Goal: Task Accomplishment & Management: Manage account settings

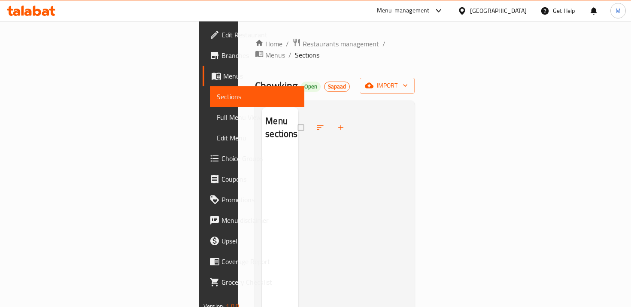
click at [303, 41] on span "Restaurants management" at bounding box center [341, 44] width 76 height 10
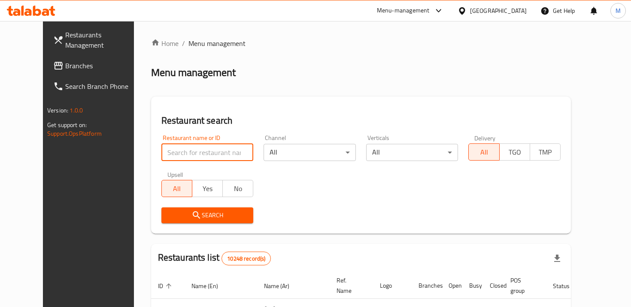
click at [187, 149] on input "search" at bounding box center [207, 152] width 92 height 17
type input "irani house"
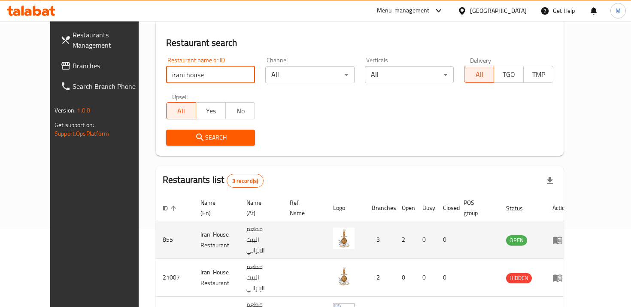
scroll to position [124, 0]
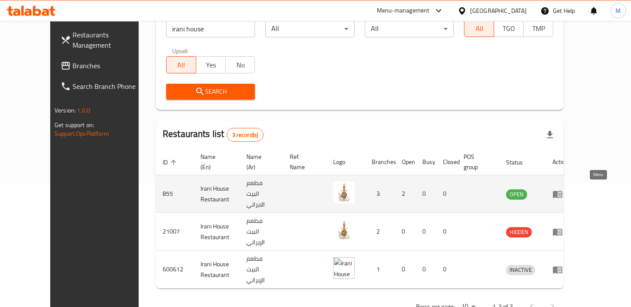
click at [562, 191] on icon "enhanced table" at bounding box center [557, 194] width 9 height 7
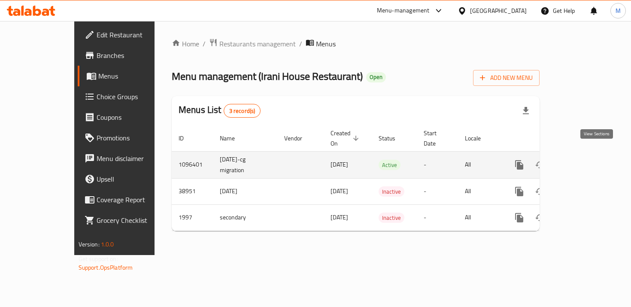
click at [589, 155] on link "enhanced table" at bounding box center [581, 165] width 21 height 21
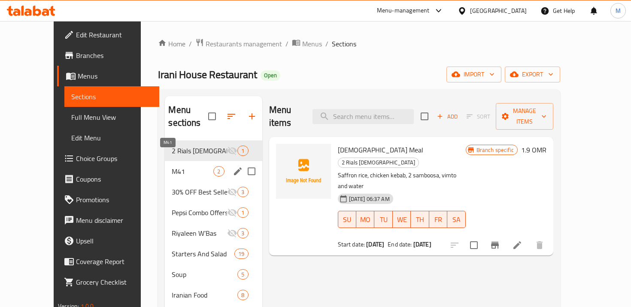
click at [195, 166] on span "M41" at bounding box center [193, 171] width 42 height 10
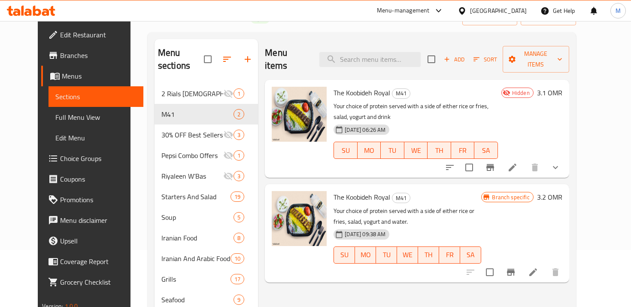
scroll to position [56, 0]
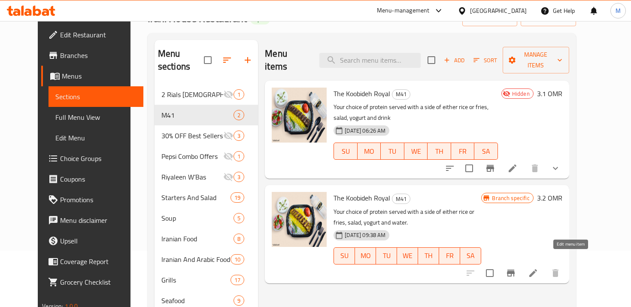
click at [538, 268] on icon at bounding box center [533, 273] width 10 height 10
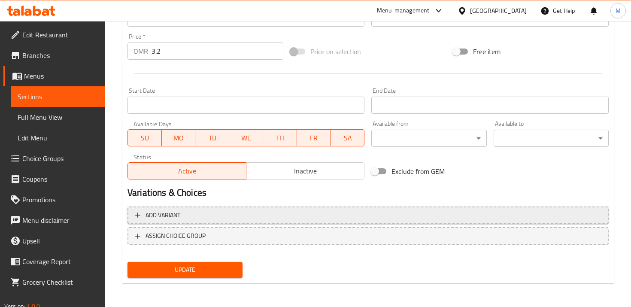
scroll to position [27, 0]
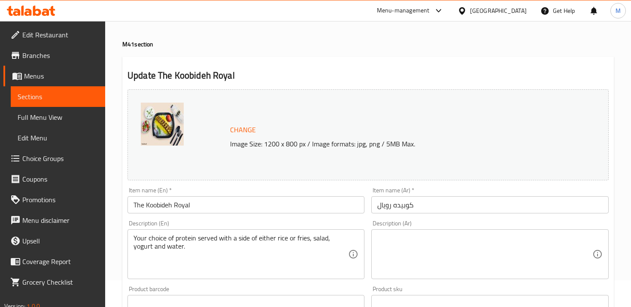
click at [68, 95] on span "Sections" at bounding box center [58, 96] width 81 height 10
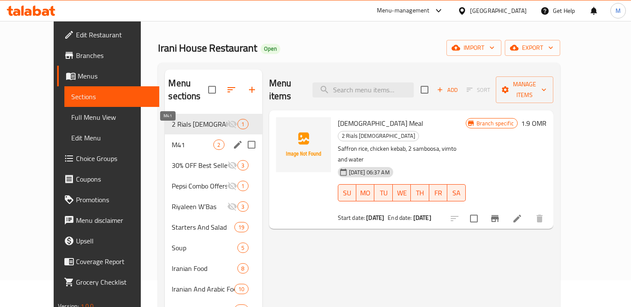
click at [172, 140] on span "M41" at bounding box center [193, 145] width 42 height 10
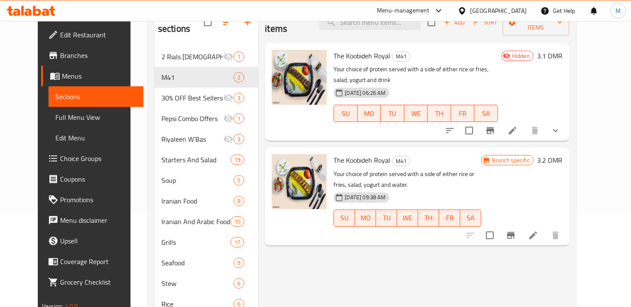
scroll to position [99, 0]
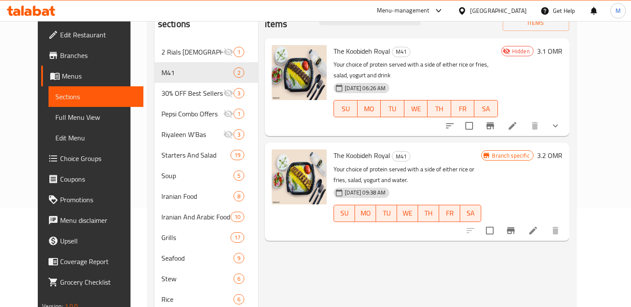
click at [538, 225] on icon at bounding box center [533, 230] width 10 height 10
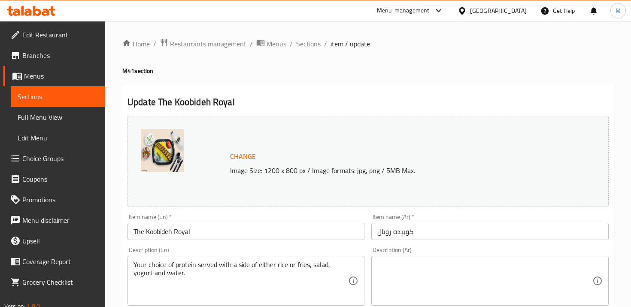
scroll to position [312, 0]
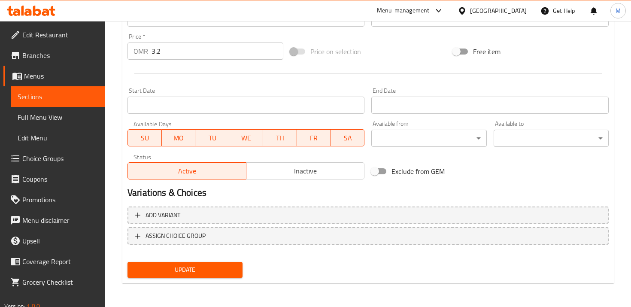
click at [325, 203] on div "Add variant ASSIGN CHOICE GROUP" at bounding box center [368, 231] width 488 height 56
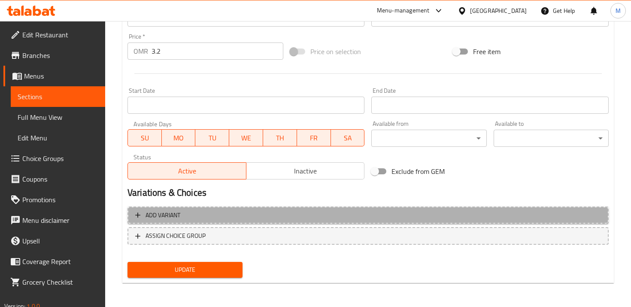
click at [324, 211] on span "Add variant" at bounding box center [368, 215] width 466 height 11
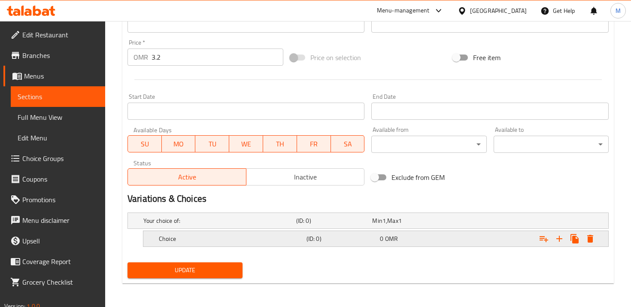
click at [316, 238] on h5 "(ID: 0)" at bounding box center [342, 238] width 70 height 9
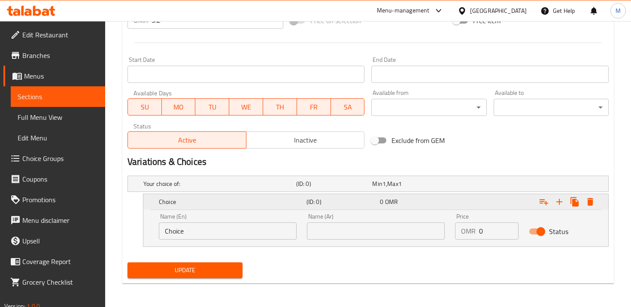
click at [300, 193] on div "Choice (ID: 0) 0 OMR" at bounding box center [378, 201] width 443 height 19
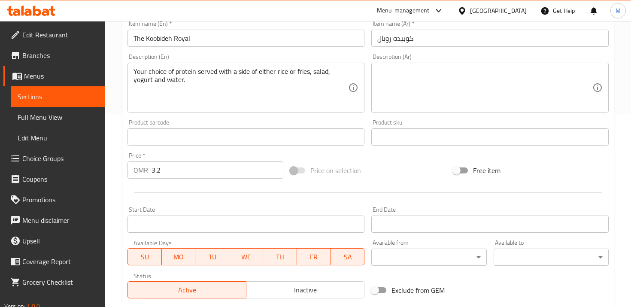
scroll to position [182, 0]
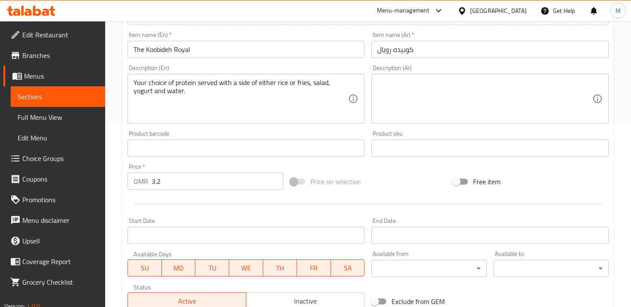
click at [84, 93] on span "Sections" at bounding box center [58, 96] width 81 height 10
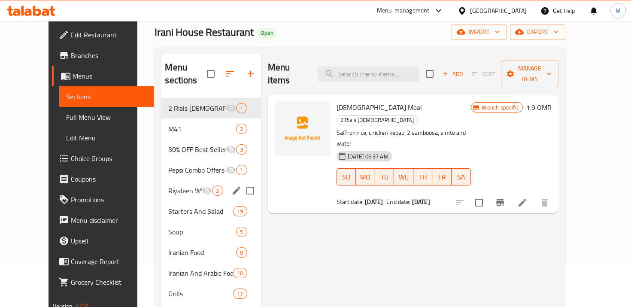
scroll to position [25, 0]
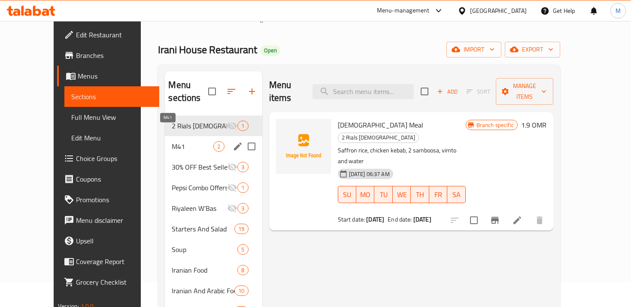
click at [172, 141] on span "M41" at bounding box center [193, 146] width 42 height 10
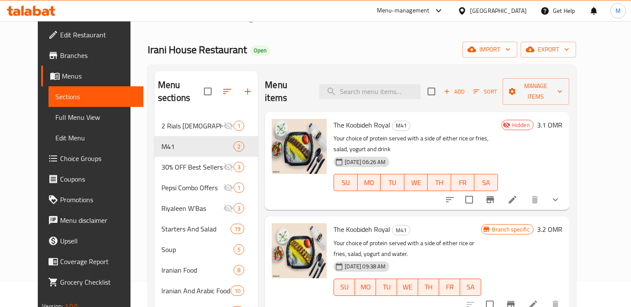
click at [553, 189] on div at bounding box center [503, 199] width 126 height 21
click at [516, 196] on icon at bounding box center [513, 200] width 8 height 8
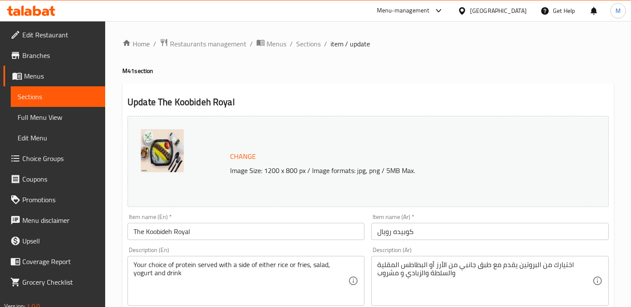
scroll to position [397, 0]
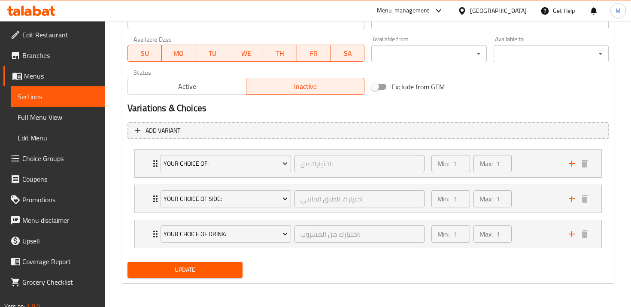
click at [134, 165] on li "Your choice of: اختيارك من: ​ Min: 1 ​ Max: 1 ​ [PERSON_NAME] (ID: 2228666510) …" at bounding box center [368, 163] width 481 height 35
click at [144, 167] on div "Your choice of: اختيارك من: ​ Min: 1 ​ Max: 1 ​" at bounding box center [368, 163] width 467 height 27
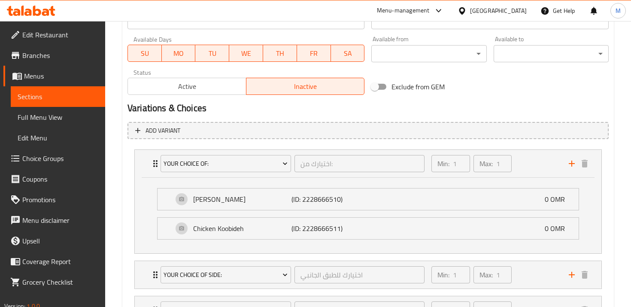
scroll to position [473, 0]
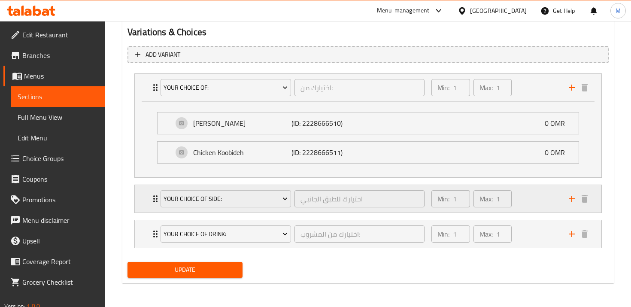
click at [149, 202] on div "Your Choice of Side: اختيارك للطبق الجانبي ​ Min: 1 ​ Max: 1 ​" at bounding box center [368, 198] width 467 height 27
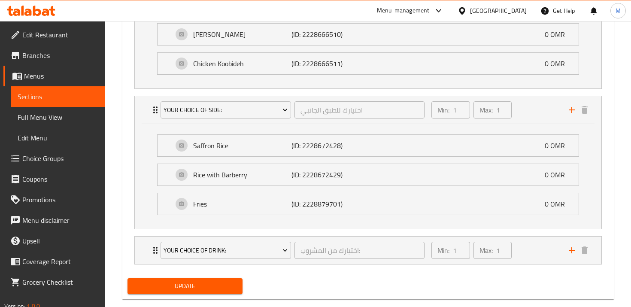
scroll to position [578, 0]
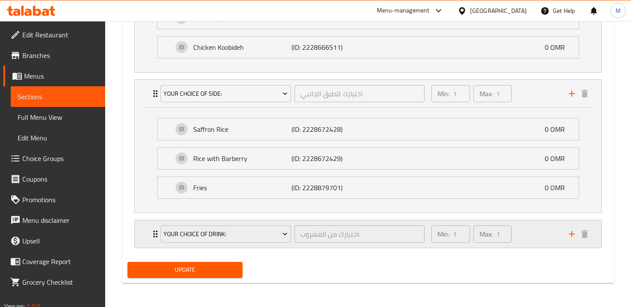
click at [150, 231] on icon "Expand" at bounding box center [155, 234] width 10 height 10
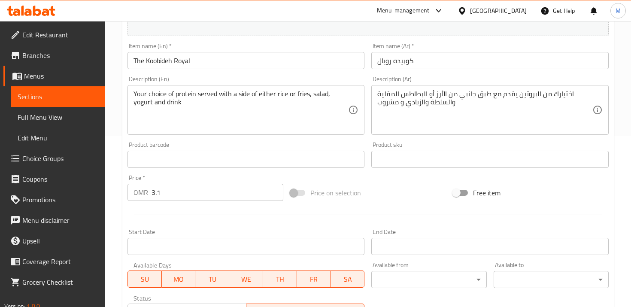
scroll to position [170, 0]
click at [187, 196] on input "3.1" at bounding box center [218, 192] width 132 height 17
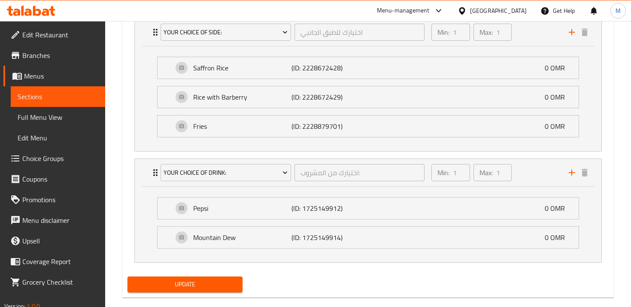
scroll to position [654, 0]
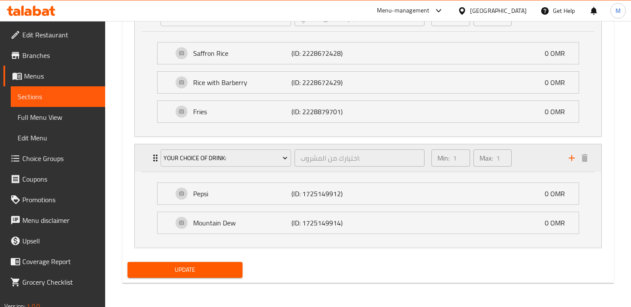
click at [157, 164] on div "Your Choice Of Drink: اختيارك من المشروب: ​" at bounding box center [292, 157] width 274 height 27
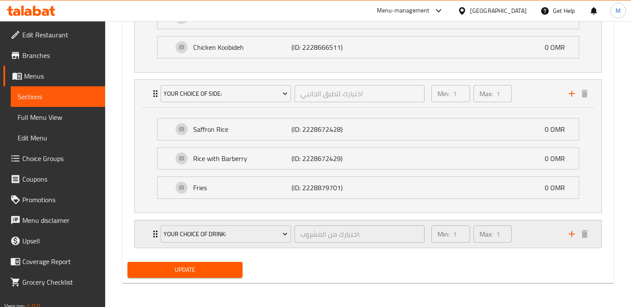
scroll to position [578, 0]
click at [151, 102] on div "Your Choice of Side: اختيارك للطبق الجانبي ​ Min: 1 ​ Max: 1 ​" at bounding box center [370, 93] width 441 height 27
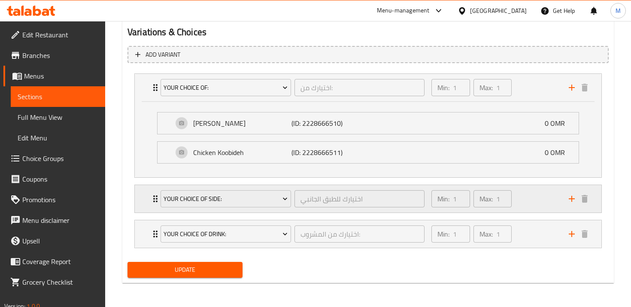
scroll to position [473, 0]
click at [155, 197] on icon "Expand" at bounding box center [155, 199] width 10 height 10
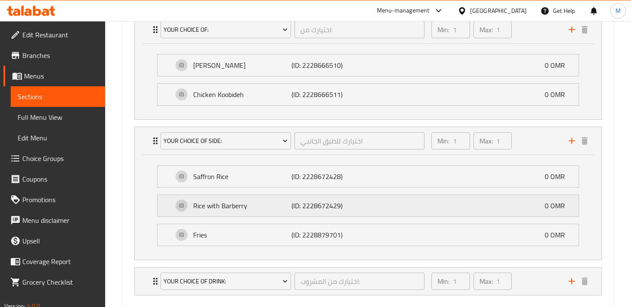
scroll to position [578, 0]
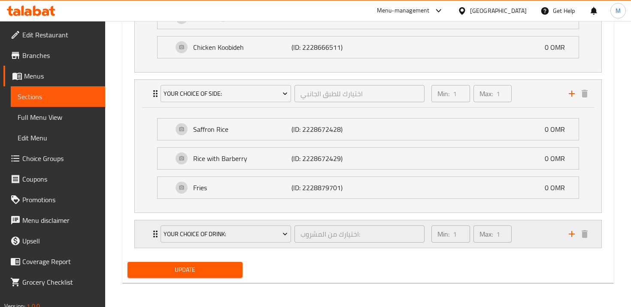
click at [151, 246] on div "Your Choice Of Drink: اختيارك من المشروب: ​ Min: 1 ​ Max: 1 ​" at bounding box center [370, 233] width 441 height 27
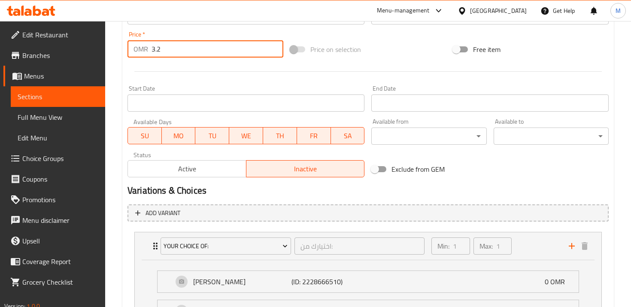
type input "3.2"
click at [185, 167] on span "Active" at bounding box center [187, 169] width 112 height 12
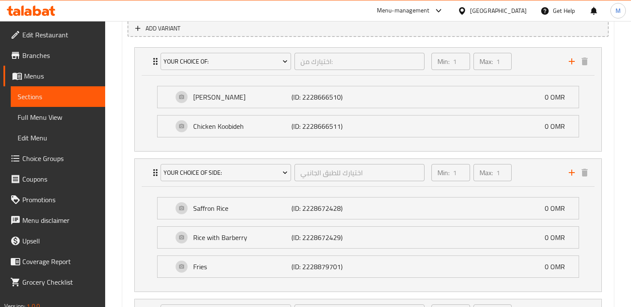
scroll to position [654, 0]
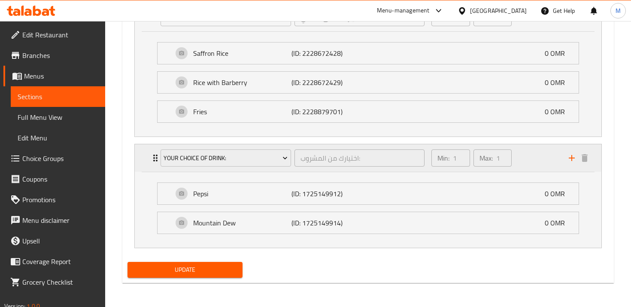
click at [153, 161] on icon "Expand" at bounding box center [155, 158] width 4 height 7
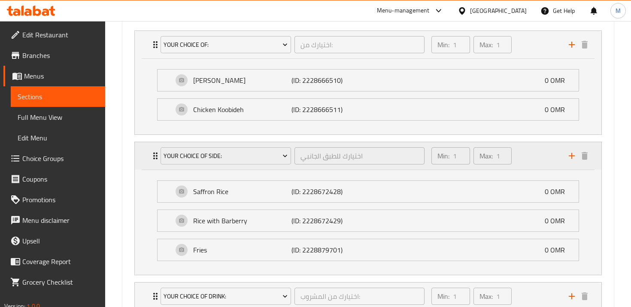
click at [153, 153] on icon "Expand" at bounding box center [155, 156] width 10 height 10
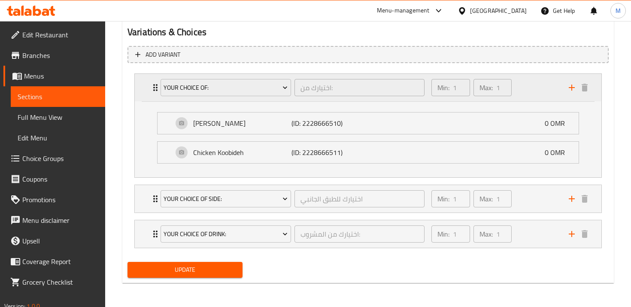
click at [152, 91] on icon "Expand" at bounding box center [155, 87] width 10 height 10
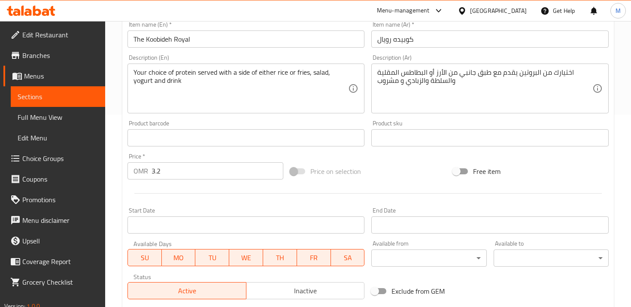
scroll to position [397, 0]
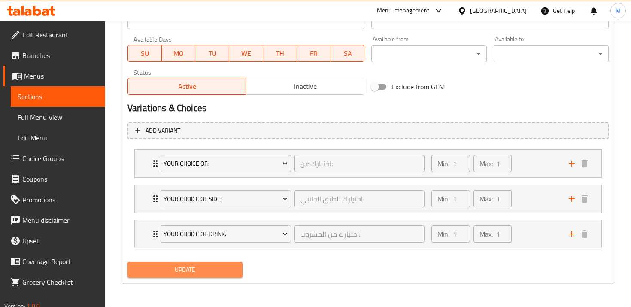
click at [187, 271] on span "Update" at bounding box center [184, 269] width 101 height 11
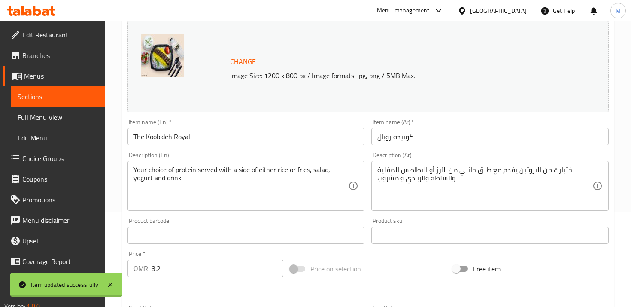
scroll to position [0, 0]
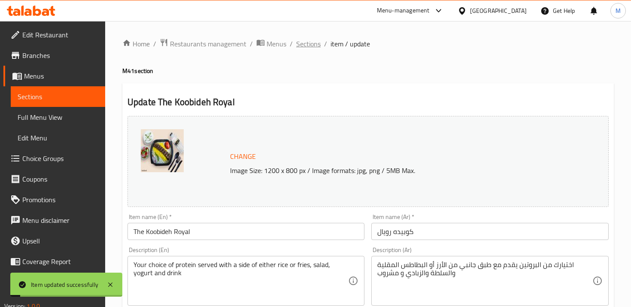
click at [307, 43] on span "Sections" at bounding box center [308, 44] width 24 height 10
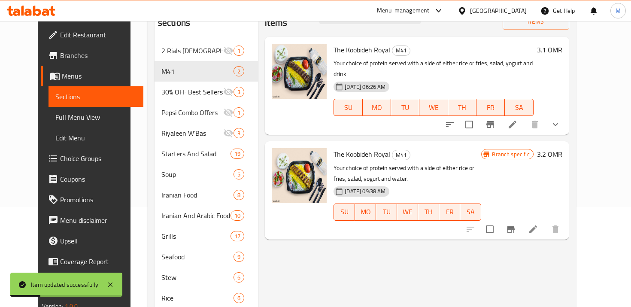
scroll to position [83, 0]
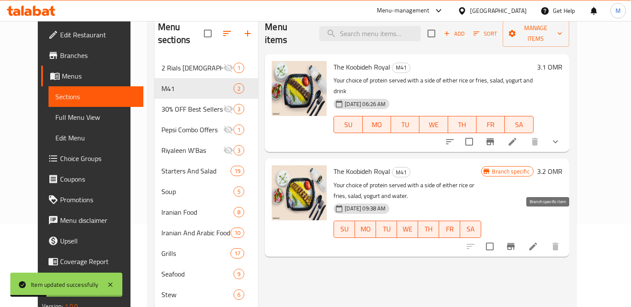
click at [515, 243] on icon "Branch-specific-item" at bounding box center [511, 246] width 8 height 7
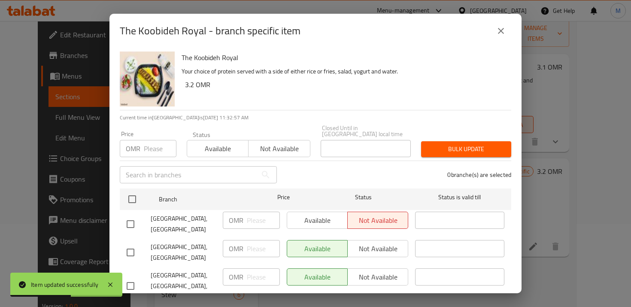
click at [267, 149] on button "Not available" at bounding box center [279, 148] width 62 height 17
click at [448, 144] on span "Bulk update" at bounding box center [466, 149] width 76 height 11
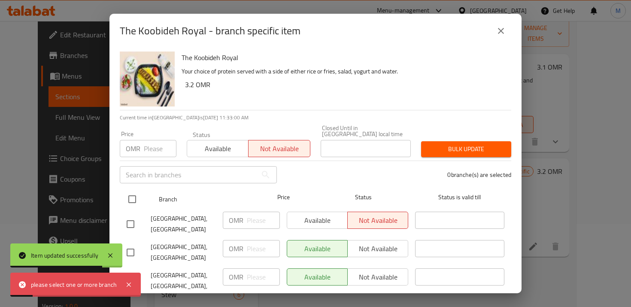
click at [146, 187] on div at bounding box center [139, 199] width 32 height 25
click at [135, 193] on input "checkbox" at bounding box center [132, 199] width 18 height 18
checkbox input "true"
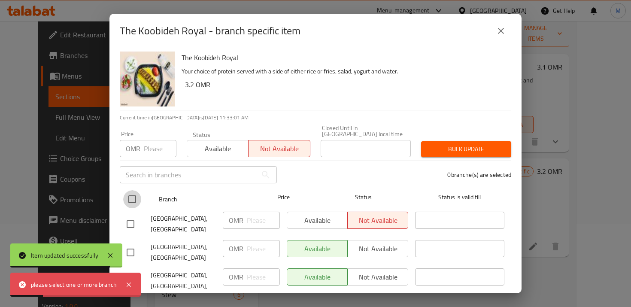
checkbox input "true"
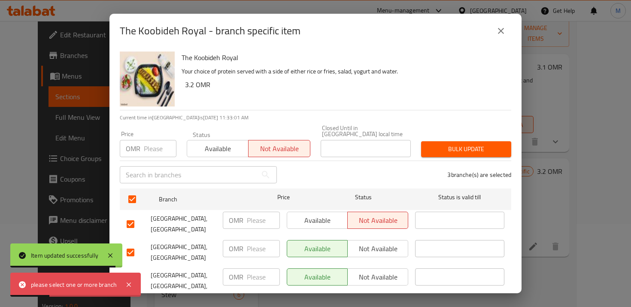
click at [464, 150] on button "Bulk update" at bounding box center [466, 149] width 90 height 16
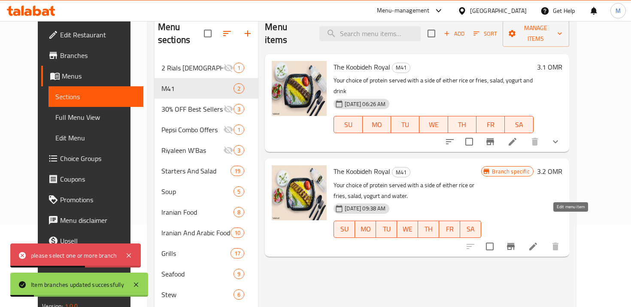
click at [537, 243] on icon at bounding box center [533, 247] width 8 height 8
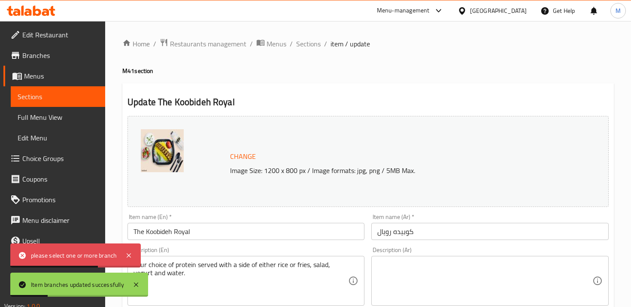
scroll to position [312, 0]
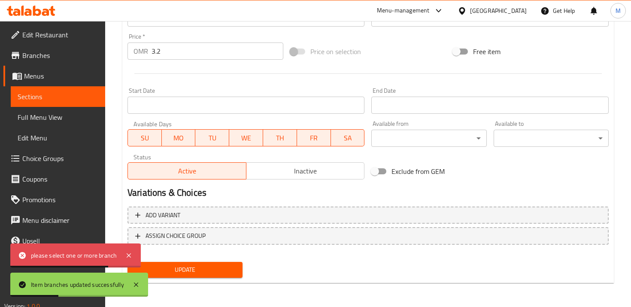
click at [261, 179] on div "Status Active Inactive" at bounding box center [246, 166] width 244 height 33
click at [270, 175] on span "Inactive" at bounding box center [306, 171] width 112 height 12
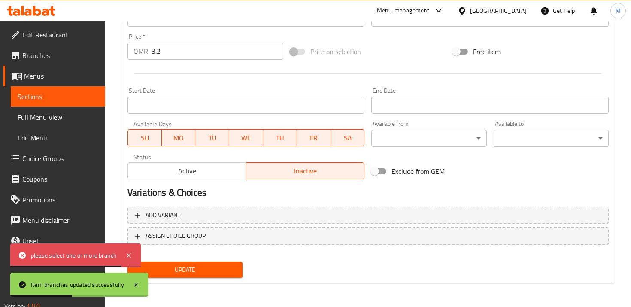
click at [215, 265] on span "Update" at bounding box center [184, 269] width 101 height 11
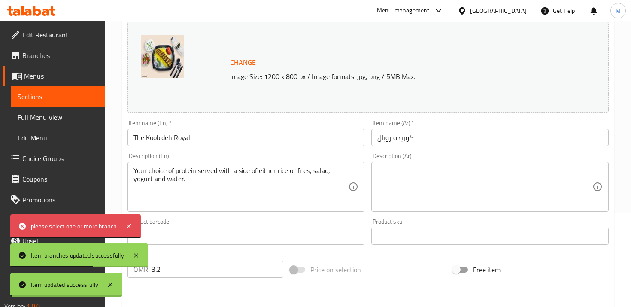
scroll to position [0, 0]
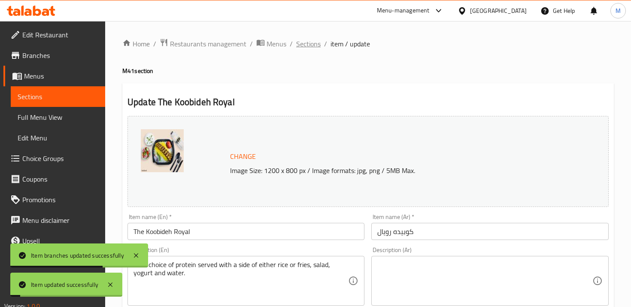
click at [298, 47] on span "Sections" at bounding box center [308, 44] width 24 height 10
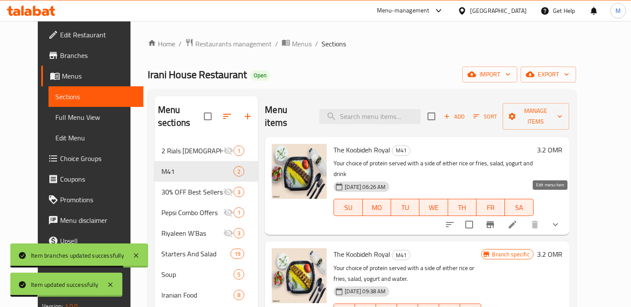
click at [518, 219] on icon at bounding box center [512, 224] width 10 height 10
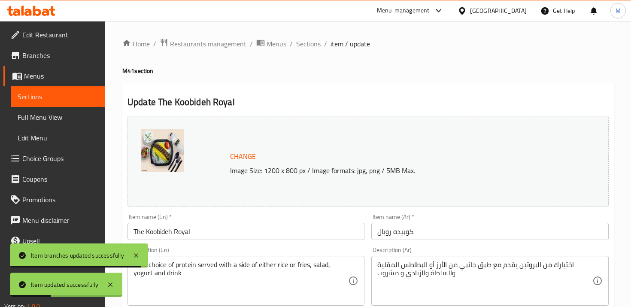
scroll to position [227, 0]
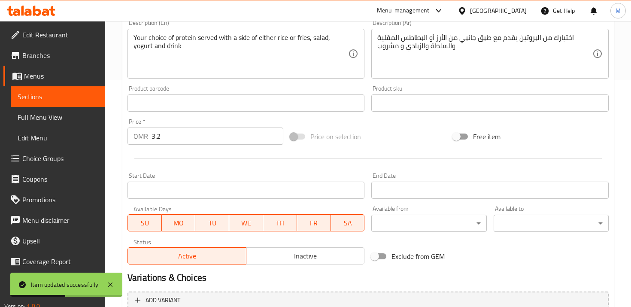
click at [40, 156] on span "Choice Groups" at bounding box center [60, 158] width 76 height 10
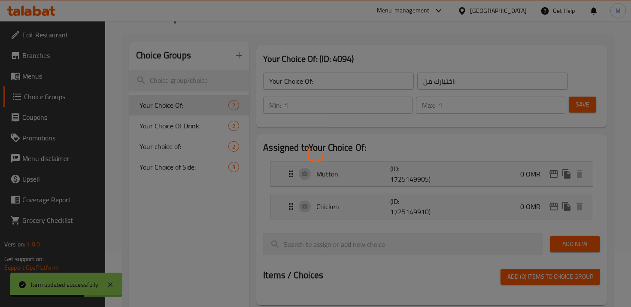
scroll to position [40, 0]
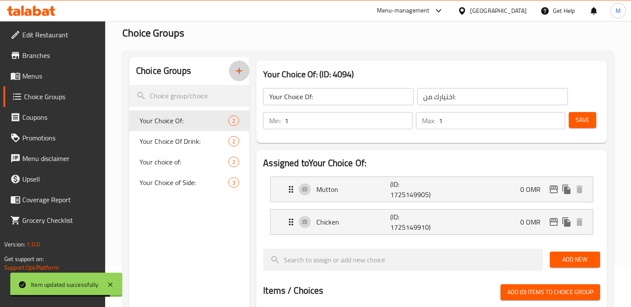
click at [241, 68] on icon "button" at bounding box center [239, 71] width 10 height 10
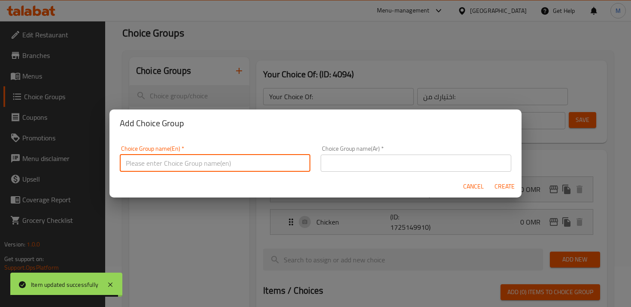
click at [188, 160] on input "text" at bounding box center [215, 163] width 191 height 17
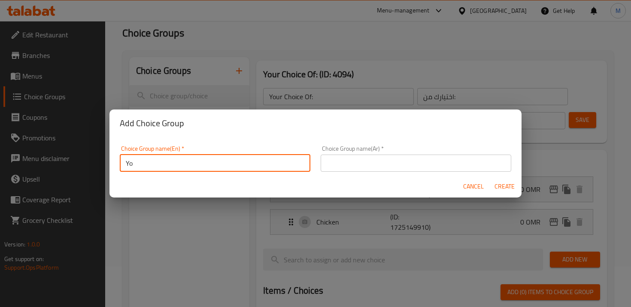
type input "Y"
type input "Extras:"
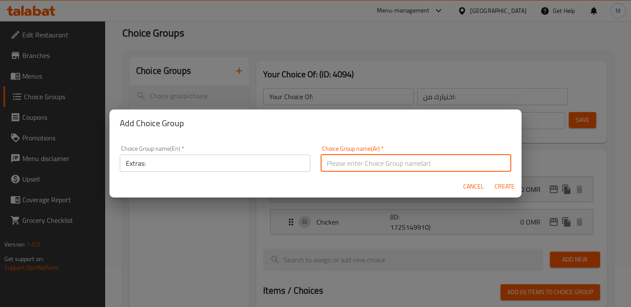
click at [340, 168] on input "text" at bounding box center [416, 163] width 191 height 17
type input "اكسترا:"
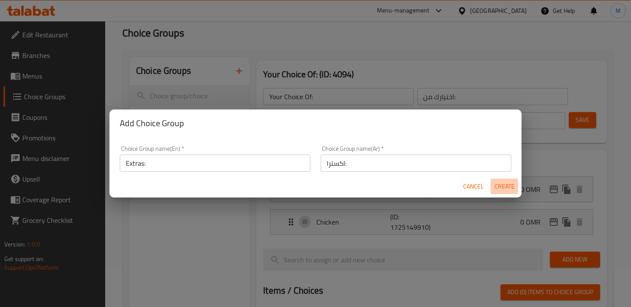
click at [498, 188] on span "Create" at bounding box center [504, 186] width 21 height 11
type input "Extras:"
type input "اكسترا:"
type input "0"
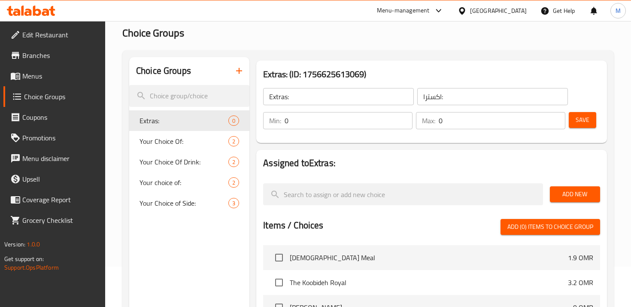
click at [334, 120] on input "0" at bounding box center [349, 120] width 128 height 17
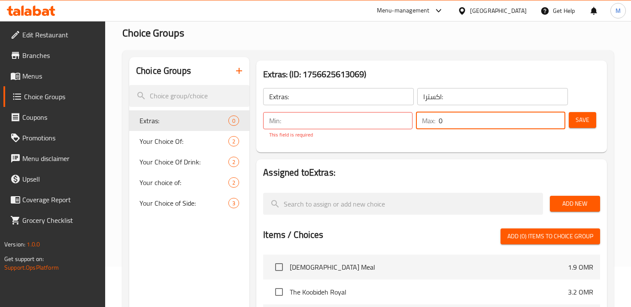
click at [441, 121] on input "0" at bounding box center [502, 120] width 127 height 17
click at [304, 125] on input "number" at bounding box center [349, 120] width 128 height 17
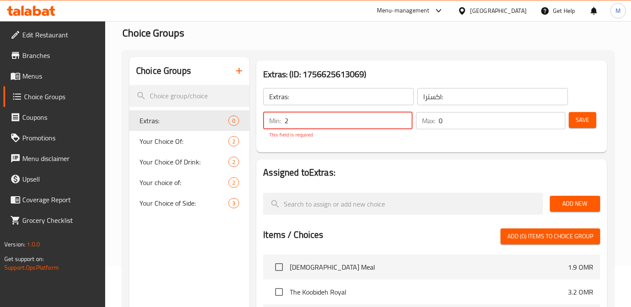
type input "2"
click at [441, 130] on div "Max: 0 ​" at bounding box center [490, 125] width 153 height 30
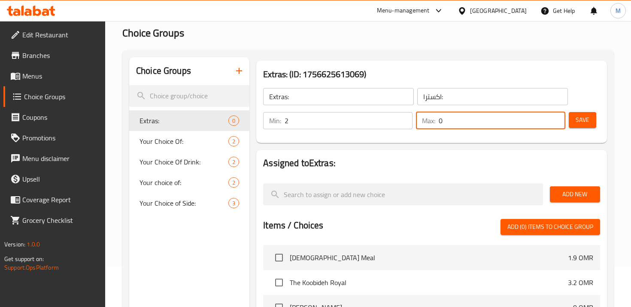
click at [441, 126] on input "0" at bounding box center [502, 120] width 127 height 17
drag, startPoint x: 475, startPoint y: 117, endPoint x: 419, endPoint y: 118, distance: 55.8
click at [419, 118] on div "Max: 02 ​" at bounding box center [490, 120] width 149 height 17
type input "2"
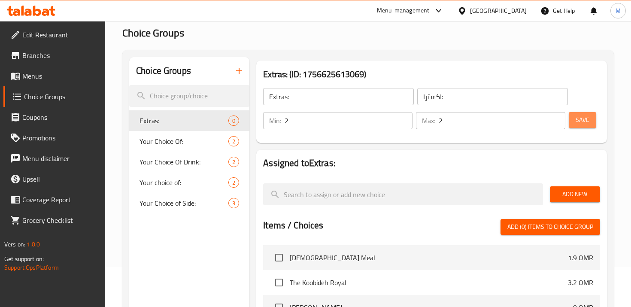
click at [581, 126] on button "Save" at bounding box center [582, 120] width 27 height 16
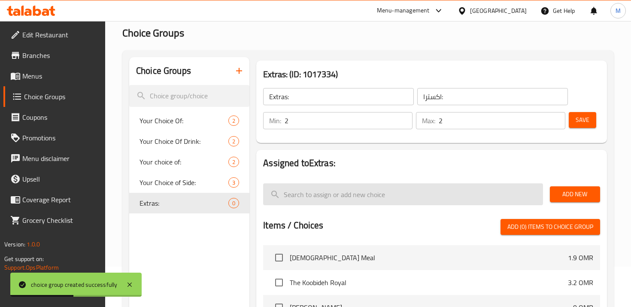
click at [364, 194] on input "search" at bounding box center [402, 194] width 279 height 22
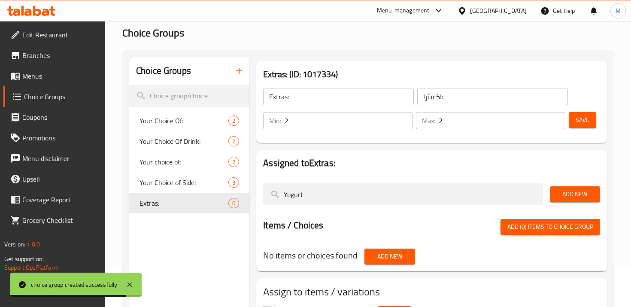
type input "Yogurt"
click at [582, 194] on span "Add New" at bounding box center [575, 194] width 36 height 11
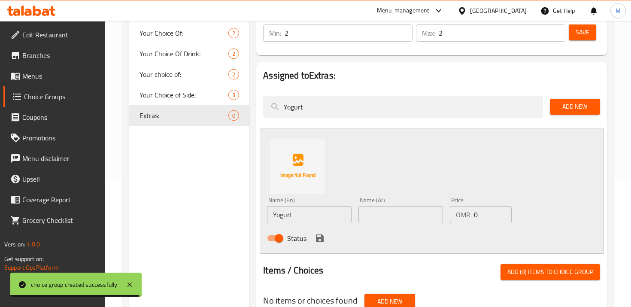
scroll to position [143, 0]
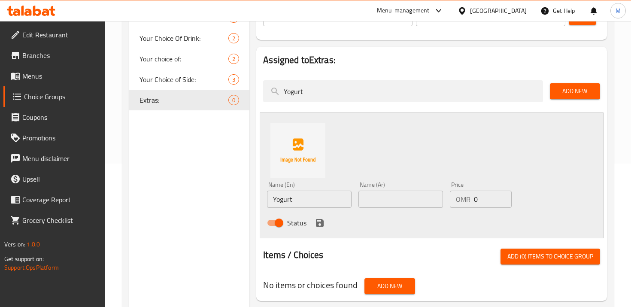
click at [398, 194] on input "text" at bounding box center [400, 199] width 85 height 17
click at [399, 200] on input "text" at bounding box center [400, 199] width 85 height 17
click at [399, 191] on input "text" at bounding box center [400, 199] width 85 height 17
click at [401, 197] on input "text" at bounding box center [400, 199] width 85 height 17
type input "روب"
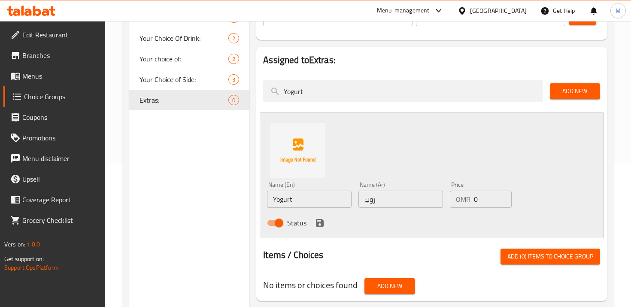
drag, startPoint x: 558, startPoint y: 89, endPoint x: 331, endPoint y: 223, distance: 263.5
click at [333, 223] on div "Assigned to Extras: Yogurt Add New Name (En) Yogurt Name (En) Name (Ar) روب Nam…" at bounding box center [431, 174] width 351 height 254
click at [316, 224] on icon "save" at bounding box center [320, 223] width 8 height 8
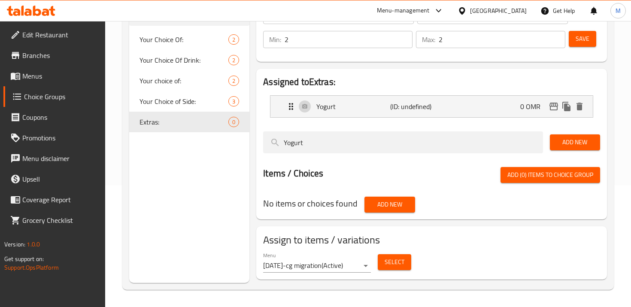
click at [557, 144] on span "Add New" at bounding box center [575, 142] width 36 height 11
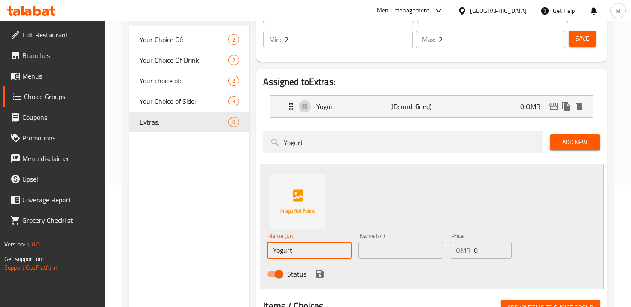
click at [295, 255] on input "Yogurt" at bounding box center [309, 250] width 85 height 17
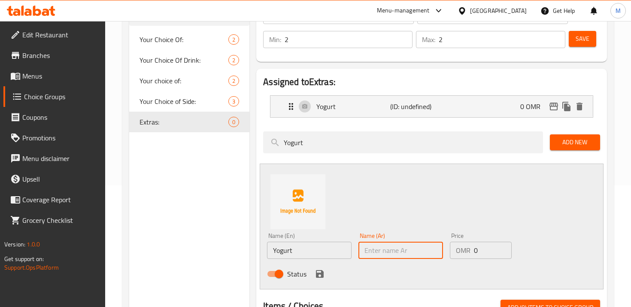
click at [385, 248] on input "text" at bounding box center [400, 250] width 85 height 17
type input "سلطه"
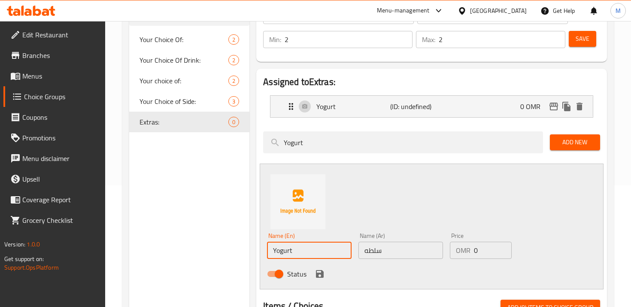
click at [325, 246] on input "Yogurt" at bounding box center [309, 250] width 85 height 17
type input "Salad"
click at [319, 273] on icon "save" at bounding box center [320, 274] width 8 height 8
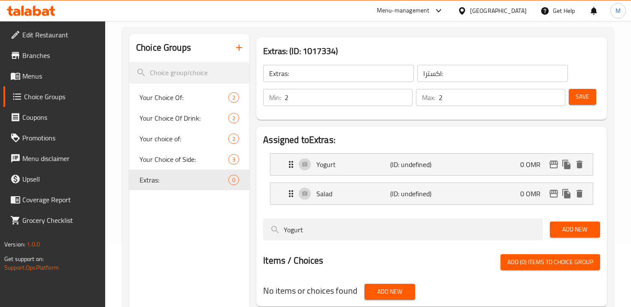
scroll to position [51, 0]
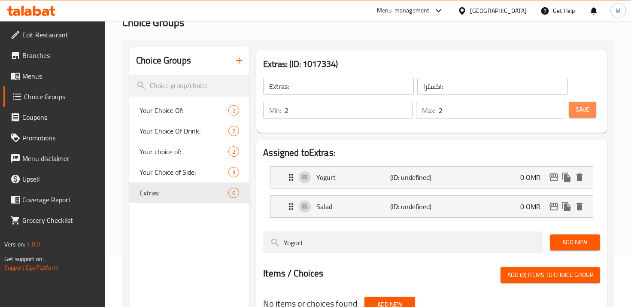
click at [580, 114] on span "Save" at bounding box center [583, 109] width 14 height 11
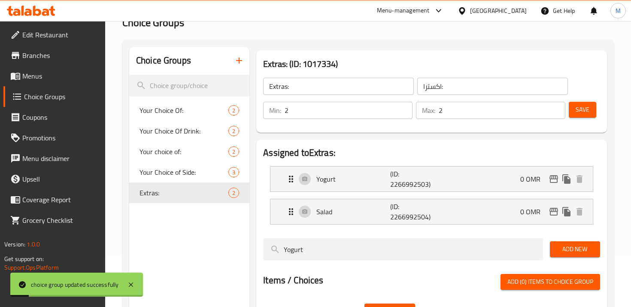
scroll to position [0, 0]
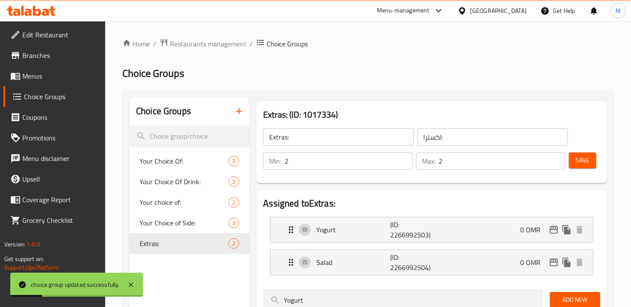
click at [226, 51] on div "Home / Restaurants management / Choice Groups Choice Groups Choice Groups Your …" at bounding box center [368, 242] width 492 height 409
click at [227, 35] on div "Home / Restaurants management / Choice Groups Choice Groups Choice Groups Your …" at bounding box center [368, 242] width 526 height 443
click at [227, 41] on span "Restaurants management" at bounding box center [208, 44] width 76 height 10
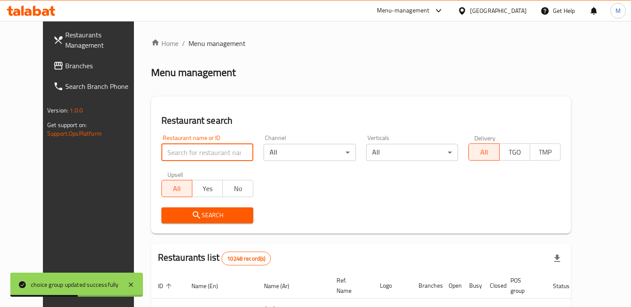
click at [205, 149] on input "search" at bounding box center [207, 152] width 92 height 17
type input "irani"
click button "Search" at bounding box center [207, 215] width 92 height 16
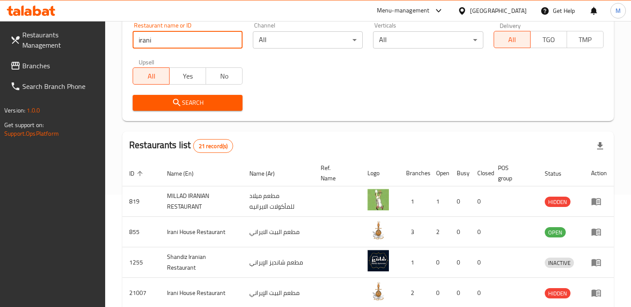
scroll to position [148, 0]
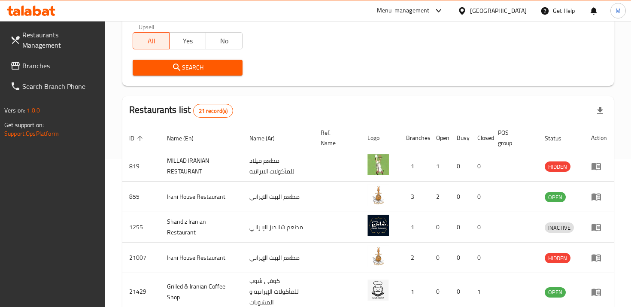
click at [218, 76] on div "Search" at bounding box center [188, 68] width 120 height 26
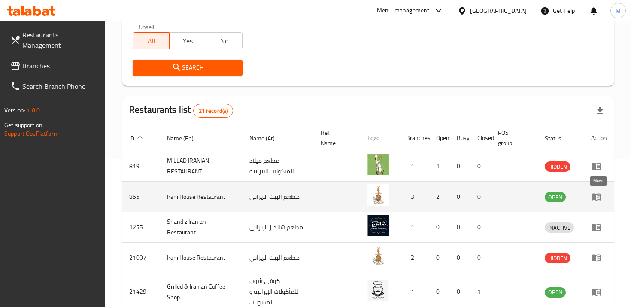
click at [598, 199] on icon "enhanced table" at bounding box center [596, 196] width 10 height 10
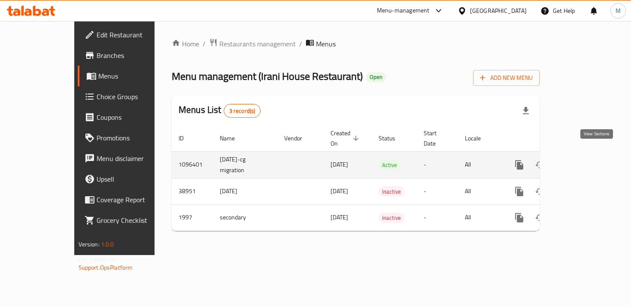
click at [586, 160] on icon "enhanced table" at bounding box center [581, 165] width 10 height 10
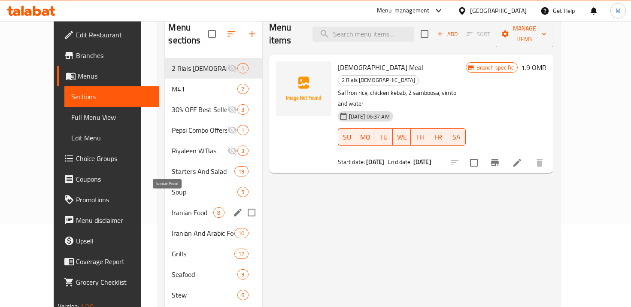
scroll to position [82, 0]
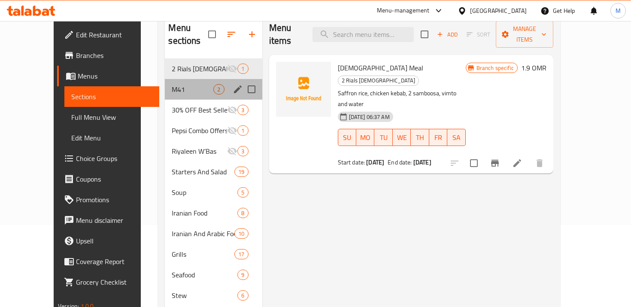
click at [170, 82] on div "M41 2" at bounding box center [213, 89] width 97 height 21
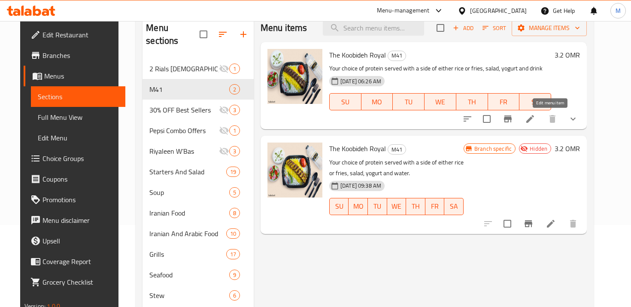
click at [535, 121] on icon at bounding box center [530, 119] width 10 height 10
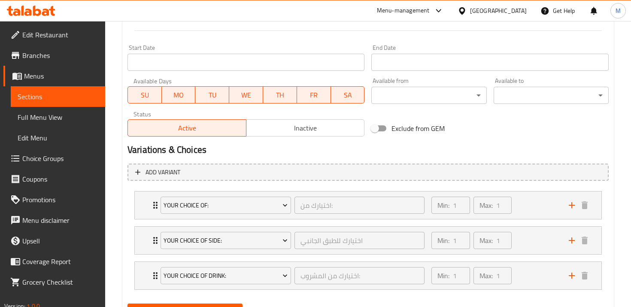
scroll to position [397, 0]
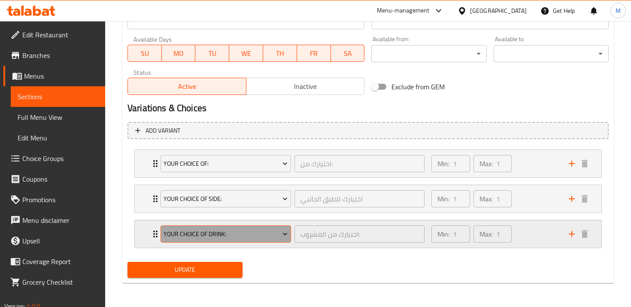
click at [163, 235] on button "Your Choice Of Drink:" at bounding box center [226, 233] width 131 height 17
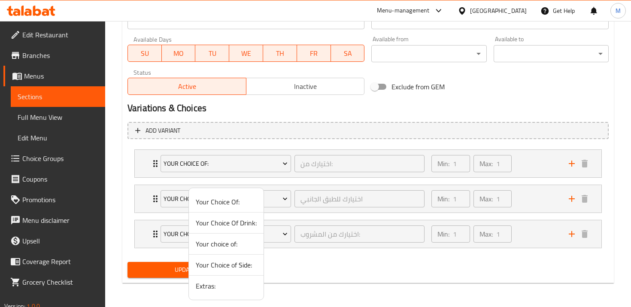
click at [154, 235] on div at bounding box center [315, 153] width 631 height 307
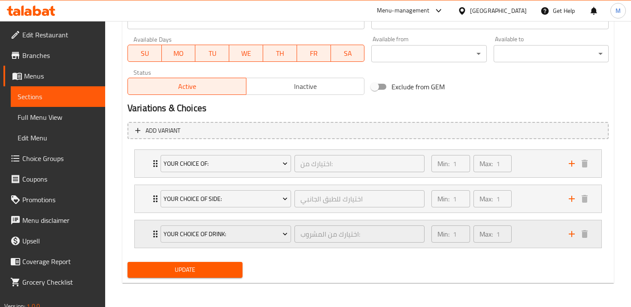
click at [151, 235] on icon "Expand" at bounding box center [155, 234] width 10 height 10
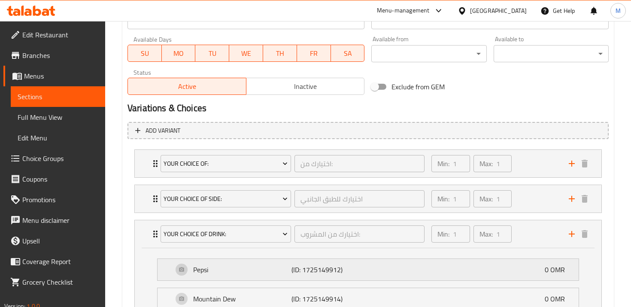
click at [450, 267] on div "Pepsi (ID: 1725149912) 0 OMR" at bounding box center [370, 269] width 395 height 21
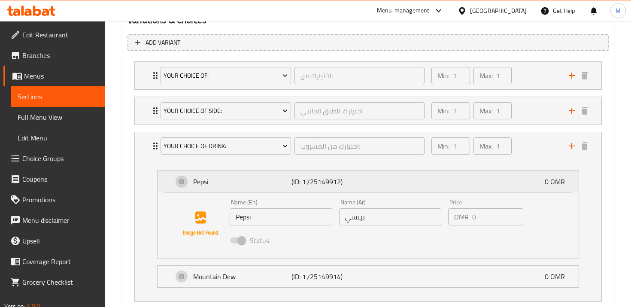
scroll to position [514, 0]
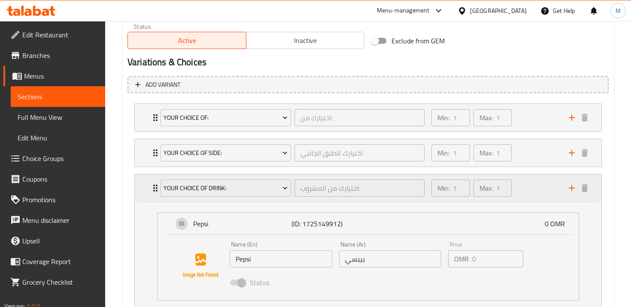
click at [535, 197] on div "Min: 1 ​ Max: 1 ​" at bounding box center [494, 187] width 137 height 27
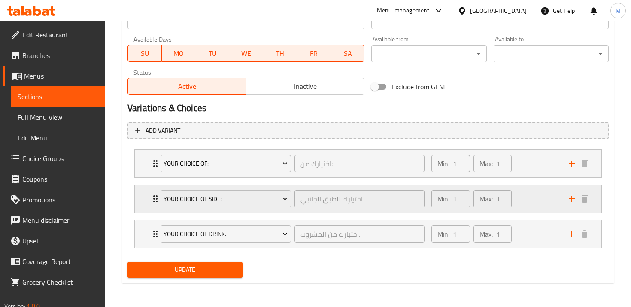
scroll to position [397, 0]
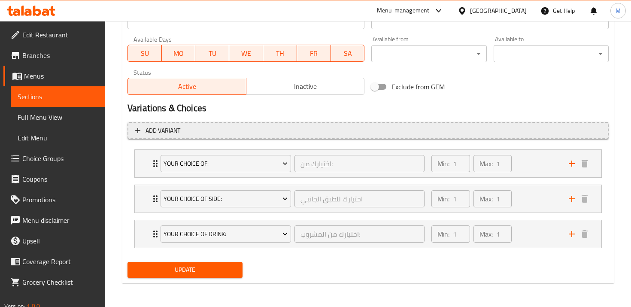
click at [443, 127] on span "Add variant" at bounding box center [368, 130] width 466 height 11
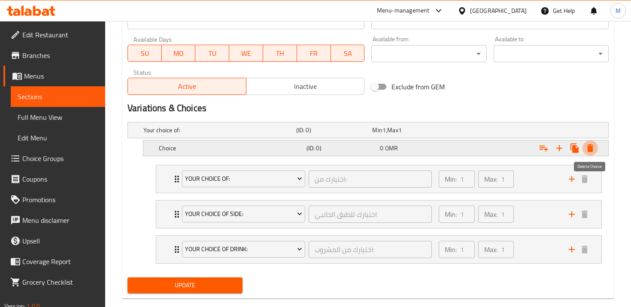
click at [587, 146] on icon "Expand" at bounding box center [590, 148] width 10 height 10
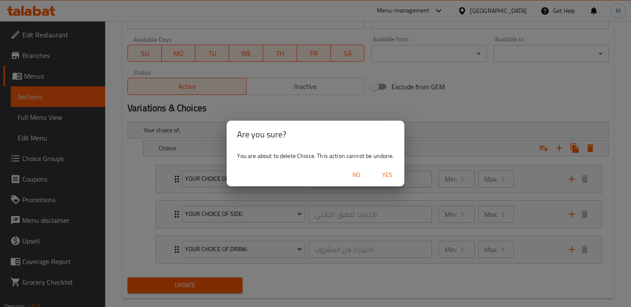
click at [386, 173] on span "Yes" at bounding box center [387, 175] width 21 height 11
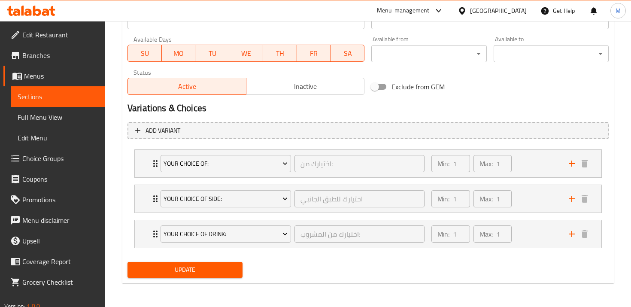
scroll to position [394, 0]
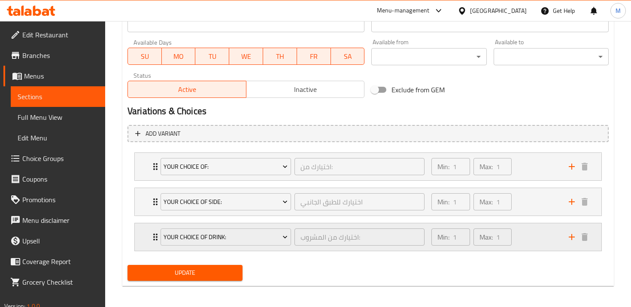
click at [575, 240] on icon "add" at bounding box center [572, 237] width 10 height 10
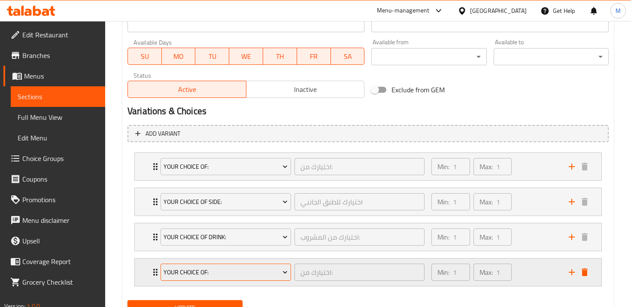
click at [265, 273] on span "Your Choice Of:" at bounding box center [226, 272] width 124 height 11
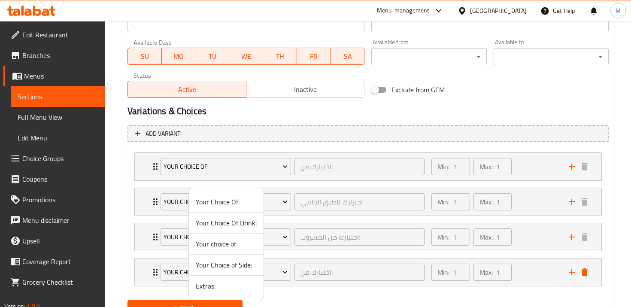
click at [246, 284] on span "Extras:" at bounding box center [226, 286] width 61 height 10
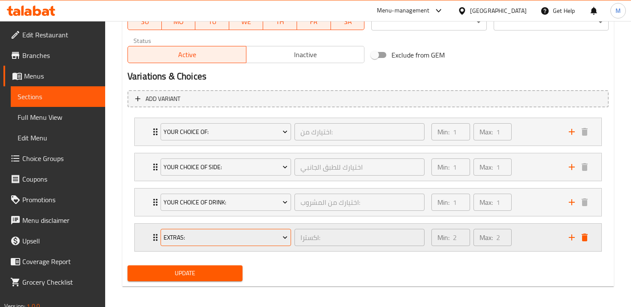
scroll to position [432, 0]
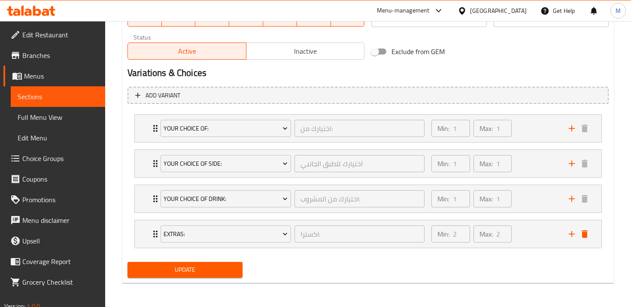
click at [215, 269] on span "Update" at bounding box center [184, 269] width 101 height 11
click at [67, 163] on span "Choice Groups" at bounding box center [60, 158] width 76 height 10
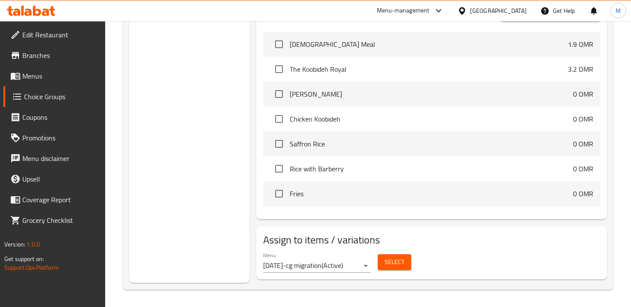
scroll to position [121, 0]
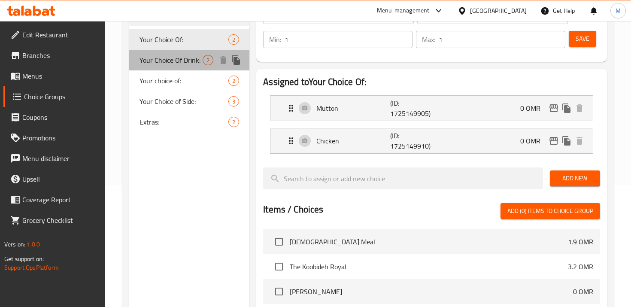
click at [177, 58] on span "Your Choice Of Drink:" at bounding box center [171, 60] width 63 height 10
type input "Your Choice Of Drink:"
type input "اختيارك من المشروب:"
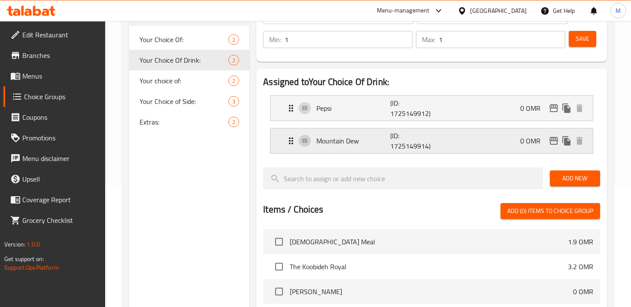
click at [490, 141] on div "Mountain Dew (ID: 1725149914) 0 OMR" at bounding box center [434, 140] width 297 height 25
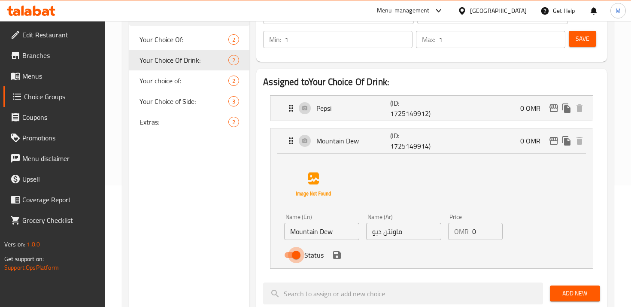
click at [297, 258] on input "Status" at bounding box center [296, 255] width 49 height 16
checkbox input "false"
click at [315, 112] on div "Pepsi (ID: 1725149912) 0 OMR" at bounding box center [434, 108] width 297 height 25
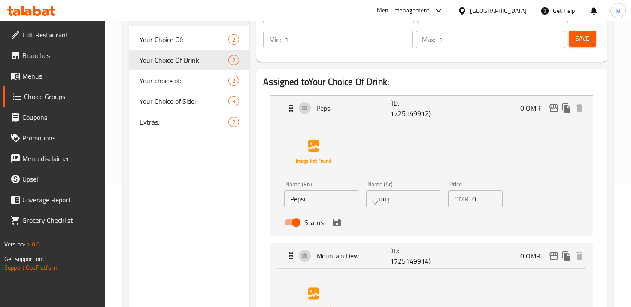
click at [294, 225] on input "Status" at bounding box center [296, 222] width 49 height 16
checkbox input "false"
click at [333, 226] on icon "save" at bounding box center [337, 222] width 10 height 10
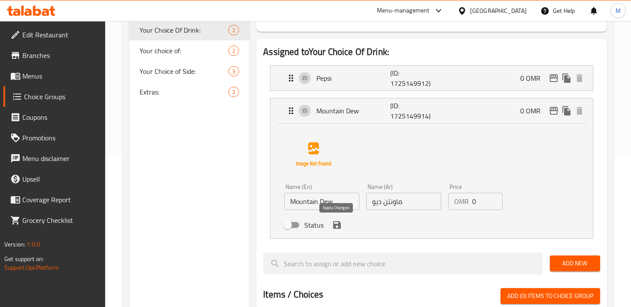
scroll to position [161, 0]
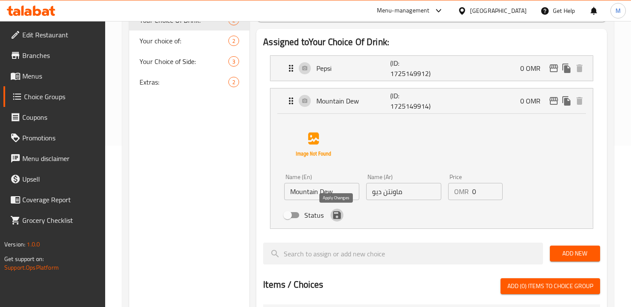
click at [335, 214] on icon "save" at bounding box center [337, 215] width 8 height 8
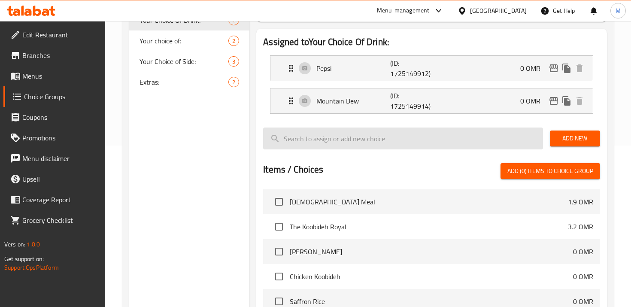
click at [345, 145] on input "search" at bounding box center [402, 139] width 279 height 22
type input "E"
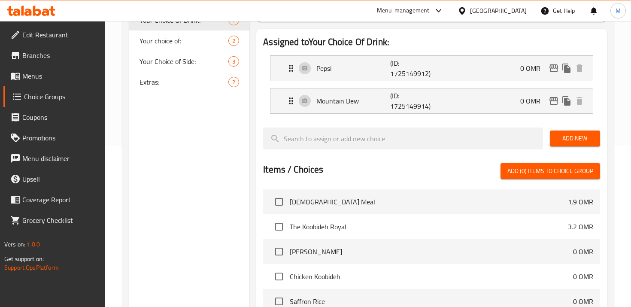
click at [573, 148] on div "Add New" at bounding box center [574, 138] width 57 height 29
click at [570, 145] on button "Add New" at bounding box center [575, 139] width 50 height 16
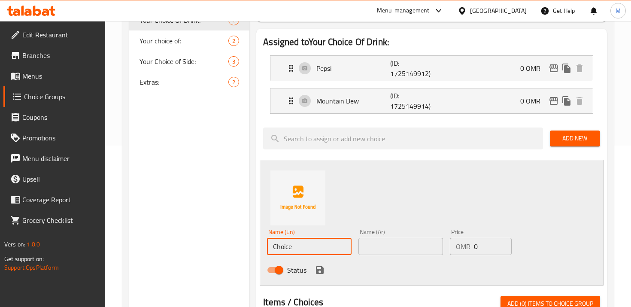
click at [305, 251] on input "Choice" at bounding box center [309, 246] width 85 height 17
type input "Water"
click at [376, 248] on input "text" at bounding box center [400, 246] width 85 height 17
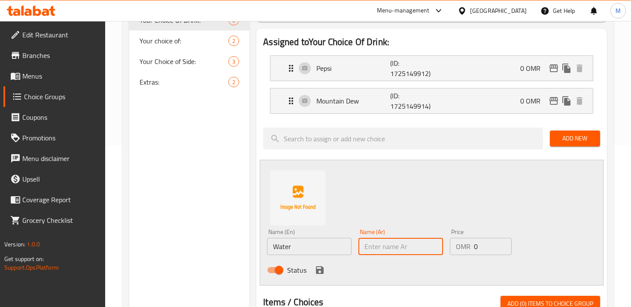
click at [416, 249] on input "text" at bounding box center [400, 246] width 85 height 17
type input "ماء"
click at [323, 269] on icon "save" at bounding box center [320, 270] width 10 height 10
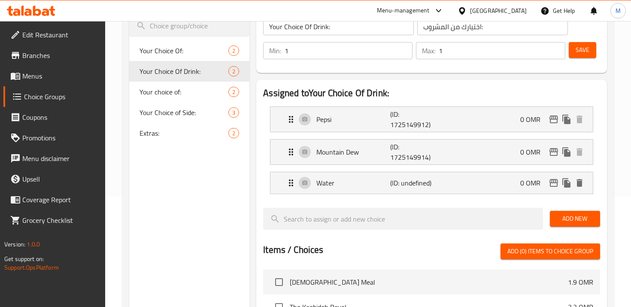
scroll to position [106, 0]
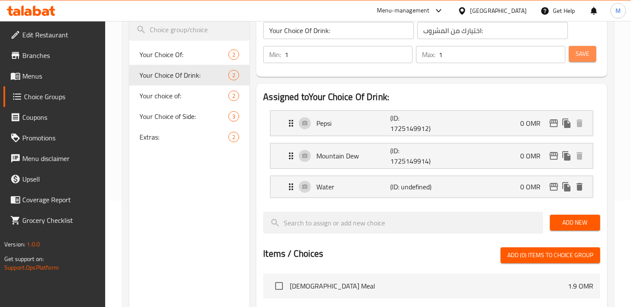
click at [587, 53] on span "Save" at bounding box center [583, 54] width 14 height 11
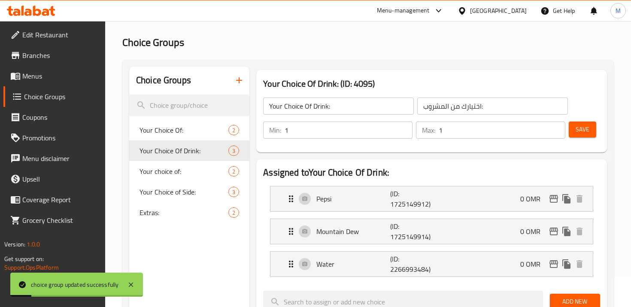
scroll to position [0, 0]
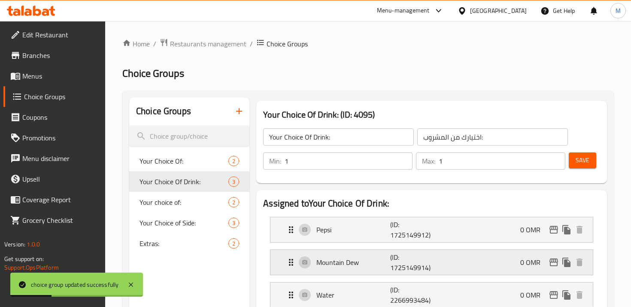
click at [344, 252] on div "Mountain Dew (ID: 1725149914) 0 OMR" at bounding box center [434, 262] width 297 height 25
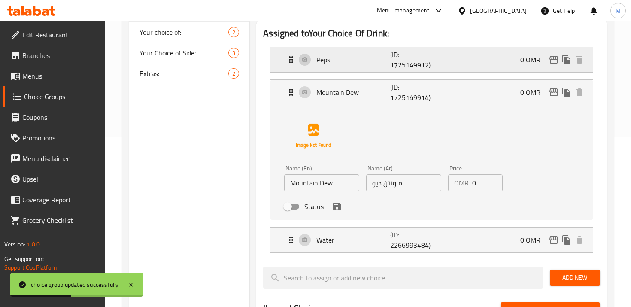
scroll to position [89, 0]
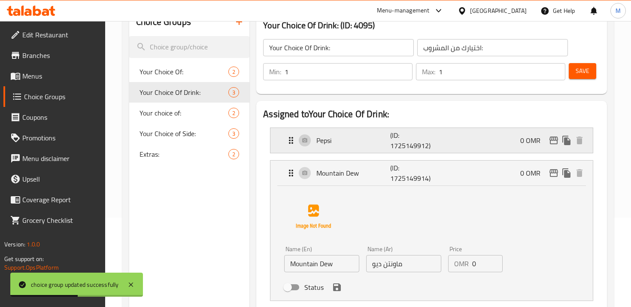
click at [376, 130] on div "Pepsi (ID: 1725149912) 0 OMR" at bounding box center [434, 140] width 297 height 25
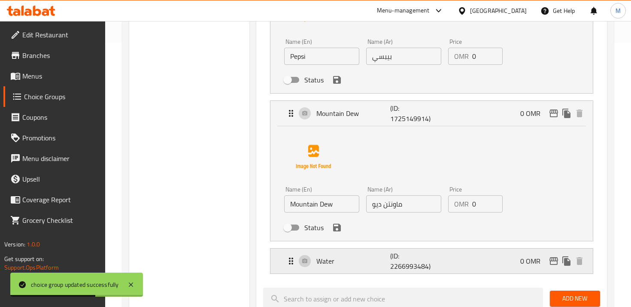
click at [343, 261] on p "Water" at bounding box center [352, 261] width 73 height 10
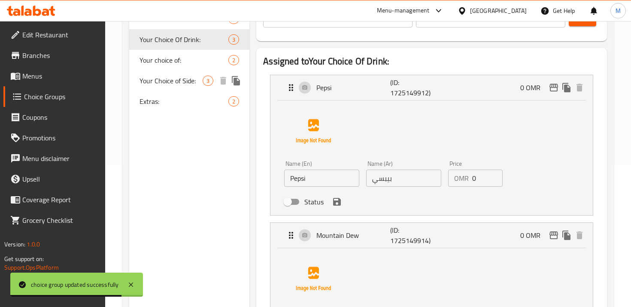
scroll to position [43, 0]
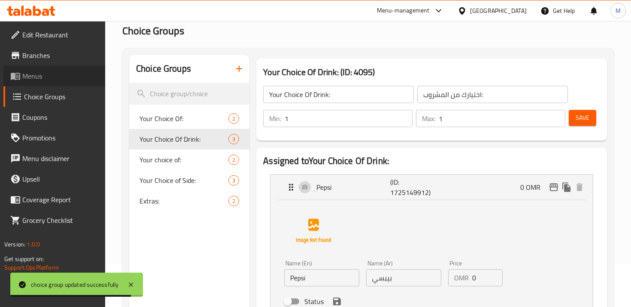
click at [47, 71] on span "Menus" at bounding box center [60, 76] width 76 height 10
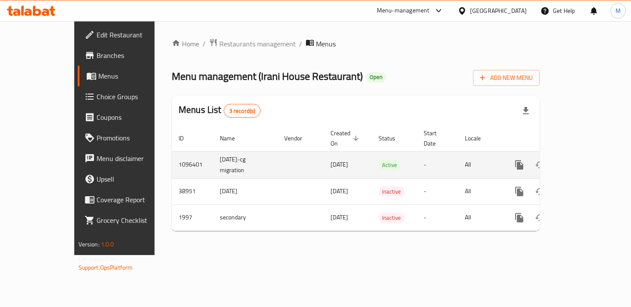
click at [586, 160] on icon "enhanced table" at bounding box center [581, 165] width 10 height 10
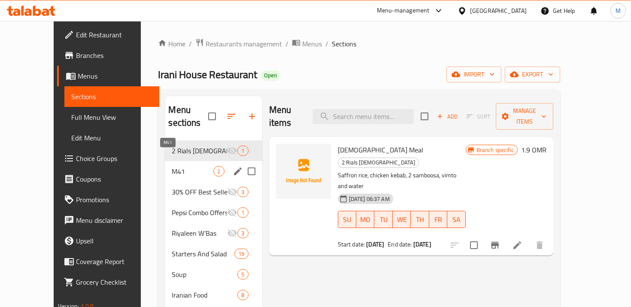
click at [192, 166] on span "M41" at bounding box center [193, 171] width 42 height 10
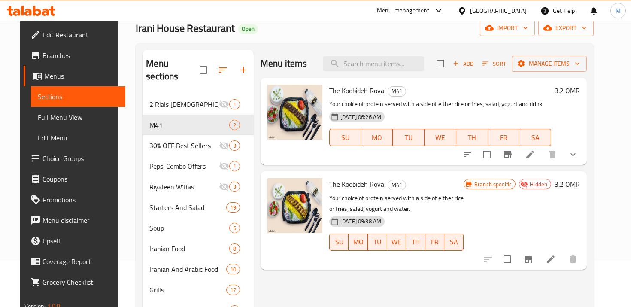
scroll to position [68, 0]
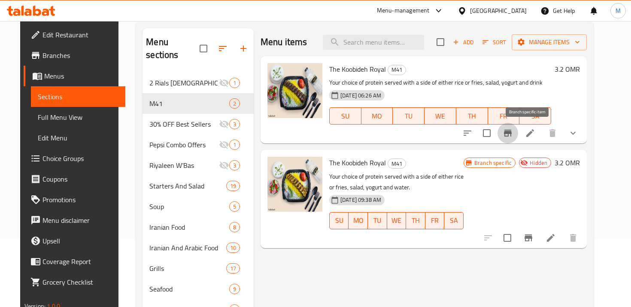
click at [518, 135] on button "Branch-specific-item" at bounding box center [508, 133] width 21 height 21
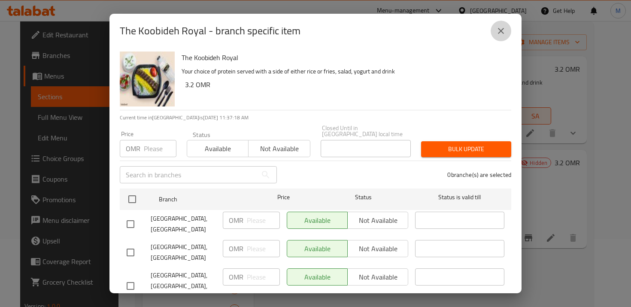
click at [506, 27] on button "close" at bounding box center [501, 31] width 21 height 21
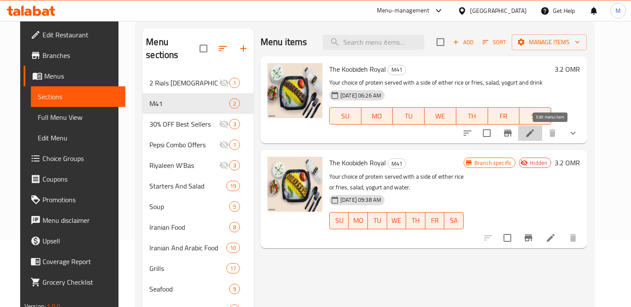
click at [534, 134] on icon at bounding box center [530, 133] width 8 height 8
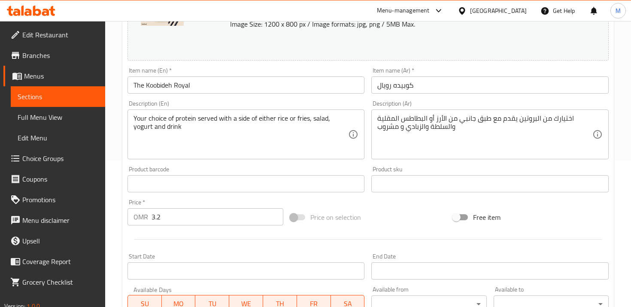
scroll to position [397, 0]
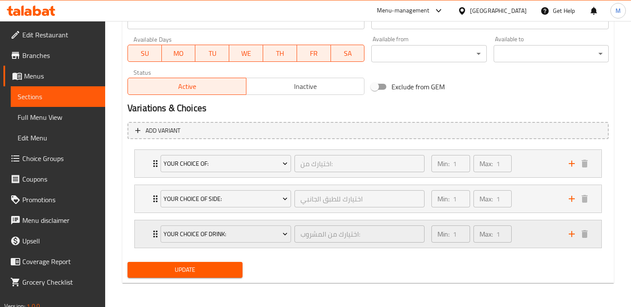
click at [151, 237] on icon "Expand" at bounding box center [155, 234] width 10 height 10
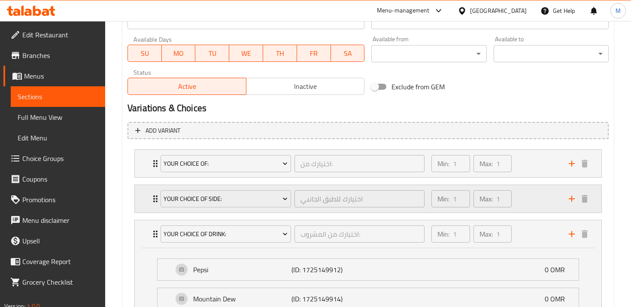
click at [149, 200] on div "Your Choice of Side: اختيارك للطبق الجانبي ​ Min: 1 ​ Max: 1 ​" at bounding box center [368, 198] width 467 height 27
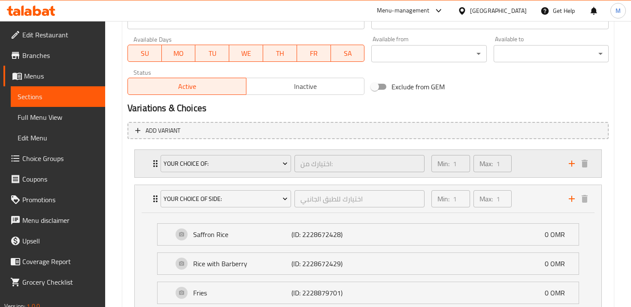
click at [152, 163] on icon "Expand" at bounding box center [155, 163] width 10 height 10
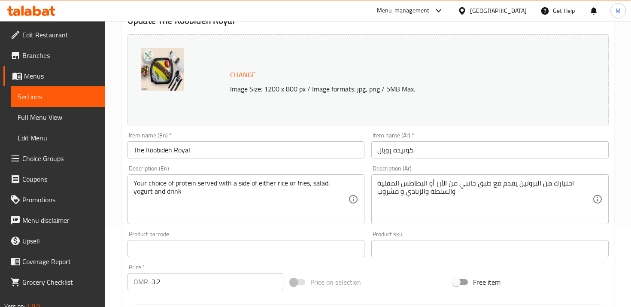
scroll to position [0, 0]
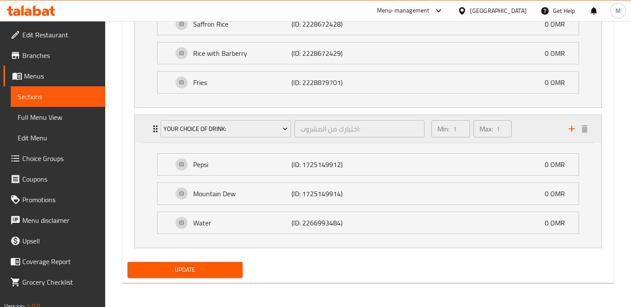
click at [152, 131] on icon "Expand" at bounding box center [155, 129] width 10 height 10
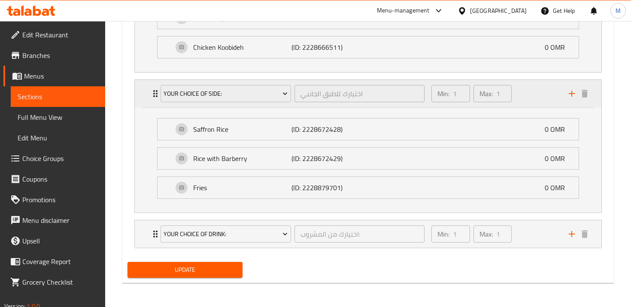
click at [152, 105] on div "Your Choice of Side: اختيارك للطبق الجانبي ​ Min: 1 ​ Max: 1 ​" at bounding box center [370, 93] width 441 height 27
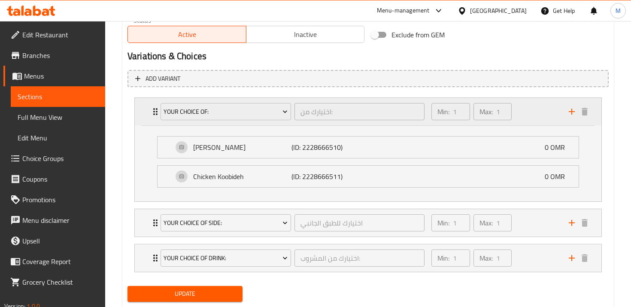
click at [153, 107] on icon "Expand" at bounding box center [155, 111] width 10 height 10
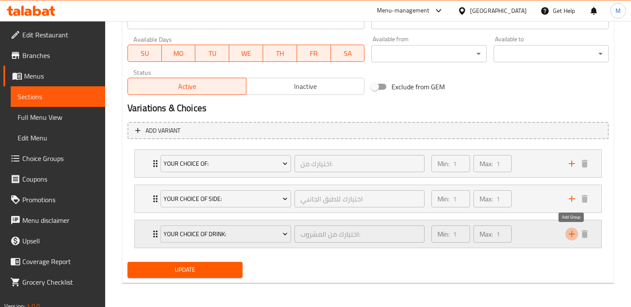
click at [574, 233] on icon "add" at bounding box center [572, 234] width 10 height 10
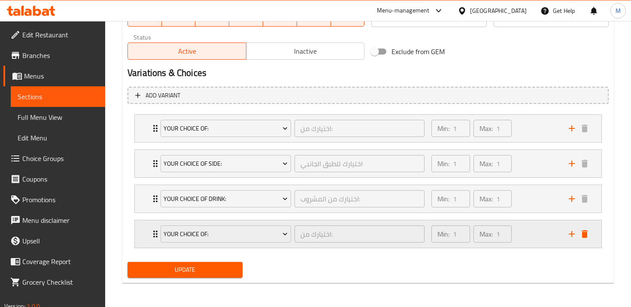
click at [249, 225] on div "Your Choice Of:" at bounding box center [226, 234] width 134 height 21
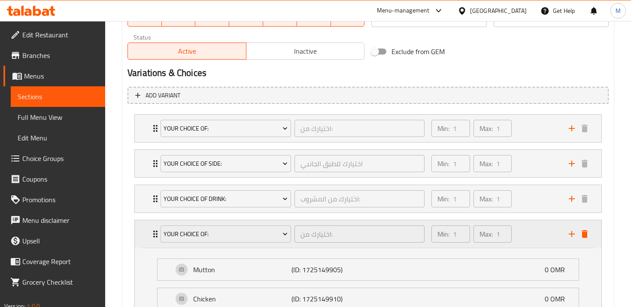
scroll to position [449, 0]
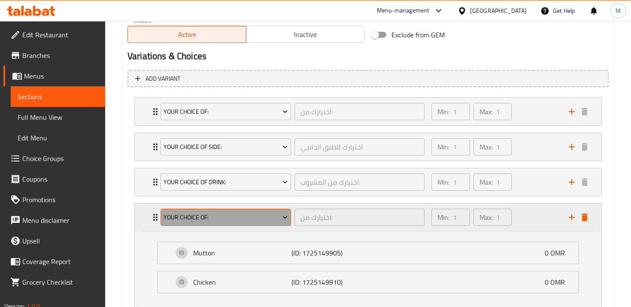
click at [231, 221] on span "Your Choice Of:" at bounding box center [226, 217] width 124 height 11
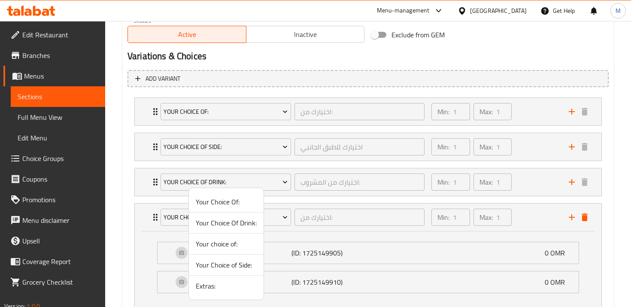
click at [225, 284] on span "Extras:" at bounding box center [226, 286] width 61 height 10
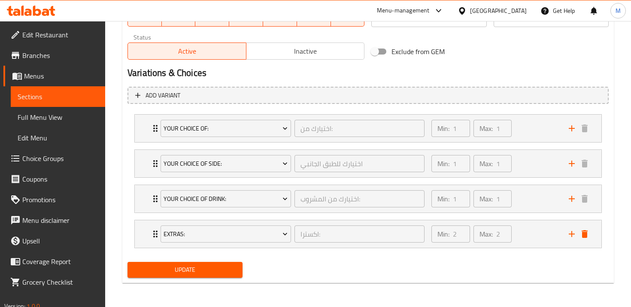
scroll to position [432, 0]
click at [180, 260] on div "Update" at bounding box center [185, 269] width 122 height 23
click at [188, 269] on span "Update" at bounding box center [184, 269] width 101 height 11
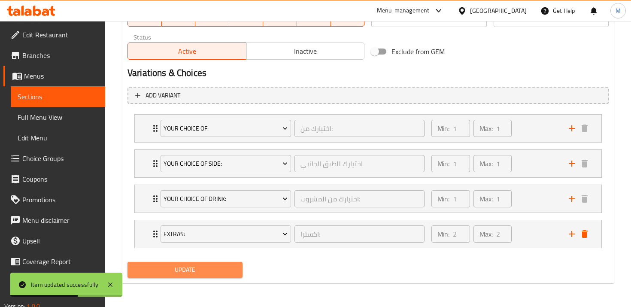
click at [188, 269] on span "Update" at bounding box center [184, 269] width 101 height 11
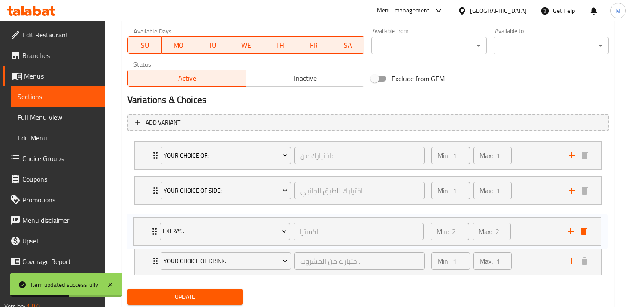
scroll to position [407, 0]
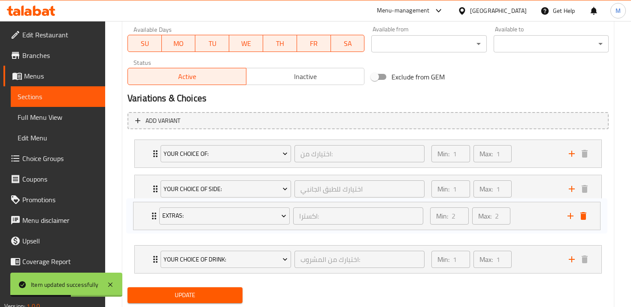
drag, startPoint x: 149, startPoint y: 259, endPoint x: 148, endPoint y: 207, distance: 51.5
click at [148, 207] on div "Your choice of: اختيارك من: ​ Min: 1 ​ Max: 1 ​ [PERSON_NAME] (ID: 2228666510) …" at bounding box center [368, 206] width 481 height 141
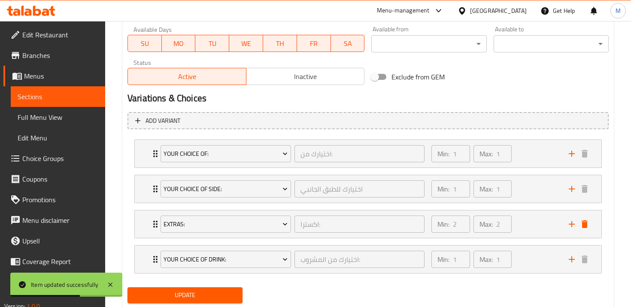
click at [185, 294] on span "Update" at bounding box center [184, 295] width 101 height 11
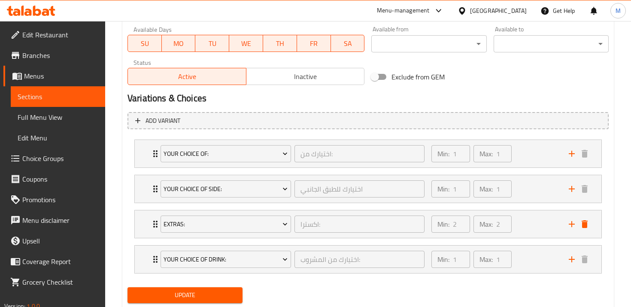
click at [184, 294] on span "Update" at bounding box center [184, 295] width 101 height 11
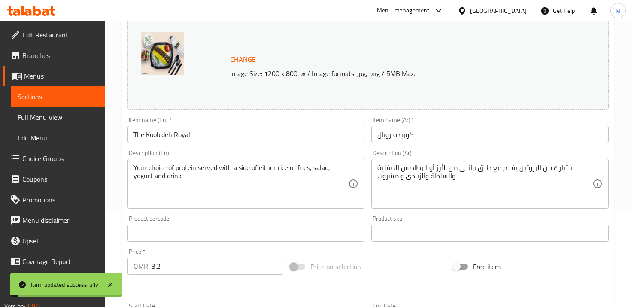
scroll to position [0, 0]
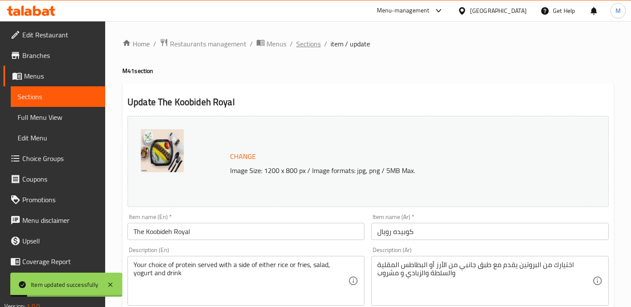
click at [318, 41] on span "Sections" at bounding box center [308, 44] width 24 height 10
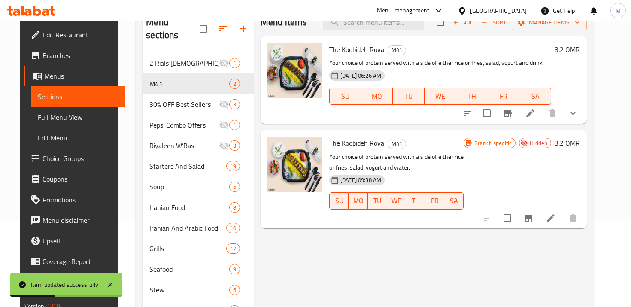
scroll to position [75, 0]
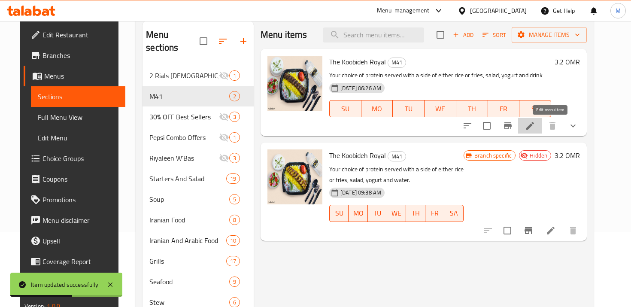
click at [535, 127] on icon at bounding box center [530, 126] width 10 height 10
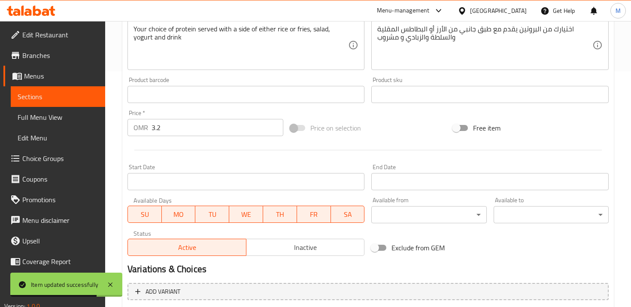
scroll to position [113, 0]
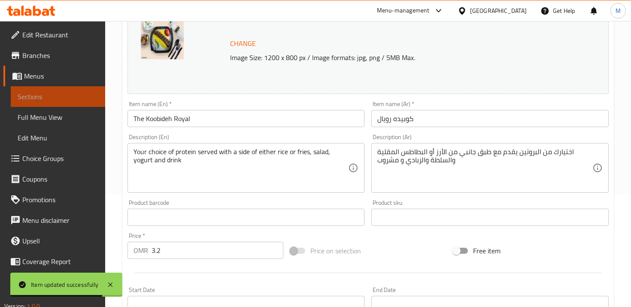
click at [61, 91] on link "Sections" at bounding box center [58, 96] width 94 height 21
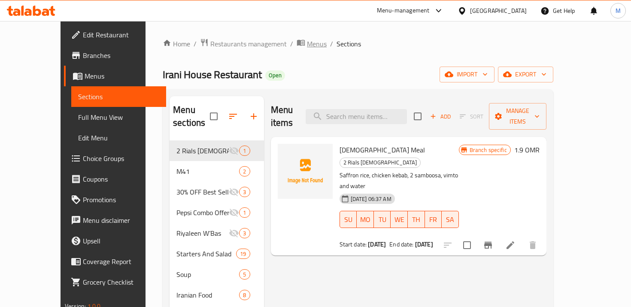
click at [307, 47] on span "Menus" at bounding box center [317, 44] width 20 height 10
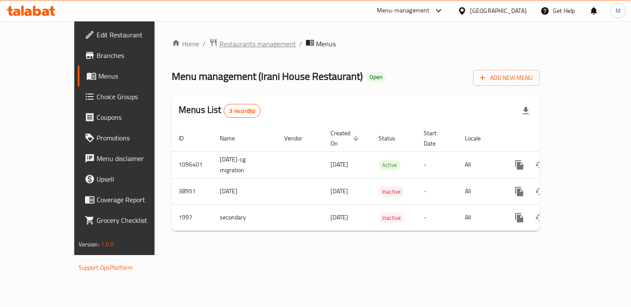
click at [219, 47] on span "Restaurants management" at bounding box center [257, 44] width 76 height 10
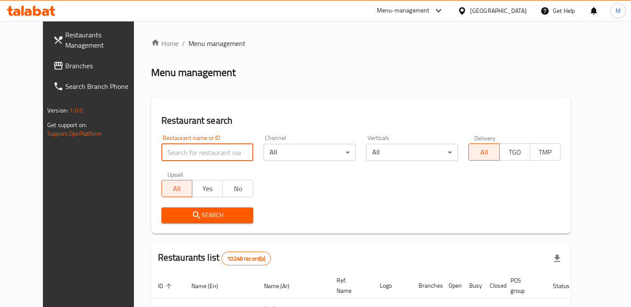
click at [197, 149] on input "search" at bounding box center [207, 152] width 92 height 17
type input "ز"
type input "bubble lab"
click button "Search" at bounding box center [207, 215] width 92 height 16
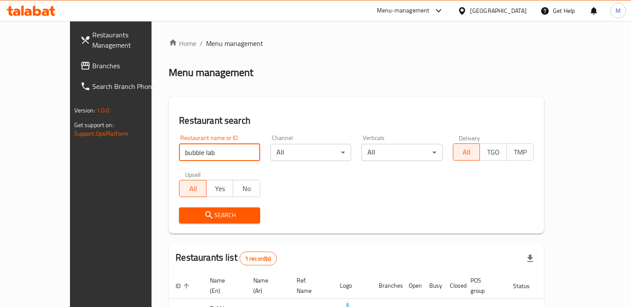
scroll to position [59, 0]
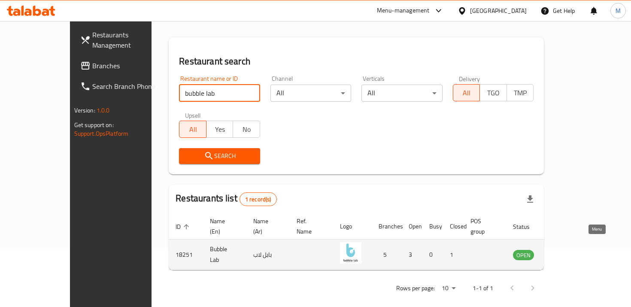
click at [568, 249] on icon "enhanced table" at bounding box center [563, 254] width 10 height 10
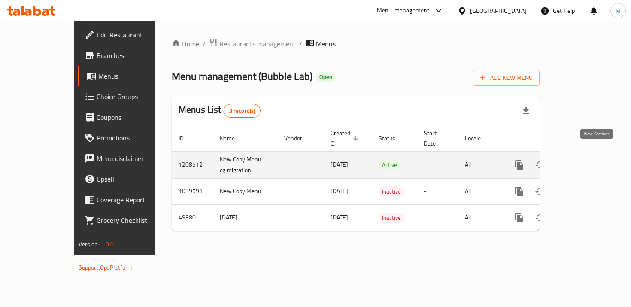
click at [586, 160] on icon "enhanced table" at bounding box center [581, 165] width 10 height 10
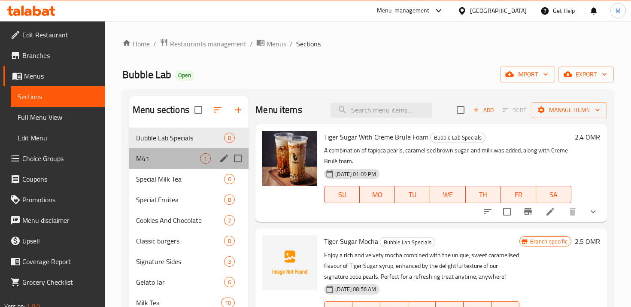
click at [168, 166] on div "M41 1" at bounding box center [188, 158] width 119 height 21
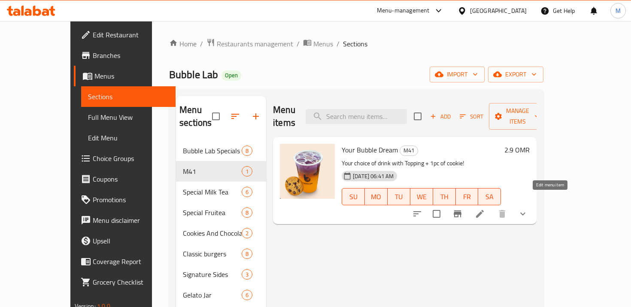
click at [484, 210] on icon at bounding box center [480, 214] width 8 height 8
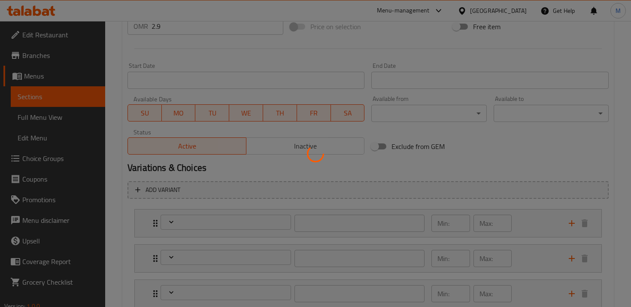
scroll to position [426, 0]
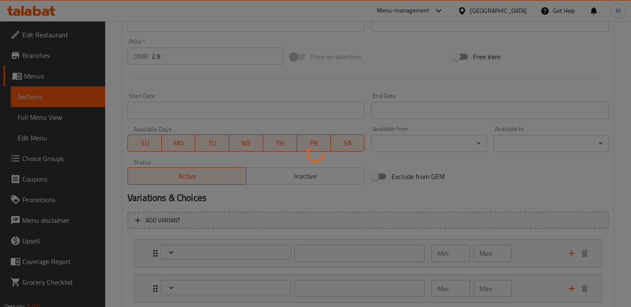
type input "إختيارك من المشروب:"
type input "1"
type input "إختيارك من الإضافات:"
type input "0"
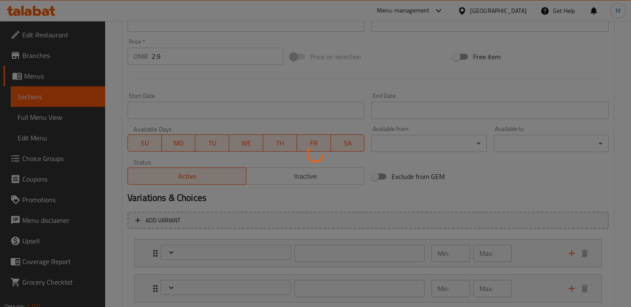
type input "3"
type input "مستوى الحلاوة:"
type input "1"
type input "اختيارك للجانب المجاني:"
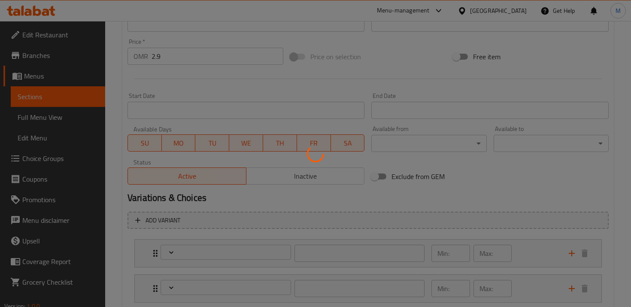
type input "1"
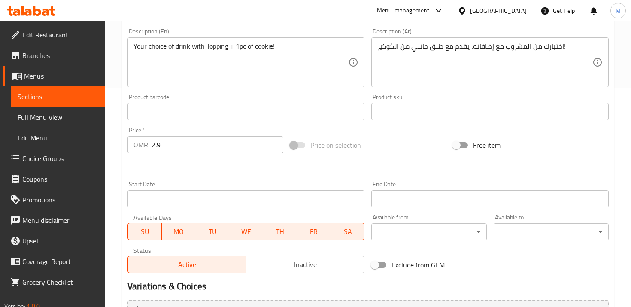
scroll to position [432, 0]
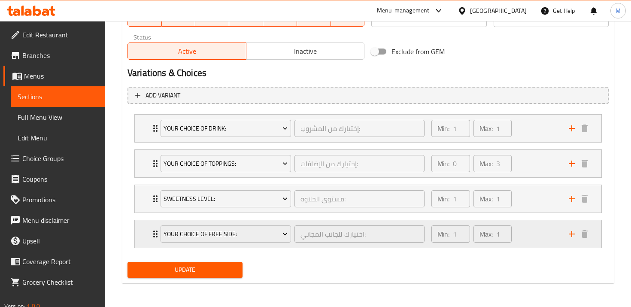
click at [154, 243] on div "Your Choice of Free Side: اختيارك للجانب المجاني: ​ Min: 1 ​ Max: 1 ​" at bounding box center [370, 233] width 441 height 27
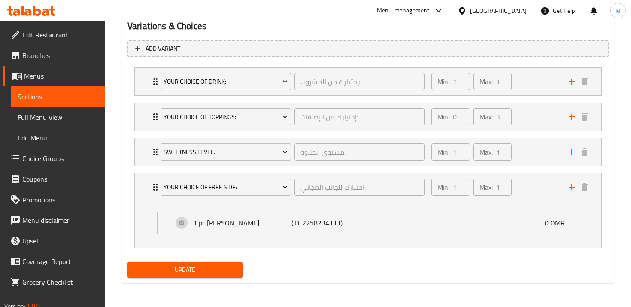
scroll to position [0, 0]
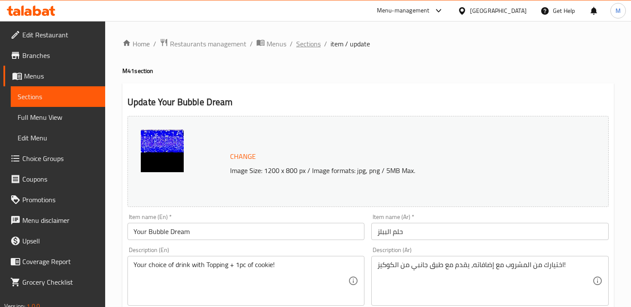
click at [305, 45] on span "Sections" at bounding box center [308, 44] width 24 height 10
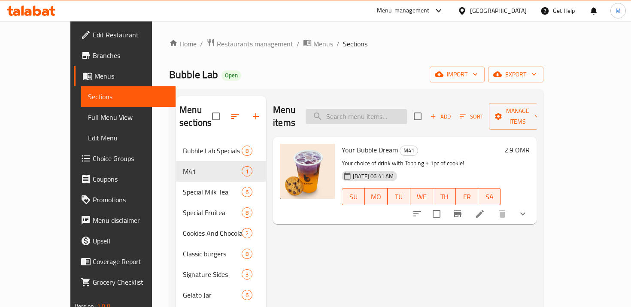
click at [360, 113] on input "search" at bounding box center [356, 116] width 101 height 15
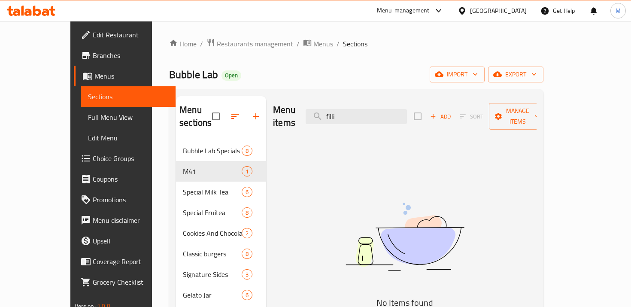
type input "filli"
click at [224, 47] on span "Restaurants management" at bounding box center [255, 44] width 76 height 10
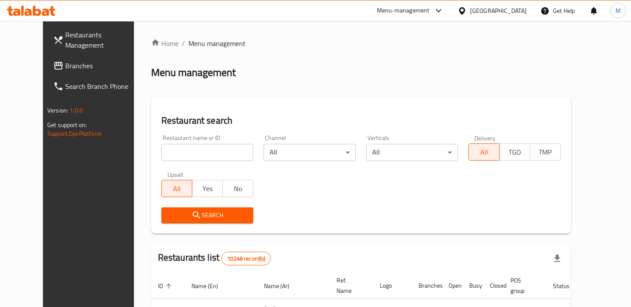
click at [206, 155] on input "search" at bounding box center [207, 152] width 92 height 17
type input "filli"
click button "Search" at bounding box center [207, 215] width 92 height 16
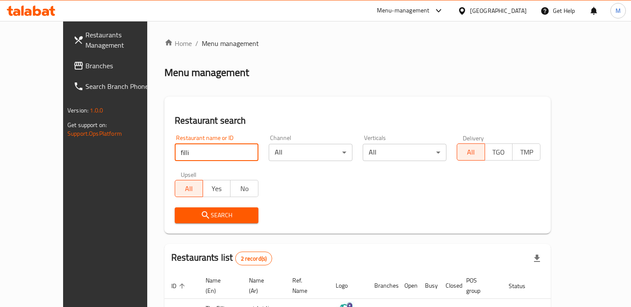
scroll to position [90, 0]
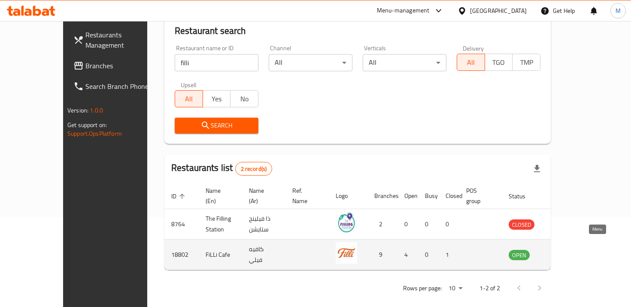
click at [564, 249] on icon "enhanced table" at bounding box center [559, 254] width 10 height 10
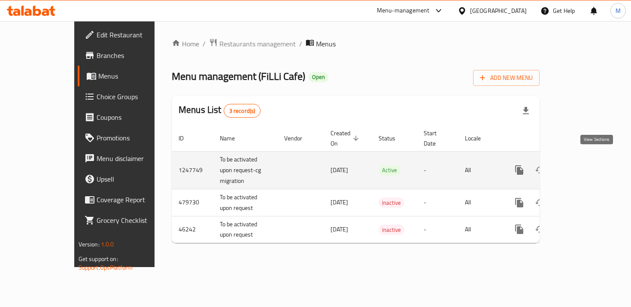
click at [586, 165] on icon "enhanced table" at bounding box center [581, 170] width 10 height 10
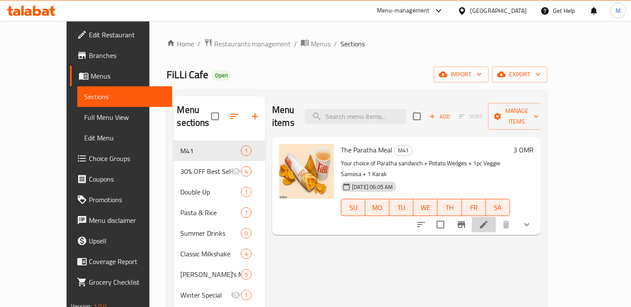
click at [496, 217] on li at bounding box center [484, 224] width 24 height 15
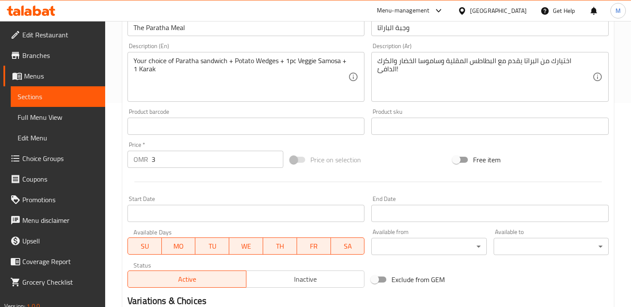
scroll to position [432, 0]
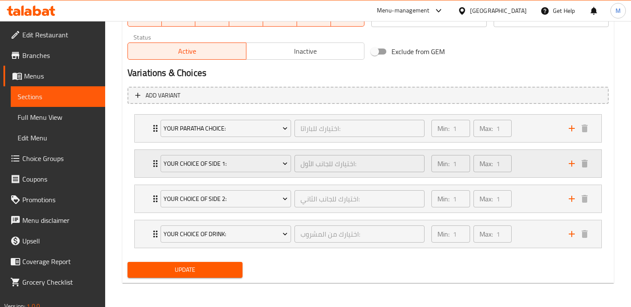
click at [149, 161] on div "Your Choice of Side 1: اختيارك للجانب الأول: ​ Min: 1 ​ Max: 1 ​" at bounding box center [368, 163] width 467 height 27
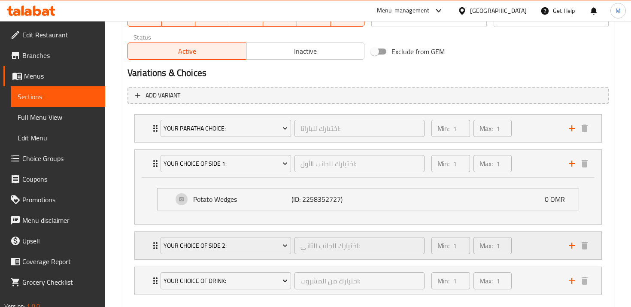
click at [152, 246] on icon "Expand" at bounding box center [155, 245] width 10 height 10
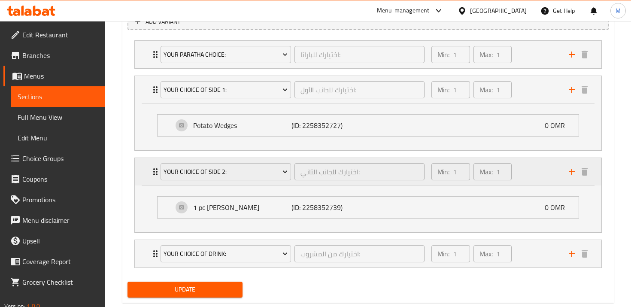
scroll to position [517, 0]
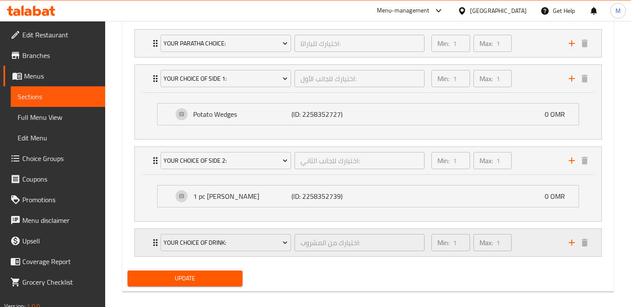
click at [152, 244] on icon "Expand" at bounding box center [155, 242] width 10 height 10
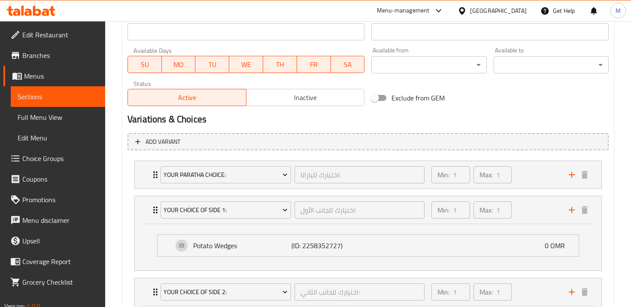
scroll to position [365, 0]
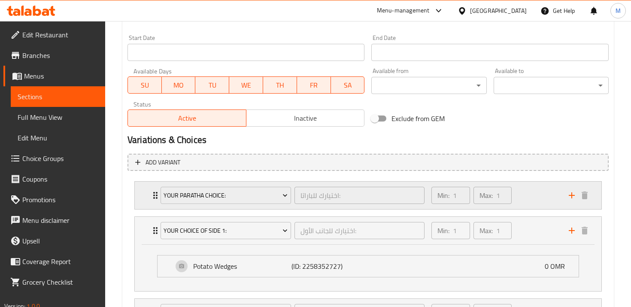
click at [155, 203] on div "Your Paratha Choice: اختيارك للباراتا: ​ Min: 1 ​ Max: 1 ​" at bounding box center [370, 195] width 441 height 27
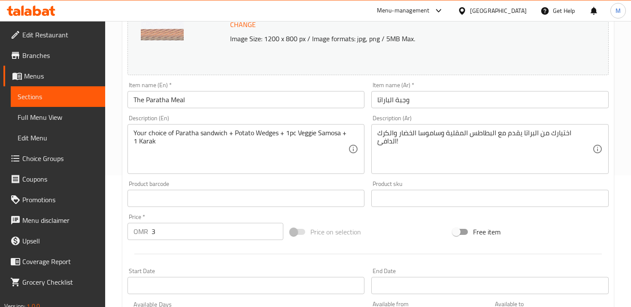
scroll to position [0, 0]
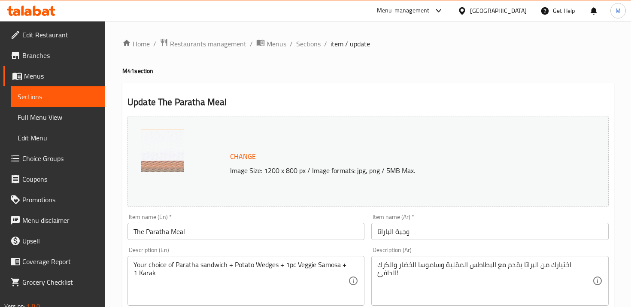
click at [305, 39] on span "Sections" at bounding box center [308, 44] width 24 height 10
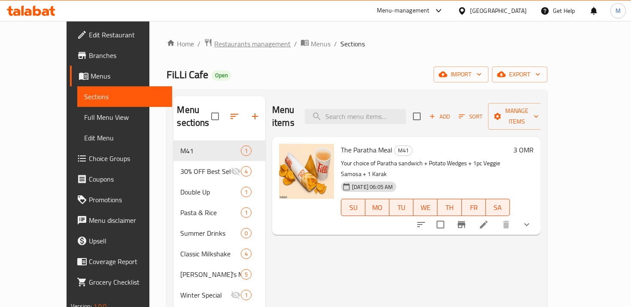
click at [228, 43] on span "Restaurants management" at bounding box center [252, 44] width 76 height 10
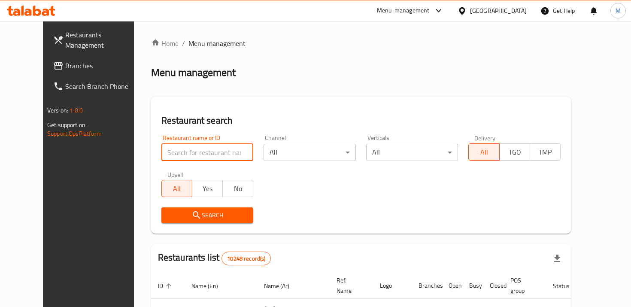
click at [200, 148] on input "search" at bounding box center [207, 152] width 92 height 17
type input "healthy lab"
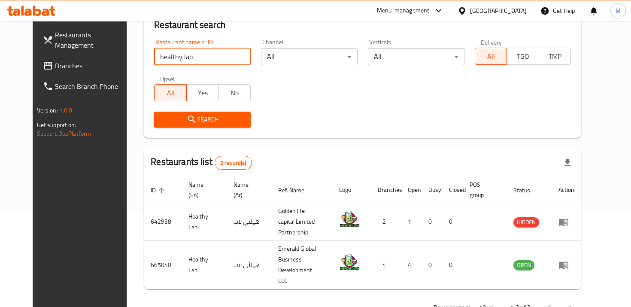
scroll to position [100, 0]
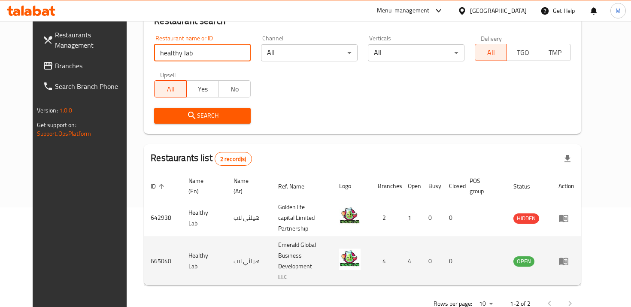
click at [568, 258] on icon "enhanced table" at bounding box center [563, 261] width 9 height 7
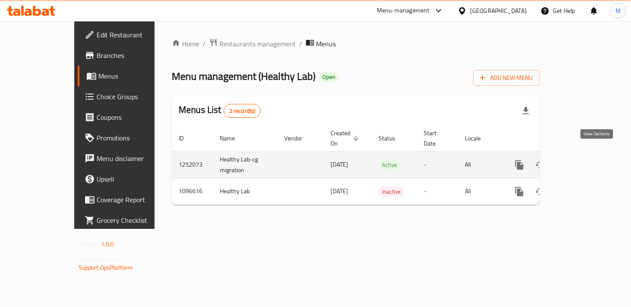
click at [586, 160] on icon "enhanced table" at bounding box center [581, 165] width 10 height 10
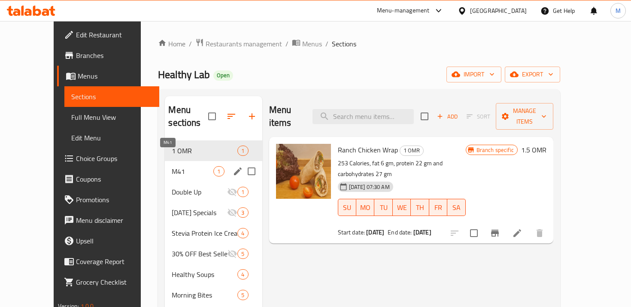
click at [172, 166] on span "M41" at bounding box center [193, 171] width 42 height 10
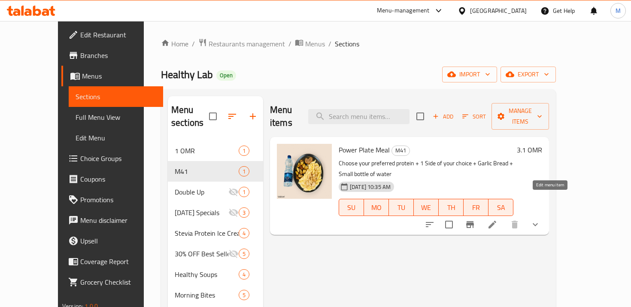
click at [496, 221] on icon at bounding box center [493, 225] width 8 height 8
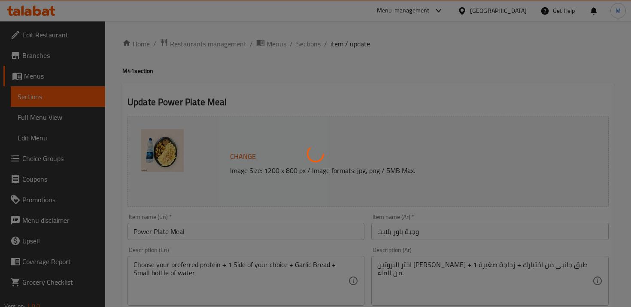
type input "اختيارك من البروتين:"
type input "1"
type input "اختيارك للجانب الثاني:"
type input "1"
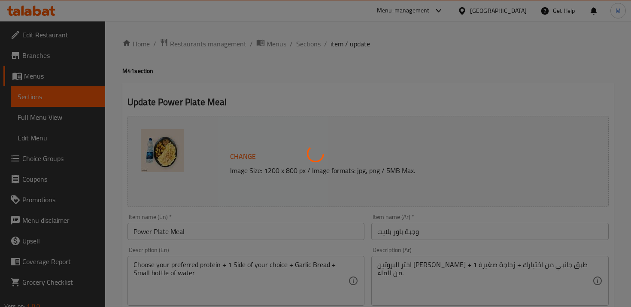
type input "1"
type input "اختيارك من المشروبات:"
type input "1"
type input "اختيارك للطبق الجانبي:"
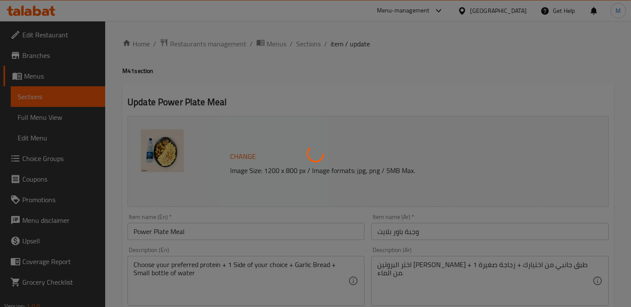
type input "1"
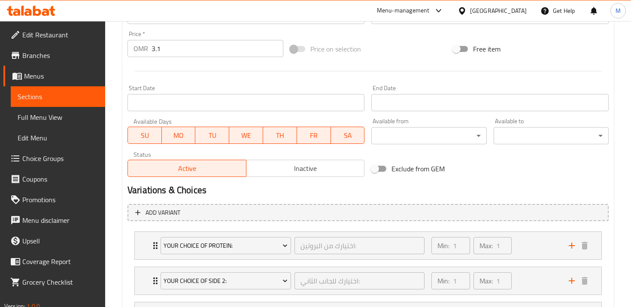
scroll to position [432, 0]
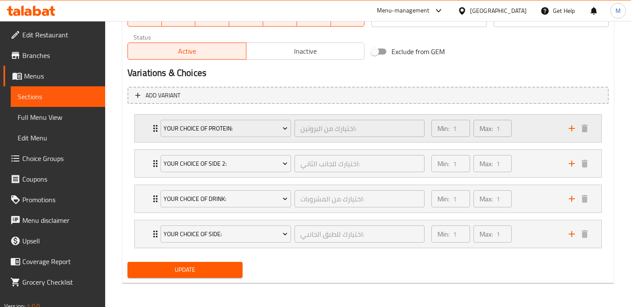
click at [156, 137] on div "Your Choice of Protein: اختيارك من البروتين: ​" at bounding box center [292, 128] width 274 height 27
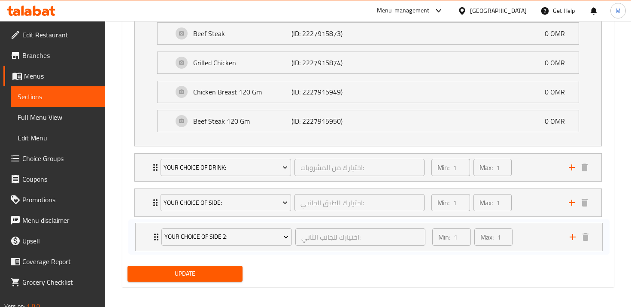
scroll to position [566, 0]
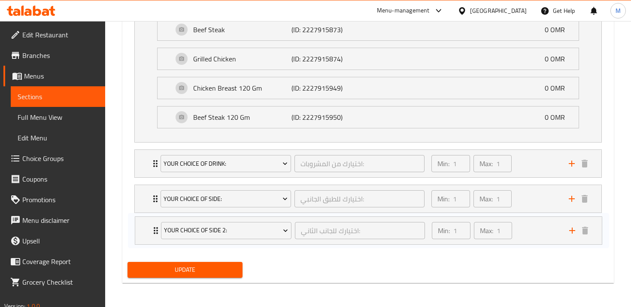
drag, startPoint x: 150, startPoint y: 174, endPoint x: 150, endPoint y: 237, distance: 62.7
click at [150, 237] on div "Your Choice of Protein: اختيارك من البروتين: ​ Min: 1 ​ Max: 1 ​ Beef Steak (ID…" at bounding box center [368, 113] width 481 height 275
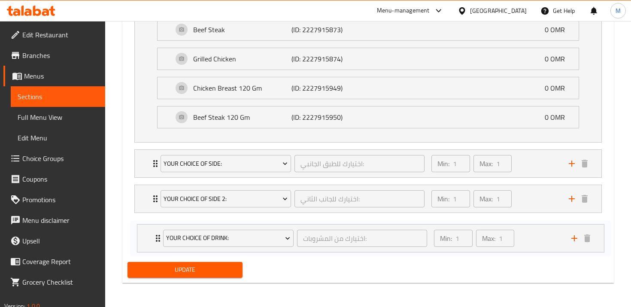
drag, startPoint x: 149, startPoint y: 165, endPoint x: 152, endPoint y: 244, distance: 79.0
click at [152, 244] on div "Your Choice of Protein: اختيارك من البروتين: ​ Min: 1 ​ Max: 1 ​ Beef Steak (ID…" at bounding box center [368, 113] width 481 height 275
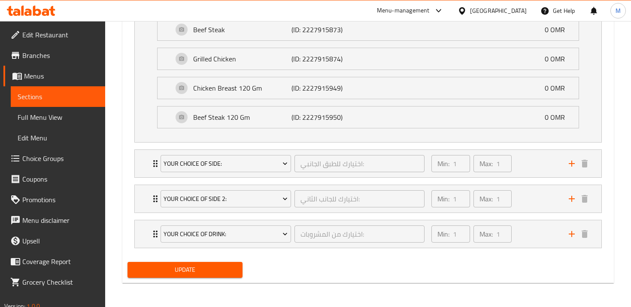
click at [151, 174] on div "Your Choice of Side: اختيارك للطبق الجانبي: ​ Min: 1 ​ Max: 1 ​" at bounding box center [370, 163] width 441 height 27
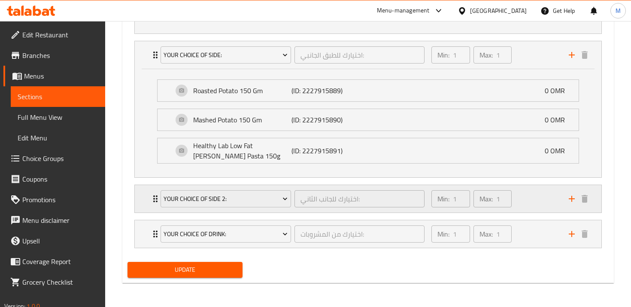
click at [155, 191] on div "Your Choice of Side 2: اختيارك للجانب الثاني: ​ Min: 1 ​ Max: 1 ​" at bounding box center [370, 198] width 441 height 27
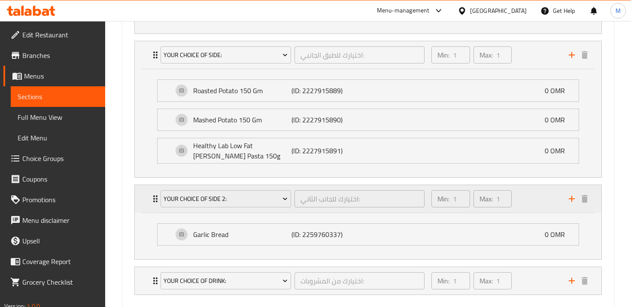
scroll to position [722, 0]
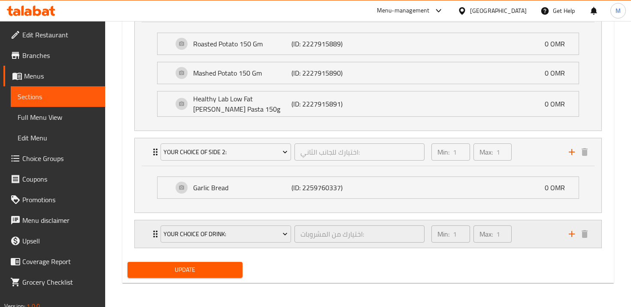
click at [154, 229] on icon "Expand" at bounding box center [155, 234] width 10 height 10
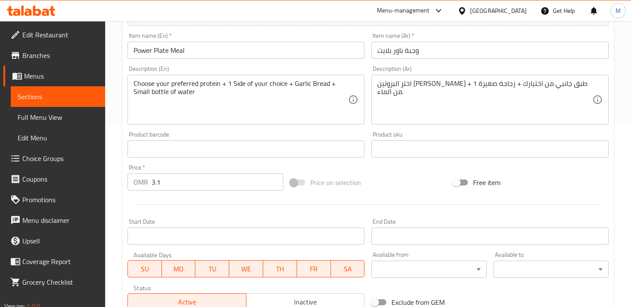
scroll to position [0, 0]
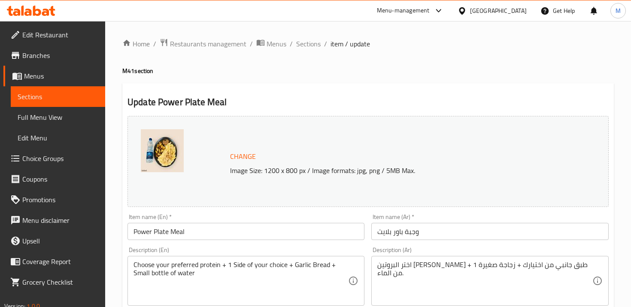
click at [321, 39] on ol "Home / Restaurants management / Menus / Sections / item / update" at bounding box center [368, 43] width 492 height 11
click at [315, 42] on span "Sections" at bounding box center [308, 44] width 24 height 10
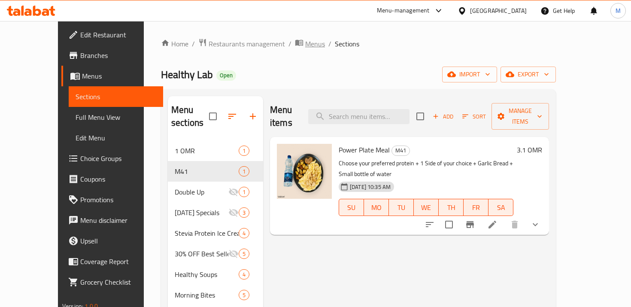
click at [305, 44] on span "Menus" at bounding box center [315, 44] width 20 height 10
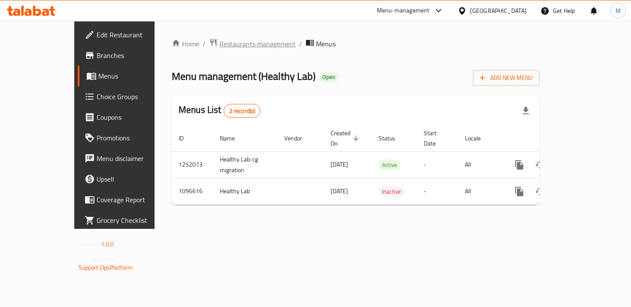
click at [224, 39] on span "Restaurants management" at bounding box center [257, 44] width 76 height 10
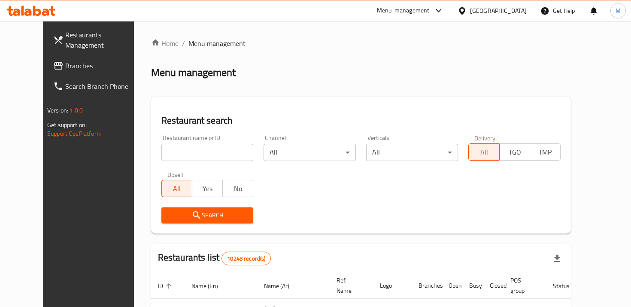
click at [196, 161] on div "Restaurant name or ID Restaurant name or ID" at bounding box center [207, 148] width 103 height 36
click at [195, 155] on input "search" at bounding box center [207, 152] width 92 height 17
type input "shawarma lab"
click button "Search" at bounding box center [207, 215] width 92 height 16
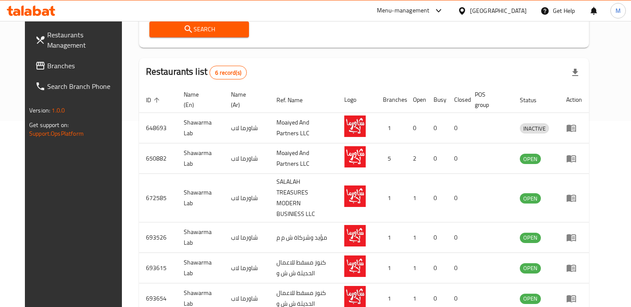
scroll to position [218, 0]
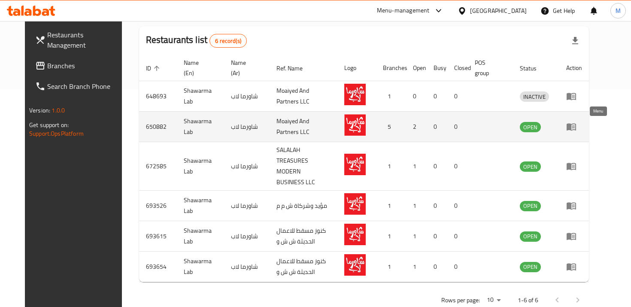
click at [576, 128] on icon "enhanced table" at bounding box center [571, 127] width 9 height 7
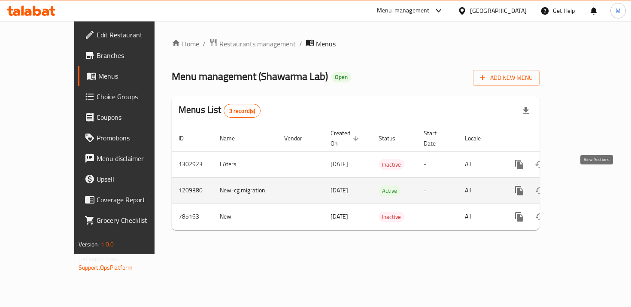
click at [586, 185] on icon "enhanced table" at bounding box center [581, 190] width 10 height 10
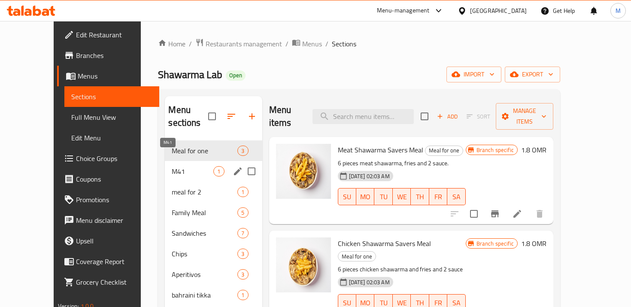
click at [172, 166] on span "M41" at bounding box center [193, 171] width 42 height 10
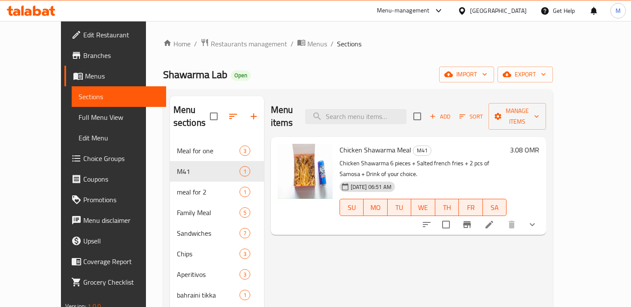
click at [495, 219] on icon at bounding box center [489, 224] width 10 height 10
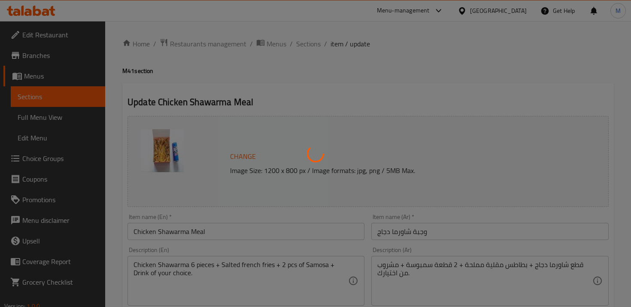
type input "اختيارك من الطبق الجانبي 1"
type input "1"
type input "اختيارك من الطبق الجانبي 2"
type input "1"
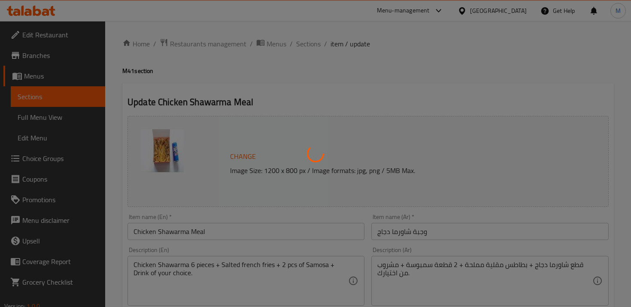
type input "1"
type input "اختيارك من المشروبات:"
type input "1"
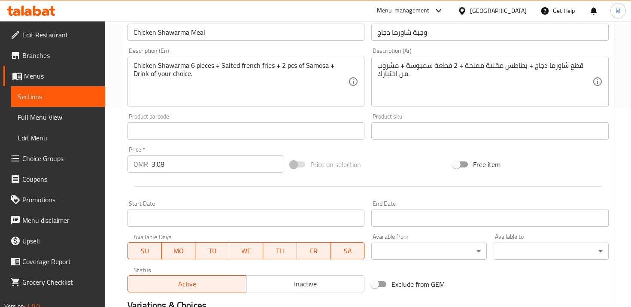
scroll to position [397, 0]
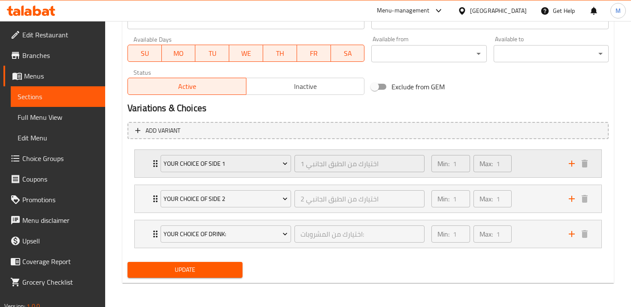
click at [148, 167] on div "Your choice of side 1 اختيارك من الطبق الجانبي 1 ​ Min: 1 ​ Max: 1 ​" at bounding box center [368, 163] width 467 height 27
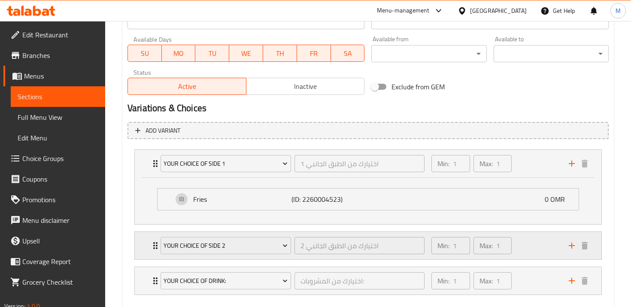
click at [150, 247] on icon "Expand" at bounding box center [155, 245] width 10 height 10
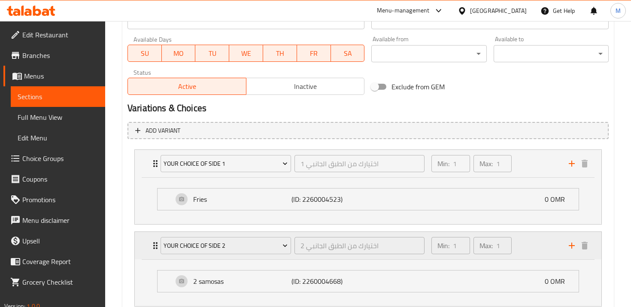
scroll to position [490, 0]
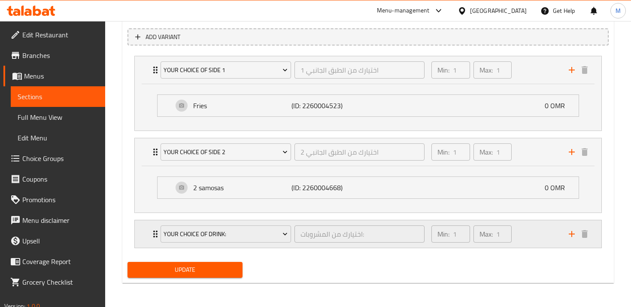
click at [148, 237] on div "Your Choice of Drink: اختيارك من المشروبات: ​ Min: 1 ​ Max: 1 ​" at bounding box center [368, 233] width 467 height 27
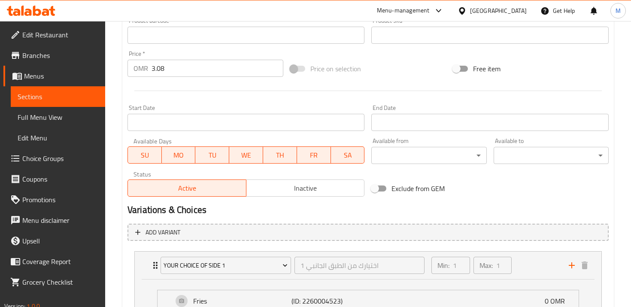
scroll to position [186, 0]
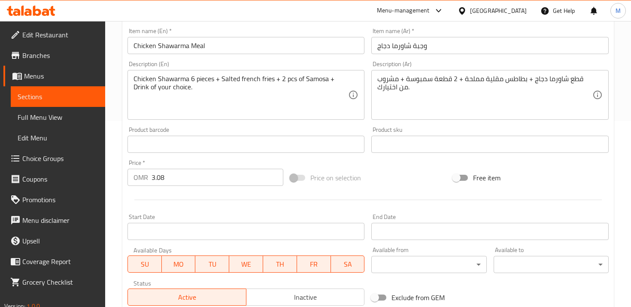
click at [75, 159] on span "Choice Groups" at bounding box center [60, 158] width 76 height 10
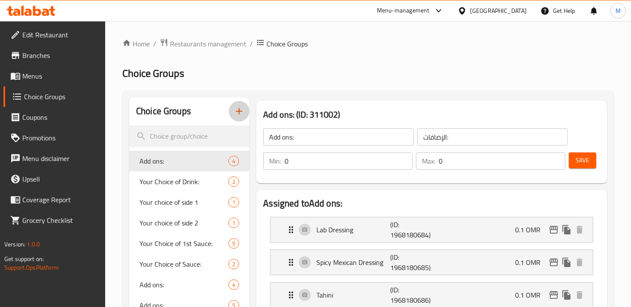
click at [242, 111] on icon "button" at bounding box center [239, 111] width 6 height 6
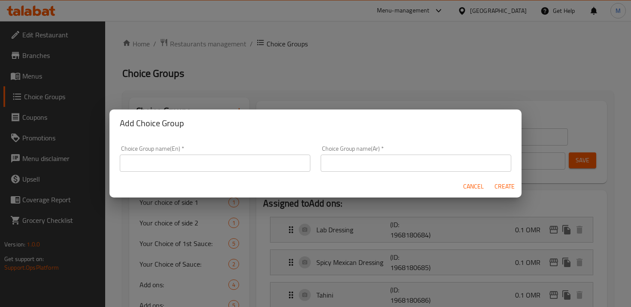
click at [272, 149] on div "Choice Group name(En)   * Choice Group name(En) *" at bounding box center [215, 159] width 191 height 26
click at [278, 158] on input "text" at bounding box center [215, 163] width 191 height 17
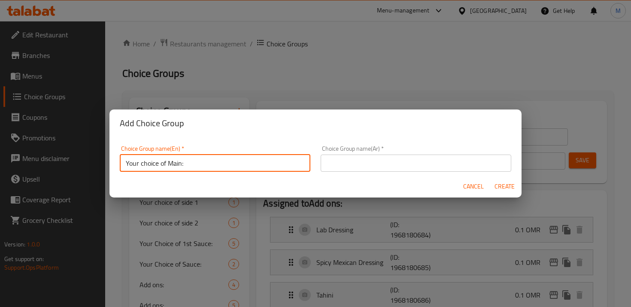
type input "Your choice of Main:"
click at [362, 163] on input "text" at bounding box center [416, 163] width 191 height 17
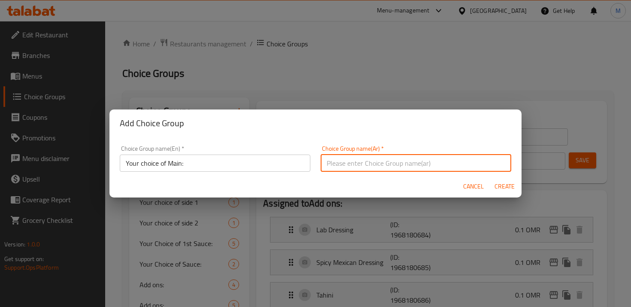
paste input "اختيارك من الساندويتش الرئيسي:"
type input "اختيارك من الساندويتش الرئيسي:"
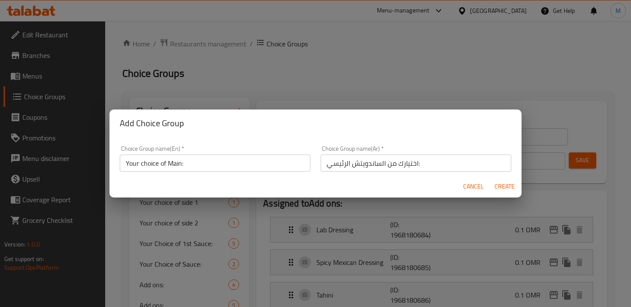
click at [261, 178] on div "Cancel Create" at bounding box center [315, 186] width 412 height 23
click at [261, 169] on input "Your choice of Main:" at bounding box center [215, 163] width 191 height 17
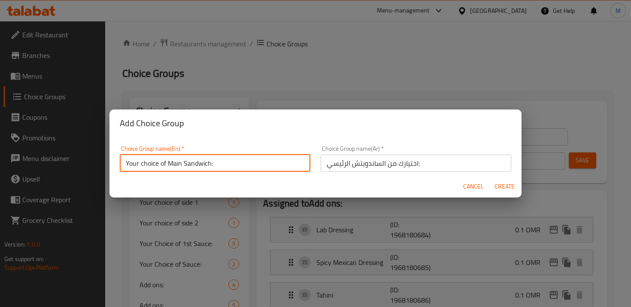
type input "Your choice of Main Sandwich:"
click at [496, 183] on span "Create" at bounding box center [504, 186] width 21 height 11
type input "Your choice of Main Sandwich:"
type input "اختيارك من الساندويتش الرئيسي:"
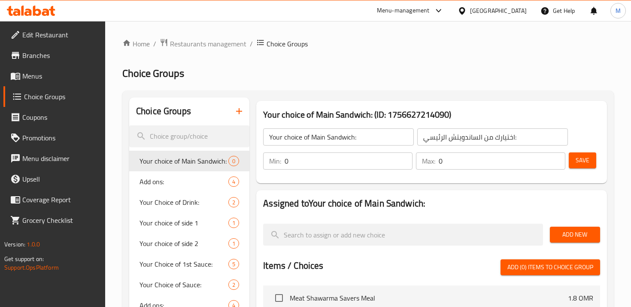
click at [293, 159] on input "0" at bounding box center [349, 160] width 128 height 17
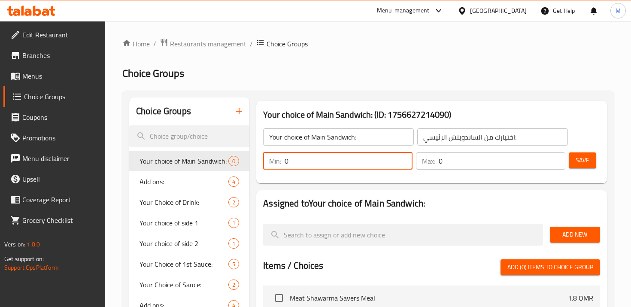
click at [293, 159] on input "0" at bounding box center [349, 160] width 128 height 17
type input "1"
click at [451, 159] on input "0" at bounding box center [502, 160] width 127 height 17
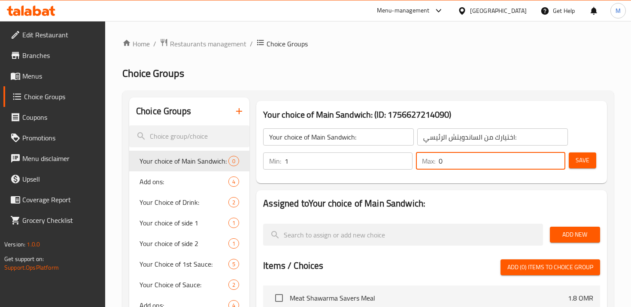
click at [451, 159] on input "0" at bounding box center [502, 160] width 127 height 17
click at [462, 160] on input "01" at bounding box center [502, 160] width 127 height 17
type input "1"
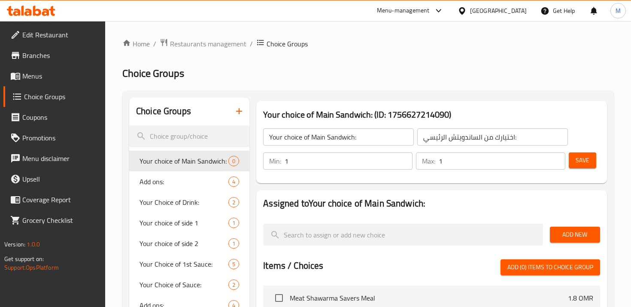
click at [565, 244] on div "Add New" at bounding box center [574, 234] width 57 height 29
click at [556, 239] on button "Add New" at bounding box center [575, 235] width 50 height 16
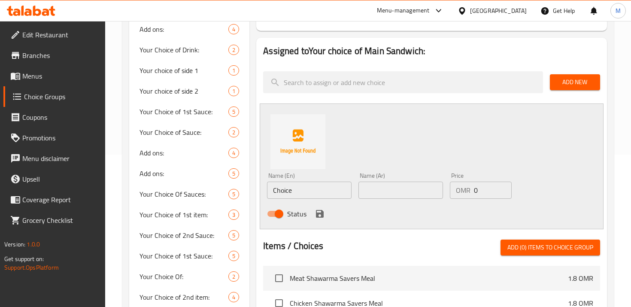
scroll to position [186, 0]
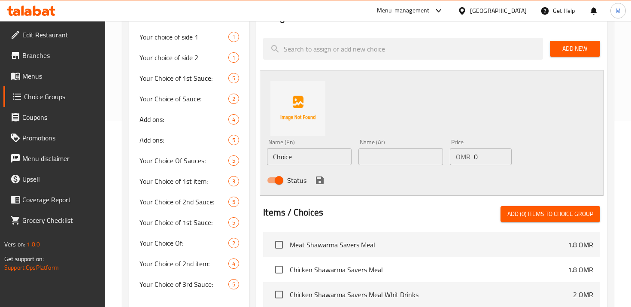
click at [310, 162] on input "Choice" at bounding box center [309, 156] width 85 height 17
type input "6"
type input "Chicken Shawarma"
click at [383, 157] on input "text" at bounding box center [400, 156] width 85 height 17
paste input "شاورما دجاج"
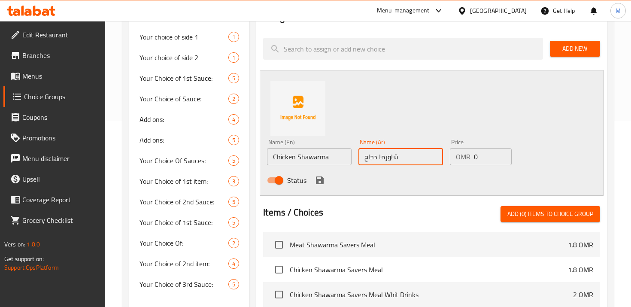
type input "شاورما دجاج"
click at [316, 179] on icon "save" at bounding box center [320, 180] width 8 height 8
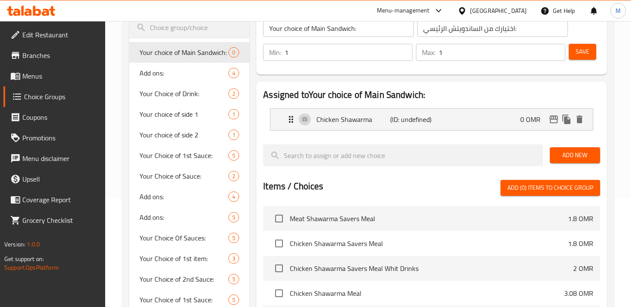
scroll to position [101, 0]
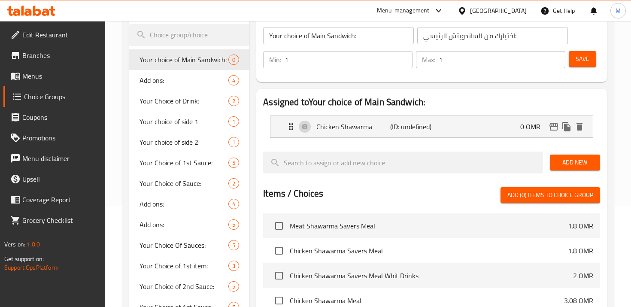
click at [580, 60] on span "Save" at bounding box center [583, 59] width 14 height 11
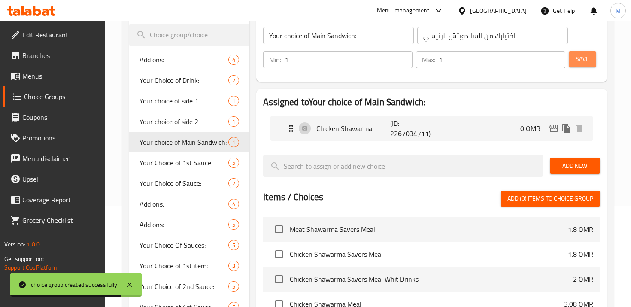
click at [586, 54] on span "Save" at bounding box center [583, 59] width 14 height 11
click at [485, 122] on div "Chicken Shawarma (ID: 2267034711) 0 OMR" at bounding box center [434, 128] width 297 height 25
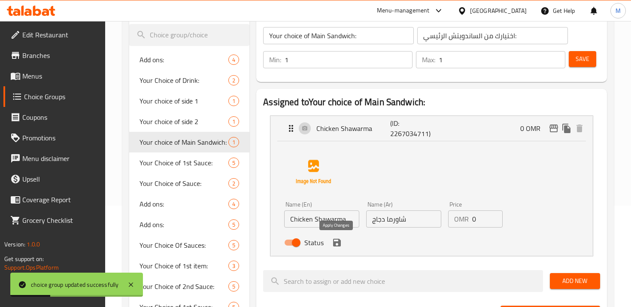
click at [337, 246] on icon "save" at bounding box center [337, 242] width 10 height 10
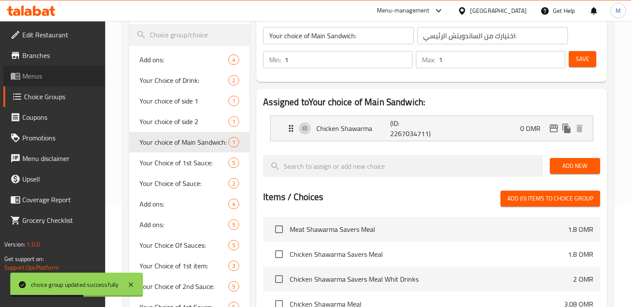
click at [45, 81] on span "Menus" at bounding box center [60, 76] width 76 height 10
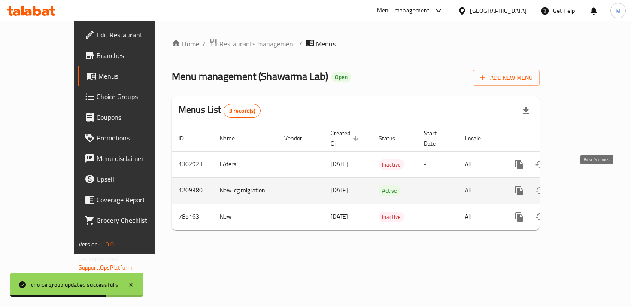
click at [586, 185] on icon "enhanced table" at bounding box center [581, 190] width 10 height 10
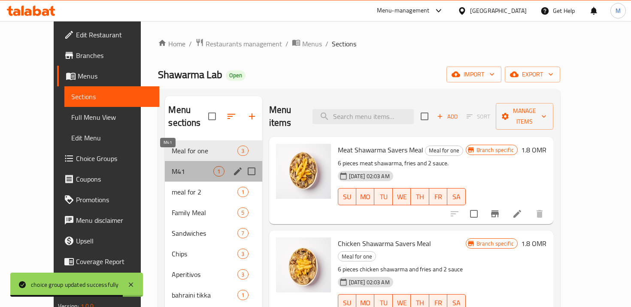
click at [187, 166] on span "M41" at bounding box center [193, 171] width 42 height 10
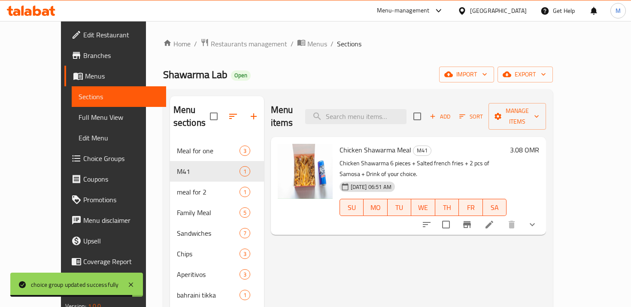
click at [501, 217] on li at bounding box center [489, 224] width 24 height 15
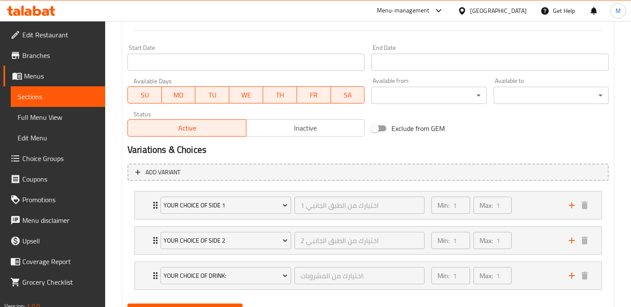
scroll to position [355, 0]
click at [152, 283] on div "Your Choice of Drink: اختيارك من المشروبات: ​ Min: 1 ​ Max: 1 ​" at bounding box center [370, 275] width 441 height 27
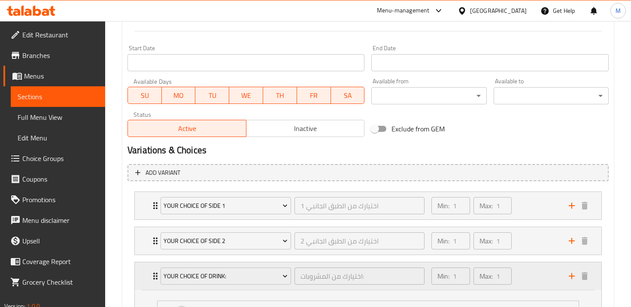
scroll to position [471, 0]
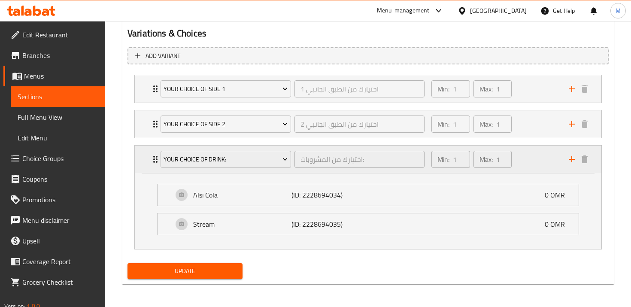
click at [155, 164] on icon "Expand" at bounding box center [155, 159] width 10 height 10
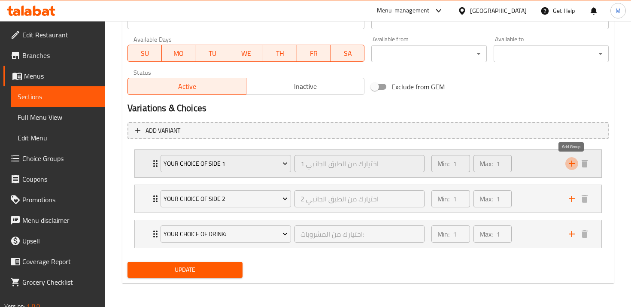
click at [572, 162] on icon "add" at bounding box center [572, 163] width 10 height 10
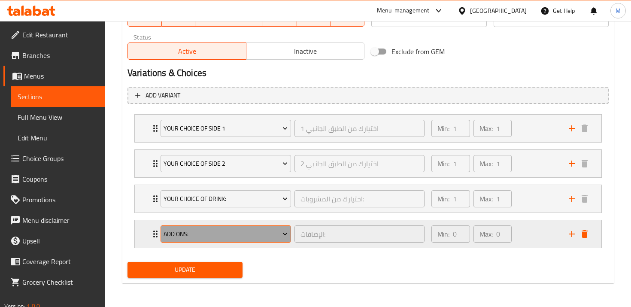
click at [207, 233] on span "Add ons:" at bounding box center [226, 234] width 124 height 11
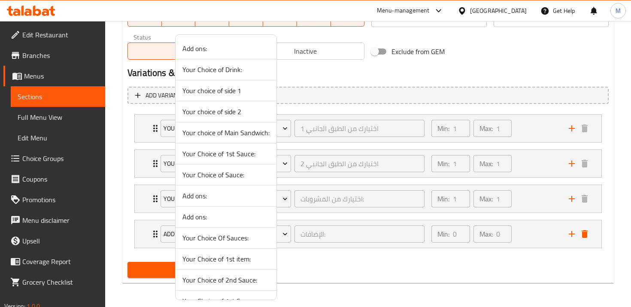
click at [222, 135] on span "Your choice of Main Sandwich:" at bounding box center [225, 133] width 87 height 10
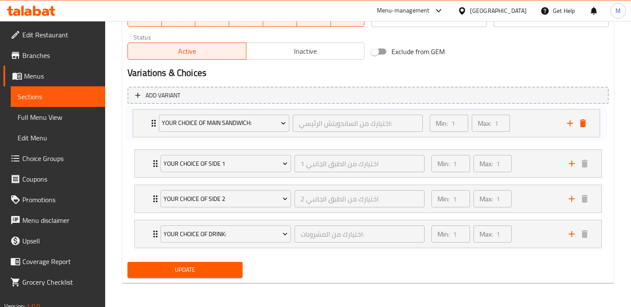
drag, startPoint x: 155, startPoint y: 233, endPoint x: 153, endPoint y: 120, distance: 112.9
click at [153, 120] on div "Your choice of side 1 اختيارك من الطبق الجانبي 1 ​ Min: 1 ​ Max: 1 ​ Fries (ID:…" at bounding box center [368, 181] width 481 height 141
click at [166, 273] on span "Update" at bounding box center [184, 269] width 101 height 11
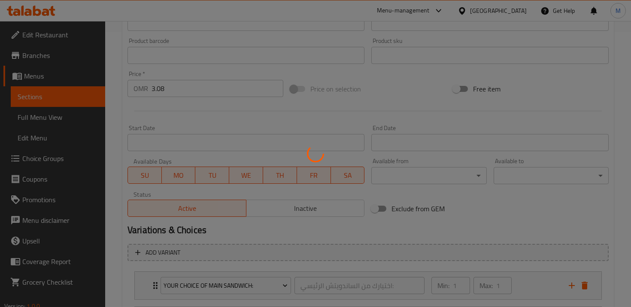
scroll to position [0, 0]
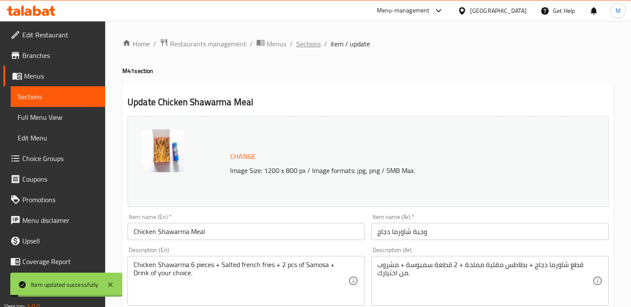
click at [304, 46] on span "Sections" at bounding box center [308, 44] width 24 height 10
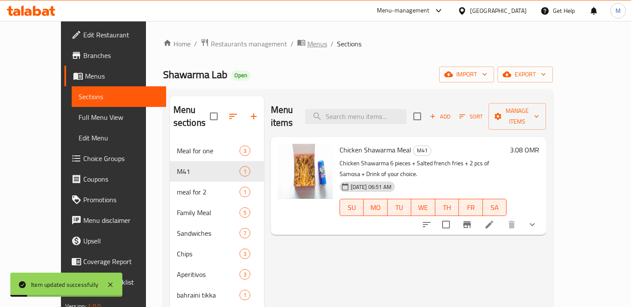
click at [297, 44] on span "breadcrumb" at bounding box center [302, 43] width 10 height 11
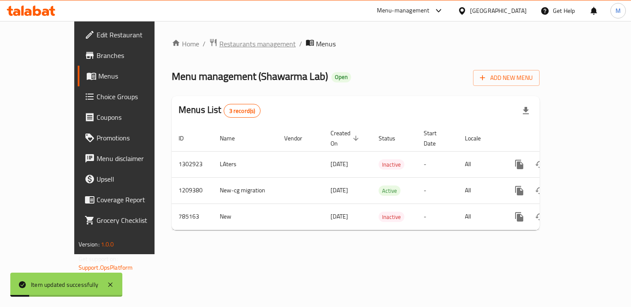
click at [219, 44] on span "Restaurants management" at bounding box center [257, 44] width 76 height 10
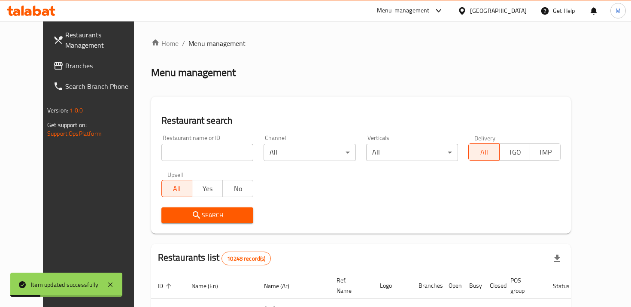
scroll to position [31, 0]
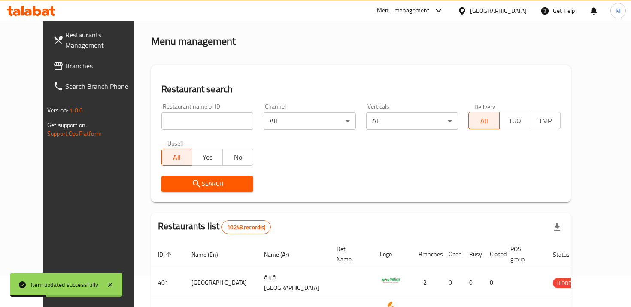
click at [206, 130] on div "Restaurant name or ID Restaurant name or ID" at bounding box center [207, 116] width 103 height 36
click at [206, 128] on input "search" at bounding box center [207, 120] width 92 height 17
type input "shawarma lab"
click button "Search" at bounding box center [207, 184] width 92 height 16
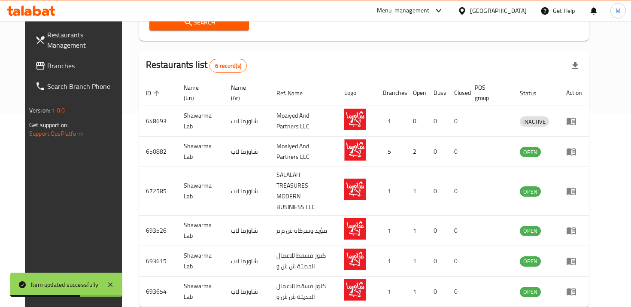
scroll to position [206, 0]
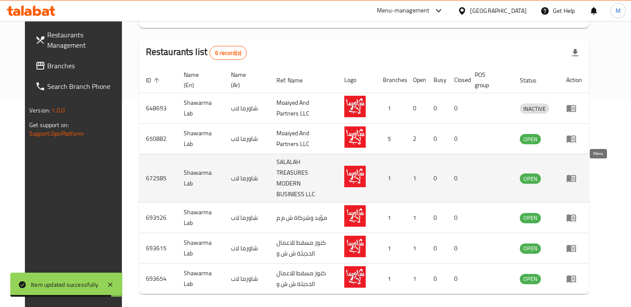
click at [575, 177] on icon "enhanced table" at bounding box center [573, 178] width 3 height 3
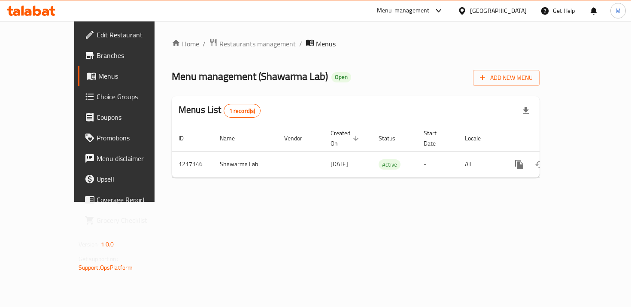
click at [97, 94] on span "Choice Groups" at bounding box center [135, 96] width 76 height 10
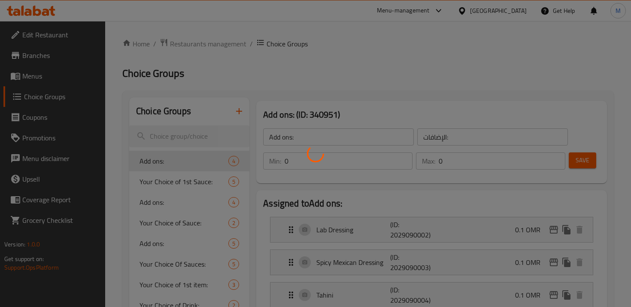
click at [243, 104] on div at bounding box center [315, 153] width 631 height 307
click at [243, 108] on div at bounding box center [315, 153] width 631 height 307
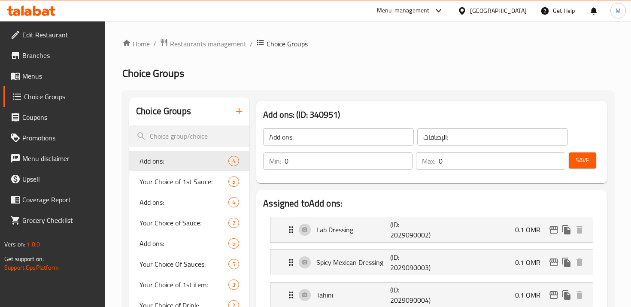
click at [328, 129] on input "Add ons:" at bounding box center [338, 136] width 151 height 17
type input "Your"
click at [240, 115] on icon "button" at bounding box center [239, 111] width 10 height 10
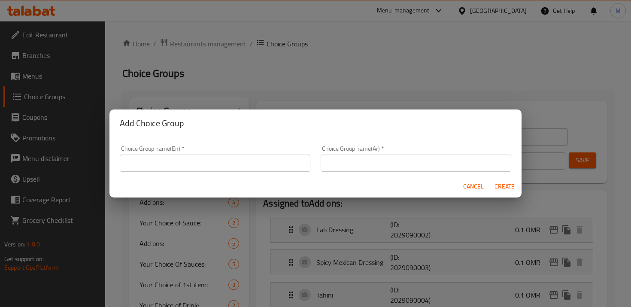
click at [221, 165] on input "text" at bounding box center [215, 163] width 191 height 17
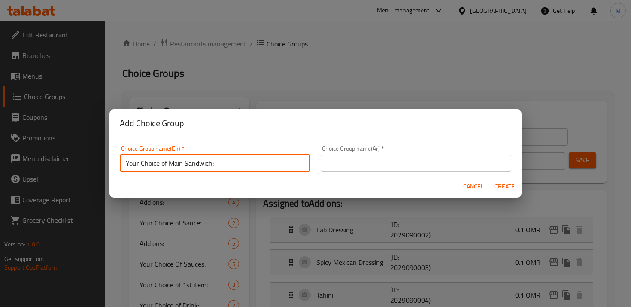
type input "Your Choice of Main Sandwich:"
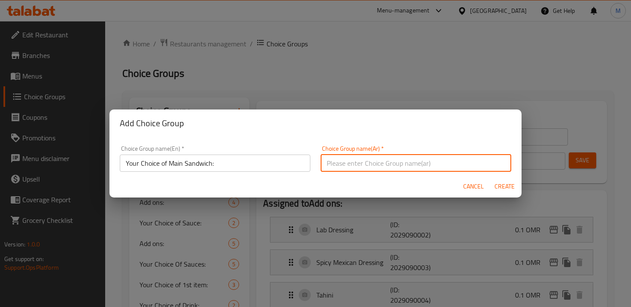
click at [393, 161] on input "text" at bounding box center [416, 163] width 191 height 17
paste input "اختيارك من الساندويتش الرئيسي:"
type input "اختيارك من الساندويتش الرئيسي:"
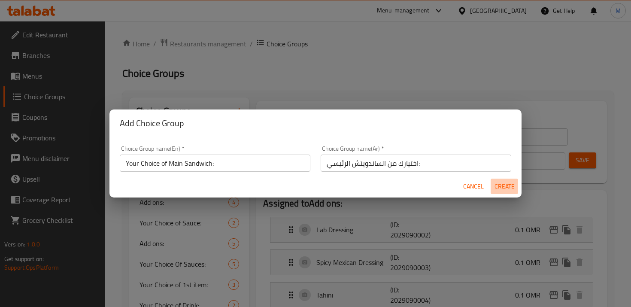
click at [494, 182] on span "Create" at bounding box center [504, 186] width 21 height 11
type input "Your Choice of Main Sandwich:"
type input "اختيارك من الساندويتش الرئيسي:"
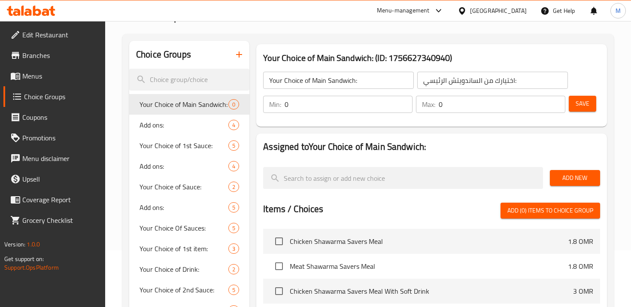
scroll to position [58, 0]
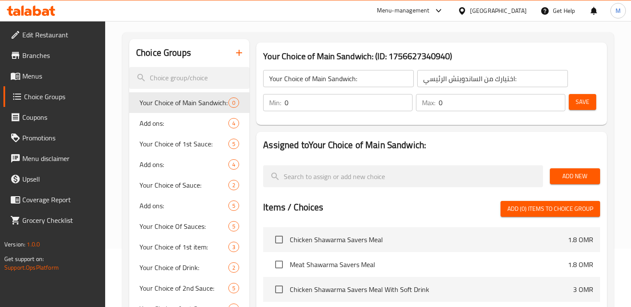
click at [364, 100] on input "0" at bounding box center [349, 102] width 128 height 17
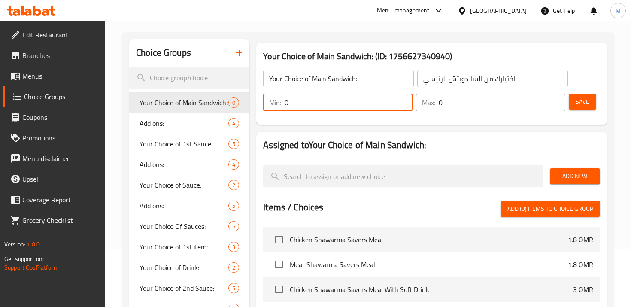
click at [364, 100] on input "0" at bounding box center [349, 102] width 128 height 17
type input "1"
click at [467, 102] on input "0" at bounding box center [502, 102] width 127 height 17
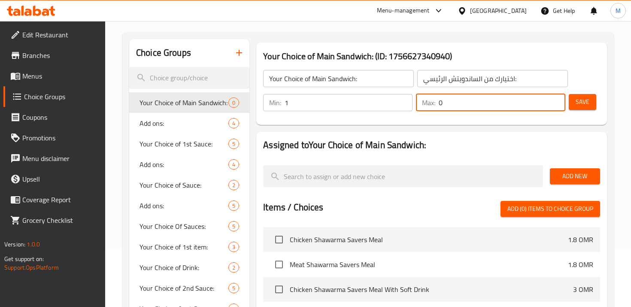
click at [467, 102] on input "0" at bounding box center [502, 102] width 127 height 17
type input "1"
click at [583, 105] on span "Save" at bounding box center [583, 102] width 14 height 11
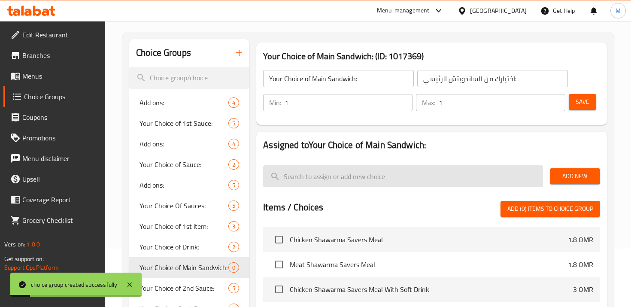
click at [494, 178] on input "search" at bounding box center [402, 176] width 279 height 22
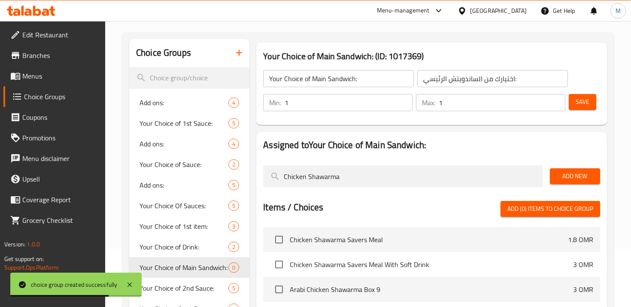
type input "Chicken Shawarma"
click at [569, 172] on span "Add New" at bounding box center [575, 176] width 36 height 11
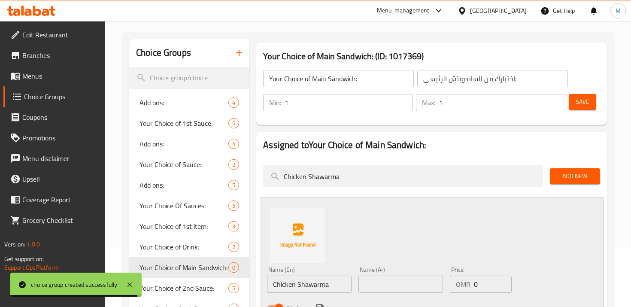
click at [399, 279] on input "text" at bounding box center [400, 284] width 85 height 17
paste input "شاورما دجاج"
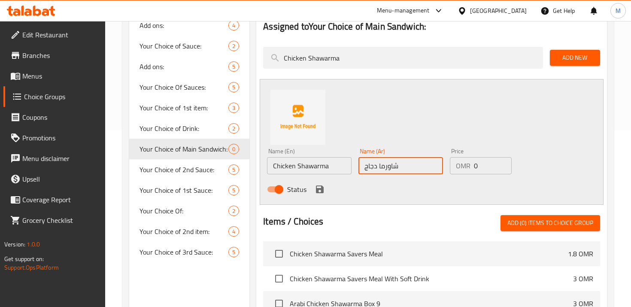
scroll to position [187, 0]
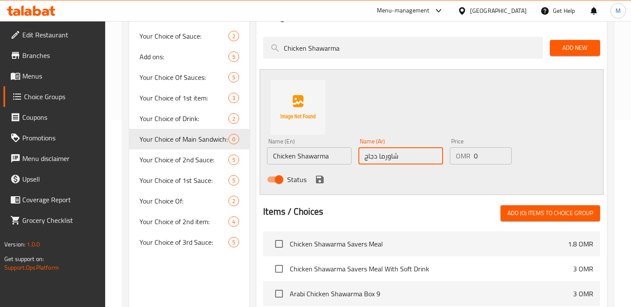
type input "شاورما دجاج"
click at [319, 179] on icon "save" at bounding box center [320, 180] width 8 height 8
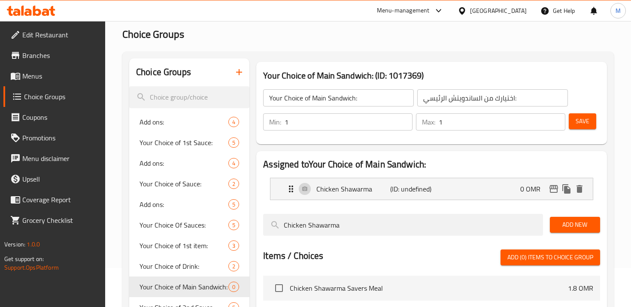
scroll to position [32, 0]
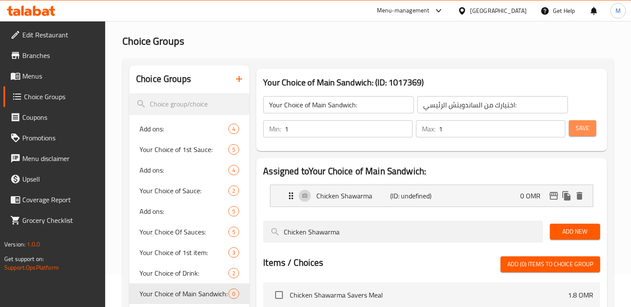
click at [584, 126] on span "Save" at bounding box center [583, 128] width 14 height 11
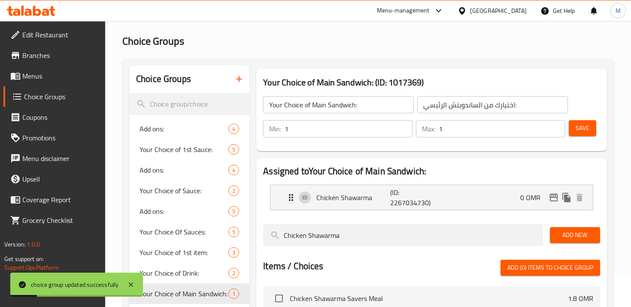
click at [44, 75] on span "Menus" at bounding box center [60, 76] width 76 height 10
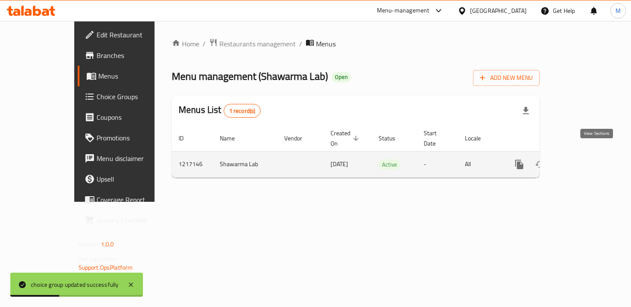
click at [586, 159] on icon "enhanced table" at bounding box center [581, 164] width 10 height 10
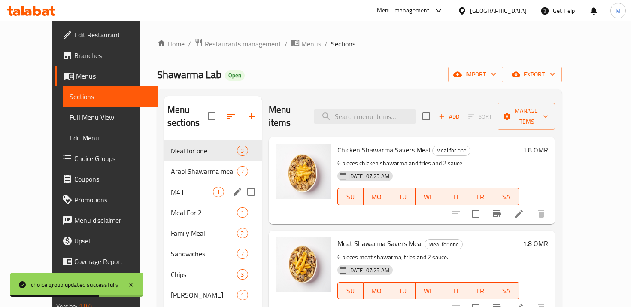
click at [198, 187] on span "M41" at bounding box center [192, 192] width 43 height 10
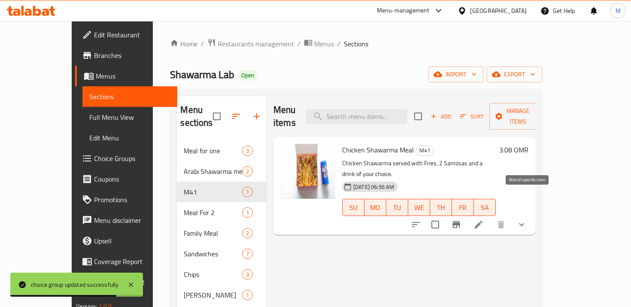
click at [461, 219] on icon "Branch-specific-item" at bounding box center [456, 224] width 10 height 10
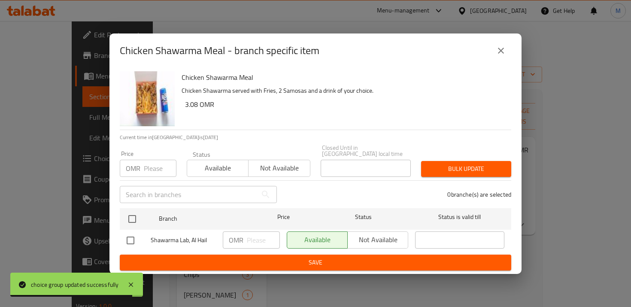
click at [501, 56] on icon "close" at bounding box center [501, 51] width 10 height 10
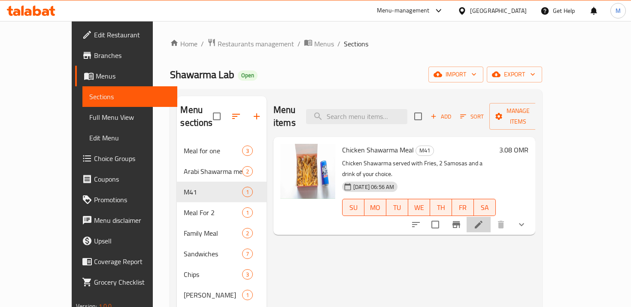
click at [491, 217] on li at bounding box center [479, 224] width 24 height 15
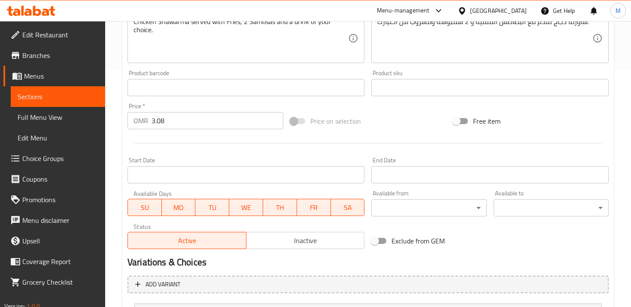
scroll to position [326, 0]
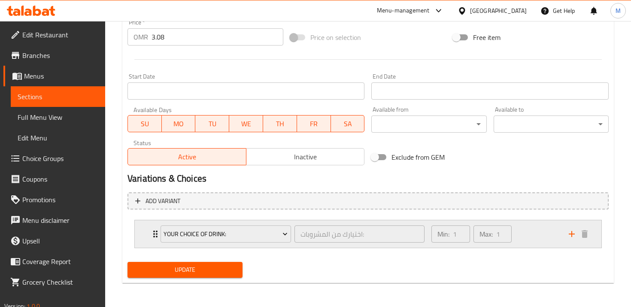
click at [159, 233] on div "Your Choice of Drink:" at bounding box center [226, 234] width 134 height 21
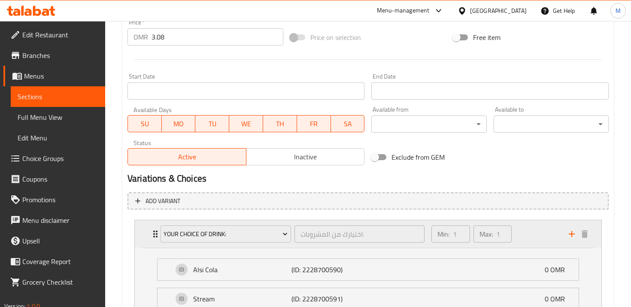
scroll to position [402, 0]
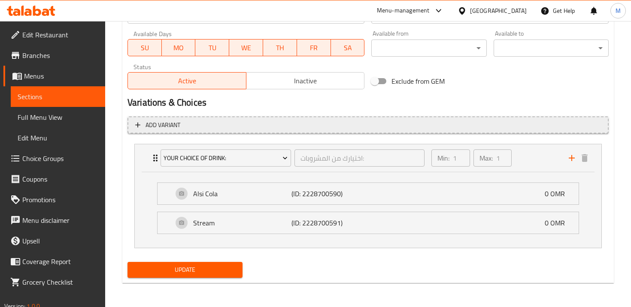
click at [144, 126] on span "Add variant" at bounding box center [368, 125] width 466 height 11
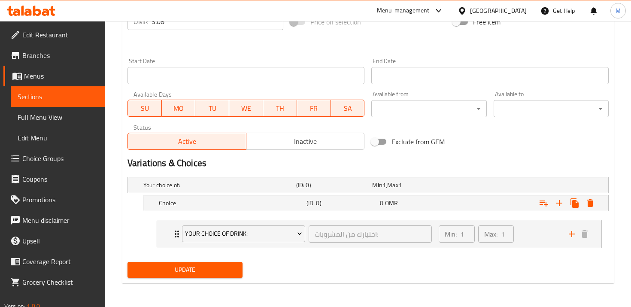
scroll to position [341, 0]
click at [314, 206] on h5 "(ID: 0)" at bounding box center [342, 203] width 70 height 9
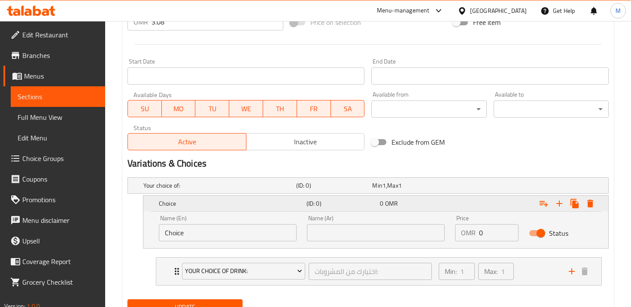
click at [590, 206] on icon "Expand" at bounding box center [590, 204] width 6 height 8
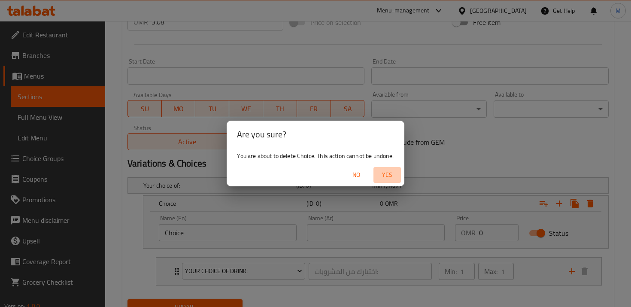
click at [394, 173] on span "Yes" at bounding box center [387, 175] width 21 height 11
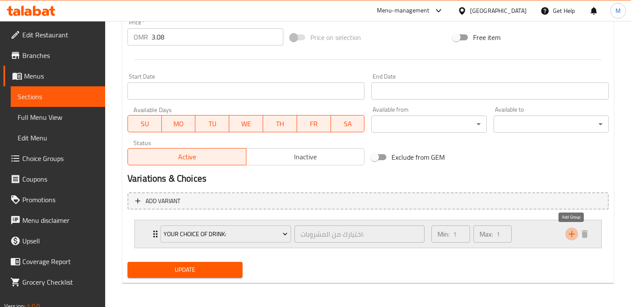
click at [571, 234] on icon "add" at bounding box center [572, 234] width 6 height 6
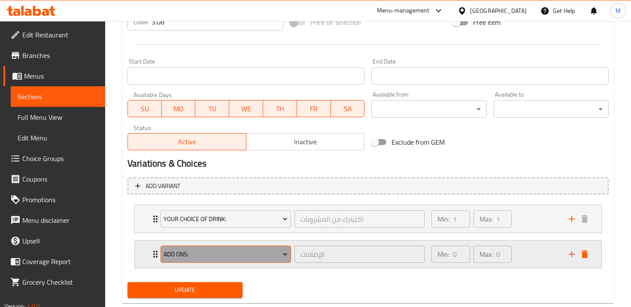
click at [244, 256] on span "Add ons:" at bounding box center [226, 254] width 124 height 11
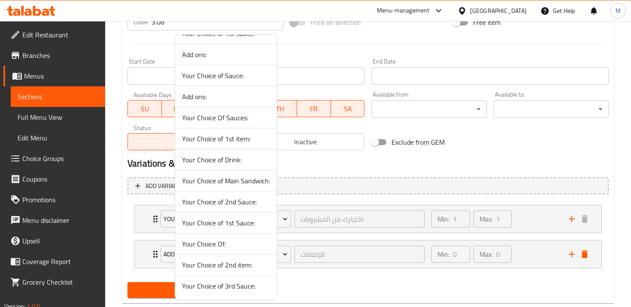
scroll to position [35, 0]
click at [254, 184] on span "Your Choice of Main Sandwich:" at bounding box center [226, 182] width 88 height 10
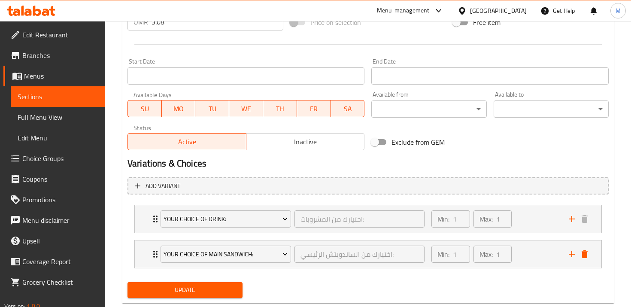
scroll to position [343, 0]
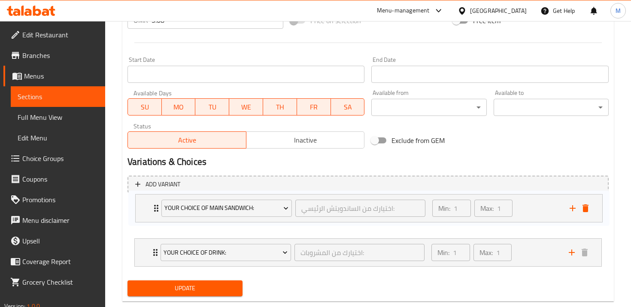
drag, startPoint x: 153, startPoint y: 258, endPoint x: 154, endPoint y: 209, distance: 48.1
click at [154, 209] on div "Your Choice of Drink: اختيارك من المشروبات: ​ Min: 1 ​ Max: 1 ​ Alsi Cola (ID: …" at bounding box center [368, 235] width 481 height 70
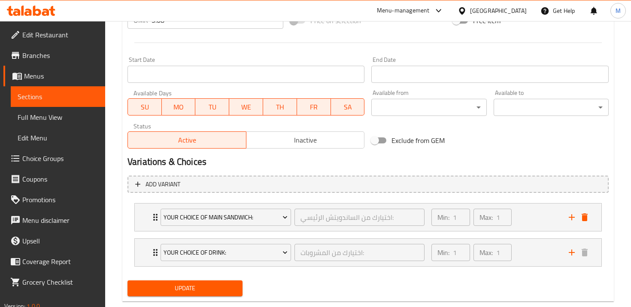
click at [185, 291] on span "Update" at bounding box center [184, 288] width 101 height 11
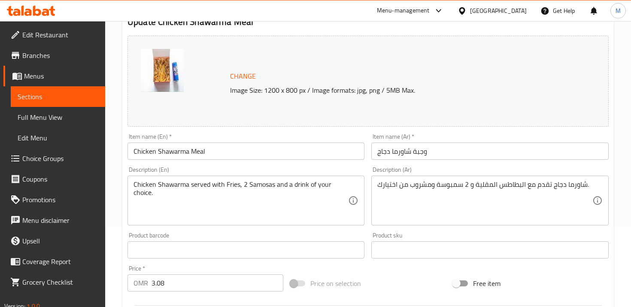
scroll to position [0, 0]
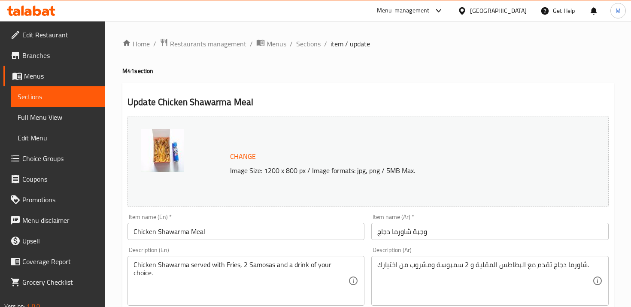
click at [299, 49] on span "Sections" at bounding box center [308, 44] width 24 height 10
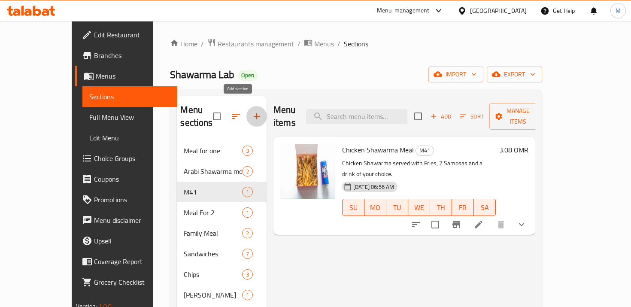
click at [254, 113] on icon "button" at bounding box center [257, 116] width 6 height 6
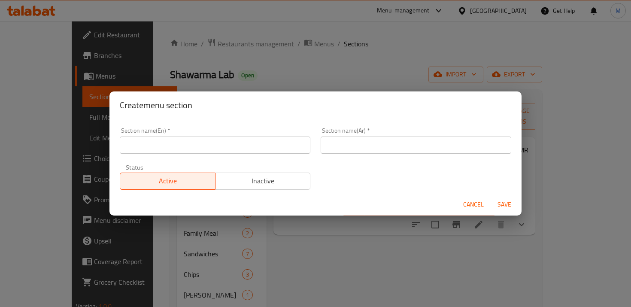
click at [259, 158] on div "Section name(En)   * Section name(En) *" at bounding box center [215, 140] width 201 height 36
click at [255, 149] on input "text" at bounding box center [215, 145] width 191 height 17
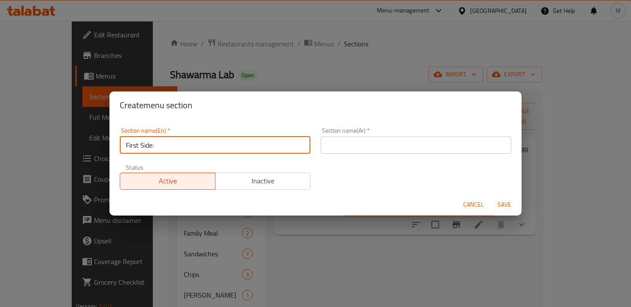
type input "First Side:"
click at [379, 144] on input "text" at bounding box center [416, 145] width 191 height 17
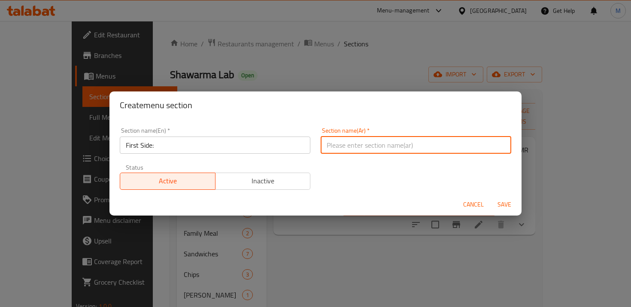
paste input "الجانب الأول:"
type input "الجانب الأول:"
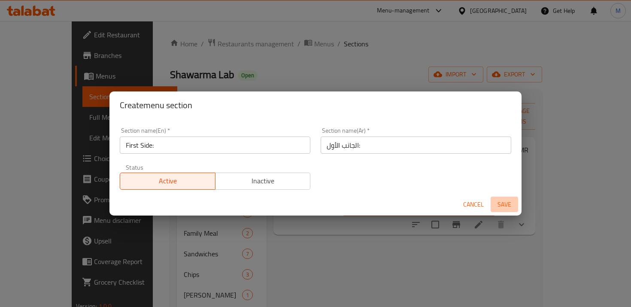
click at [511, 203] on span "Save" at bounding box center [504, 204] width 21 height 11
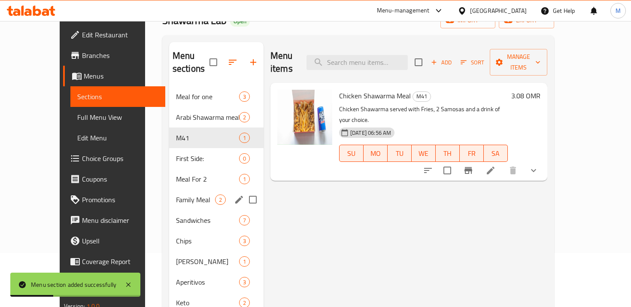
scroll to position [53, 0]
click at [215, 154] on div "0" at bounding box center [220, 159] width 11 height 10
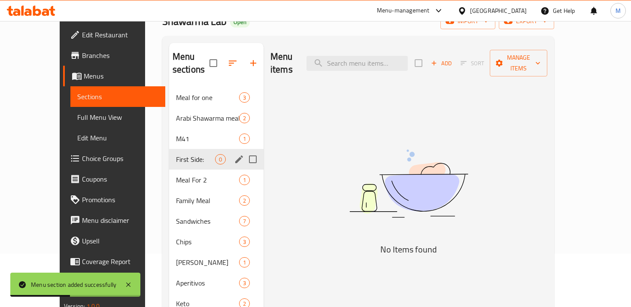
click at [234, 154] on icon "edit" at bounding box center [239, 159] width 10 height 10
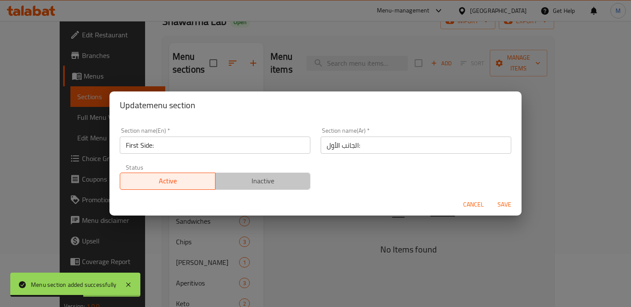
click at [288, 179] on span "Inactive" at bounding box center [263, 181] width 88 height 12
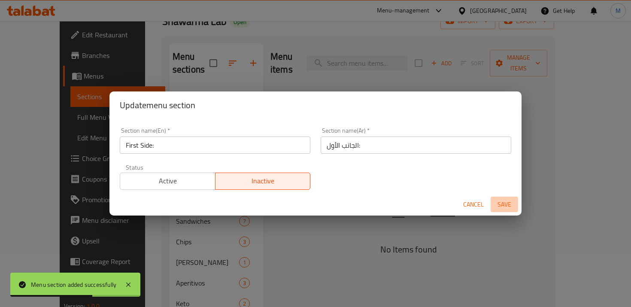
click at [505, 204] on span "Save" at bounding box center [504, 204] width 21 height 11
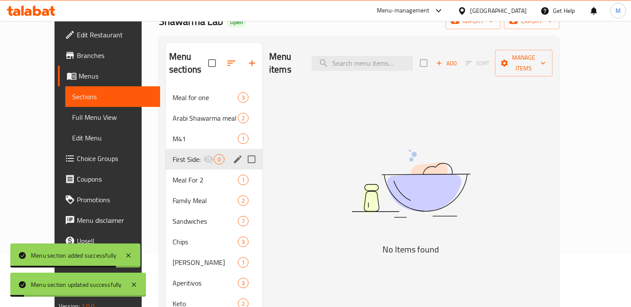
click at [77, 156] on span "Choice Groups" at bounding box center [115, 158] width 76 height 10
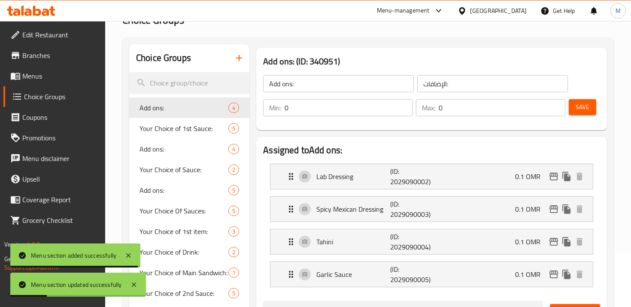
click at [233, 54] on button "button" at bounding box center [239, 58] width 21 height 21
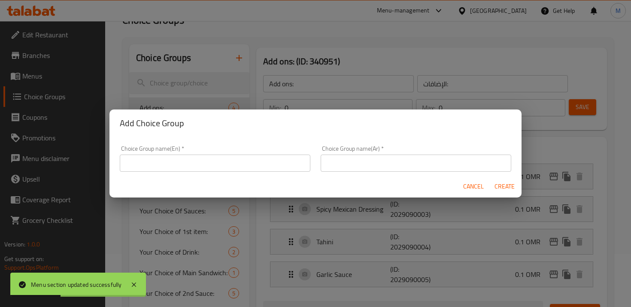
click at [250, 160] on input "text" at bounding box center [215, 163] width 191 height 17
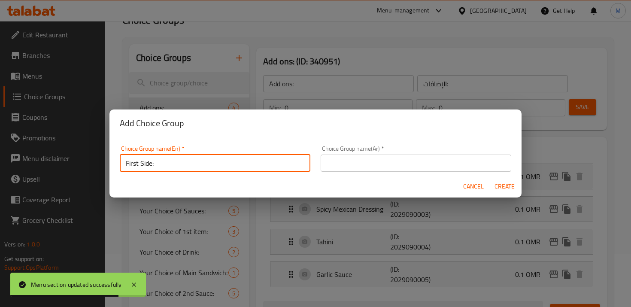
type input "First Side:"
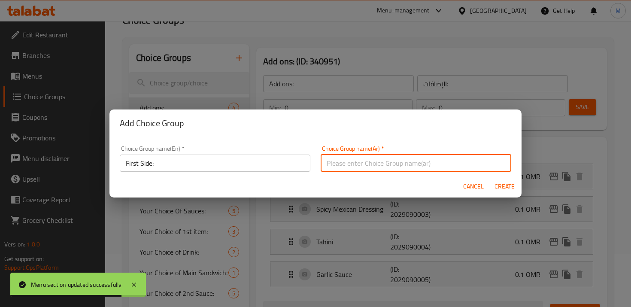
click at [388, 159] on input "text" at bounding box center [416, 163] width 191 height 17
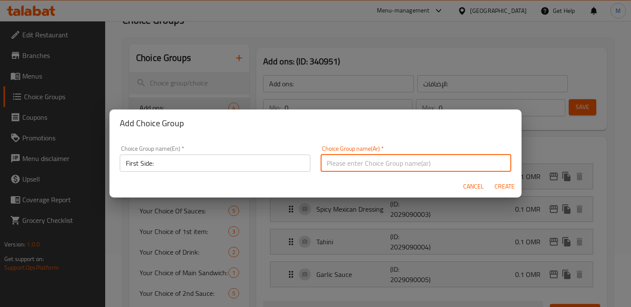
paste input "الجانب الأول:"
type input "الجانب الأول:"
click at [504, 184] on span "Create" at bounding box center [504, 186] width 21 height 11
type input "First Side:"
type input "الجانب الأول:"
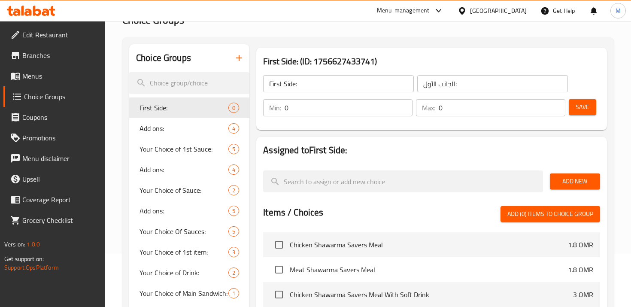
click at [306, 115] on input "0" at bounding box center [349, 107] width 128 height 17
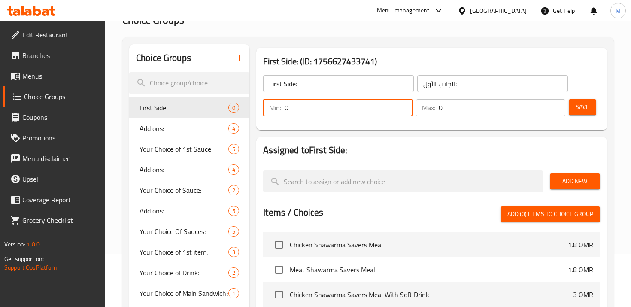
click at [305, 115] on input "0" at bounding box center [349, 107] width 128 height 17
type input "1"
click at [446, 105] on input "0" at bounding box center [502, 107] width 127 height 17
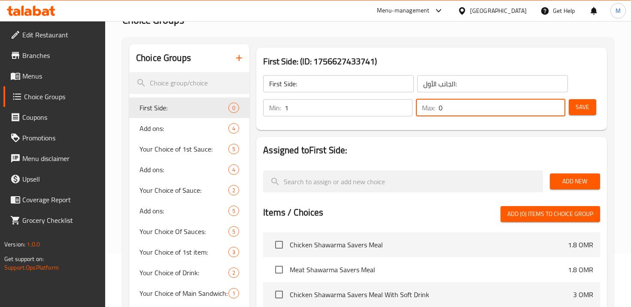
click at [446, 105] on input "0" at bounding box center [502, 107] width 127 height 17
type input "1"
click at [341, 165] on div at bounding box center [431, 167] width 337 height 7
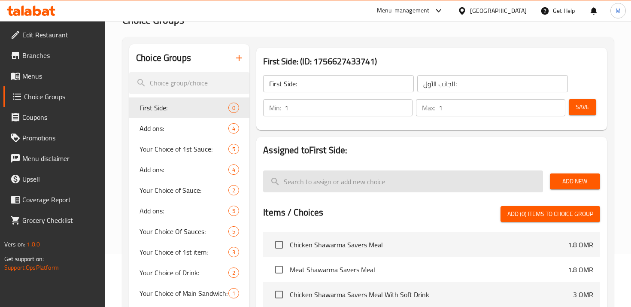
click at [357, 181] on input "search" at bounding box center [402, 181] width 279 height 22
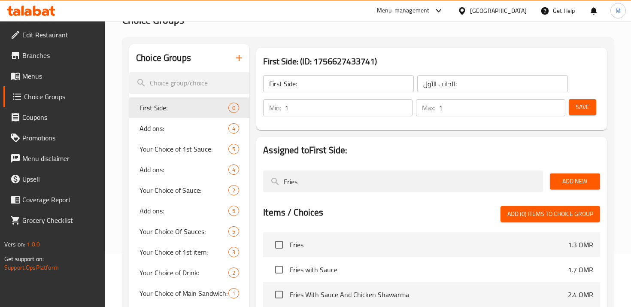
type input "Fries"
click at [562, 182] on span "Add New" at bounding box center [575, 181] width 36 height 11
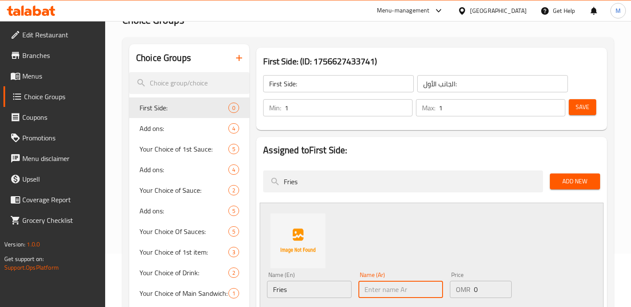
click at [384, 295] on input "text" at bounding box center [400, 289] width 85 height 17
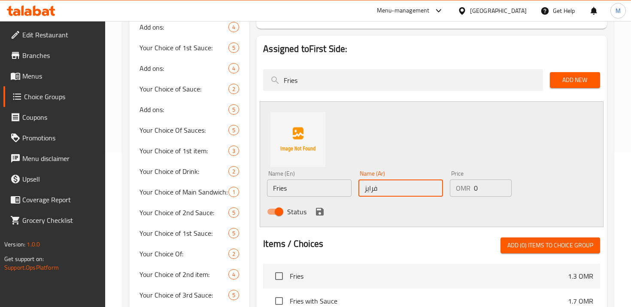
scroll to position [163, 0]
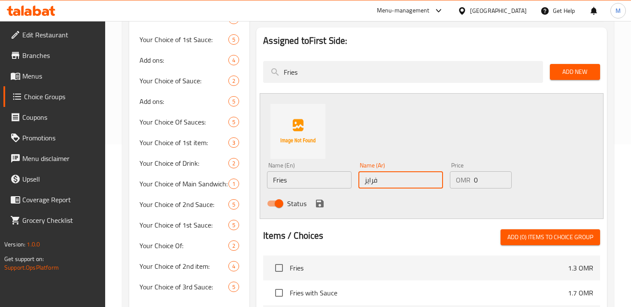
type input "فرايز"
click at [325, 206] on div "Status" at bounding box center [401, 203] width 274 height 23
click at [319, 205] on icon "save" at bounding box center [320, 203] width 10 height 10
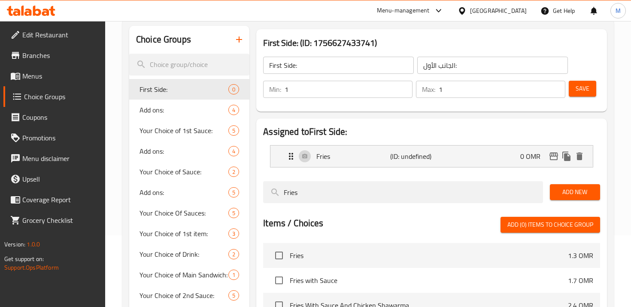
scroll to position [17, 0]
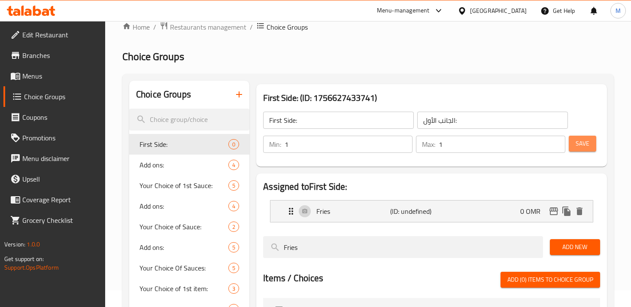
click at [588, 143] on span "Save" at bounding box center [583, 143] width 14 height 11
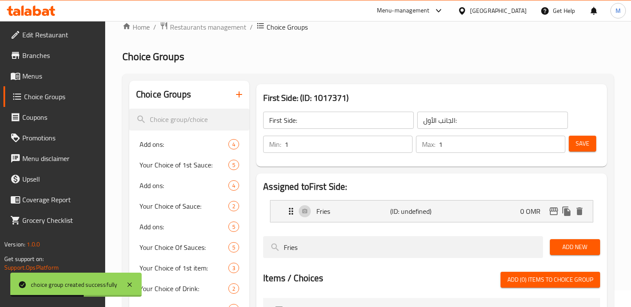
click at [588, 138] on span "Save" at bounding box center [583, 143] width 14 height 11
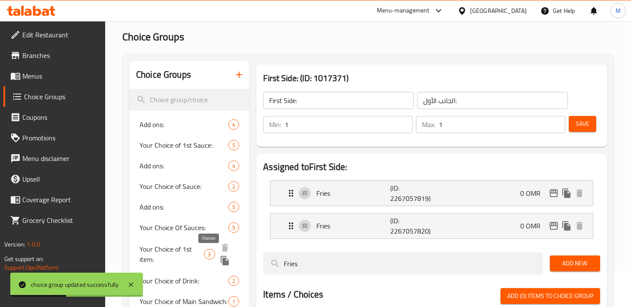
scroll to position [0, 0]
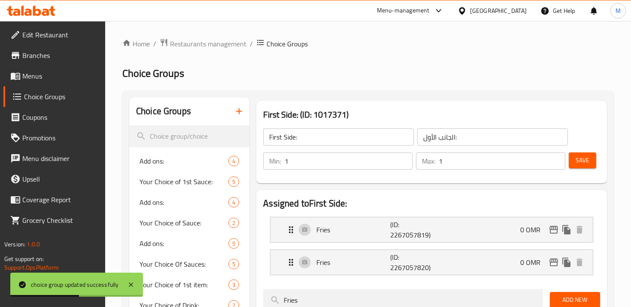
click at [243, 113] on icon "button" at bounding box center [239, 111] width 10 height 10
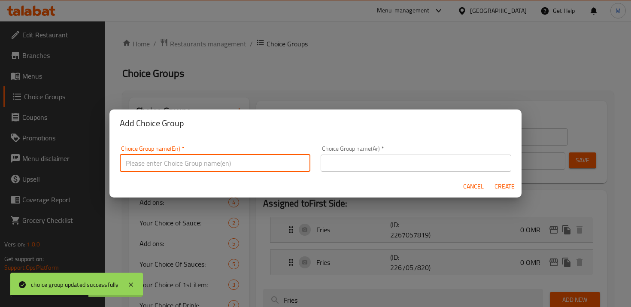
click at [265, 158] on input "text" at bounding box center [215, 163] width 191 height 17
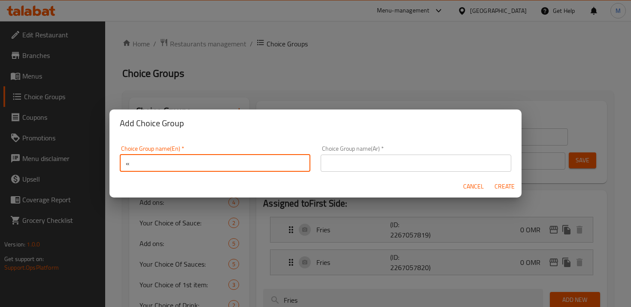
type input "«"
click at [401, 155] on input "text" at bounding box center [416, 163] width 191 height 17
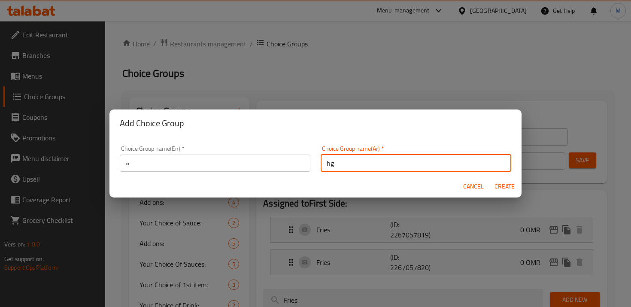
type input "h"
type input "[PERSON_NAME]:"
click at [236, 161] on input "«" at bounding box center [215, 163] width 191 height 17
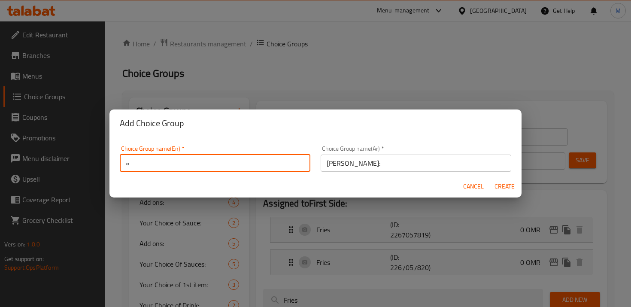
click at [236, 161] on input "«" at bounding box center [215, 163] width 191 height 17
type input "Second Side:"
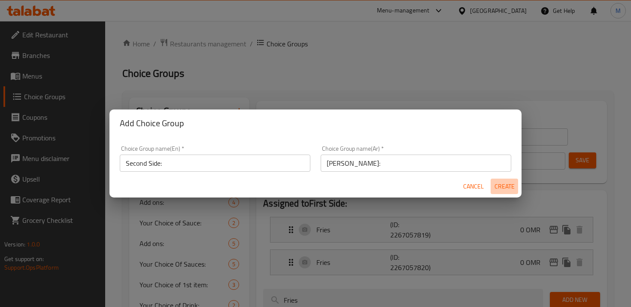
click at [503, 184] on span "Create" at bounding box center [504, 186] width 21 height 11
type input "Second Side:"
type input "[PERSON_NAME]:"
type input "0"
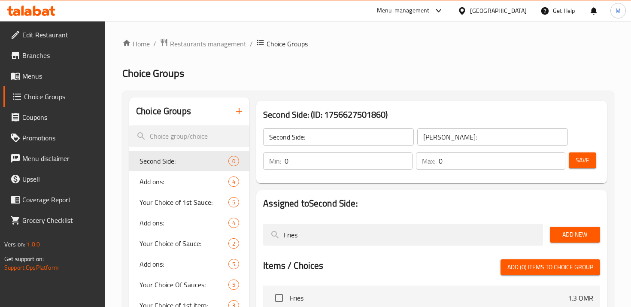
click at [362, 166] on input "0" at bounding box center [349, 160] width 128 height 17
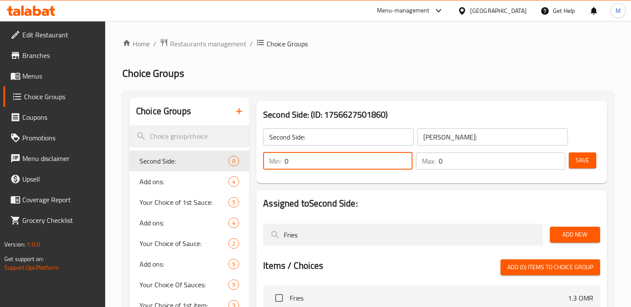
click at [362, 166] on input "0" at bounding box center [349, 160] width 128 height 17
type input "1"
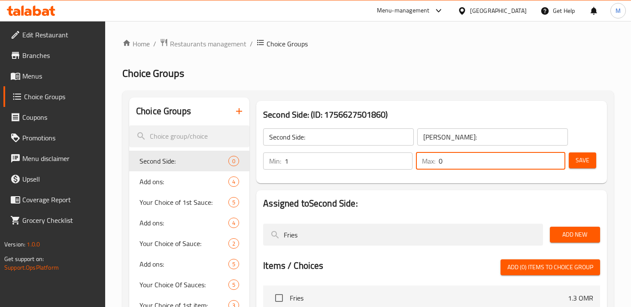
click at [454, 156] on input "0" at bounding box center [502, 160] width 127 height 17
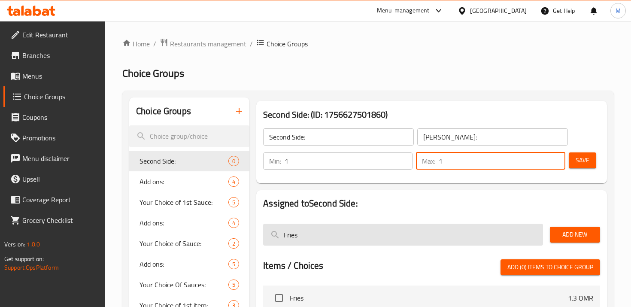
type input "1"
click at [373, 233] on input "Fries" at bounding box center [402, 235] width 279 height 22
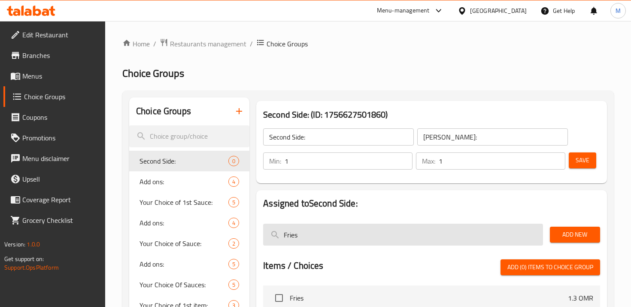
click at [373, 233] on input "Fries" at bounding box center [402, 235] width 279 height 22
type input "d"
type input "S"
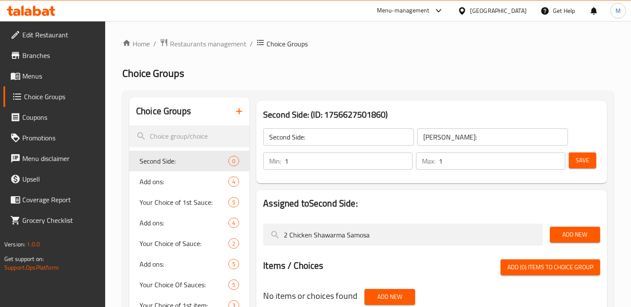
type input "2 Chicken Shawarma Samosa"
click at [584, 232] on span "Add New" at bounding box center [575, 234] width 36 height 11
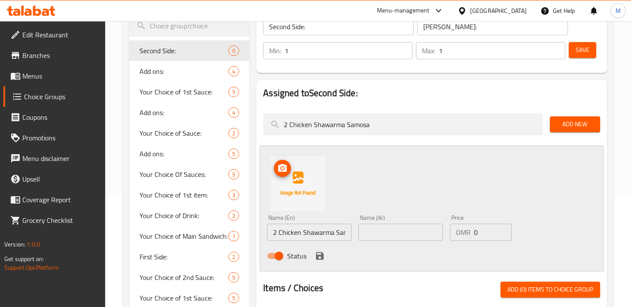
scroll to position [225, 0]
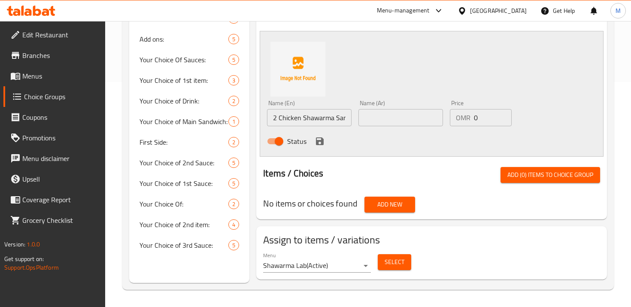
click at [310, 112] on input "2 Chicken Shawarma Samosa" at bounding box center [309, 117] width 85 height 17
click at [413, 122] on input "text" at bounding box center [400, 117] width 85 height 17
paste input "2 سمبوسة شاورما دجاج"
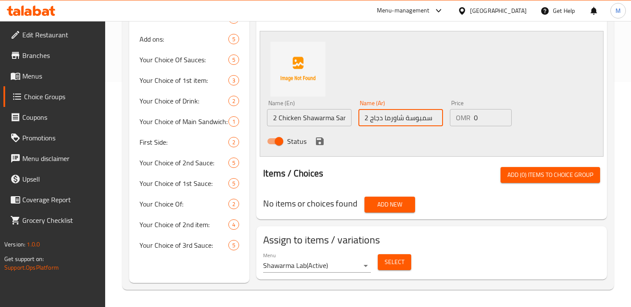
type input "2 سمبوسة شاورما دجاج"
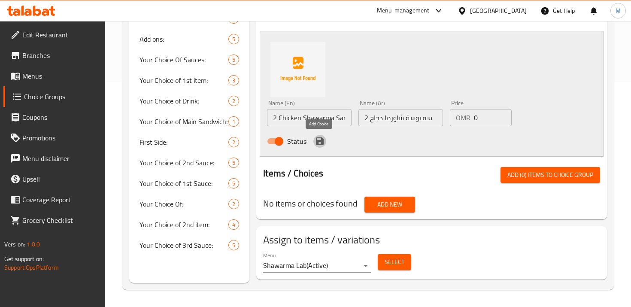
click at [315, 136] on icon "save" at bounding box center [320, 141] width 10 height 10
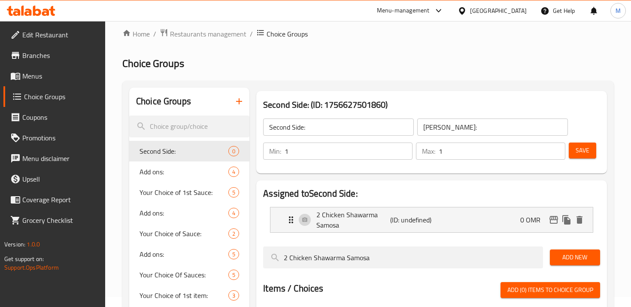
scroll to position [6, 0]
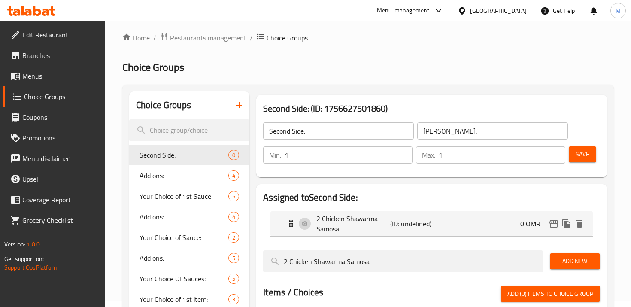
click at [583, 157] on span "Save" at bounding box center [583, 154] width 14 height 11
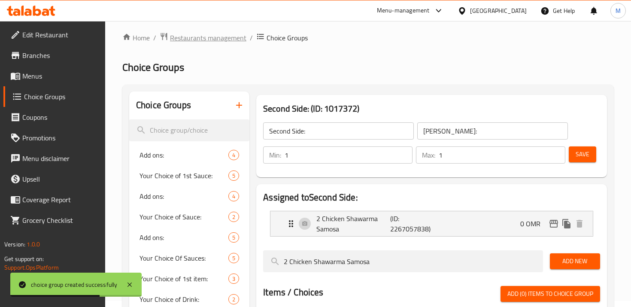
click at [200, 38] on span "Restaurants management" at bounding box center [208, 38] width 76 height 10
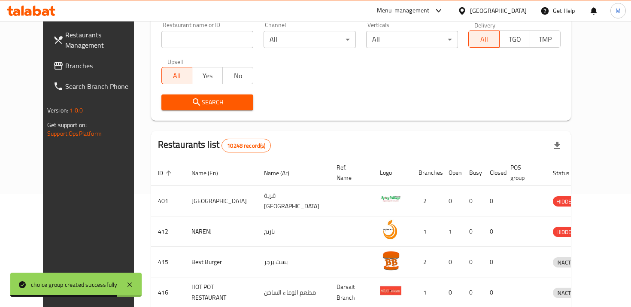
scroll to position [97, 0]
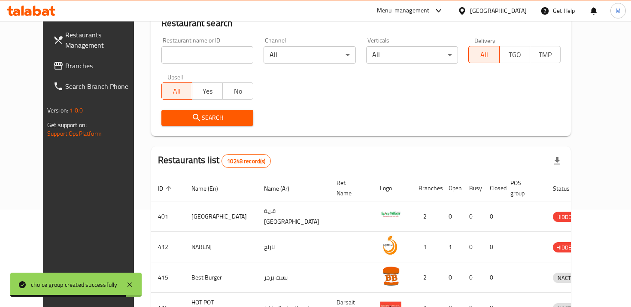
click at [201, 58] on input "search" at bounding box center [207, 54] width 92 height 17
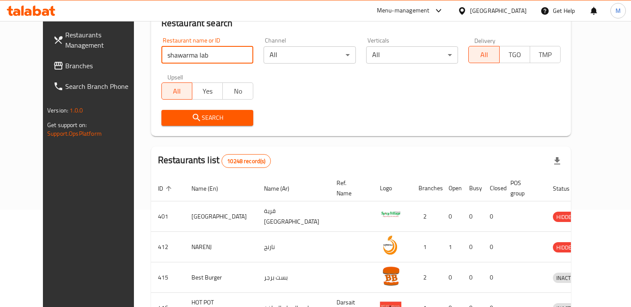
type input "shawarma lab"
click button "Search" at bounding box center [207, 118] width 92 height 16
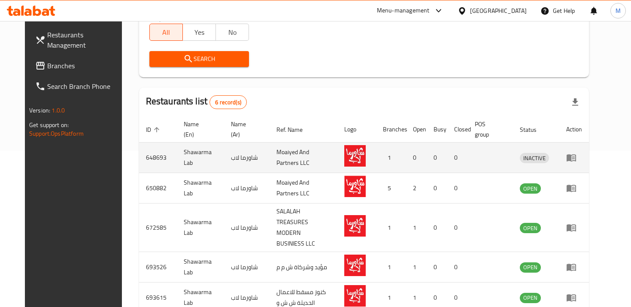
scroll to position [157, 0]
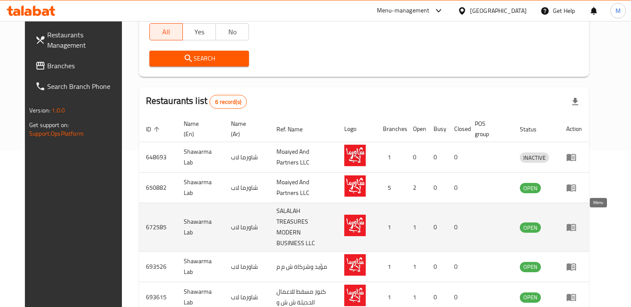
click at [577, 222] on icon "enhanced table" at bounding box center [571, 227] width 10 height 10
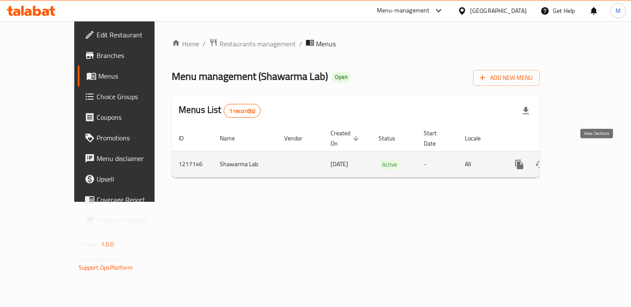
click at [586, 159] on icon "enhanced table" at bounding box center [581, 164] width 10 height 10
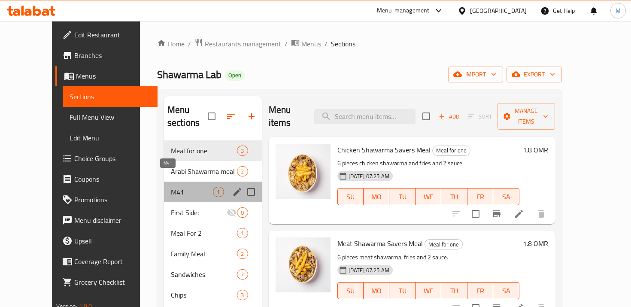
click at [171, 187] on span "M41" at bounding box center [192, 192] width 43 height 10
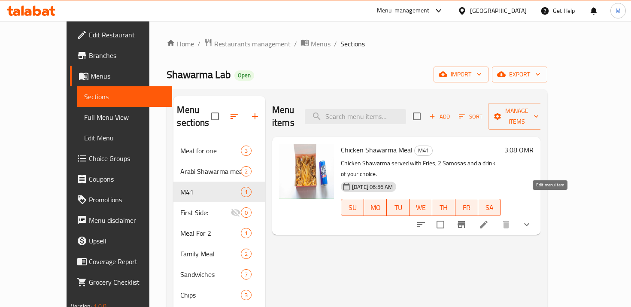
click at [489, 219] on icon at bounding box center [484, 224] width 10 height 10
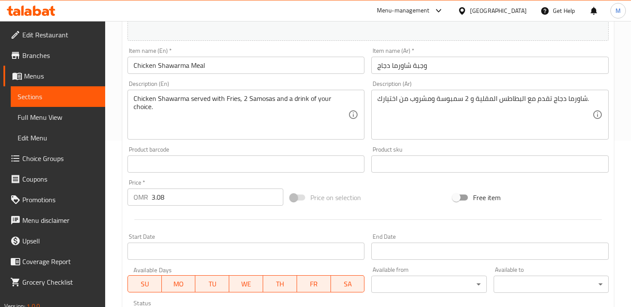
scroll to position [326, 0]
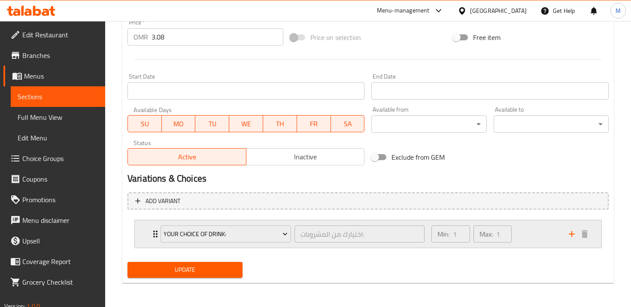
click at [150, 240] on div "Your Choice of Drink: اختيارك من المشروبات: ​ Min: 1 ​ Max: 1 ​" at bounding box center [368, 233] width 467 height 27
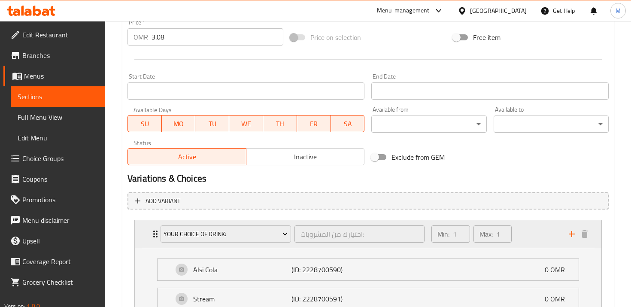
click at [147, 246] on div "Your Choice of Drink: اختيارك من المشروبات: ​ Min: 1 ​ Max: 1 ​" at bounding box center [368, 233] width 467 height 27
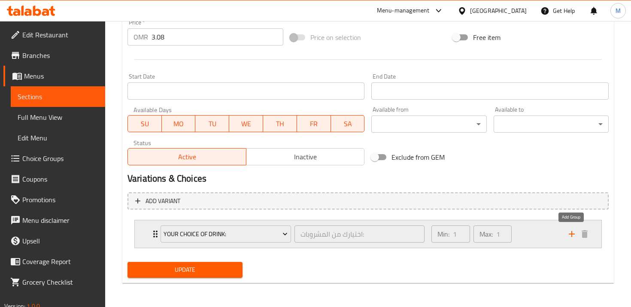
click at [570, 235] on icon "add" at bounding box center [572, 234] width 10 height 10
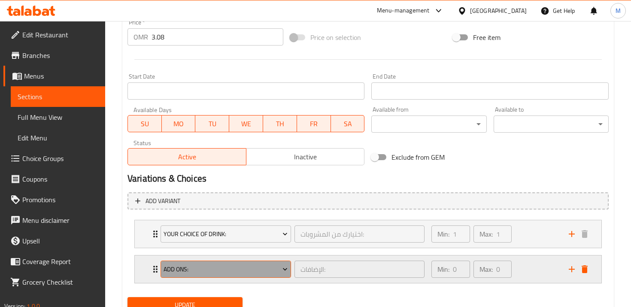
click at [191, 267] on span "Add ons:" at bounding box center [226, 269] width 124 height 11
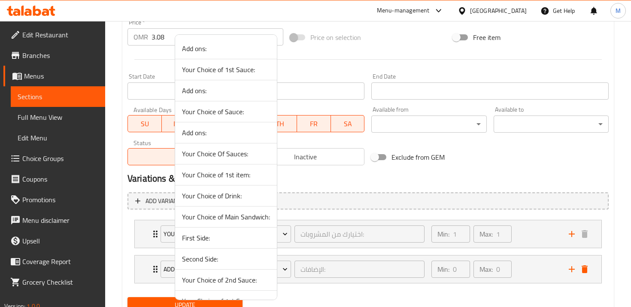
click at [221, 236] on span "First Side:" at bounding box center [226, 238] width 88 height 10
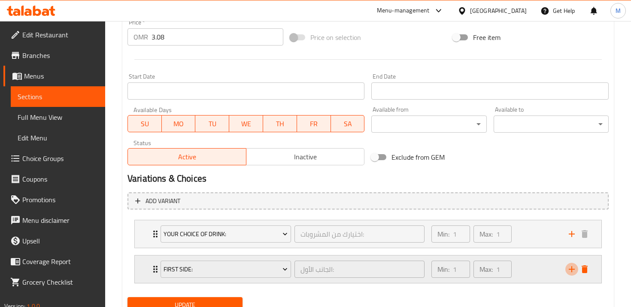
click at [571, 269] on icon "add" at bounding box center [572, 269] width 6 height 6
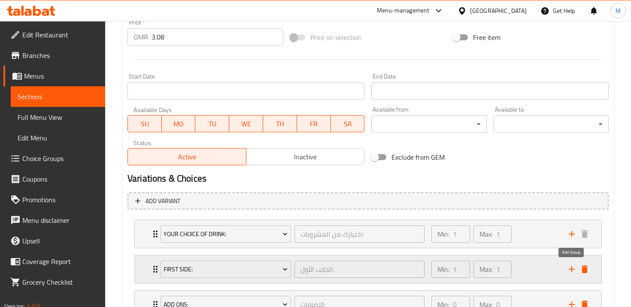
scroll to position [397, 0]
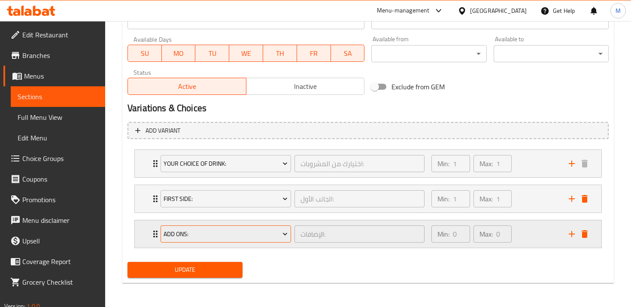
click at [257, 231] on span "Add ons:" at bounding box center [226, 234] width 124 height 11
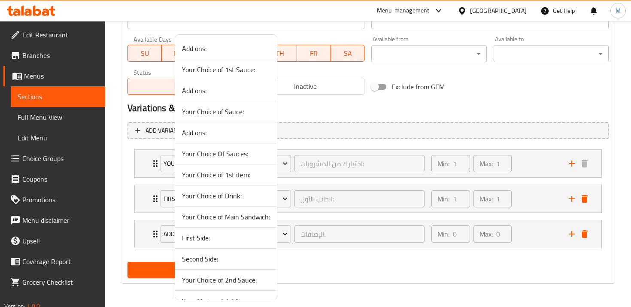
click at [237, 260] on span "Second Side:" at bounding box center [226, 259] width 88 height 10
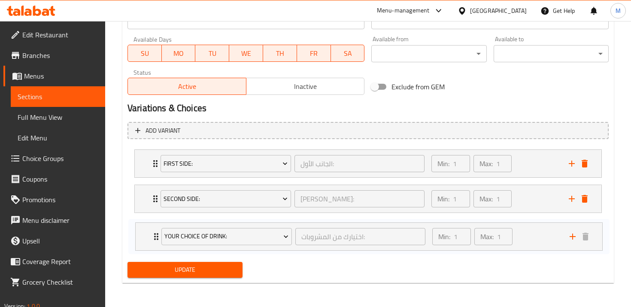
drag, startPoint x: 154, startPoint y: 164, endPoint x: 155, endPoint y: 243, distance: 79.4
click at [155, 243] on div "Your Choice of Drink: اختيارك من المشروبات: ​ Min: 1 ​ Max: 1 ​ Alsi Cola (ID: …" at bounding box center [368, 199] width 481 height 106
click at [571, 165] on icon "add" at bounding box center [572, 163] width 10 height 10
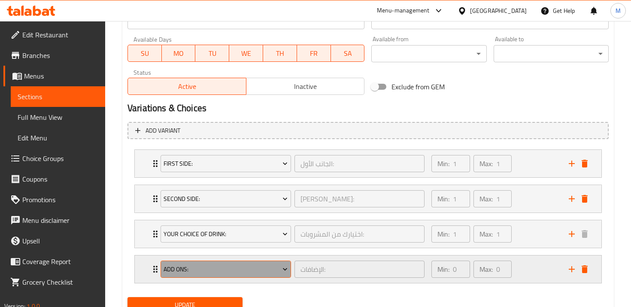
click at [239, 264] on button "Add ons:" at bounding box center [226, 269] width 131 height 17
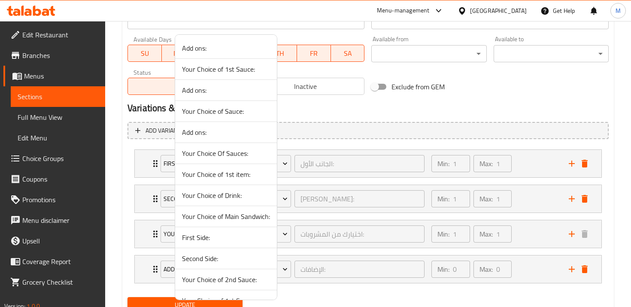
scroll to position [1, 0]
click at [244, 216] on span "Your Choice of Main Sandwich:" at bounding box center [226, 215] width 88 height 10
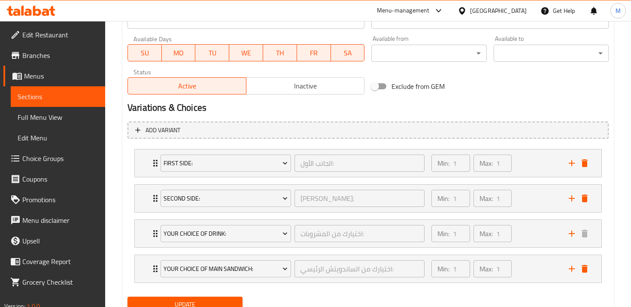
scroll to position [398, 0]
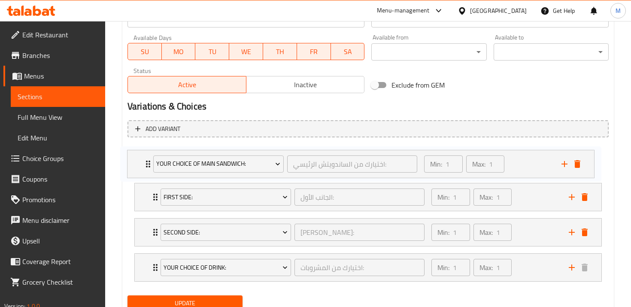
drag, startPoint x: 155, startPoint y: 266, endPoint x: 147, endPoint y: 156, distance: 110.6
click at [147, 156] on div "First Side: [PERSON_NAME]: ​ Min: 1 ​ Max: 1 ​ Fries (ID: 2267057819) 0 OMR Nam…" at bounding box center [368, 214] width 481 height 141
click at [210, 302] on span "Update" at bounding box center [184, 303] width 101 height 11
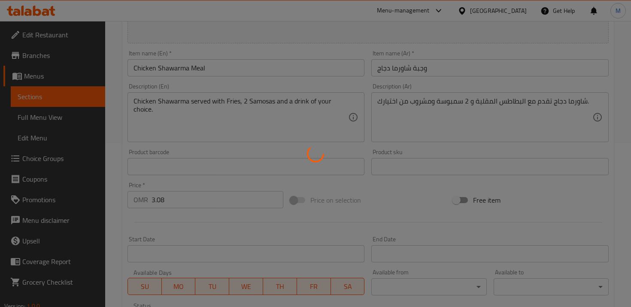
scroll to position [0, 0]
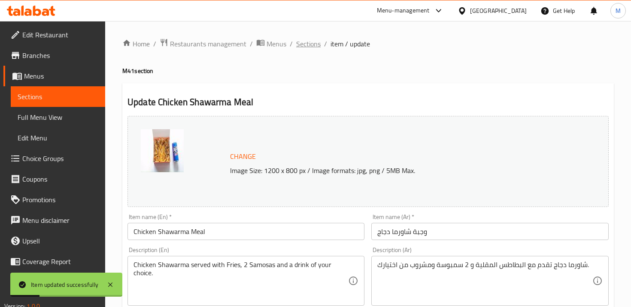
click at [304, 43] on span "Sections" at bounding box center [308, 44] width 24 height 10
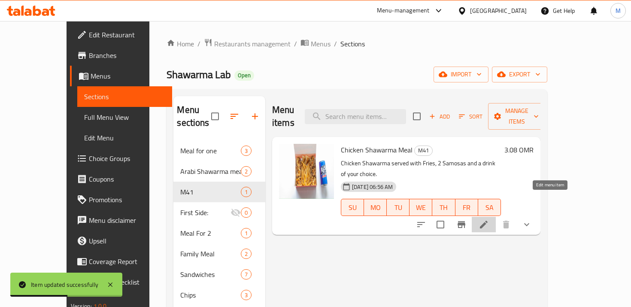
click at [488, 221] on icon at bounding box center [484, 225] width 8 height 8
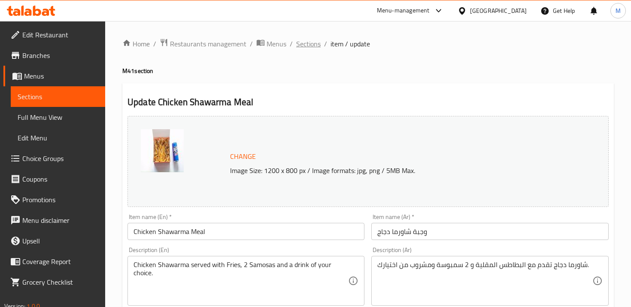
click at [310, 43] on span "Sections" at bounding box center [308, 44] width 24 height 10
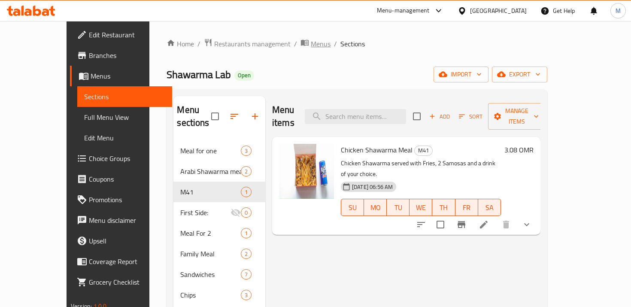
click at [311, 46] on span "Menus" at bounding box center [321, 44] width 20 height 10
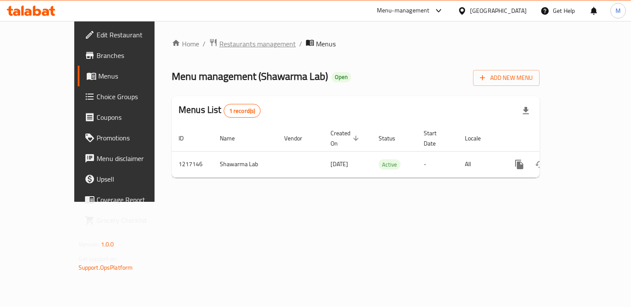
click at [219, 47] on span "Restaurants management" at bounding box center [257, 44] width 76 height 10
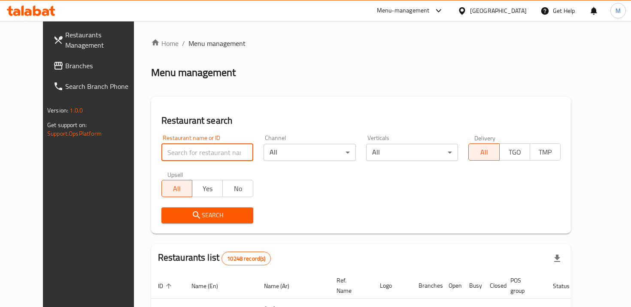
click at [209, 151] on input "search" at bounding box center [207, 152] width 92 height 17
type input "j"
type input "shawarma lab"
click button "Search" at bounding box center [207, 215] width 92 height 16
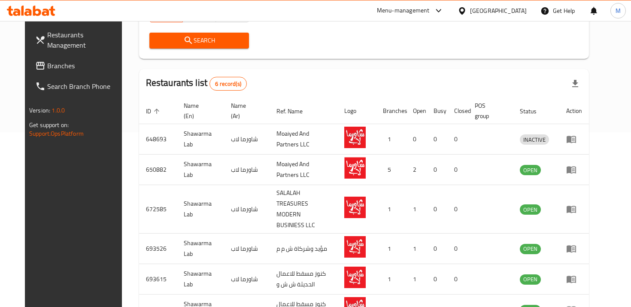
scroll to position [174, 0]
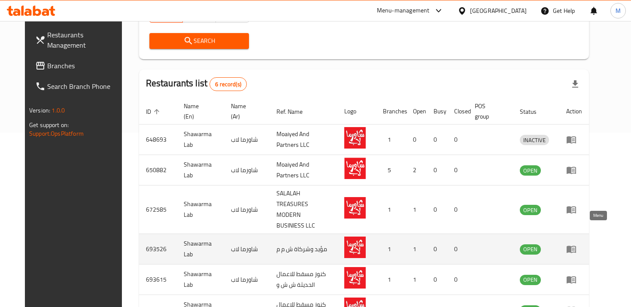
click at [576, 246] on icon "enhanced table" at bounding box center [571, 249] width 9 height 7
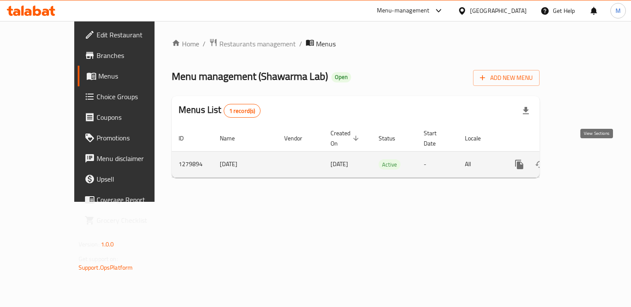
click at [585, 161] on icon "enhanced table" at bounding box center [581, 165] width 8 height 8
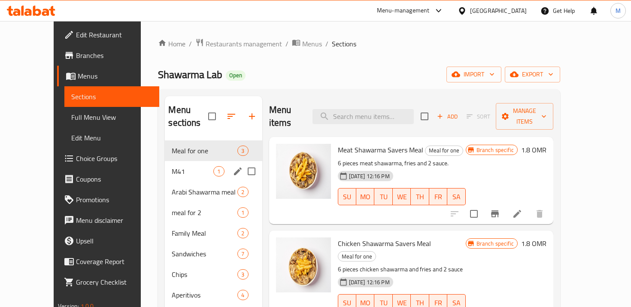
click at [170, 168] on div "M41 1" at bounding box center [213, 171] width 97 height 21
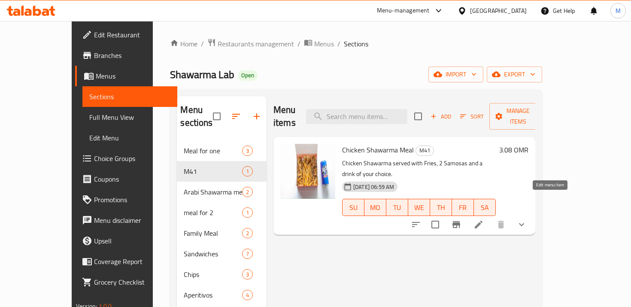
click at [483, 221] on icon at bounding box center [479, 225] width 8 height 8
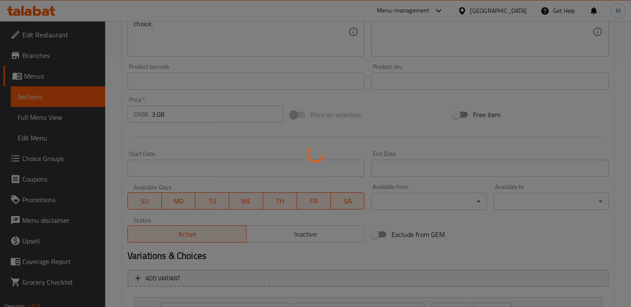
type input "اختيارك من المشروبات:"
type input "1"
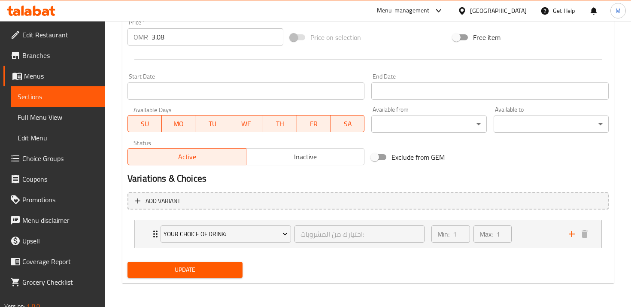
click at [55, 94] on span "Sections" at bounding box center [58, 96] width 81 height 10
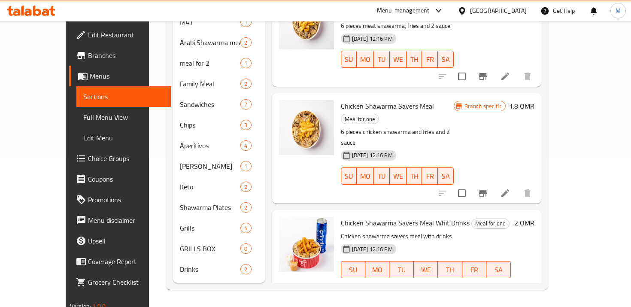
scroll to position [120, 0]
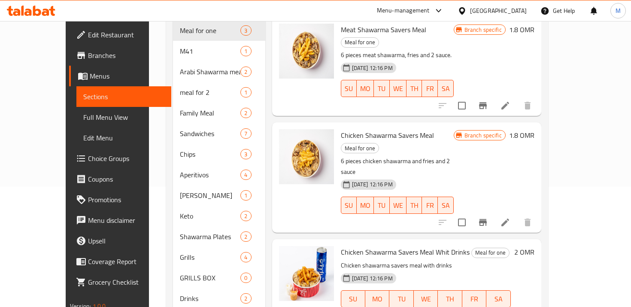
click at [88, 163] on span "Choice Groups" at bounding box center [126, 158] width 76 height 10
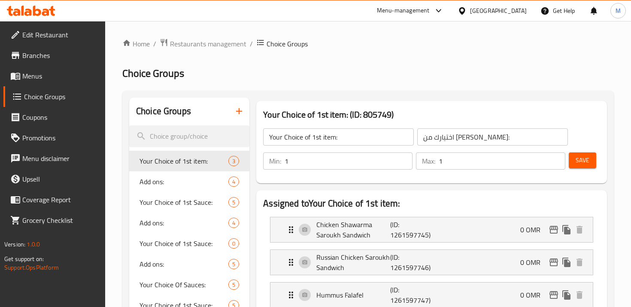
click at [240, 115] on icon "button" at bounding box center [239, 111] width 10 height 10
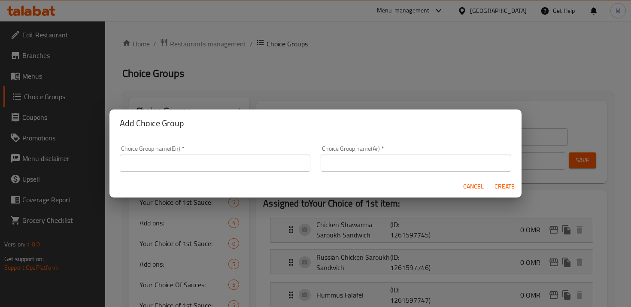
click at [212, 158] on input "text" at bounding box center [215, 163] width 191 height 17
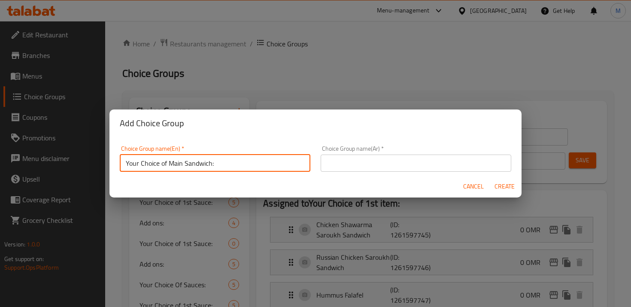
type input "Your Choice of Main Sandwich:"
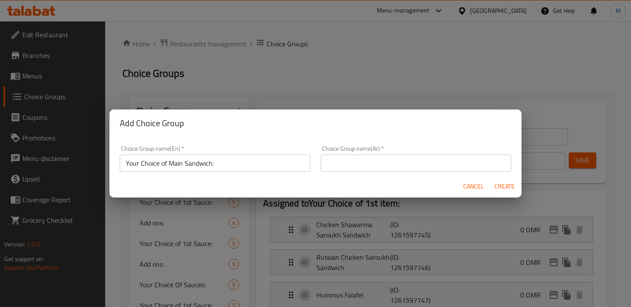
click at [402, 149] on div "Choice Group name(Ar)   * Choice Group name(Ar) *" at bounding box center [416, 159] width 191 height 26
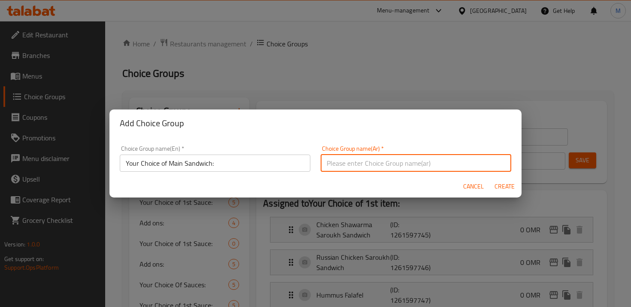
click at [409, 156] on input "text" at bounding box center [416, 163] width 191 height 17
paste input "اختيارك من الساندويتش الرئيسي:"
type input "اختيارك من الساندويتش الرئيسي:"
click at [502, 184] on span "Create" at bounding box center [504, 186] width 21 height 11
type input "Your Choice of Main Sandwich:"
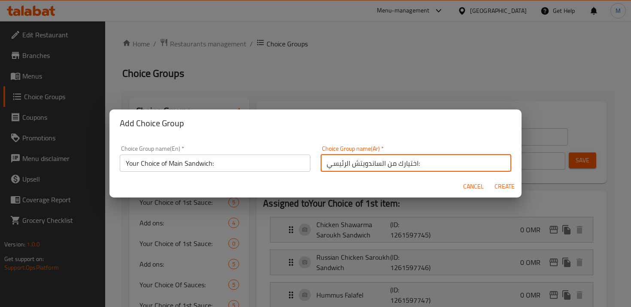
type input "اختيارك من الساندويتش الرئيسي:"
type input "0"
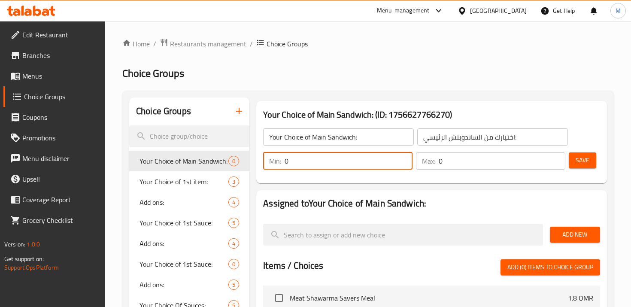
click at [325, 163] on input "0" at bounding box center [349, 160] width 128 height 17
type input "1"
click at [449, 162] on input "0" at bounding box center [502, 160] width 127 height 17
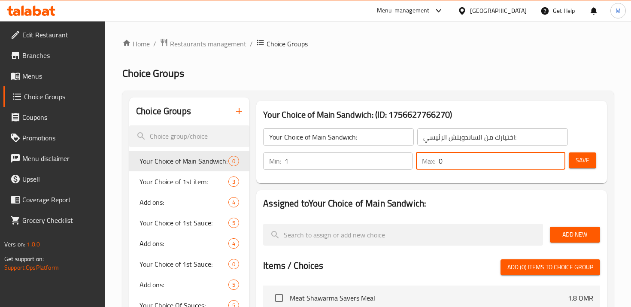
click at [449, 162] on input "0" at bounding box center [502, 160] width 127 height 17
type input "1"
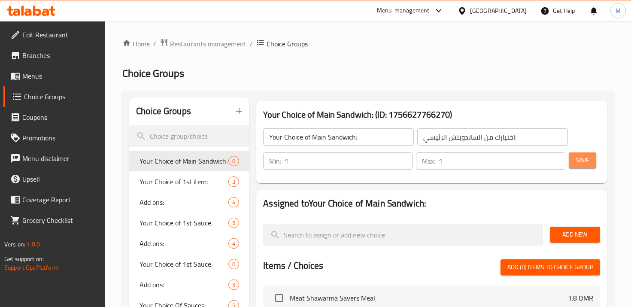
click at [574, 161] on button "Save" at bounding box center [582, 160] width 27 height 16
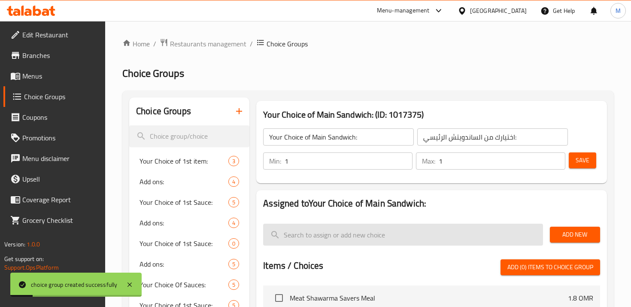
click at [300, 232] on input "search" at bounding box center [402, 235] width 279 height 22
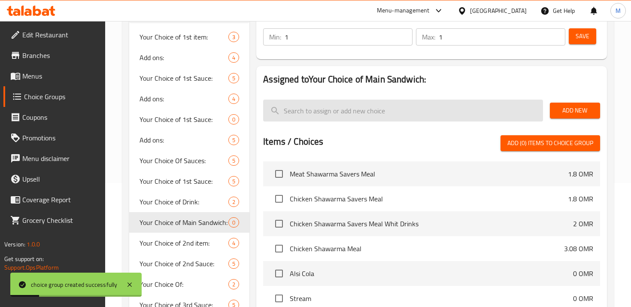
scroll to position [136, 0]
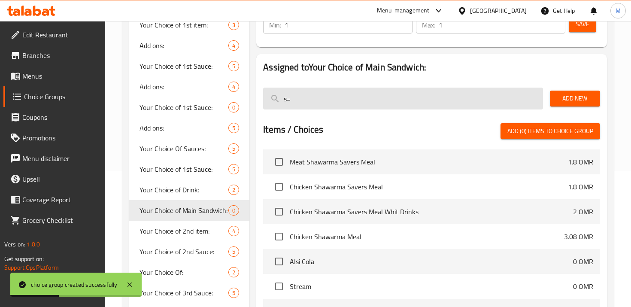
type input "s"
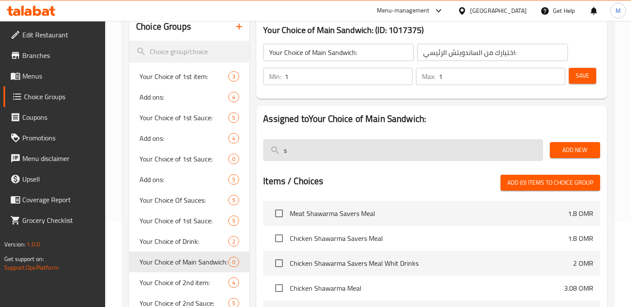
scroll to position [78, 0]
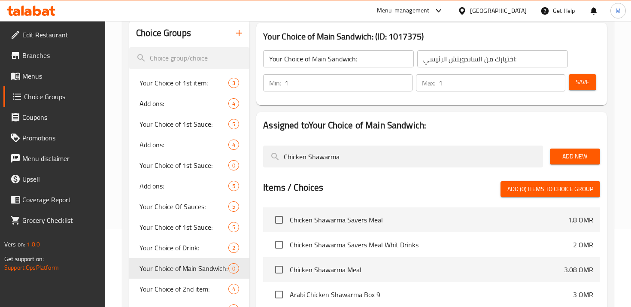
type input "Chicken Shawarma"
click at [577, 141] on div at bounding box center [431, 142] width 337 height 7
click at [579, 160] on span "Add New" at bounding box center [575, 156] width 36 height 11
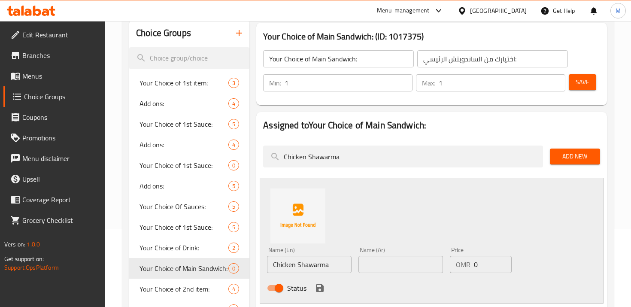
click at [407, 271] on input "text" at bounding box center [400, 264] width 85 height 17
paste input "شاورما دجاج"
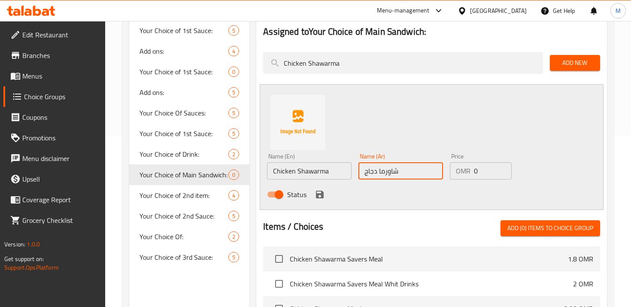
scroll to position [178, 0]
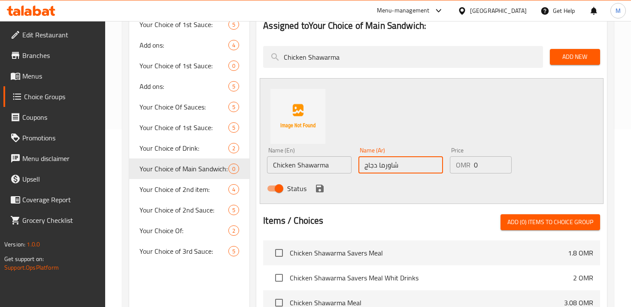
type input "شاورما دجاج"
click at [316, 183] on button "save" at bounding box center [319, 188] width 13 height 13
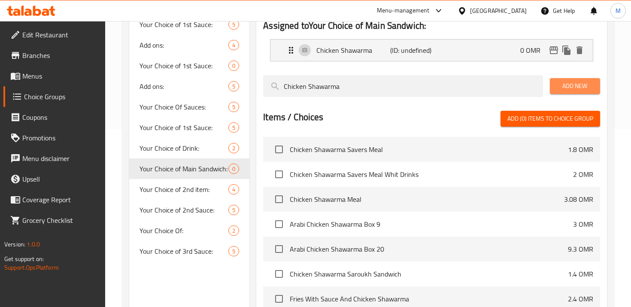
click at [581, 86] on span "Add New" at bounding box center [575, 86] width 36 height 11
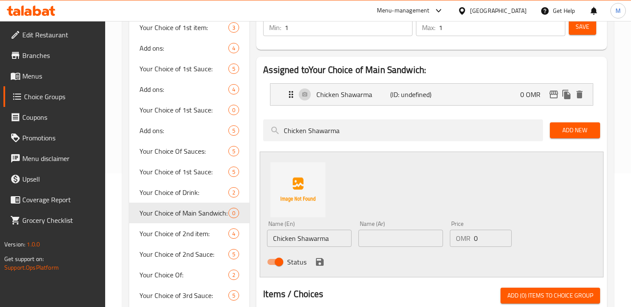
scroll to position [134, 0]
click at [287, 96] on icon "Expand" at bounding box center [291, 94] width 10 height 10
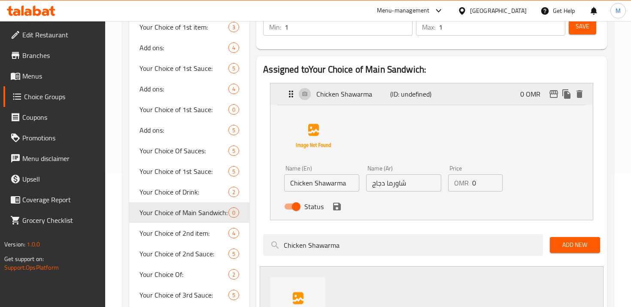
click at [287, 96] on icon "Expand" at bounding box center [291, 94] width 10 height 10
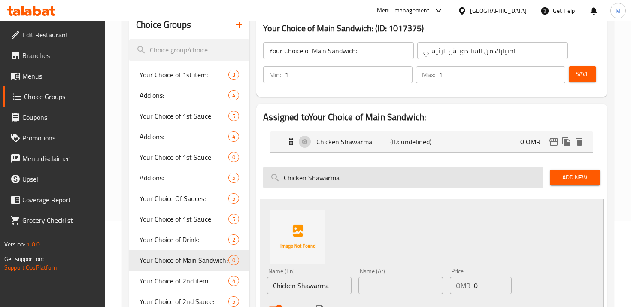
scroll to position [84, 0]
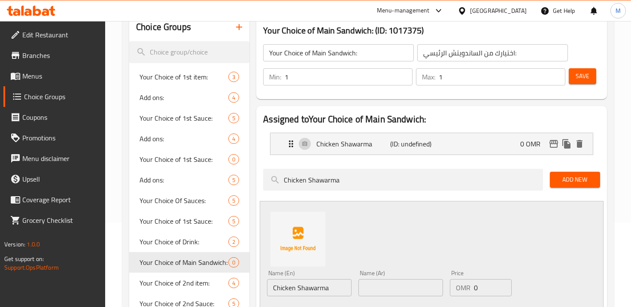
click at [589, 70] on button "Save" at bounding box center [582, 76] width 27 height 16
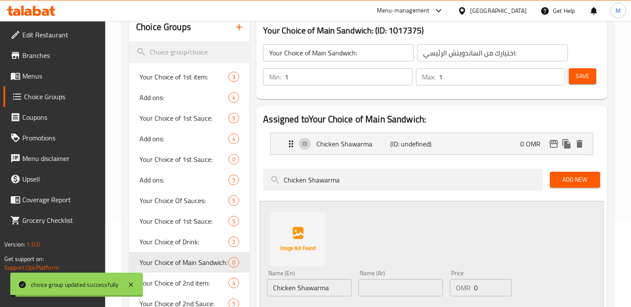
click at [243, 26] on icon "button" at bounding box center [239, 27] width 10 height 10
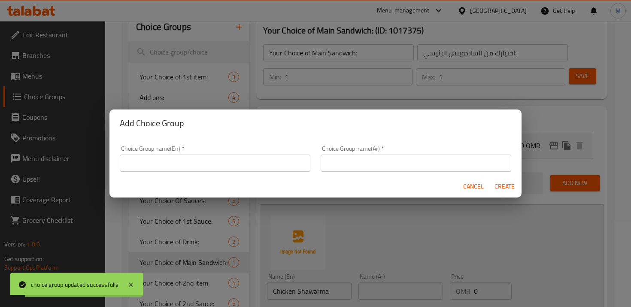
click at [258, 168] on input "text" at bounding box center [215, 163] width 191 height 17
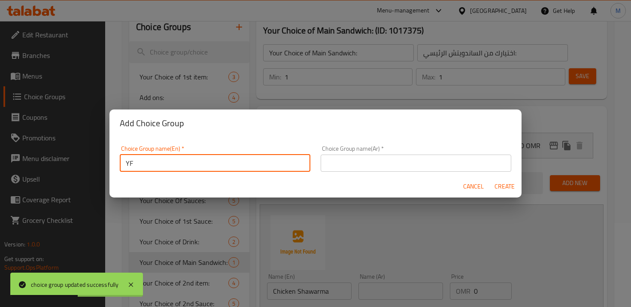
type input "Y"
type input "First Side:"
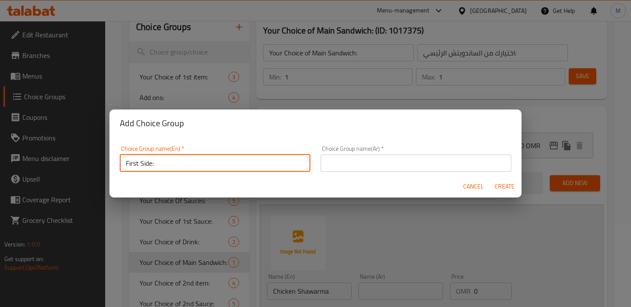
click at [389, 156] on input "text" at bounding box center [416, 163] width 191 height 17
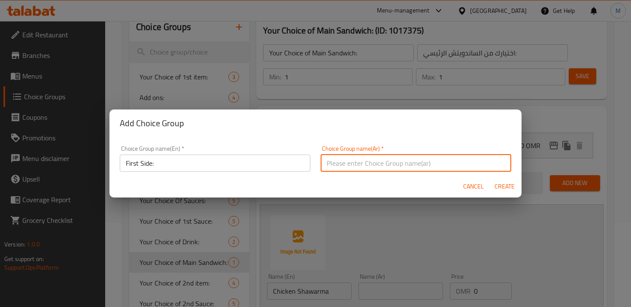
paste input "الجانب الأول:"
type input "الجانب الأول:"
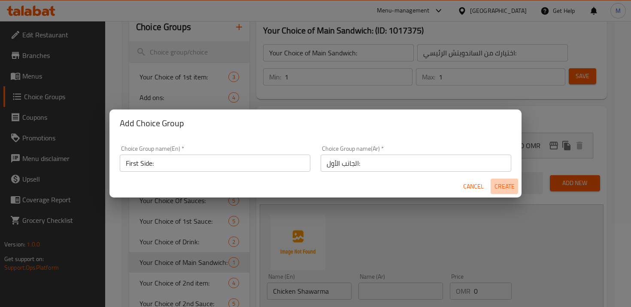
click at [508, 182] on span "Create" at bounding box center [504, 186] width 21 height 11
type input "First Side:"
type input "الجانب الأول:"
type input "0"
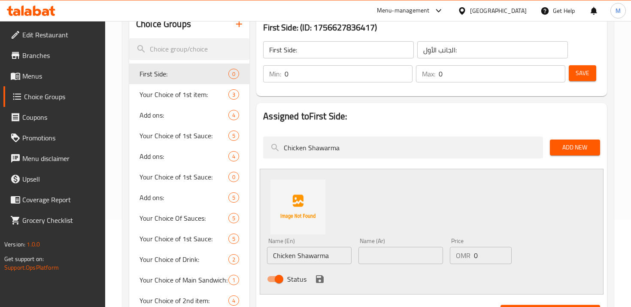
scroll to position [86, 0]
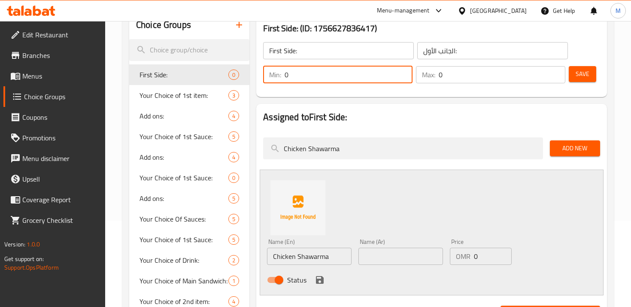
click at [304, 73] on input "0" at bounding box center [349, 74] width 128 height 17
type input "1"
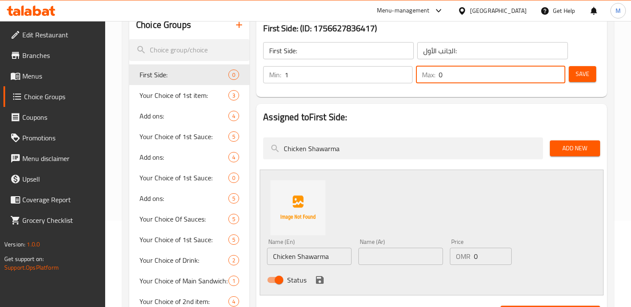
click at [446, 73] on input "0" at bounding box center [502, 74] width 127 height 17
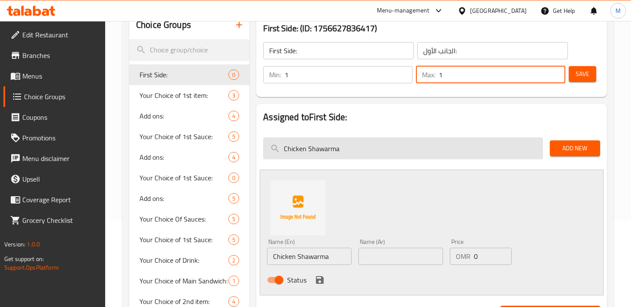
type input "1"
click at [410, 152] on input "Chicken Shawarma" at bounding box center [402, 148] width 279 height 22
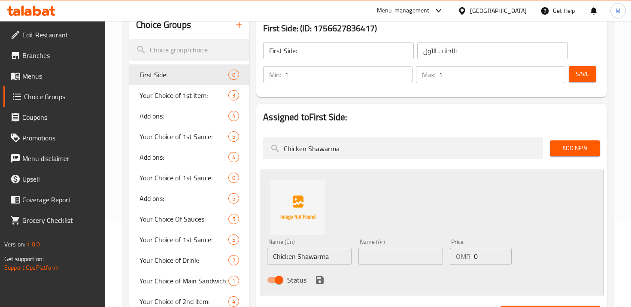
click at [316, 252] on input "Chicken Shawarma" at bounding box center [309, 256] width 85 height 17
type input "l"
type input "Fries"
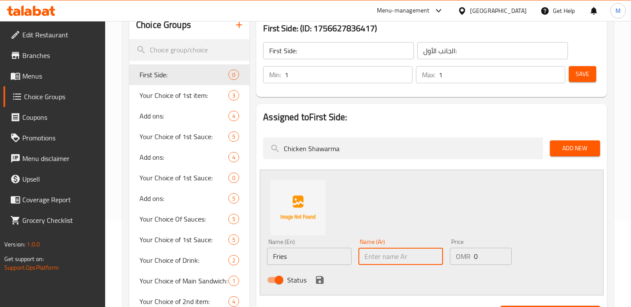
click at [376, 248] on input "text" at bounding box center [400, 256] width 85 height 17
type input "Fries"
click at [379, 256] on input "Fries" at bounding box center [400, 256] width 85 height 17
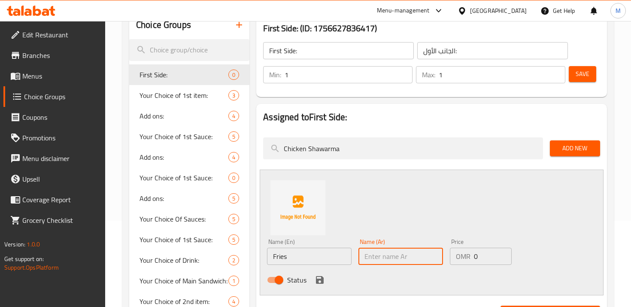
type input "r"
type input "فرايز"
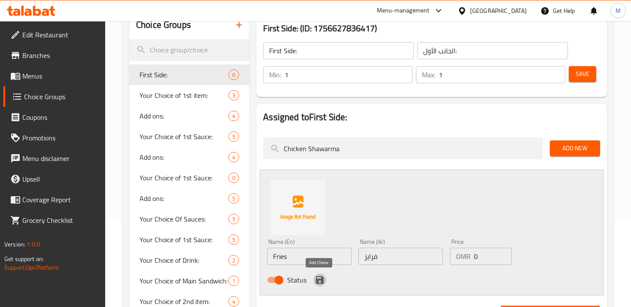
click at [319, 278] on icon "save" at bounding box center [320, 280] width 10 height 10
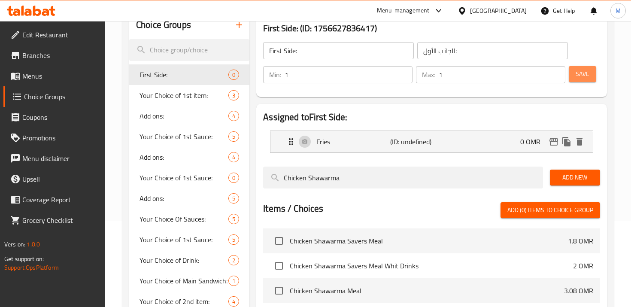
click at [581, 76] on span "Save" at bounding box center [583, 74] width 14 height 11
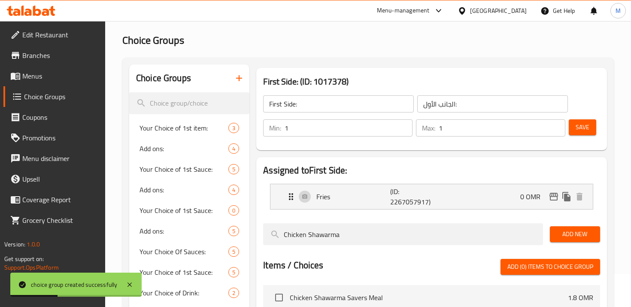
scroll to position [34, 0]
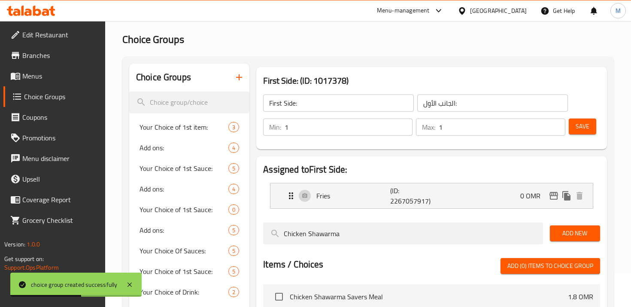
click at [309, 101] on input "First Side:" at bounding box center [338, 102] width 151 height 17
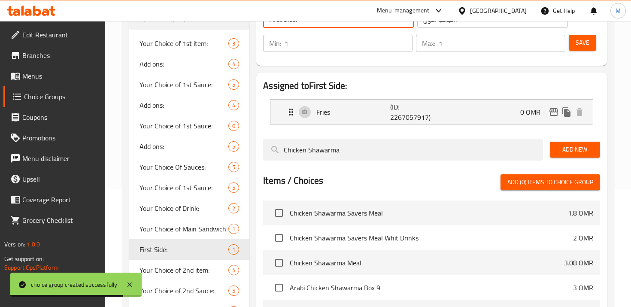
scroll to position [0, 0]
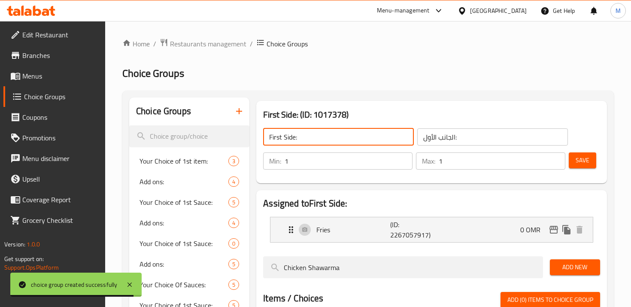
click at [279, 130] on input "First Side:" at bounding box center [338, 136] width 151 height 17
type input "«"
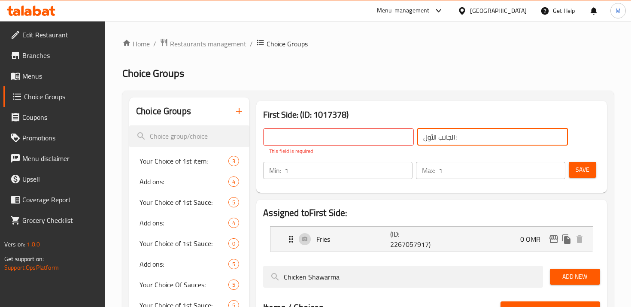
drag, startPoint x: 418, startPoint y: 137, endPoint x: 433, endPoint y: 137, distance: 15.0
click at [433, 137] on input "الجانب الأول:" at bounding box center [492, 136] width 151 height 17
type input "[PERSON_NAME]:"
click at [335, 142] on input "text" at bounding box center [338, 136] width 151 height 17
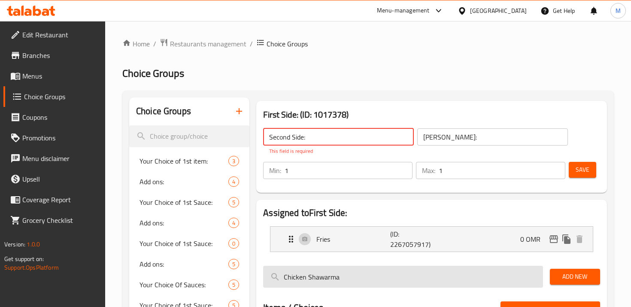
type input "Second Side:"
click at [400, 274] on input "Chicken Shawarma" at bounding box center [402, 277] width 279 height 22
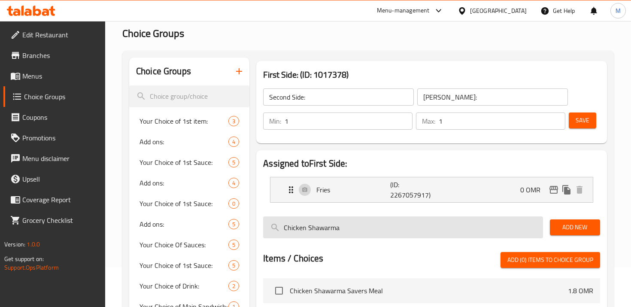
scroll to position [42, 0]
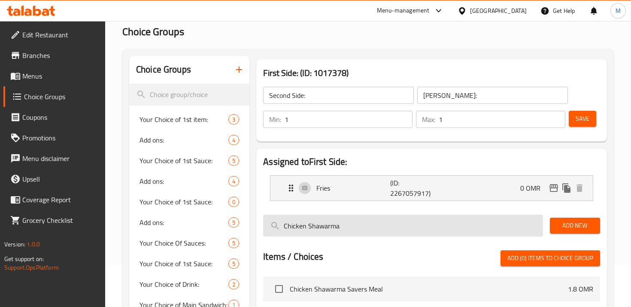
click at [369, 223] on input "Chicken Shawarma" at bounding box center [402, 226] width 279 height 22
type input "C"
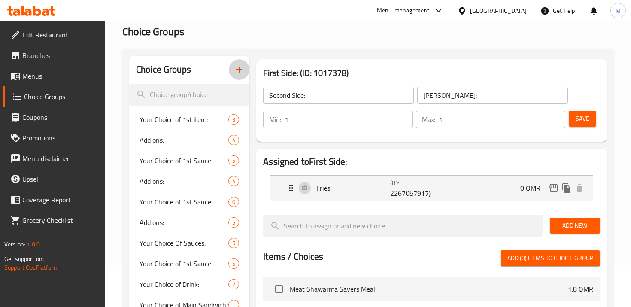
click at [238, 70] on icon "button" at bounding box center [239, 70] width 6 height 6
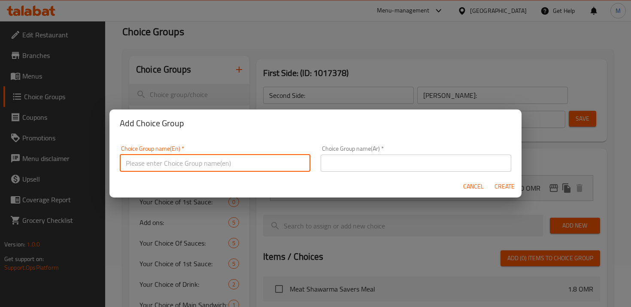
click at [281, 164] on input "text" at bounding box center [215, 163] width 191 height 17
type input "Second Side:"
click at [369, 149] on div "Choice Group name(Ar)   * Choice Group name(Ar) *" at bounding box center [416, 159] width 191 height 26
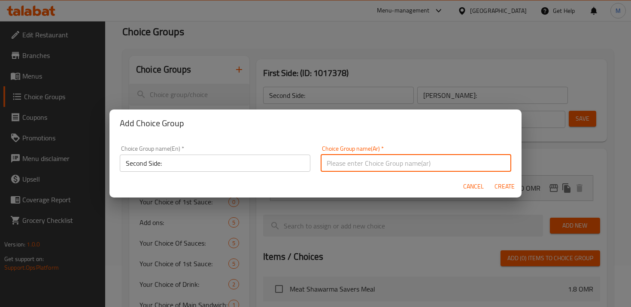
click at [368, 166] on input "text" at bounding box center [416, 163] width 191 height 17
type input "[PERSON_NAME]:"
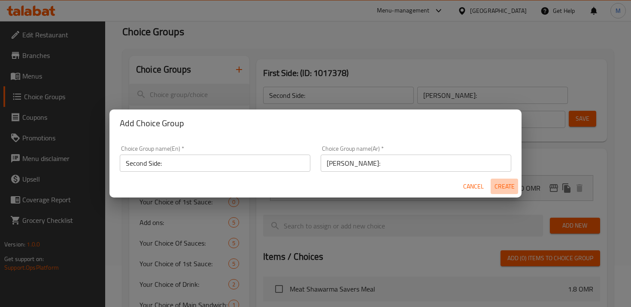
click at [504, 187] on span "Create" at bounding box center [504, 186] width 21 height 11
type input "[PERSON_NAME]:"
type input "0"
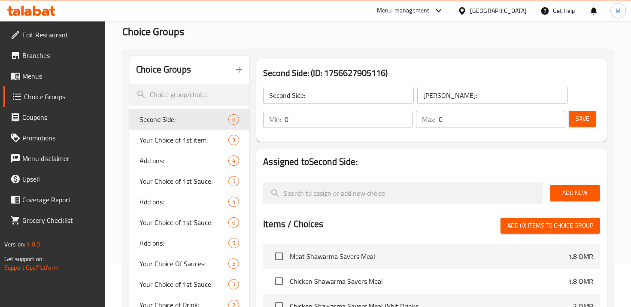
click at [313, 124] on input "0" at bounding box center [349, 119] width 128 height 17
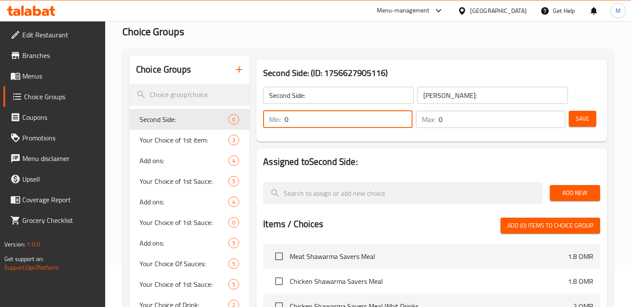
click at [313, 124] on input "0" at bounding box center [349, 119] width 128 height 17
type input "1"
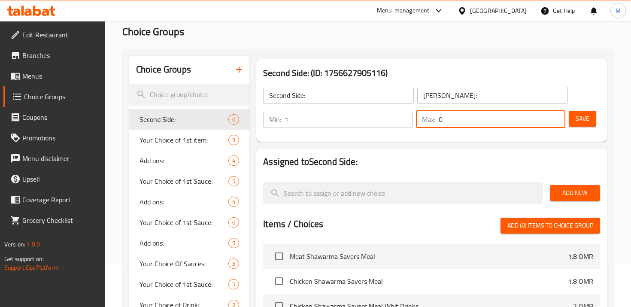
click at [445, 121] on input "0" at bounding box center [502, 119] width 127 height 17
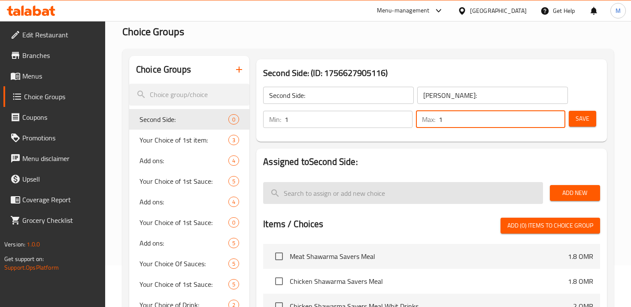
type input "1"
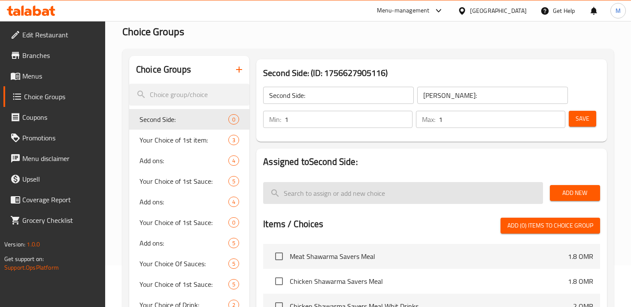
click at [382, 197] on input "search" at bounding box center [402, 193] width 279 height 22
type input "k"
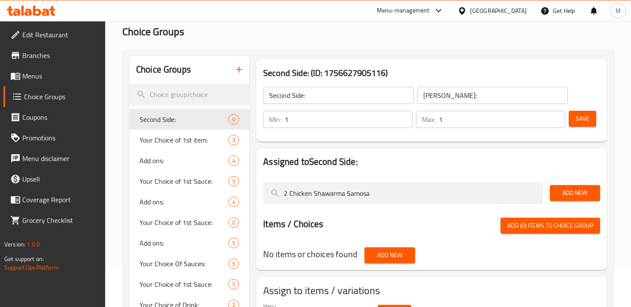
type input "2 Chicken Shawarma Samosa"
click at [569, 186] on button "Add New" at bounding box center [575, 193] width 50 height 16
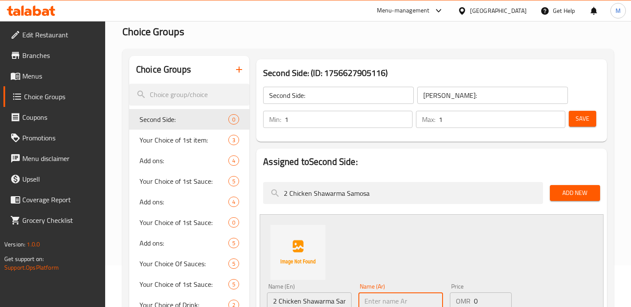
click at [385, 304] on input "text" at bounding box center [400, 300] width 85 height 17
paste input "2 سمبوسة شاورما دجاج"
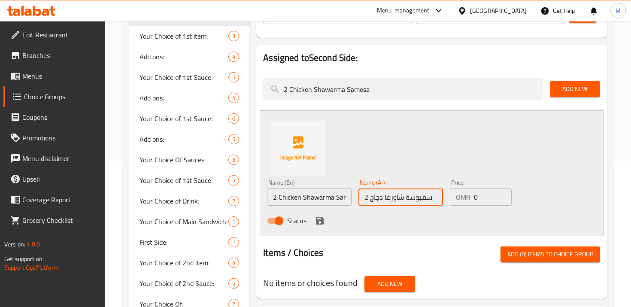
scroll to position [156, 0]
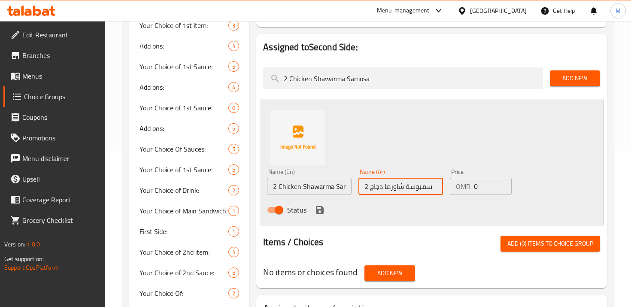
type input "2 سمبوسة شاورما دجاج"
click at [321, 213] on icon "save" at bounding box center [320, 210] width 8 height 8
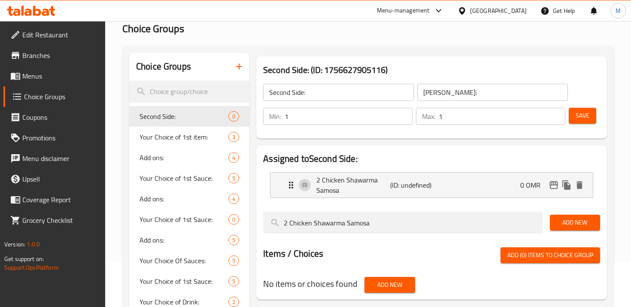
scroll to position [0, 0]
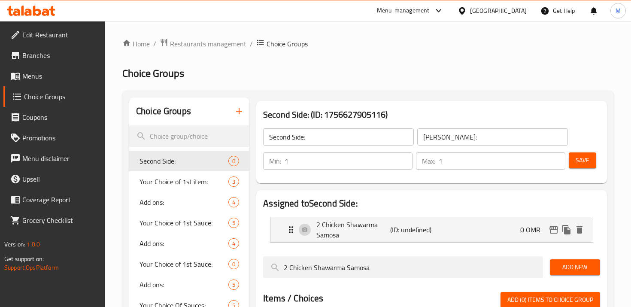
click at [589, 163] on button "Save" at bounding box center [582, 160] width 27 height 16
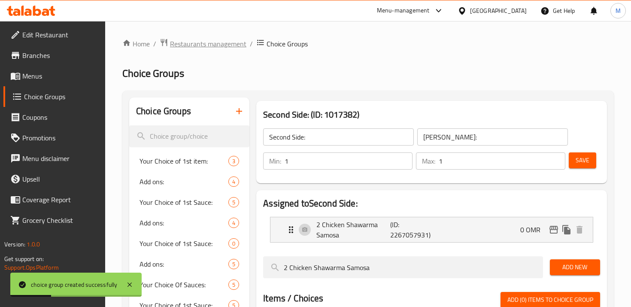
click at [213, 46] on span "Restaurants management" at bounding box center [208, 44] width 76 height 10
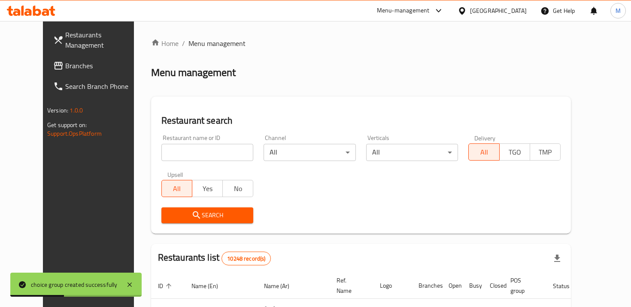
click at [204, 148] on input "search" at bounding box center [207, 152] width 92 height 17
type input "shawarma lab"
click button "Search" at bounding box center [207, 215] width 92 height 16
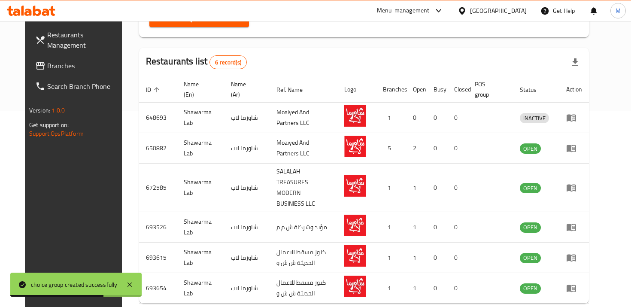
scroll to position [221, 0]
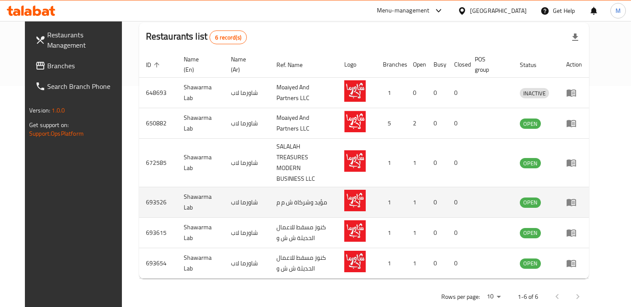
click at [576, 199] on icon "enhanced table" at bounding box center [571, 202] width 9 height 7
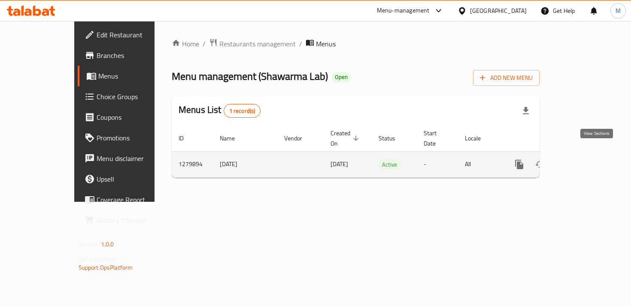
click at [585, 161] on icon "enhanced table" at bounding box center [581, 165] width 8 height 8
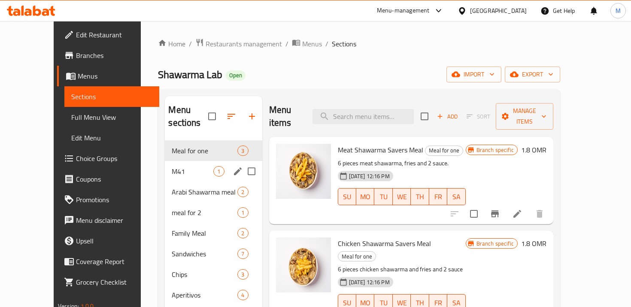
click at [171, 161] on div "M41 1" at bounding box center [213, 171] width 97 height 21
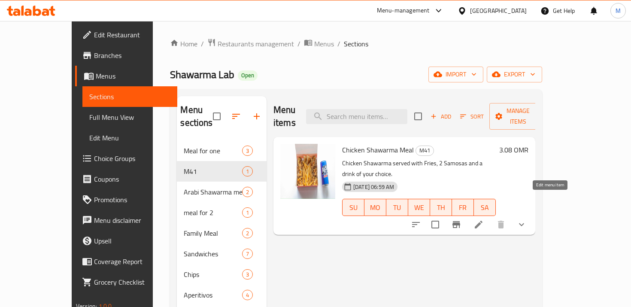
click at [484, 219] on icon at bounding box center [479, 224] width 10 height 10
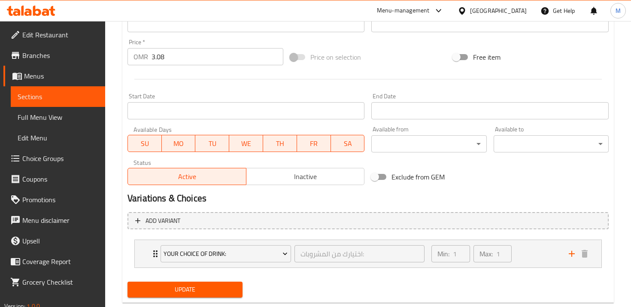
scroll to position [326, 0]
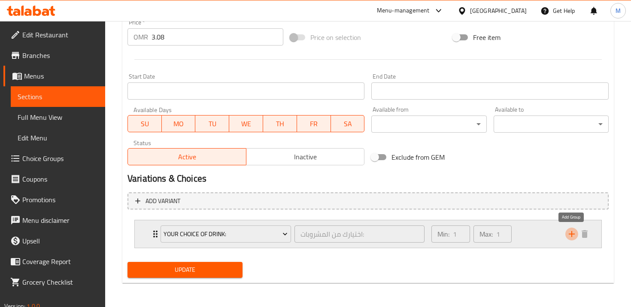
click at [573, 234] on icon "add" at bounding box center [572, 234] width 6 height 6
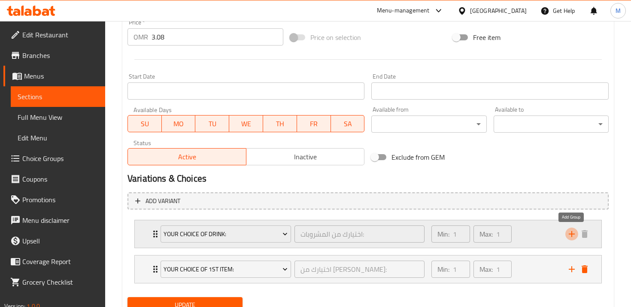
click at [573, 234] on icon "add" at bounding box center [572, 234] width 6 height 6
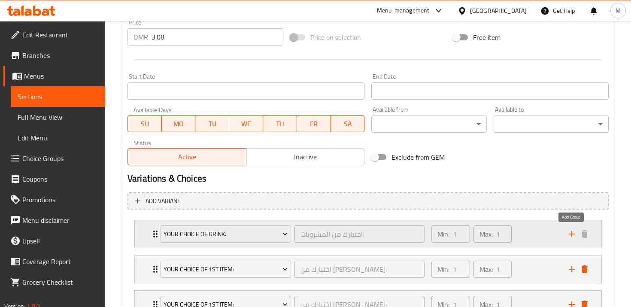
click at [573, 234] on icon "add" at bounding box center [572, 234] width 6 height 6
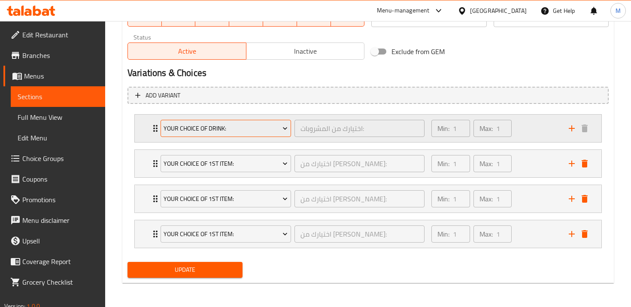
click at [248, 135] on button "Your Choice of Drink:" at bounding box center [226, 128] width 131 height 17
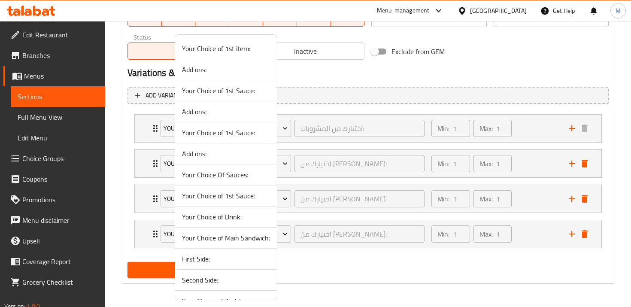
scroll to position [54, 0]
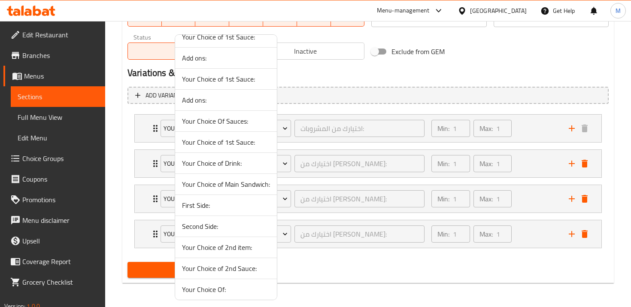
click at [225, 186] on span "Your Choice of Main Sandwich:" at bounding box center [226, 184] width 88 height 10
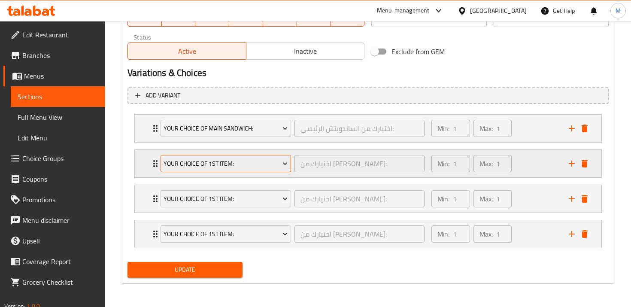
click at [217, 162] on span "Your Choice of 1st item:" at bounding box center [226, 163] width 124 height 11
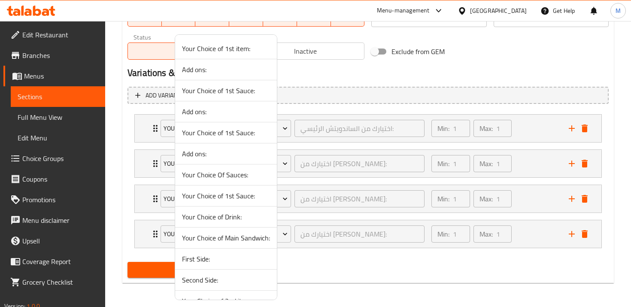
click at [209, 260] on span "First Side:" at bounding box center [226, 259] width 88 height 10
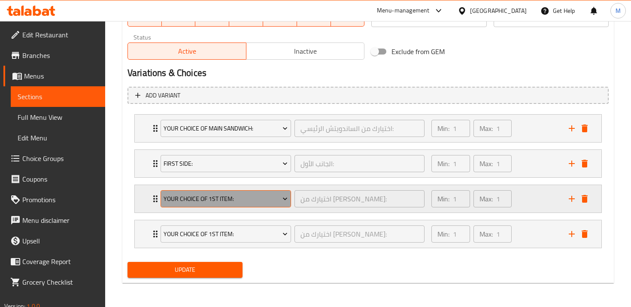
click at [214, 200] on span "Your Choice of 1st item:" at bounding box center [226, 199] width 124 height 11
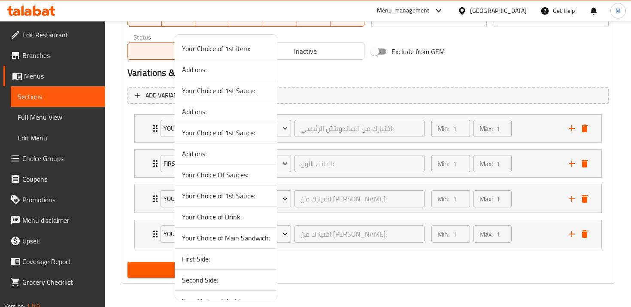
click at [201, 275] on span "Second Side:" at bounding box center [226, 280] width 88 height 10
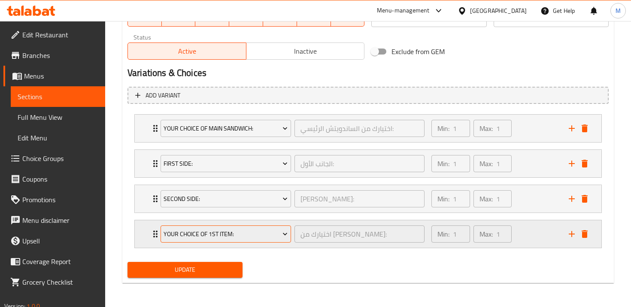
click at [201, 235] on span "Your Choice of 1st item:" at bounding box center [226, 234] width 124 height 11
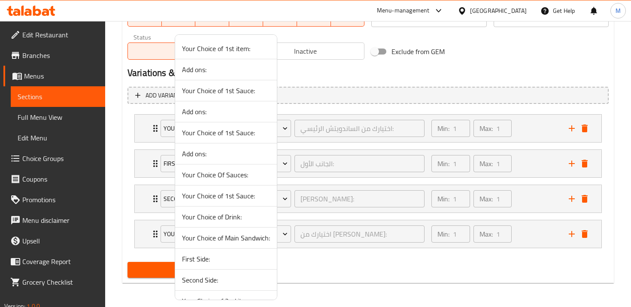
click at [208, 220] on span "Your Choice of Drink:" at bounding box center [226, 217] width 88 height 10
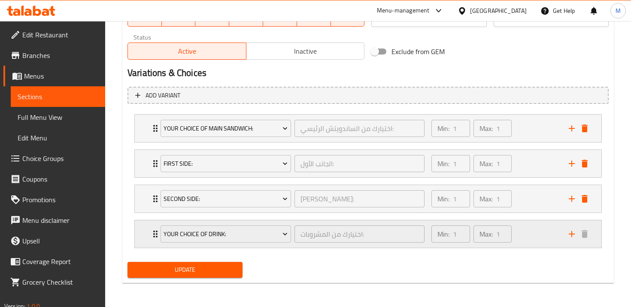
click at [152, 236] on icon "Expand" at bounding box center [155, 234] width 10 height 10
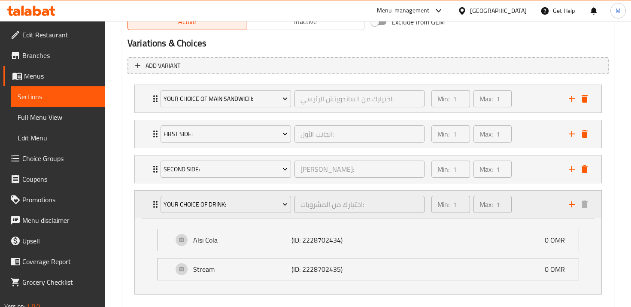
click at [149, 203] on div "Your Choice of Drink: اختيارك من المشروبات: ​ Min: 1 ​ Max: 1 ​" at bounding box center [368, 204] width 467 height 27
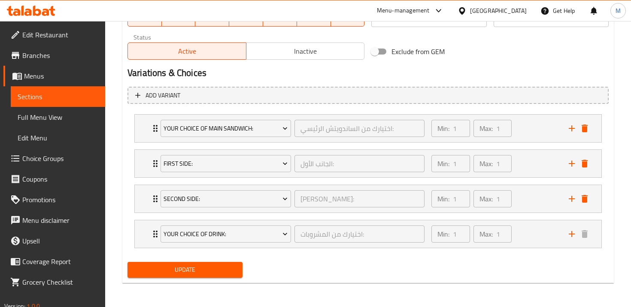
click at [159, 268] on span "Update" at bounding box center [184, 269] width 101 height 11
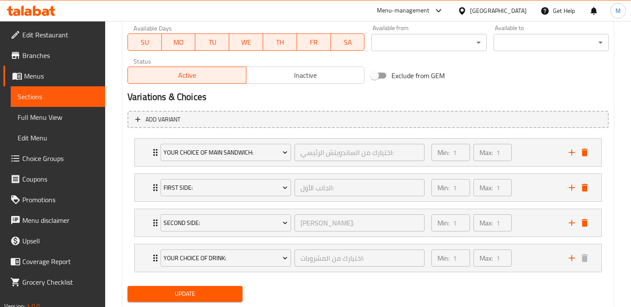
scroll to position [432, 0]
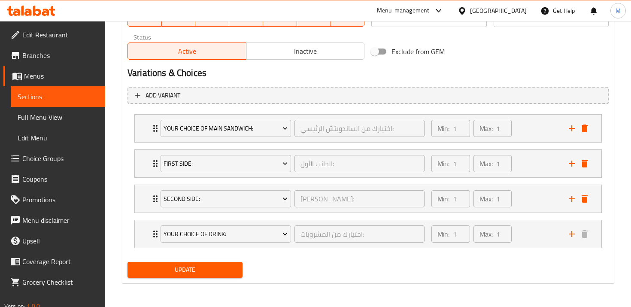
click at [179, 267] on span "Update" at bounding box center [184, 269] width 101 height 11
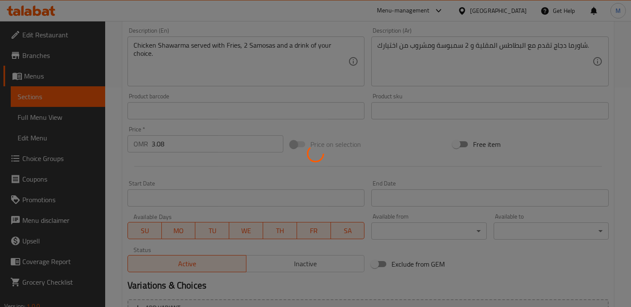
scroll to position [0, 0]
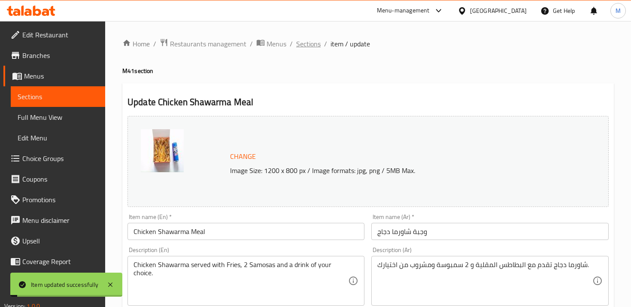
click at [309, 42] on span "Sections" at bounding box center [308, 44] width 24 height 10
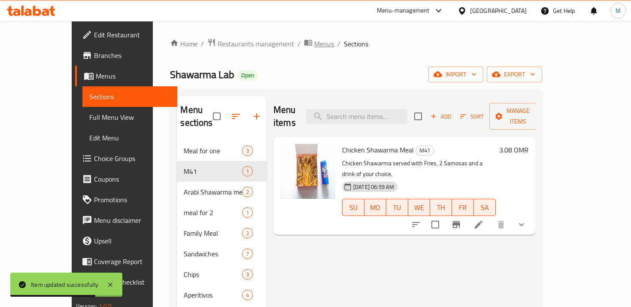
click at [304, 45] on icon "breadcrumb" at bounding box center [308, 43] width 8 height 6
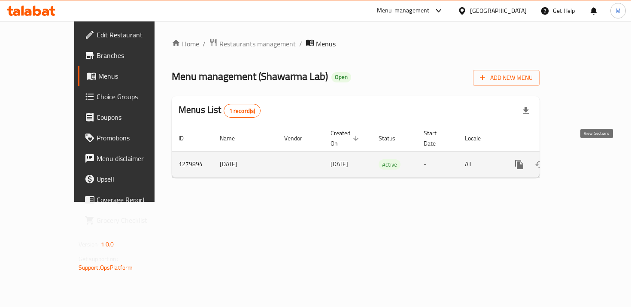
click at [586, 159] on icon "enhanced table" at bounding box center [581, 164] width 10 height 10
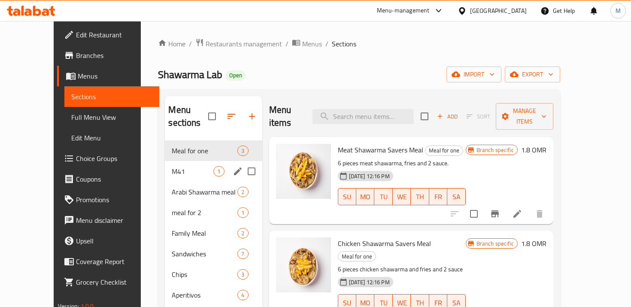
click at [189, 166] on span "M41" at bounding box center [193, 171] width 42 height 10
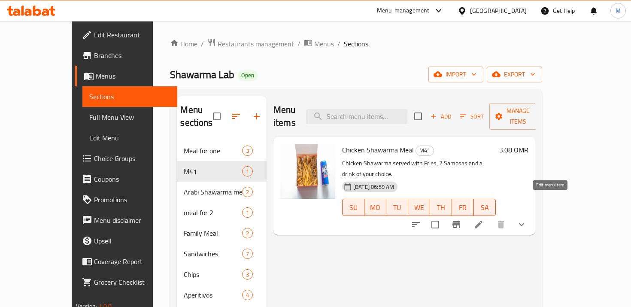
click at [484, 219] on icon at bounding box center [479, 224] width 10 height 10
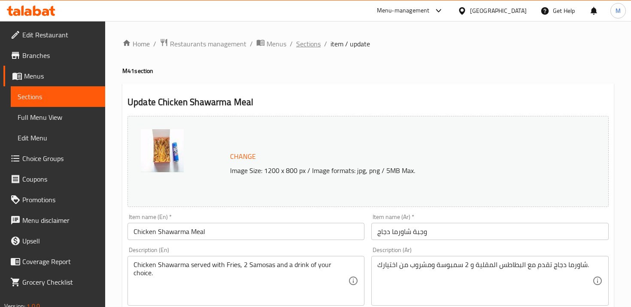
click at [298, 46] on span "Sections" at bounding box center [308, 44] width 24 height 10
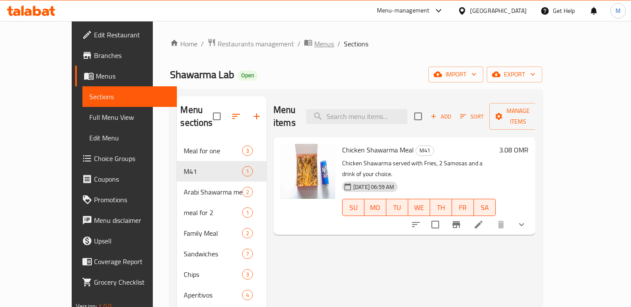
click at [314, 45] on span "Menus" at bounding box center [324, 44] width 20 height 10
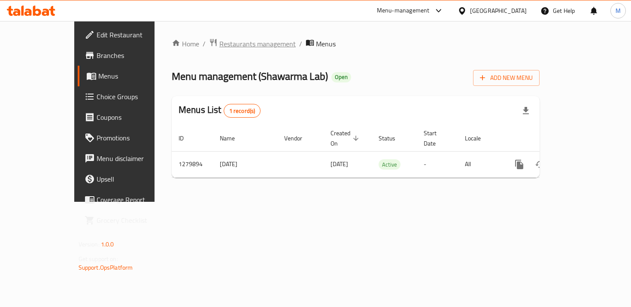
click at [219, 45] on span "Restaurants management" at bounding box center [257, 44] width 76 height 10
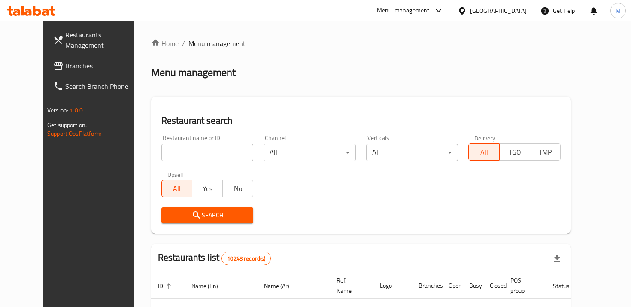
click at [188, 146] on input "search" at bounding box center [207, 152] width 92 height 17
type input "س"
type input "ش"
type input "shawarma lab"
click button "Search" at bounding box center [207, 215] width 92 height 16
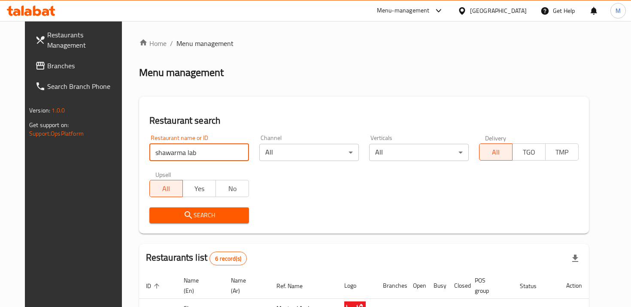
scroll to position [221, 0]
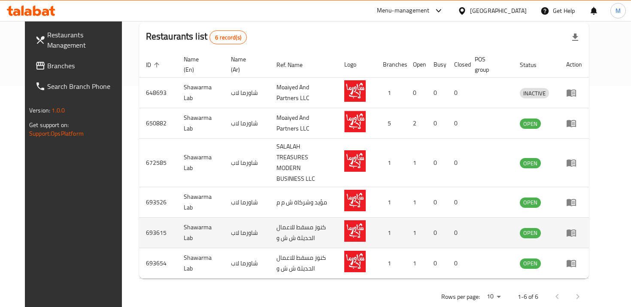
click at [577, 228] on icon "enhanced table" at bounding box center [571, 233] width 10 height 10
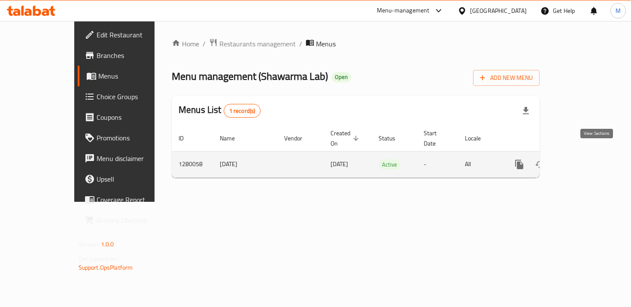
click at [586, 159] on icon "enhanced table" at bounding box center [581, 164] width 10 height 10
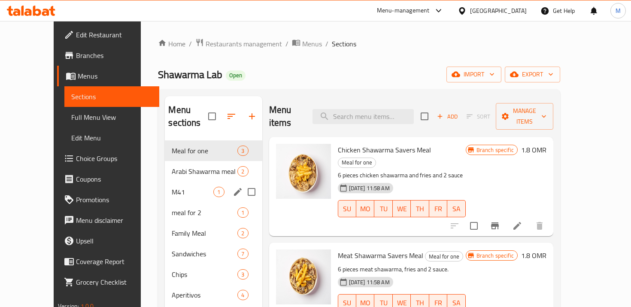
click at [165, 182] on div "M41 1" at bounding box center [213, 192] width 97 height 21
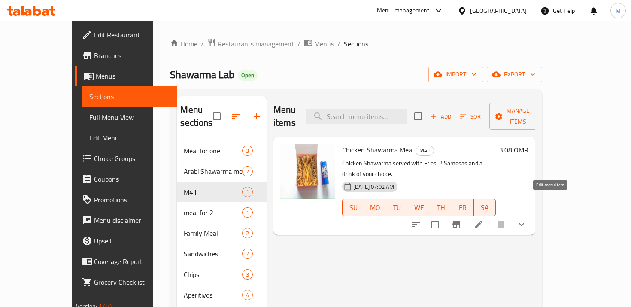
click at [484, 219] on icon at bounding box center [479, 224] width 10 height 10
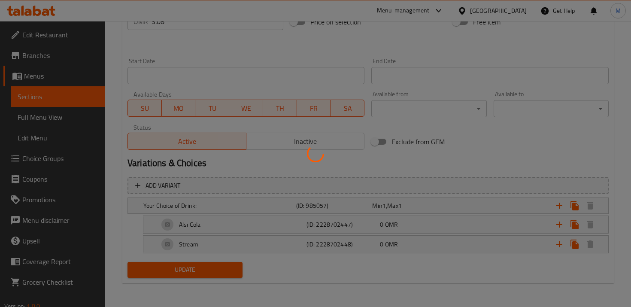
scroll to position [342, 0]
click at [44, 117] on div at bounding box center [315, 153] width 631 height 307
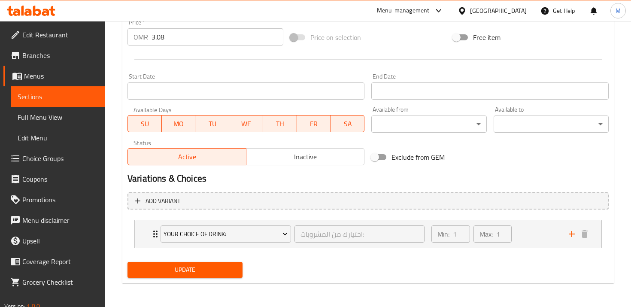
scroll to position [326, 0]
click at [50, 148] on div "Edit Restaurant Branches Menus Sections Full Menu View Edit Menu Choice Groups …" at bounding box center [315, 1] width 631 height 612
click at [49, 154] on span "Choice Groups" at bounding box center [60, 158] width 76 height 10
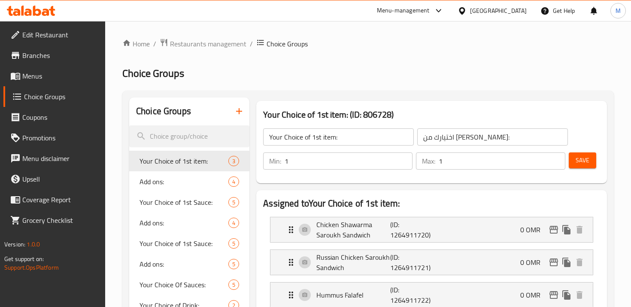
click at [240, 105] on button "button" at bounding box center [239, 111] width 21 height 21
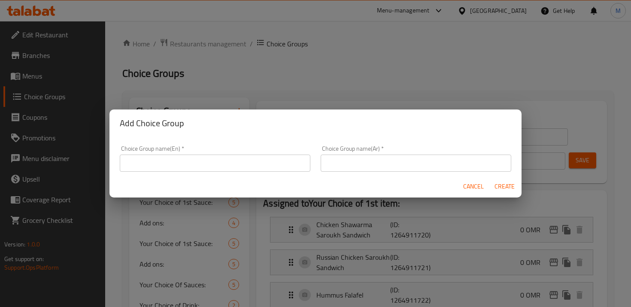
click at [241, 174] on div "Choice Group name(En)   * Choice Group name(En) *" at bounding box center [215, 158] width 201 height 36
click at [241, 166] on input "text" at bounding box center [215, 163] width 191 height 17
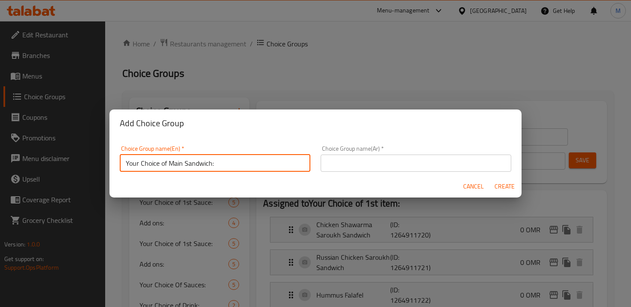
type input "Your Choice of Main Sandwich:"
click at [343, 155] on input "text" at bounding box center [416, 163] width 191 height 17
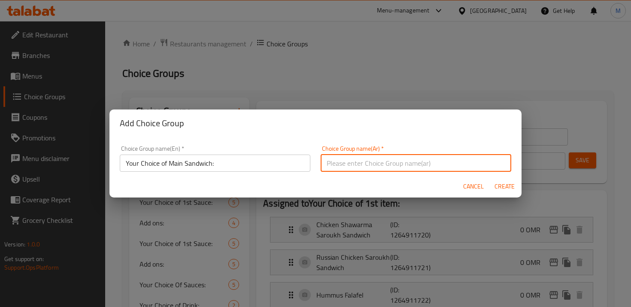
paste input "اختيارك من الساندويتش الرئيسي:"
type input "اختيارك من الساندويتش الرئيسي:"
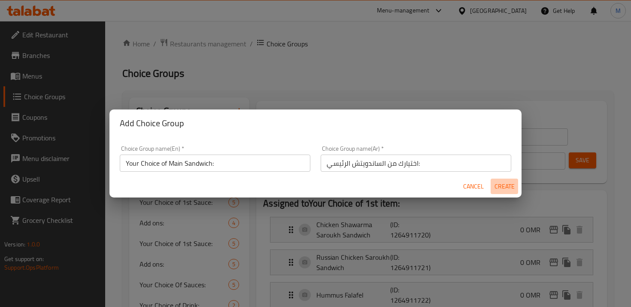
click at [505, 185] on span "Create" at bounding box center [504, 186] width 21 height 11
type input "Your Choice of Main Sandwich:"
type input "اختيارك من الساندويتش الرئيسي:"
type input "0"
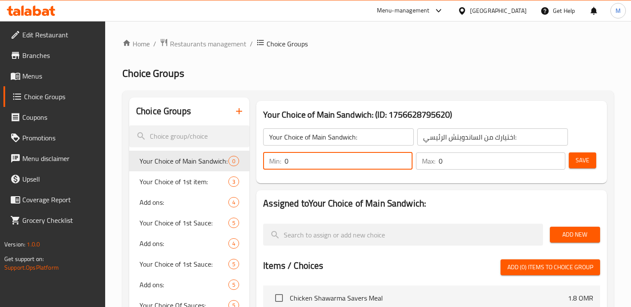
drag, startPoint x: 406, startPoint y: 167, endPoint x: 396, endPoint y: 164, distance: 10.3
click at [396, 164] on input "0" at bounding box center [349, 160] width 128 height 17
click at [410, 158] on input "0" at bounding box center [349, 160] width 128 height 17
type input "1"
click at [405, 158] on input "1" at bounding box center [349, 160] width 128 height 17
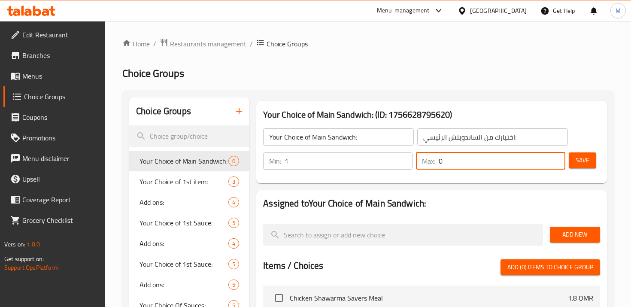
click at [546, 158] on input "0" at bounding box center [502, 160] width 127 height 17
type input "1"
click at [555, 158] on input "1" at bounding box center [502, 160] width 127 height 17
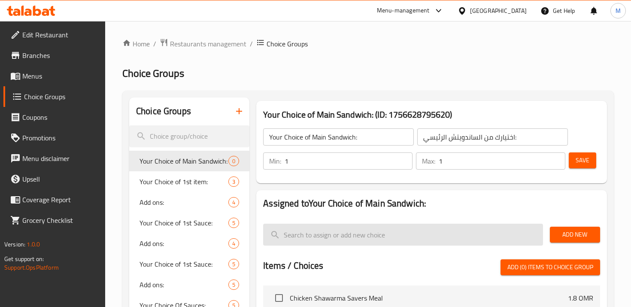
click at [368, 239] on input "search" at bounding box center [402, 235] width 279 height 22
type input "k"
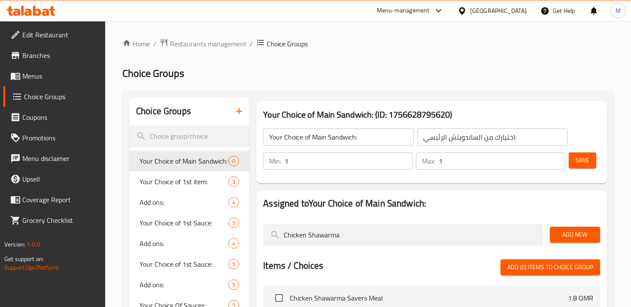
type input "Chicken Shawarma"
click at [559, 235] on span "Add New" at bounding box center [575, 234] width 36 height 11
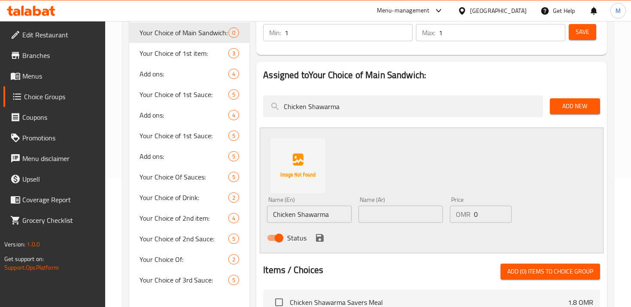
scroll to position [152, 0]
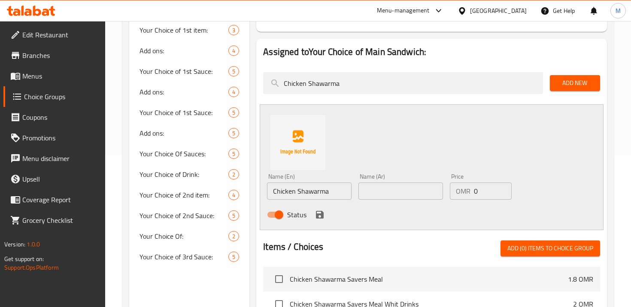
click at [293, 192] on input "Chicken Shawarma" at bounding box center [309, 190] width 85 height 17
click at [382, 188] on input "text" at bounding box center [400, 190] width 85 height 17
paste input "شاورما دجاج"
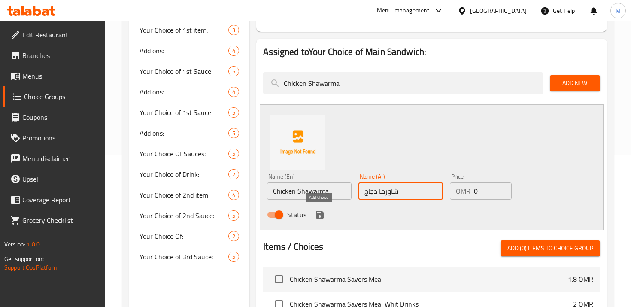
type input "شاورما دجاج"
click at [318, 214] on icon "save" at bounding box center [320, 215] width 8 height 8
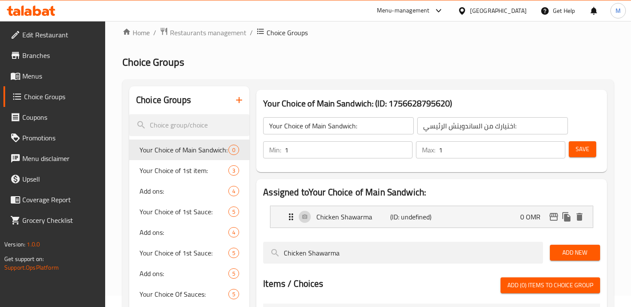
scroll to position [0, 0]
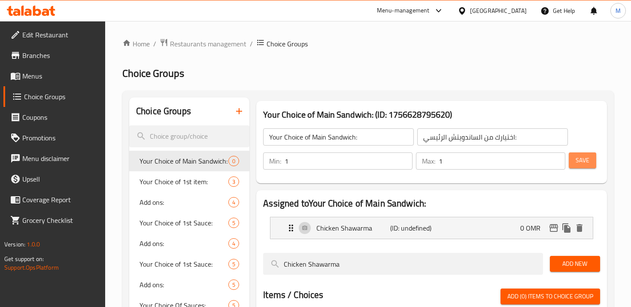
click at [574, 164] on button "Save" at bounding box center [582, 160] width 27 height 16
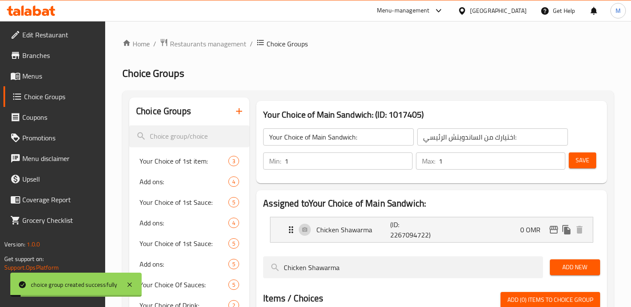
click at [238, 109] on icon "button" at bounding box center [239, 111] width 10 height 10
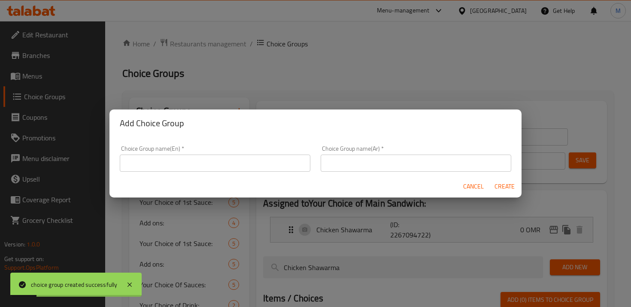
click at [256, 163] on input "text" at bounding box center [215, 163] width 191 height 17
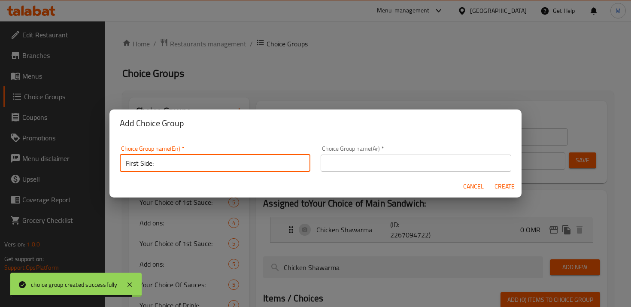
type input "First Side:"
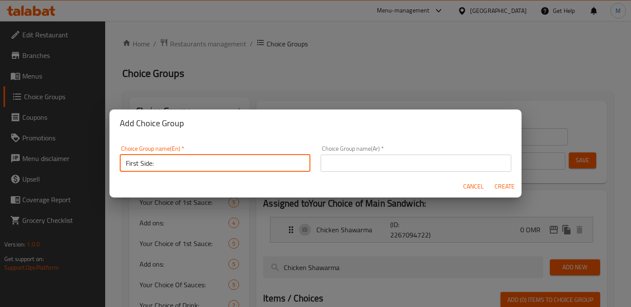
click at [419, 156] on input "text" at bounding box center [416, 163] width 191 height 17
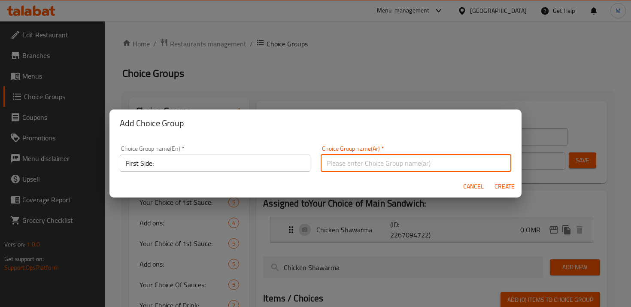
paste input "الجانب الأول:"
type input "الجانب الأول:"
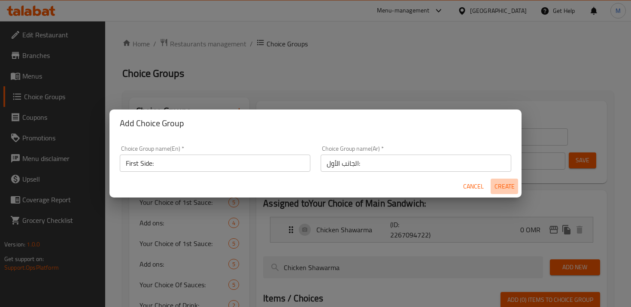
click at [494, 184] on span "Create" at bounding box center [504, 186] width 21 height 11
type input "First Side:"
type input "الجانب الأول:"
type input "0"
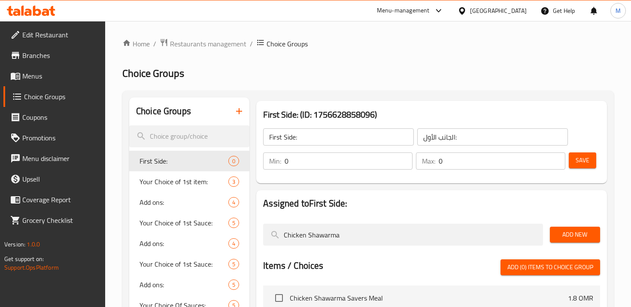
click at [304, 154] on input "0" at bounding box center [349, 160] width 128 height 17
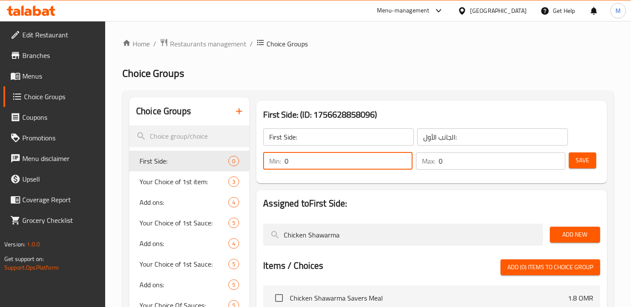
click at [304, 154] on input "0" at bounding box center [349, 160] width 128 height 17
type input "1"
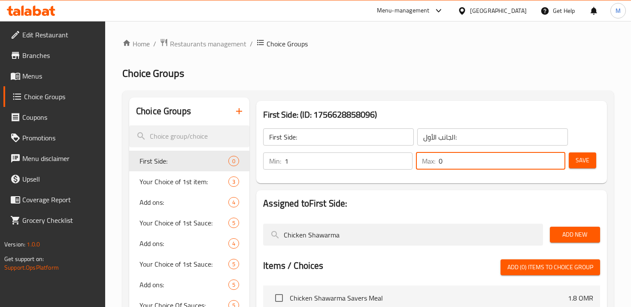
click at [496, 158] on input "0" at bounding box center [502, 160] width 127 height 17
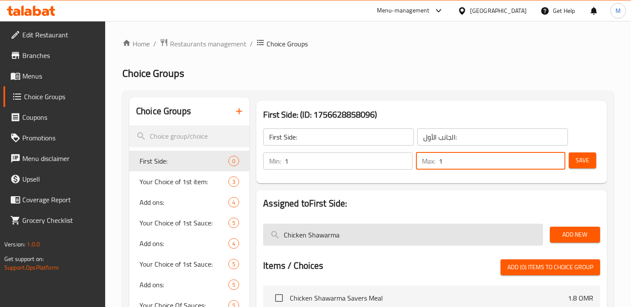
type input "1"
click at [412, 225] on input "Chicken Shawarma" at bounding box center [402, 235] width 279 height 22
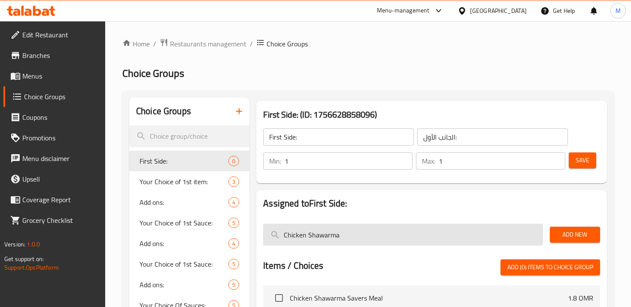
click at [412, 225] on input "Chicken Shawarma" at bounding box center [402, 235] width 279 height 22
click at [412, 226] on input "Chicken Shawarma" at bounding box center [402, 235] width 279 height 22
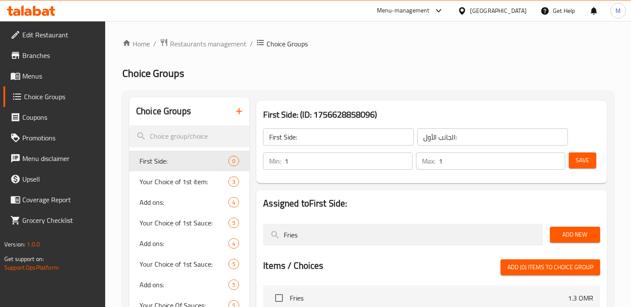
type input "Fries"
click at [573, 237] on span "Add New" at bounding box center [575, 234] width 36 height 11
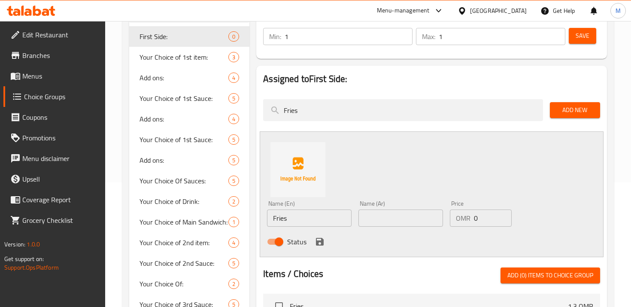
scroll to position [171, 0]
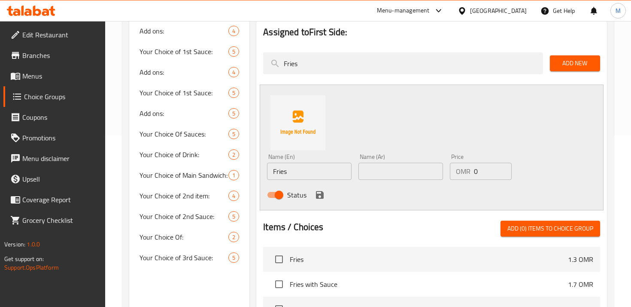
click at [401, 165] on input "text" at bounding box center [400, 171] width 85 height 17
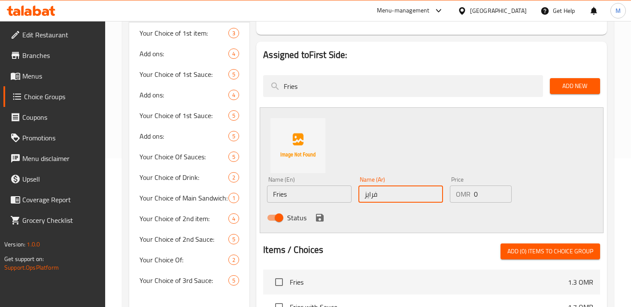
scroll to position [155, 0]
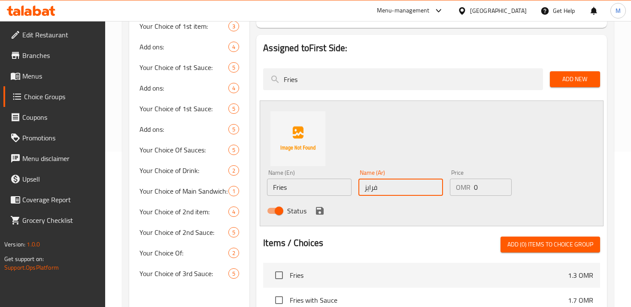
type input "فرايز"
click at [322, 209] on icon "save" at bounding box center [320, 211] width 8 height 8
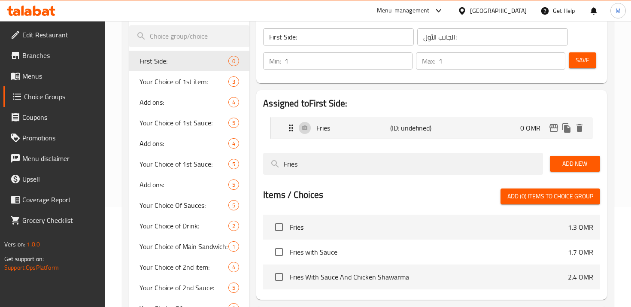
scroll to position [61, 0]
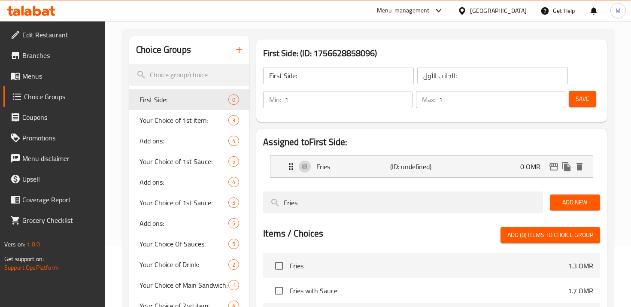
click at [582, 97] on span "Save" at bounding box center [583, 99] width 14 height 11
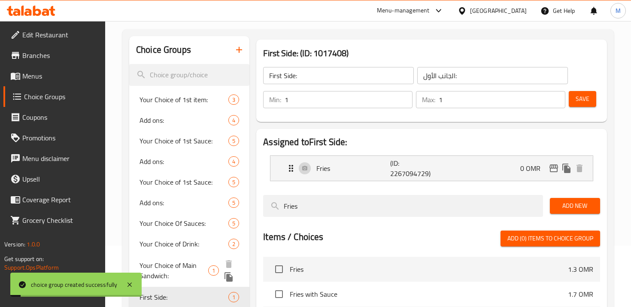
scroll to position [139, 0]
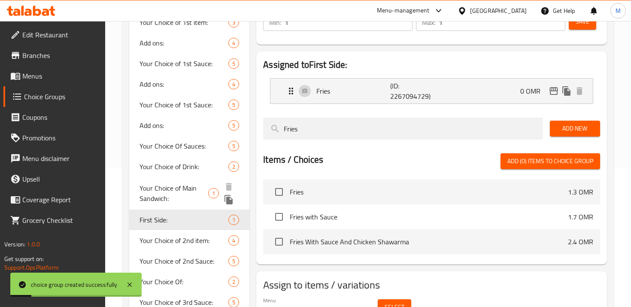
click at [182, 186] on span "Your Choice of Main Sandwich:" at bounding box center [174, 193] width 69 height 21
type input "Your Choice of Main Sandwich:"
type input "اختيارك من الساندويتش الرئيسي:"
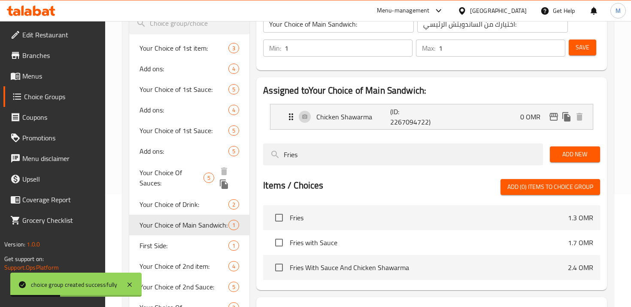
scroll to position [107, 0]
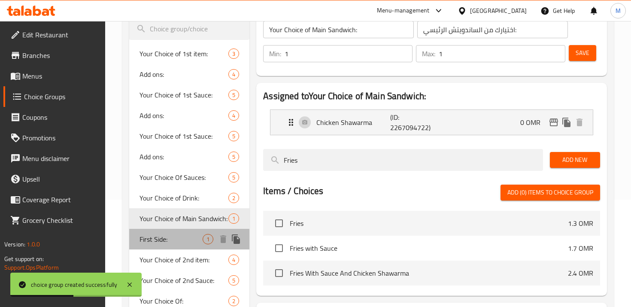
click at [152, 243] on span "First Side:" at bounding box center [171, 239] width 63 height 10
type input "First Side:"
type input "الجانب الأول:"
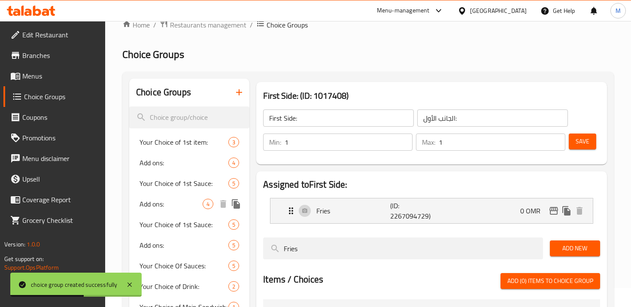
scroll to position [0, 0]
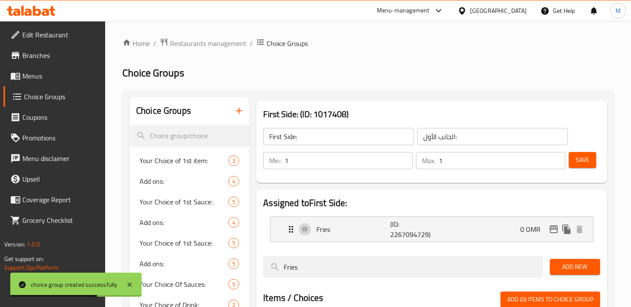
click at [237, 113] on icon "button" at bounding box center [239, 111] width 10 height 10
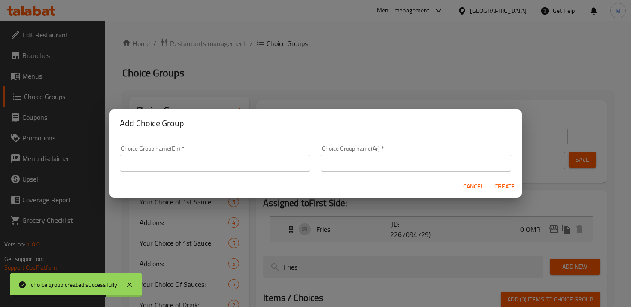
click at [250, 166] on input "text" at bounding box center [215, 163] width 191 height 17
type input "س"
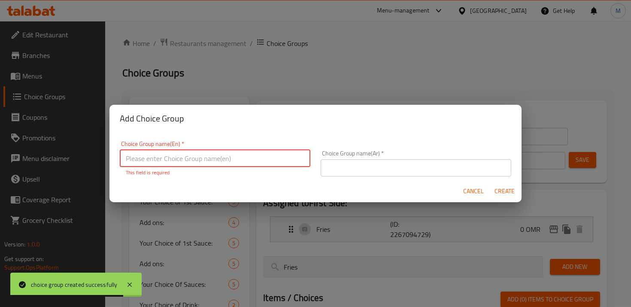
click at [349, 162] on input "text" at bounding box center [416, 167] width 191 height 17
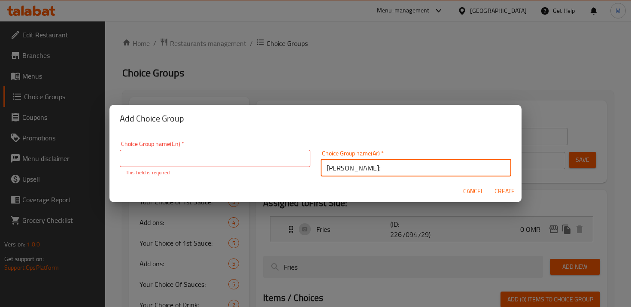
type input "[PERSON_NAME]:"
click at [276, 153] on input "text" at bounding box center [215, 158] width 191 height 17
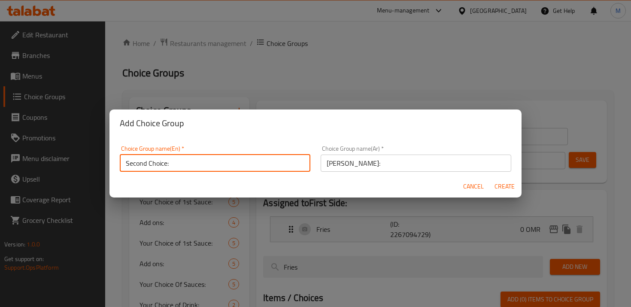
type input "Second Choice:"
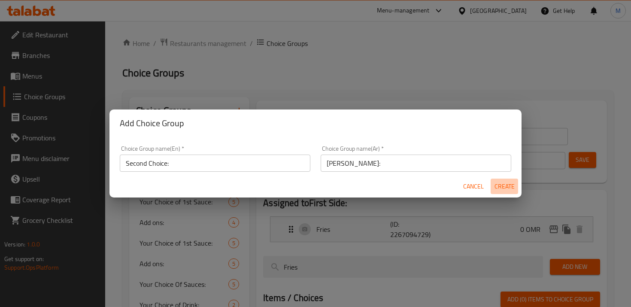
click at [504, 188] on span "Create" at bounding box center [504, 186] width 21 height 11
type input "Second Choice:"
type input "[PERSON_NAME]:"
type input "0"
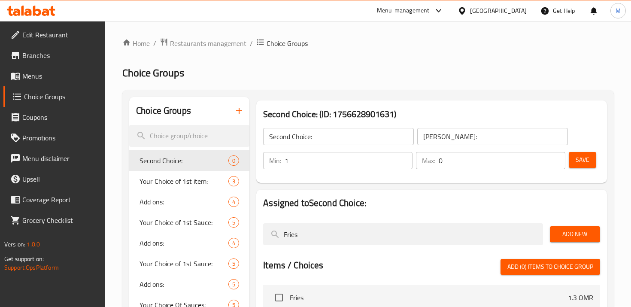
type input "1"
click at [403, 157] on input "1" at bounding box center [349, 160] width 128 height 17
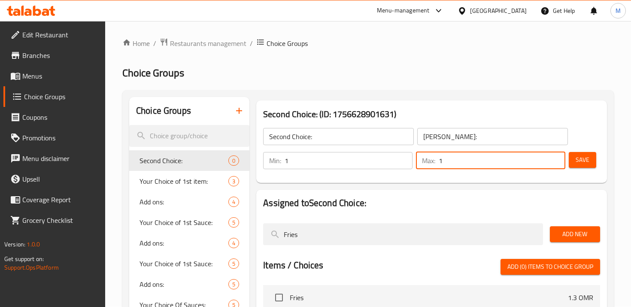
type input "1"
click at [556, 157] on input "1" at bounding box center [502, 160] width 127 height 17
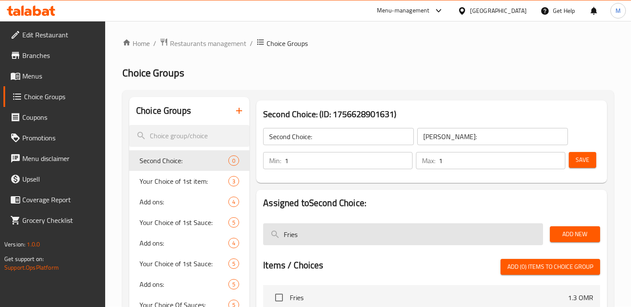
click at [291, 243] on input "Fries" at bounding box center [402, 234] width 279 height 22
type input "S"
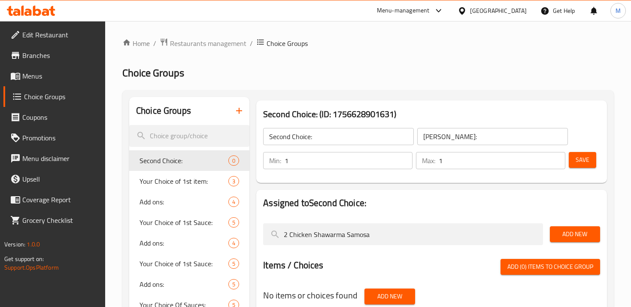
type input "2 Chicken Shawarma Samosa"
click at [559, 230] on span "Add New" at bounding box center [575, 234] width 36 height 11
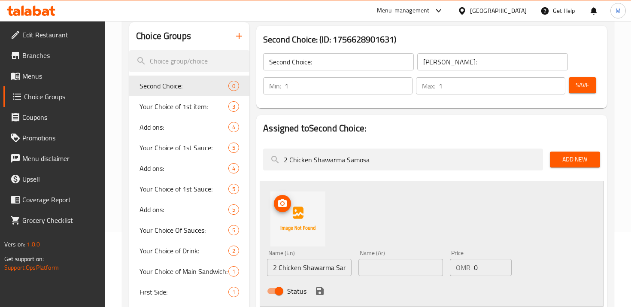
scroll to position [128, 0]
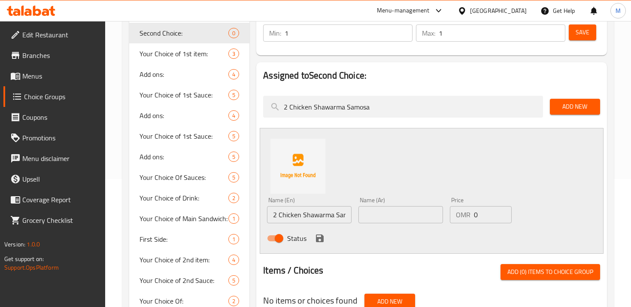
click at [289, 210] on input "2 Chicken Shawarma Samosa" at bounding box center [309, 214] width 85 height 17
click at [425, 207] on input "text" at bounding box center [400, 214] width 85 height 17
paste input "2 سمبوسة شاورما دجاج"
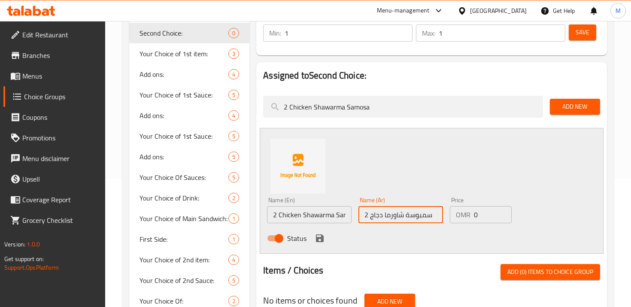
click at [320, 239] on icon "save" at bounding box center [320, 238] width 10 height 10
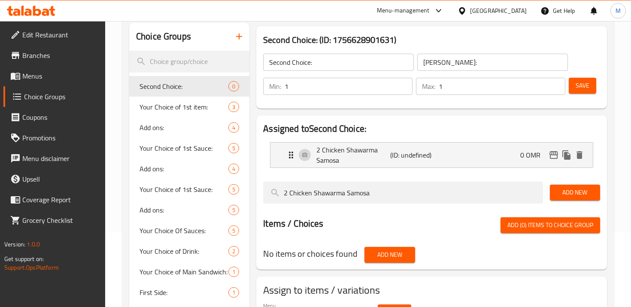
scroll to position [67, 0]
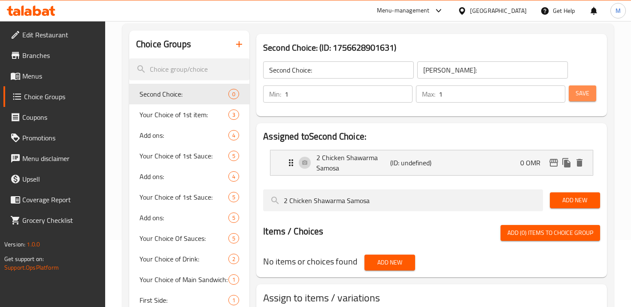
click at [584, 92] on span "Save" at bounding box center [583, 93] width 14 height 11
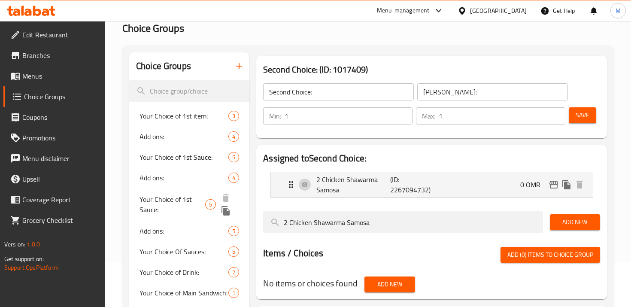
scroll to position [41, 0]
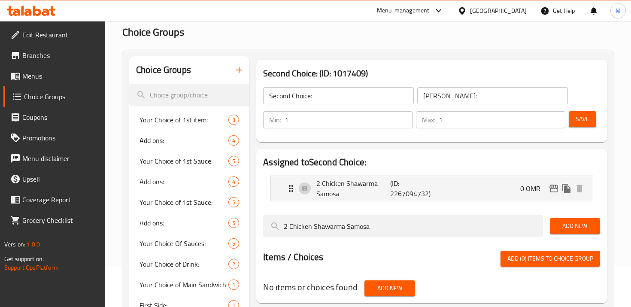
click at [34, 76] on span "Menus" at bounding box center [60, 76] width 76 height 10
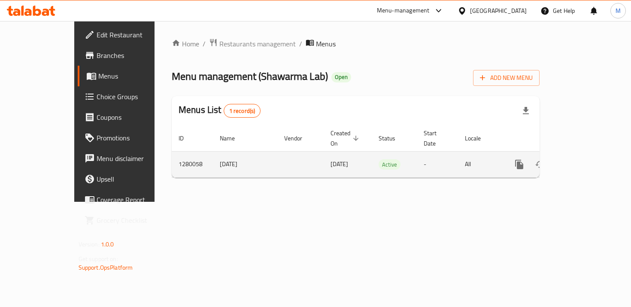
click at [586, 159] on icon "enhanced table" at bounding box center [581, 164] width 10 height 10
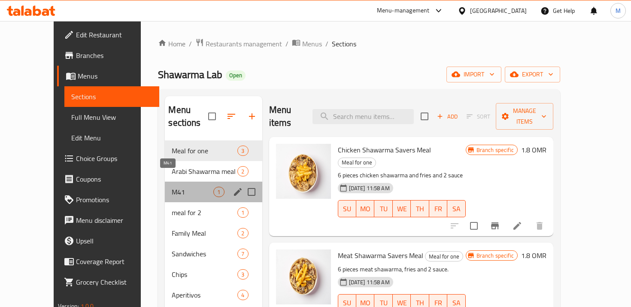
click at [182, 187] on span "M41" at bounding box center [193, 192] width 42 height 10
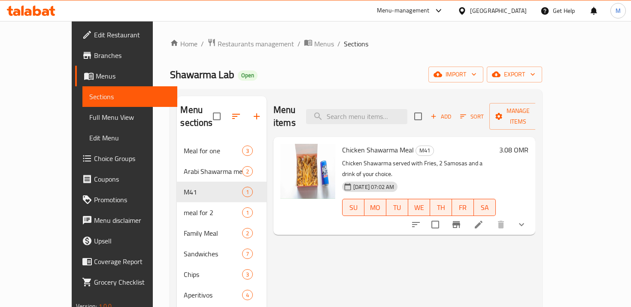
click at [484, 219] on icon at bounding box center [479, 224] width 10 height 10
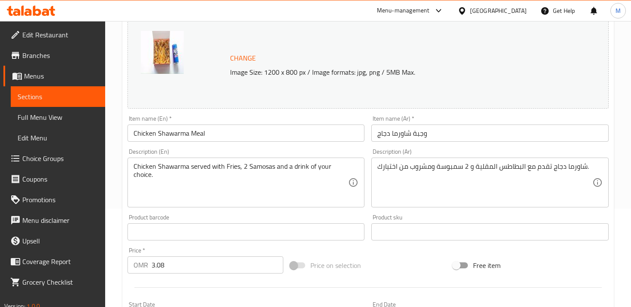
scroll to position [326, 0]
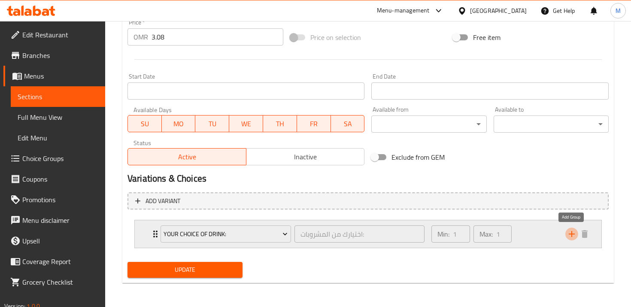
click at [570, 235] on icon "add" at bounding box center [572, 234] width 10 height 10
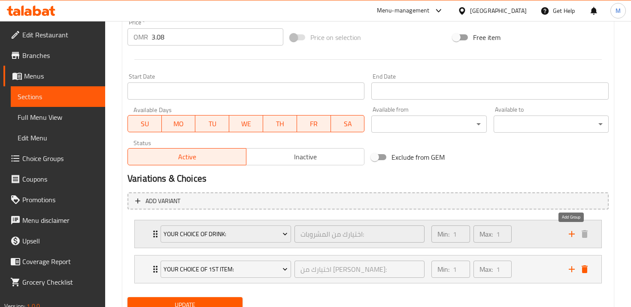
click at [570, 235] on icon "add" at bounding box center [572, 234] width 10 height 10
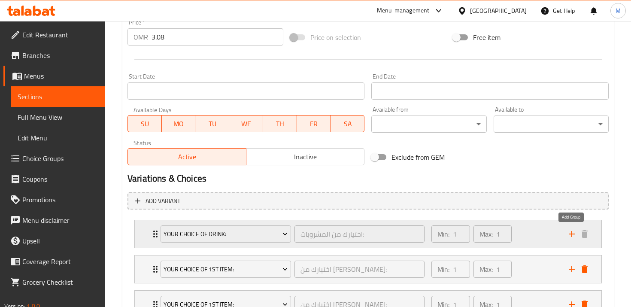
click at [570, 235] on icon "add" at bounding box center [572, 234] width 10 height 10
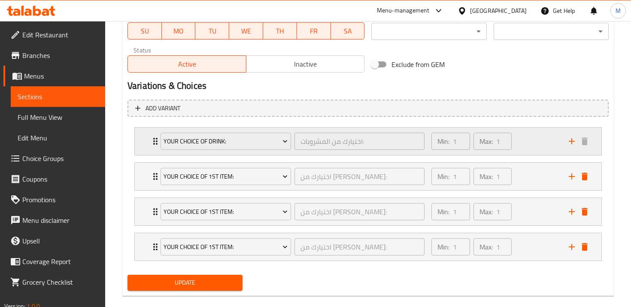
scroll to position [432, 0]
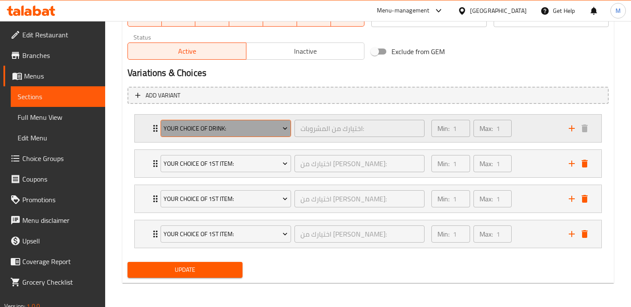
click at [196, 120] on button "Your Choice of Drink:" at bounding box center [226, 128] width 131 height 17
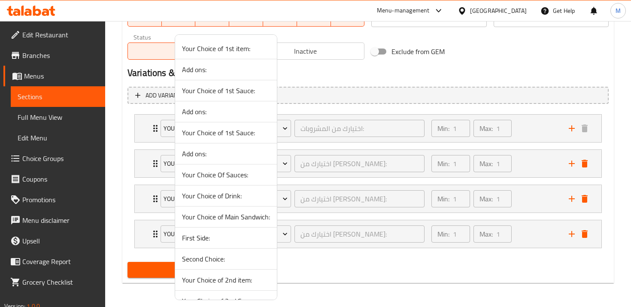
click at [209, 218] on span "Your Choice of Main Sandwich:" at bounding box center [226, 217] width 88 height 10
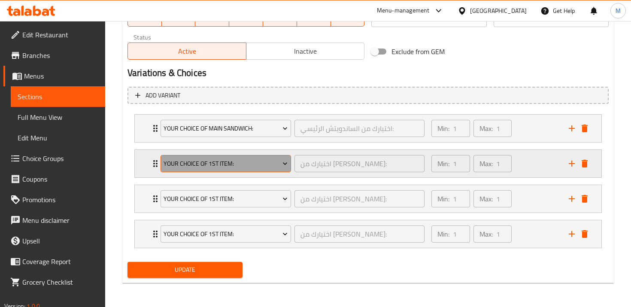
click at [209, 166] on span "Your Choice of 1st item:" at bounding box center [226, 163] width 124 height 11
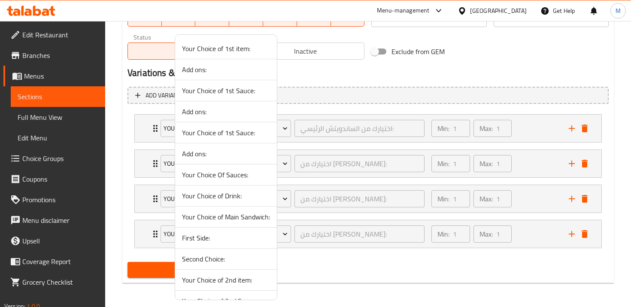
click at [199, 237] on span "First Side:" at bounding box center [226, 238] width 88 height 10
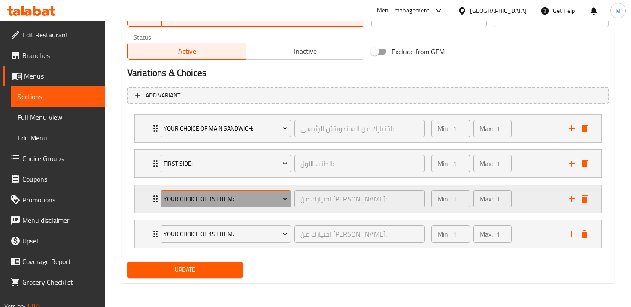
click at [195, 200] on span "Your Choice of 1st item:" at bounding box center [226, 199] width 124 height 11
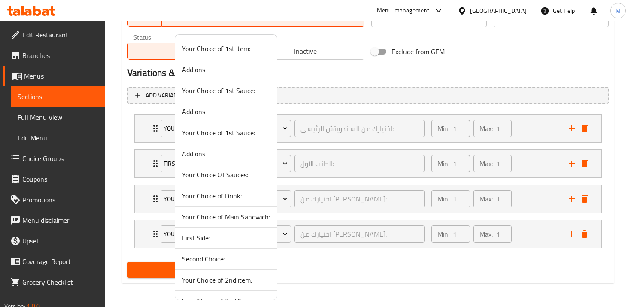
click at [198, 260] on span "Second Choice:" at bounding box center [226, 259] width 88 height 10
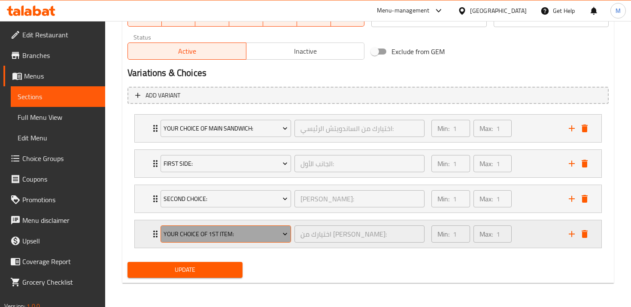
click at [197, 241] on button "Your Choice of 1st item:" at bounding box center [226, 233] width 131 height 17
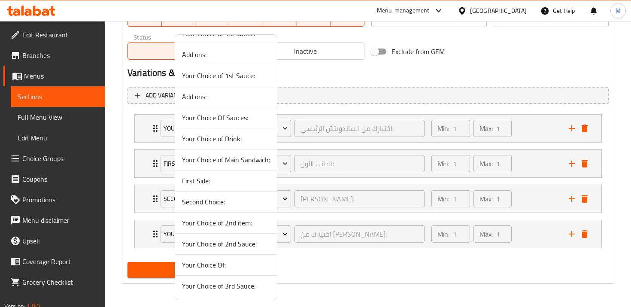
scroll to position [56, 0]
click at [227, 143] on span "Your Choice of Drink:" at bounding box center [226, 140] width 88 height 10
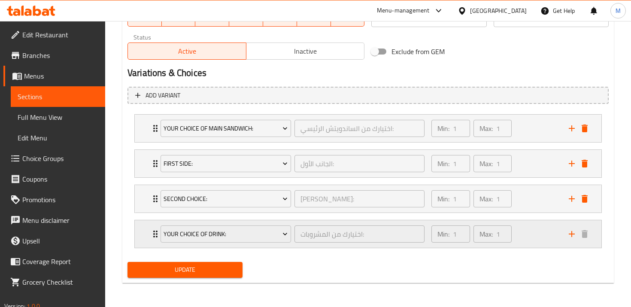
click at [149, 232] on div "Your Choice of Drink: اختيارك من المشروبات: ​ Min: 1 ​ Max: 1 ​" at bounding box center [368, 233] width 467 height 27
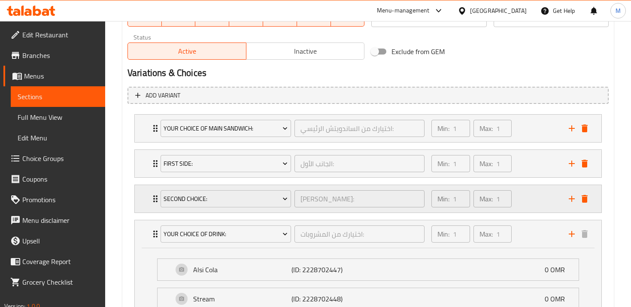
click at [152, 200] on icon "Expand" at bounding box center [155, 199] width 10 height 10
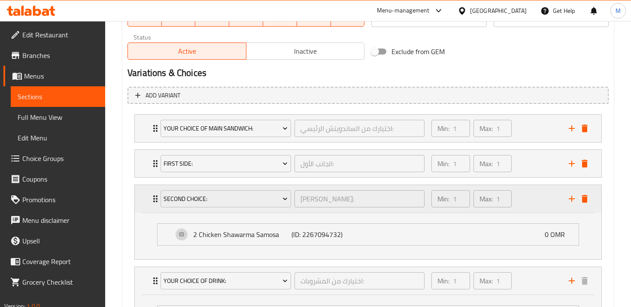
scroll to position [549, 0]
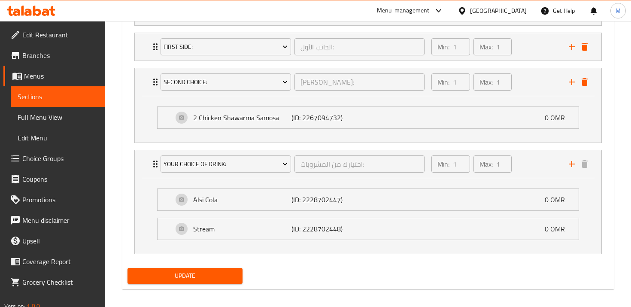
click at [172, 282] on button "Update" at bounding box center [185, 276] width 115 height 16
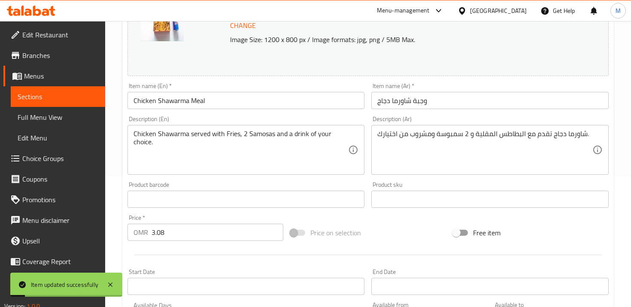
scroll to position [0, 0]
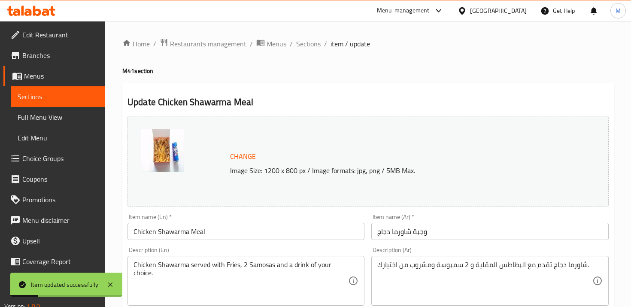
click at [318, 42] on span "Sections" at bounding box center [308, 44] width 24 height 10
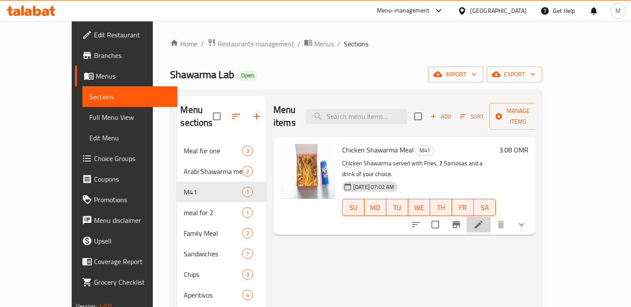
click at [491, 217] on li at bounding box center [479, 224] width 24 height 15
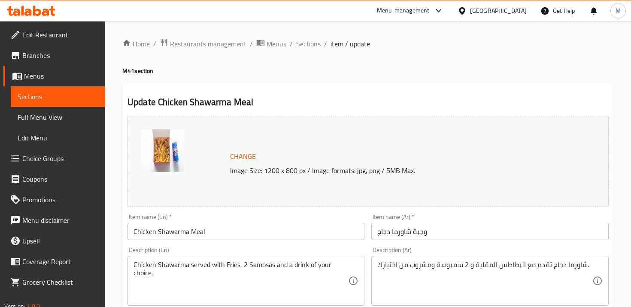
click at [310, 45] on span "Sections" at bounding box center [308, 44] width 24 height 10
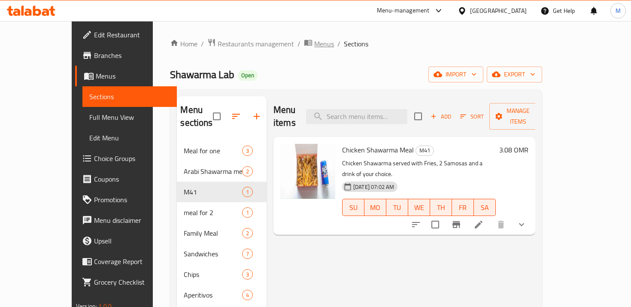
click at [314, 43] on span "Menus" at bounding box center [324, 44] width 20 height 10
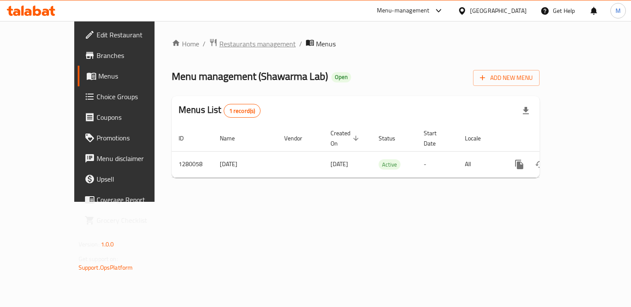
click at [225, 49] on span "Restaurants management" at bounding box center [257, 44] width 76 height 10
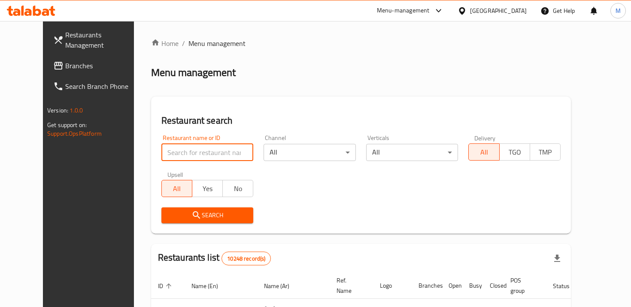
click at [209, 149] on input "search" at bounding box center [207, 152] width 92 height 17
click button "Search" at bounding box center [207, 215] width 92 height 16
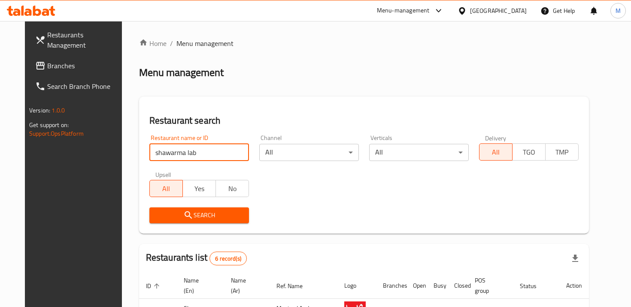
scroll to position [221, 0]
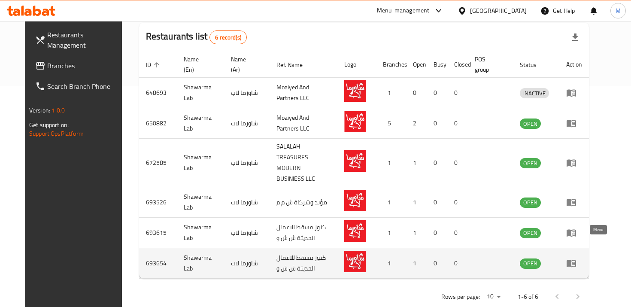
click at [582, 258] on link "enhanced table" at bounding box center [574, 263] width 16 height 10
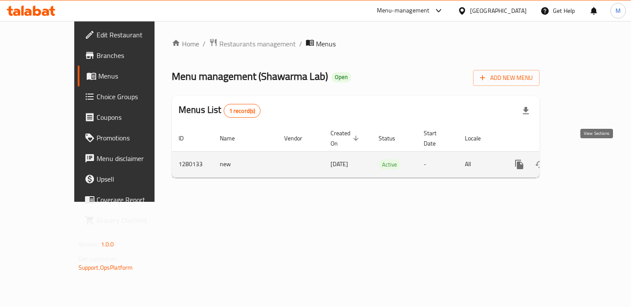
click at [586, 159] on icon "enhanced table" at bounding box center [581, 164] width 10 height 10
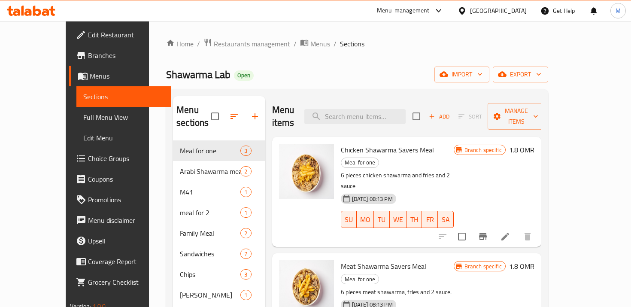
click at [166, 184] on div "Menu sections Meal for one 3 Arabi Shawarma meal 2 M41 1 meal for 2 1 Family Me…" at bounding box center [357, 264] width 382 height 350
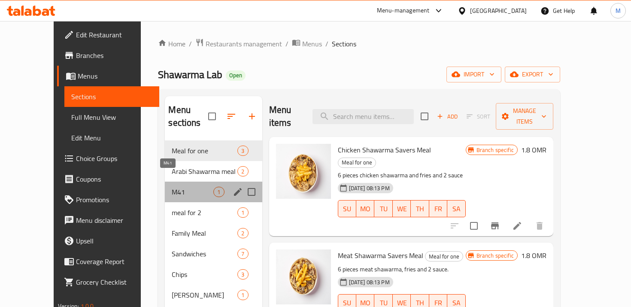
click at [172, 187] on span "M41" at bounding box center [193, 192] width 42 height 10
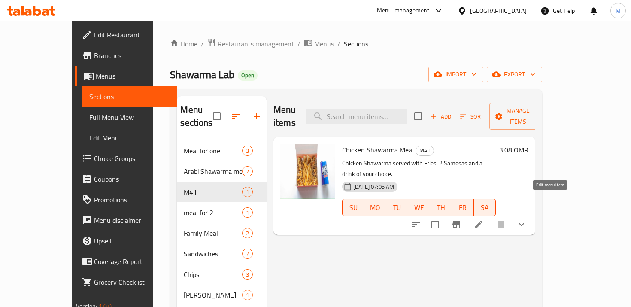
click at [483, 221] on icon at bounding box center [479, 225] width 8 height 8
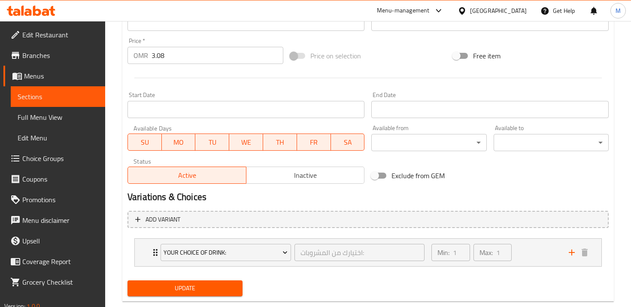
scroll to position [326, 0]
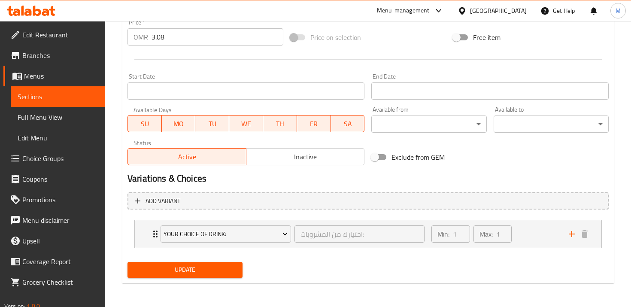
click at [48, 160] on span "Choice Groups" at bounding box center [60, 158] width 76 height 10
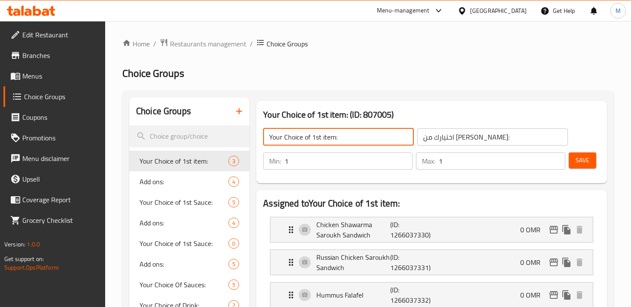
click at [312, 140] on input "Your Choice of 1st item:" at bounding box center [338, 136] width 151 height 17
click at [242, 109] on icon "button" at bounding box center [239, 111] width 10 height 10
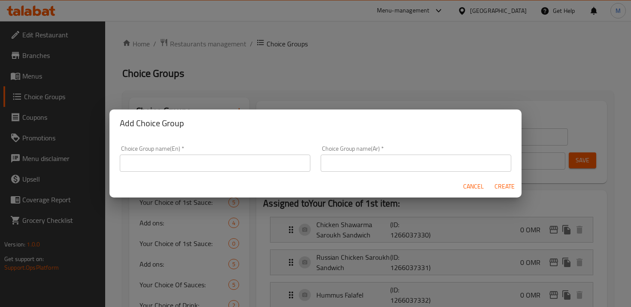
click at [255, 153] on div "Choice Group name(En)   * Choice Group name(En) *" at bounding box center [215, 159] width 191 height 26
click at [258, 161] on input "text" at bounding box center [215, 163] width 191 height 17
paste input "Your choice of Main Sandwich"
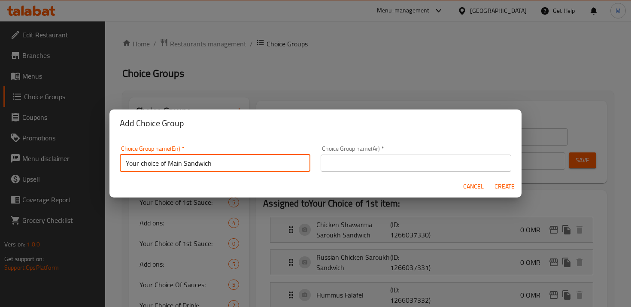
click at [366, 161] on input "text" at bounding box center [416, 163] width 191 height 17
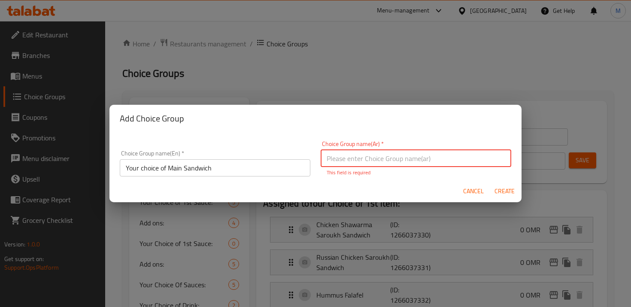
paste input "اختيارك من الساندويتش الرئيسي"
click at [498, 191] on span "Create" at bounding box center [504, 191] width 21 height 11
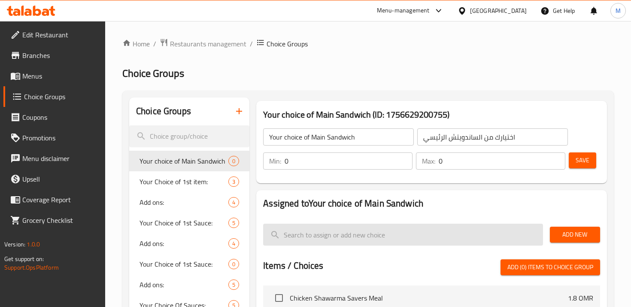
click at [432, 228] on input "search" at bounding box center [402, 235] width 279 height 22
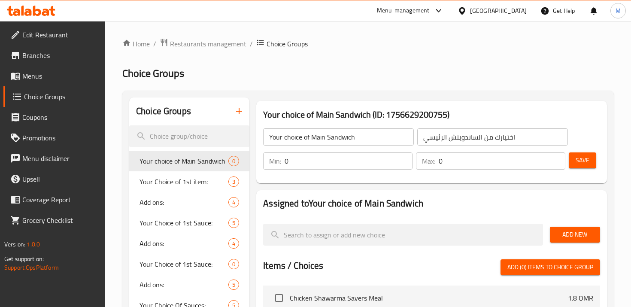
click at [327, 154] on input "0" at bounding box center [349, 160] width 128 height 17
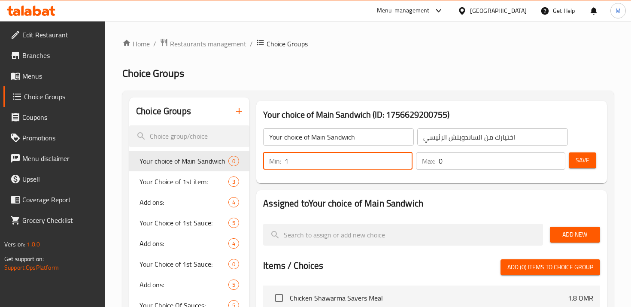
click at [402, 159] on input "1" at bounding box center [349, 160] width 128 height 17
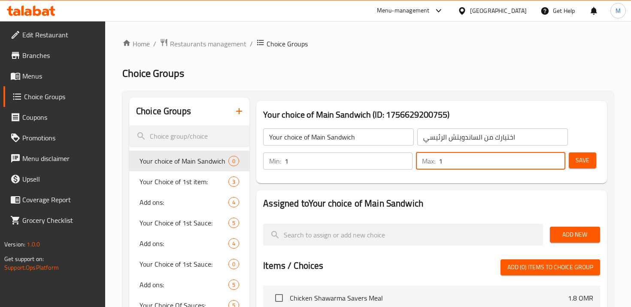
click at [556, 158] on input "1" at bounding box center [502, 160] width 127 height 17
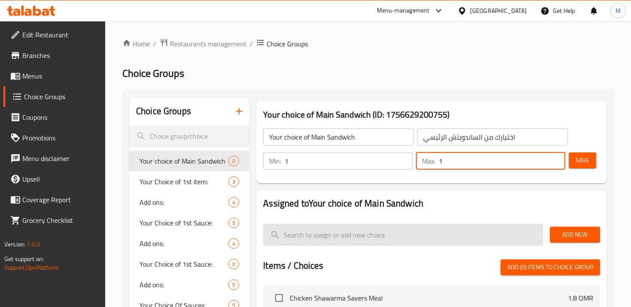
click at [397, 237] on input "search" at bounding box center [402, 235] width 279 height 22
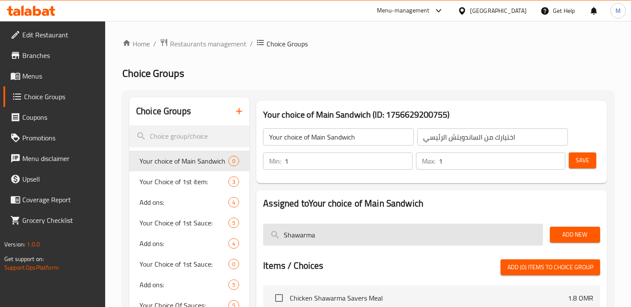
click at [283, 231] on input "Shawarma" at bounding box center [402, 235] width 279 height 22
click at [357, 240] on input "Chicken Shawarma" at bounding box center [402, 235] width 279 height 22
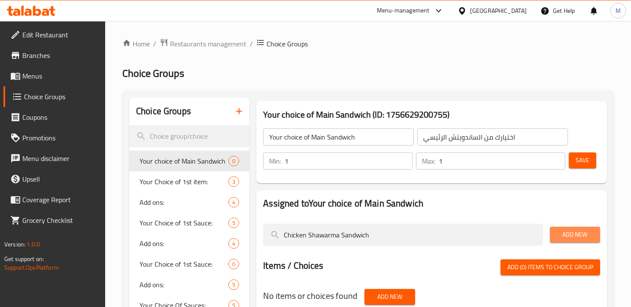
click at [553, 235] on button "Add New" at bounding box center [575, 235] width 50 height 16
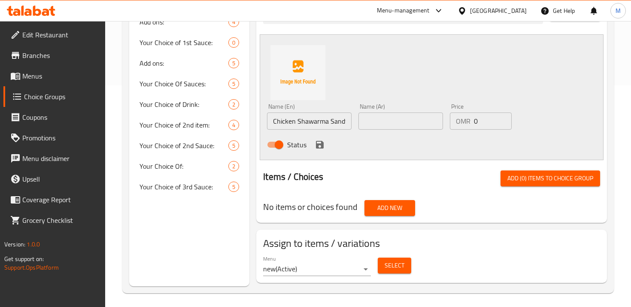
scroll to position [225, 0]
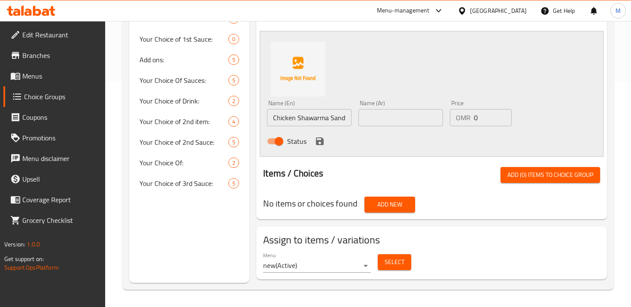
click at [303, 112] on input "Chicken Shawarma Sandwich" at bounding box center [309, 117] width 85 height 17
click at [416, 116] on input "text" at bounding box center [400, 117] width 85 height 17
paste input "ساندويتش شاورما دجاج"
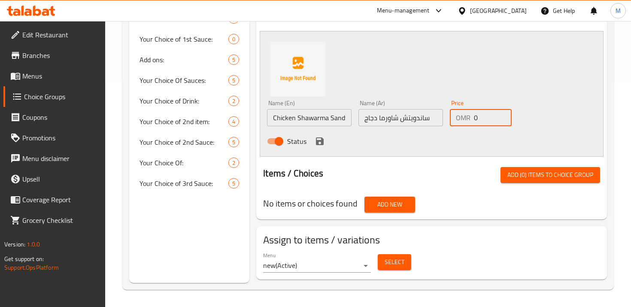
click at [484, 118] on input "0" at bounding box center [493, 117] width 38 height 17
click at [317, 142] on icon "save" at bounding box center [320, 141] width 8 height 8
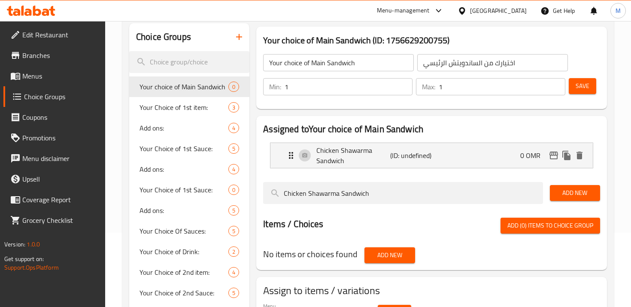
scroll to position [0, 0]
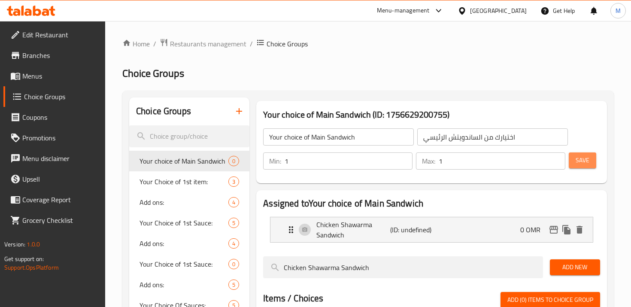
click at [584, 163] on span "Save" at bounding box center [583, 160] width 14 height 11
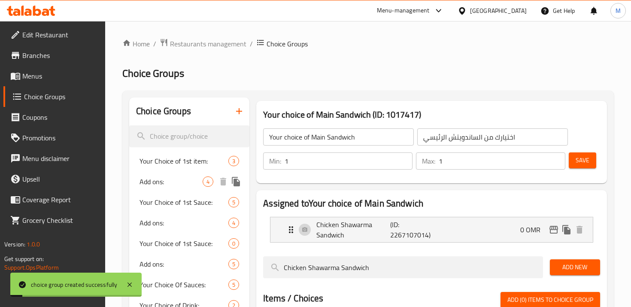
scroll to position [14, 0]
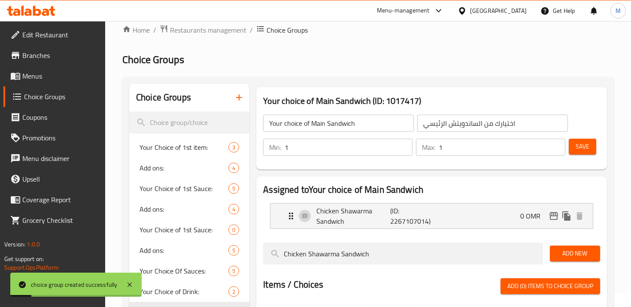
click at [300, 125] on input "Your choice of Main Sandwich" at bounding box center [338, 123] width 151 height 17
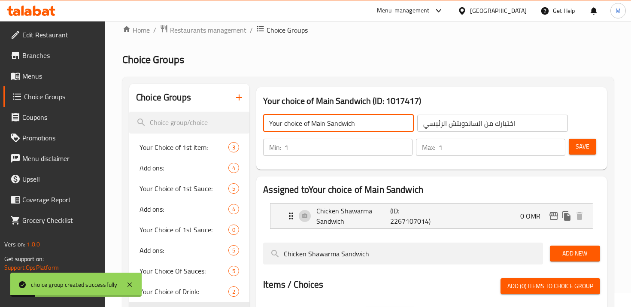
click at [300, 125] on input "Your choice of Main Sandwich" at bounding box center [338, 123] width 151 height 17
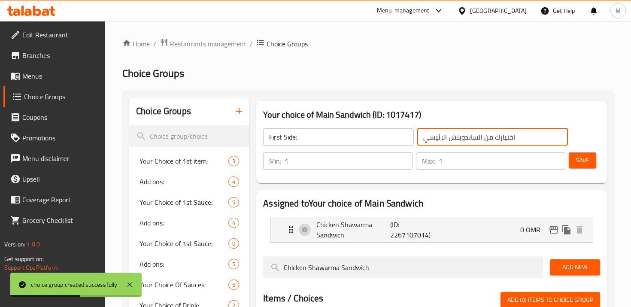
scroll to position [14, 0]
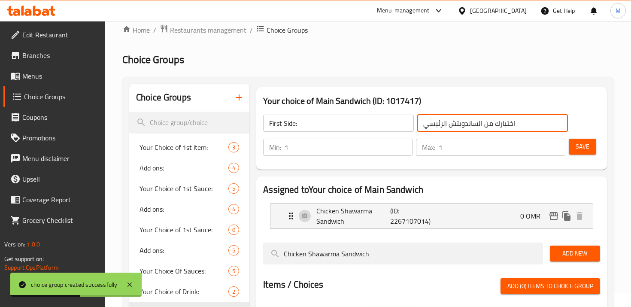
click at [449, 122] on input "اختيارك من الساندويتش الرئيسي" at bounding box center [492, 123] width 151 height 17
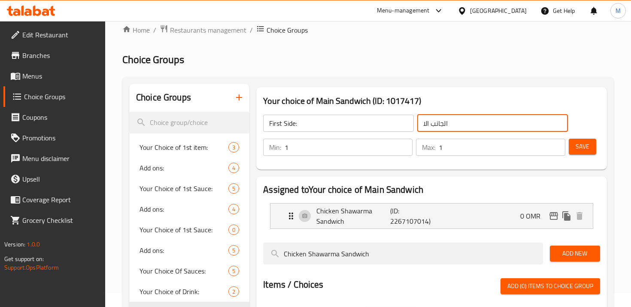
type input "الجانب الا"
click at [240, 97] on icon "button" at bounding box center [239, 97] width 10 height 10
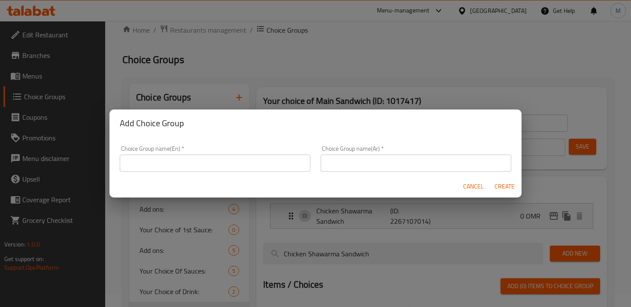
click at [430, 150] on div "Choice Group name(Ar)   * Choice Group name(Ar) *" at bounding box center [416, 159] width 191 height 26
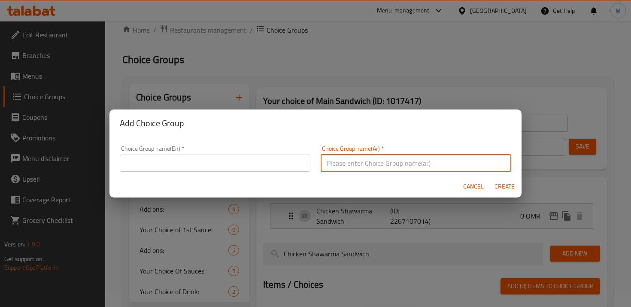
click at [434, 159] on input "text" at bounding box center [416, 163] width 191 height 17
type input "الجانب الاول:"
click at [195, 169] on input "text" at bounding box center [215, 163] width 191 height 17
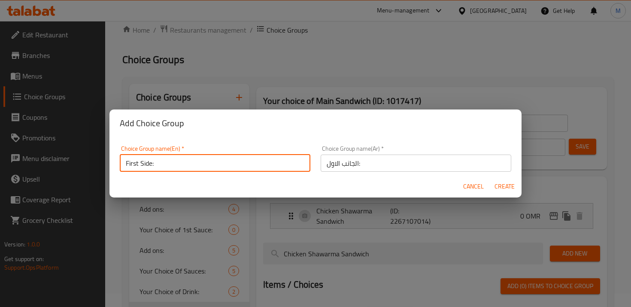
type input "First Side:"
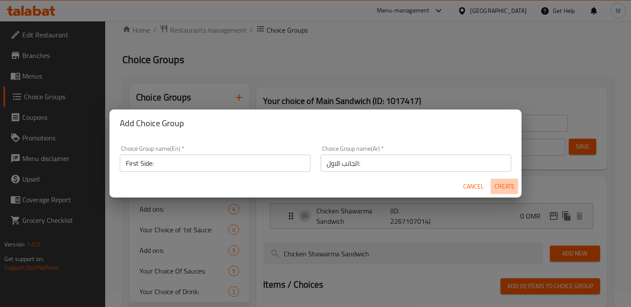
click at [505, 183] on span "Create" at bounding box center [504, 186] width 21 height 11
type input "الجانب الاول:"
type input "0"
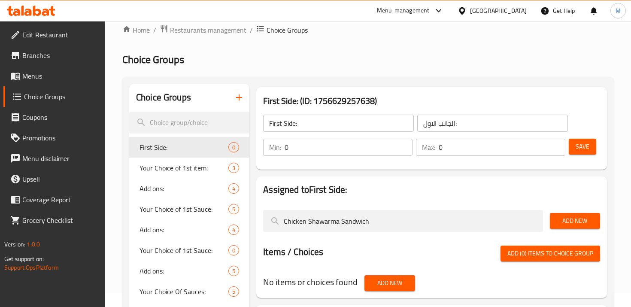
click at [321, 142] on input "0" at bounding box center [349, 147] width 128 height 17
type input "1"
click at [402, 146] on input "1" at bounding box center [349, 147] width 128 height 17
type input "1"
click at [559, 145] on input "1" at bounding box center [502, 147] width 127 height 17
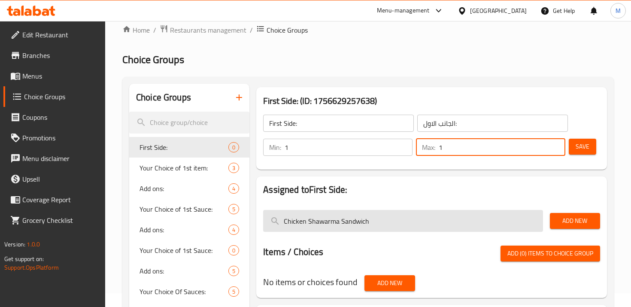
click at [395, 226] on input "Chicken Shawarma Sandwich" at bounding box center [402, 221] width 279 height 22
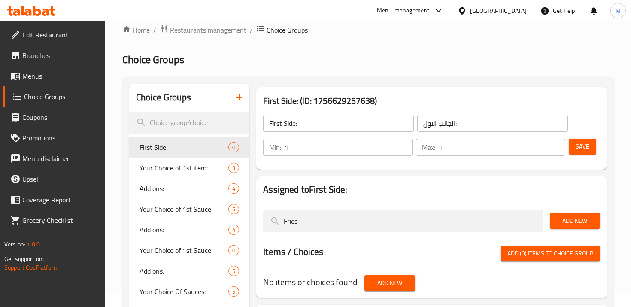
type input "Fries"
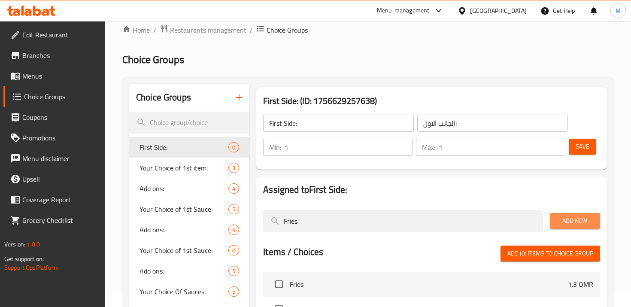
click at [588, 223] on span "Add New" at bounding box center [575, 221] width 36 height 11
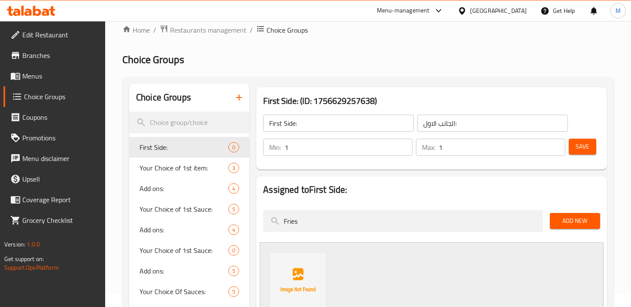
click at [593, 148] on button "Save" at bounding box center [582, 147] width 27 height 16
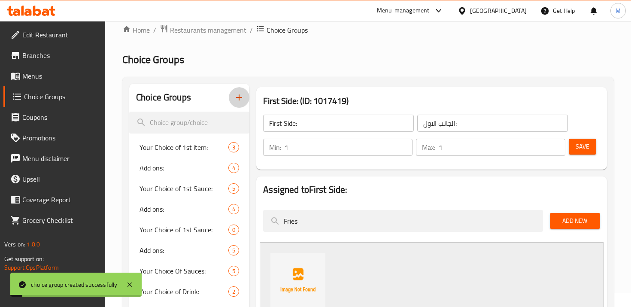
click at [237, 95] on icon "button" at bounding box center [239, 97] width 10 height 10
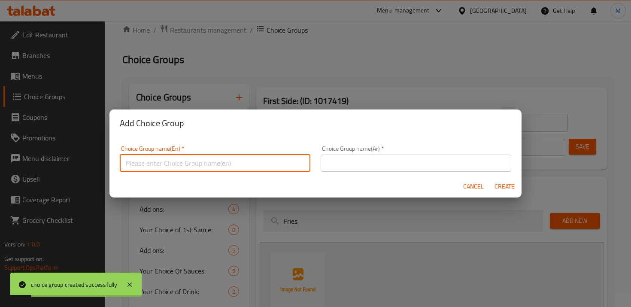
click at [226, 158] on input "text" at bounding box center [215, 163] width 191 height 17
type input "Second Side:"
click at [361, 172] on div "Choice Group name(Ar)   * Choice Group name(Ar) *" at bounding box center [416, 158] width 201 height 36
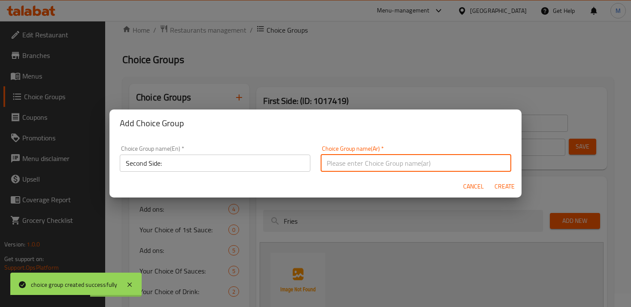
click at [365, 162] on input "text" at bounding box center [416, 163] width 191 height 17
type input "h"
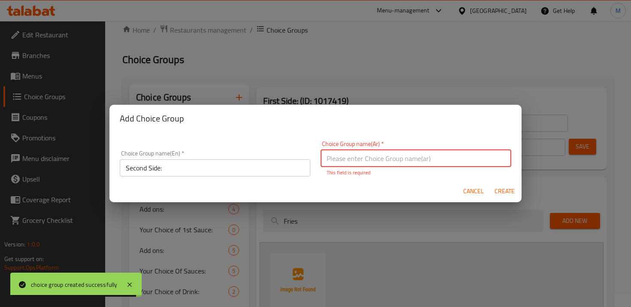
click at [424, 146] on div "Choice Group name(Ar)   * Choice Group name(Ar) * This field is required" at bounding box center [416, 159] width 191 height 36
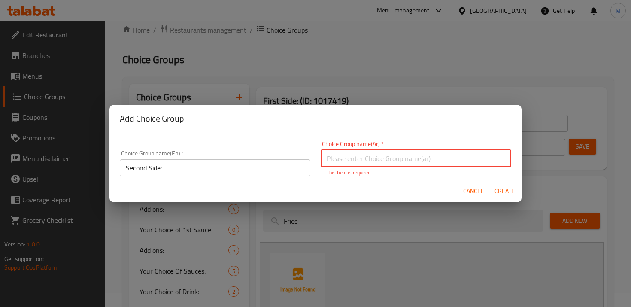
click at [426, 152] on input "text" at bounding box center [416, 158] width 191 height 17
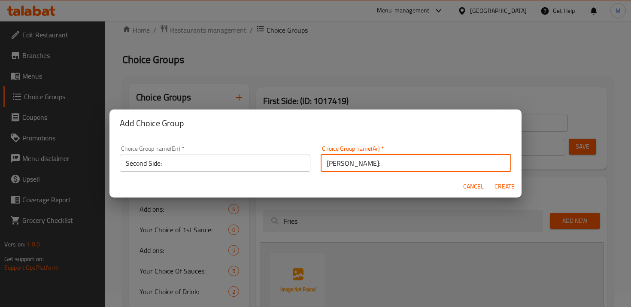
type input "[PERSON_NAME]:"
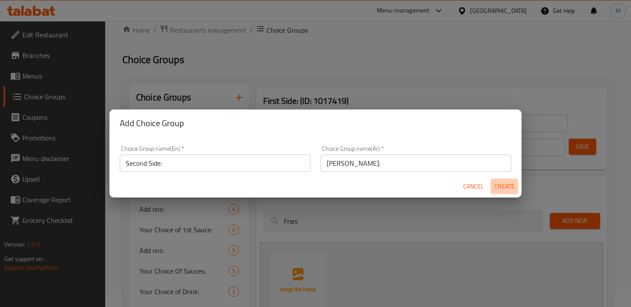
click at [504, 187] on span "Create" at bounding box center [504, 186] width 21 height 11
type input "Second Side:"
type input "[PERSON_NAME]:"
type input "0"
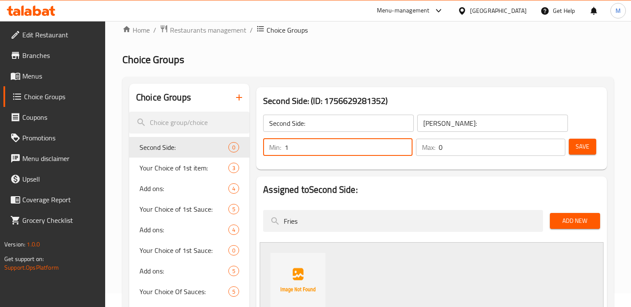
type input "1"
click at [404, 144] on input "1" at bounding box center [349, 147] width 128 height 17
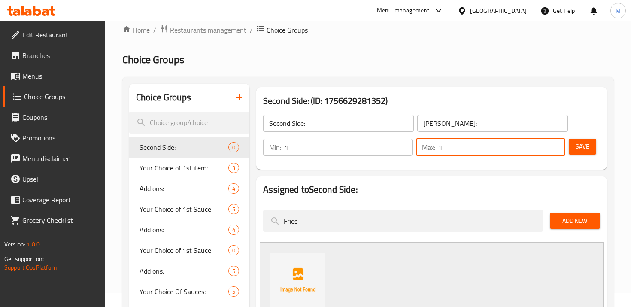
type input "1"
click at [555, 146] on input "1" at bounding box center [502, 147] width 127 height 17
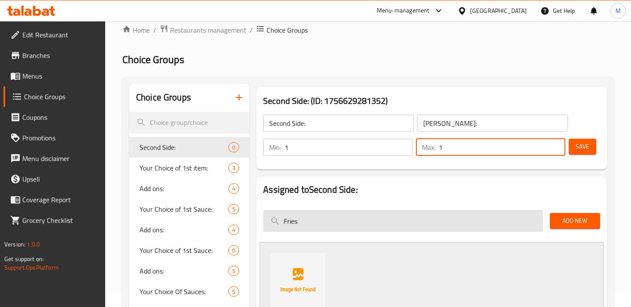
click at [382, 213] on input "Fries" at bounding box center [402, 221] width 279 height 22
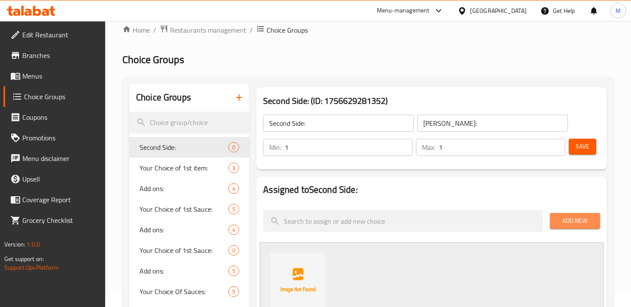
click at [553, 221] on button "Add New" at bounding box center [575, 221] width 50 height 16
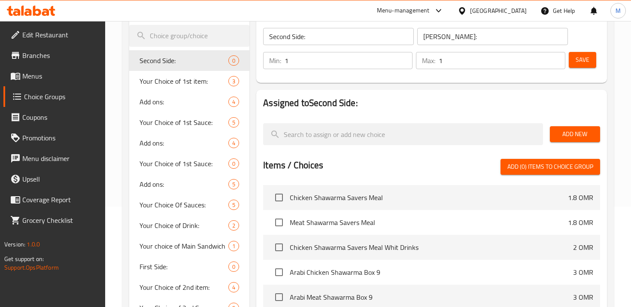
scroll to position [112, 0]
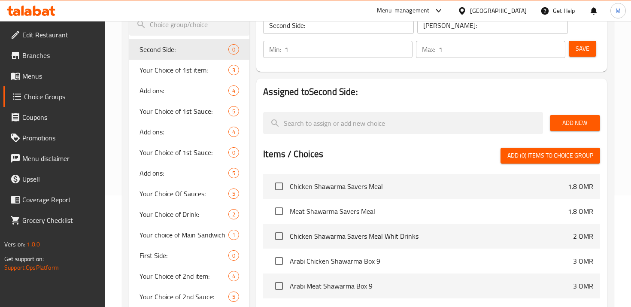
click at [586, 112] on div "Add New" at bounding box center [574, 123] width 57 height 29
click at [586, 122] on span "Add New" at bounding box center [575, 123] width 36 height 11
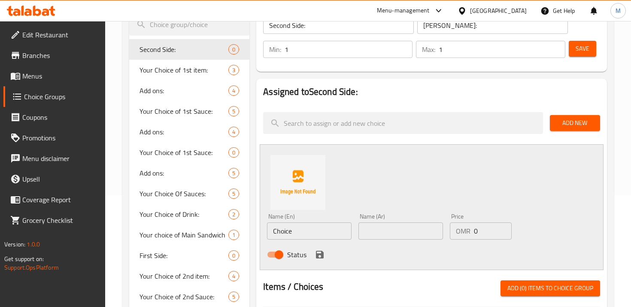
click at [307, 234] on input "Choice" at bounding box center [309, 230] width 85 height 17
type input "ئ"
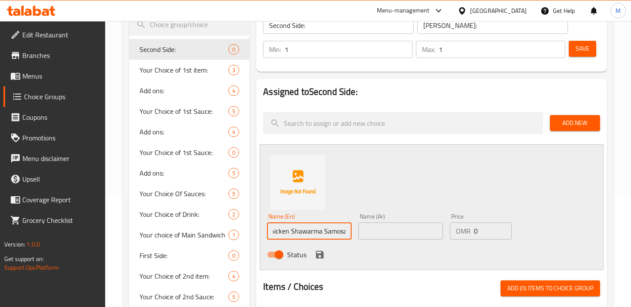
type input "2 Chicken Shawarma Samosa"
click at [404, 233] on input "text" at bounding box center [400, 230] width 85 height 17
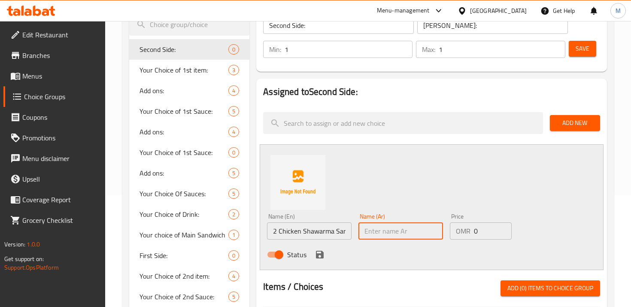
paste input "2 سمبوسة شاورما دجاج"
type input "2 سمبوسة شاورما دجاج"
click at [324, 258] on icon "save" at bounding box center [320, 254] width 10 height 10
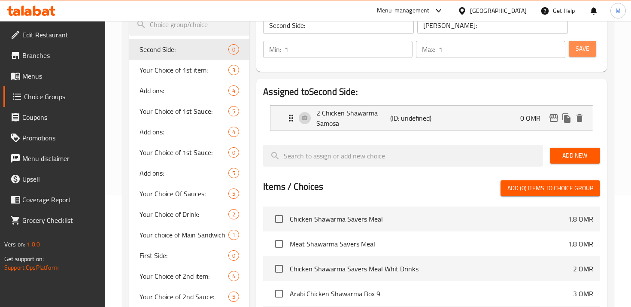
click at [580, 51] on span "Save" at bounding box center [583, 48] width 14 height 11
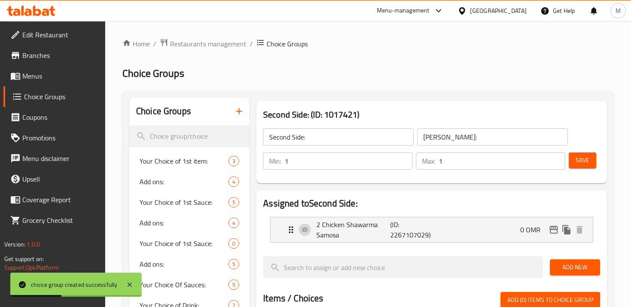
click at [258, 49] on span "breadcrumb" at bounding box center [261, 43] width 10 height 11
click at [259, 46] on icon "breadcrumb" at bounding box center [260, 42] width 9 height 9
click at [41, 79] on span "Menus" at bounding box center [60, 76] width 76 height 10
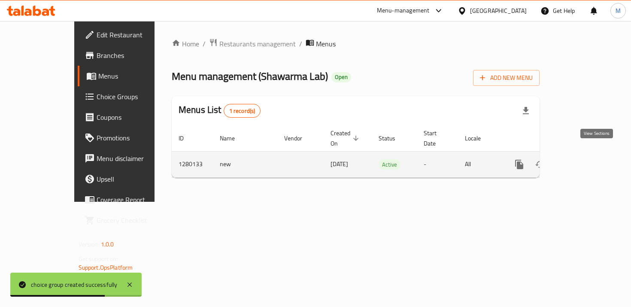
click at [585, 161] on icon "enhanced table" at bounding box center [581, 165] width 8 height 8
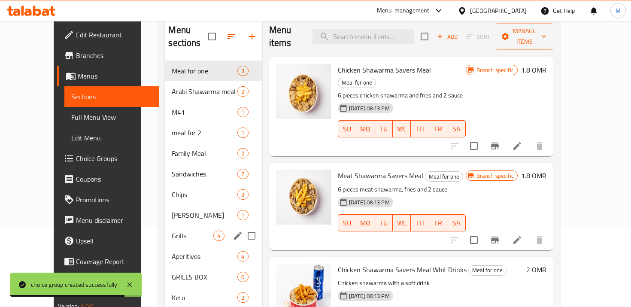
scroll to position [85, 0]
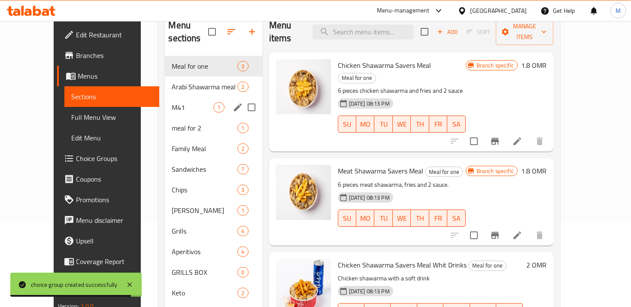
click at [176, 102] on span "M41" at bounding box center [193, 107] width 42 height 10
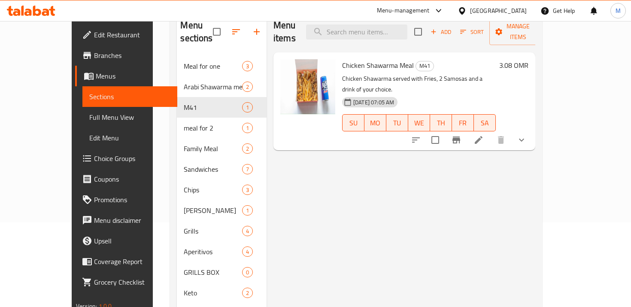
click at [491, 132] on li at bounding box center [479, 139] width 24 height 15
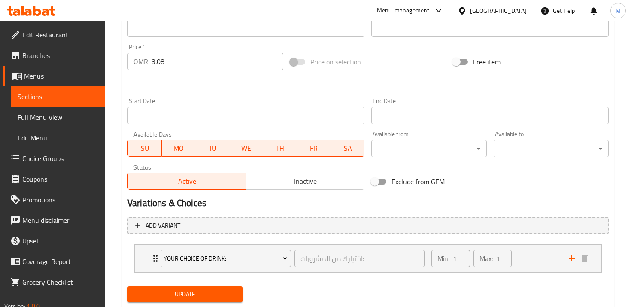
scroll to position [326, 0]
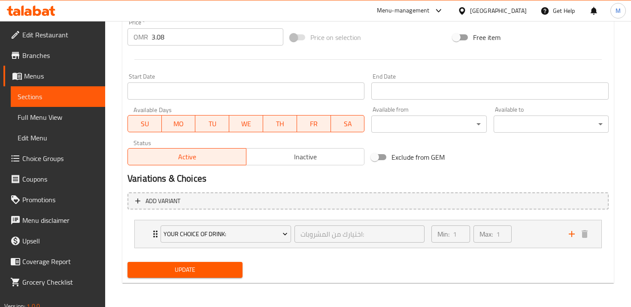
click at [140, 211] on div "Add variant Your Choice of Drink: اختيارك من المشروبات: ​ Min: 1 ​ Max: 1 ​ Als…" at bounding box center [368, 224] width 488 height 70
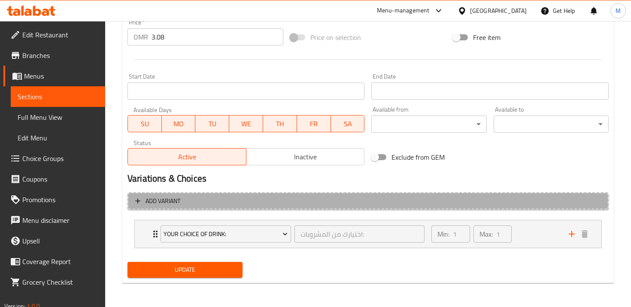
click at [140, 206] on span "Add variant" at bounding box center [368, 201] width 466 height 11
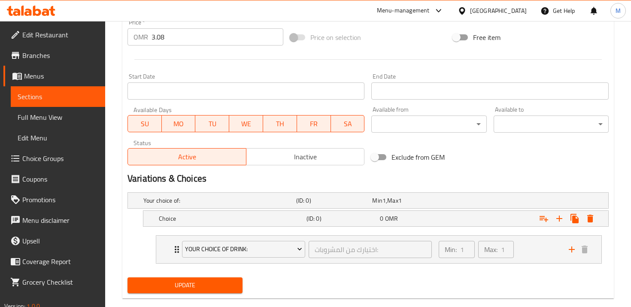
click at [140, 206] on div "Your choice of: (ID: 0) Min 1 , Max 1" at bounding box center [368, 200] width 480 height 15
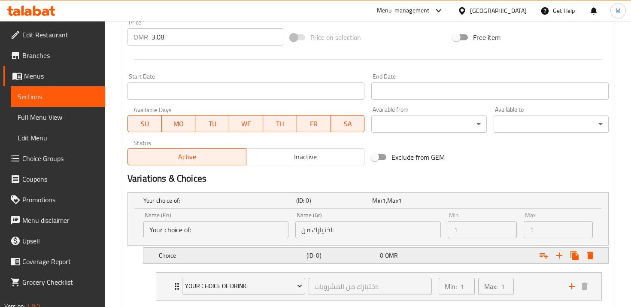
click at [592, 257] on icon "Expand" at bounding box center [590, 256] width 6 height 8
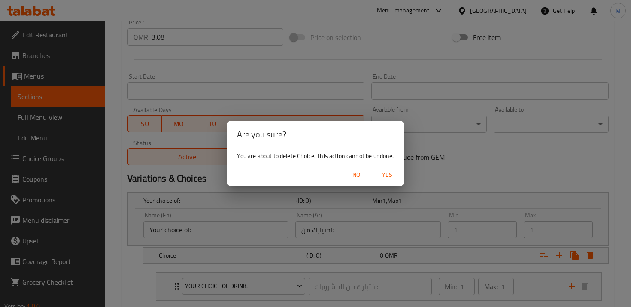
click at [389, 179] on span "Yes" at bounding box center [387, 175] width 21 height 11
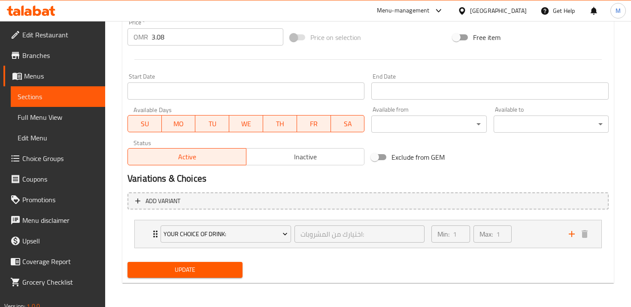
scroll to position [323, 0]
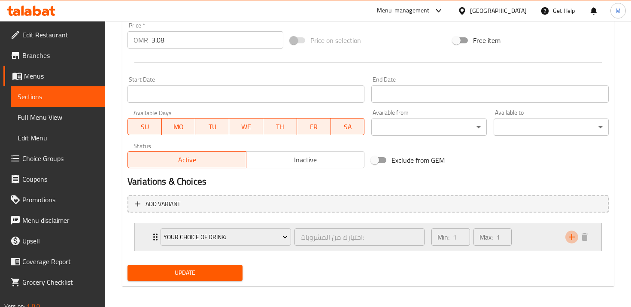
click at [569, 239] on icon "add" at bounding box center [572, 237] width 10 height 10
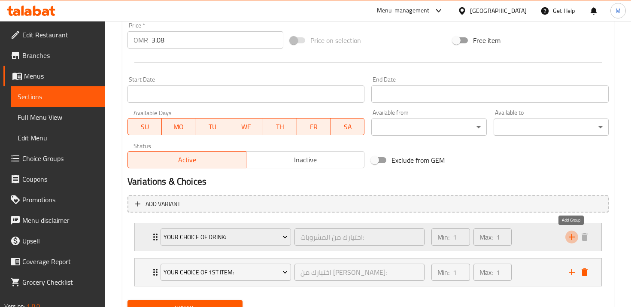
click at [569, 239] on icon "add" at bounding box center [572, 237] width 10 height 10
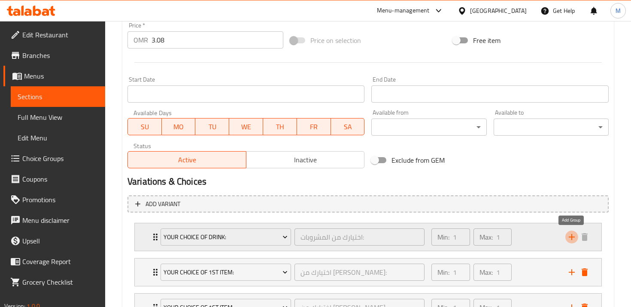
click at [570, 239] on icon "add" at bounding box center [572, 237] width 10 height 10
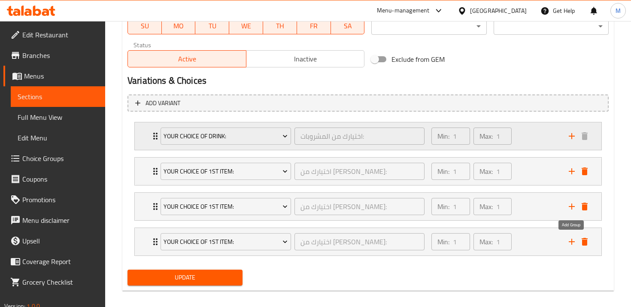
scroll to position [432, 0]
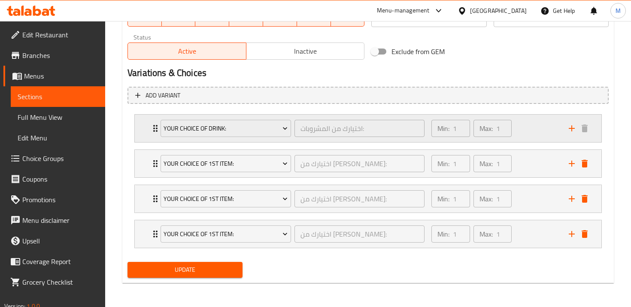
click at [268, 138] on div "Your Choice of Drink:" at bounding box center [226, 128] width 134 height 21
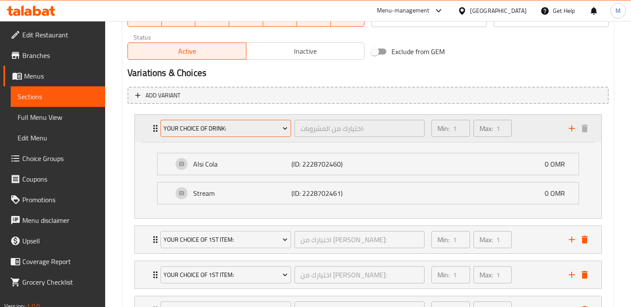
click at [266, 131] on span "Your Choice of Drink:" at bounding box center [226, 128] width 124 height 11
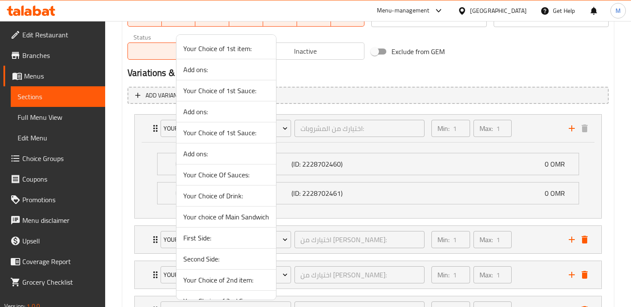
click at [224, 219] on span "Your choice of Main Sandwich" at bounding box center [226, 217] width 86 height 10
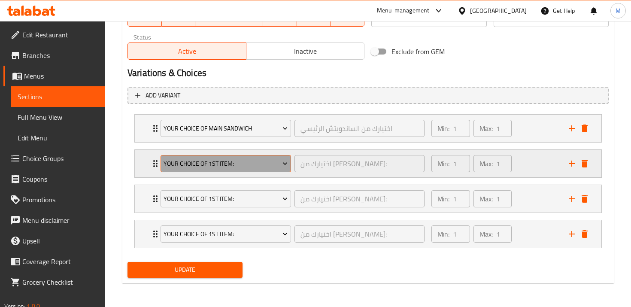
click at [204, 160] on span "Your Choice of 1st item:" at bounding box center [226, 163] width 124 height 11
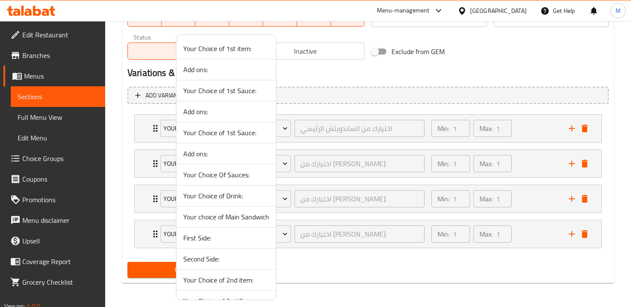
click at [213, 235] on span "First Side:" at bounding box center [226, 238] width 86 height 10
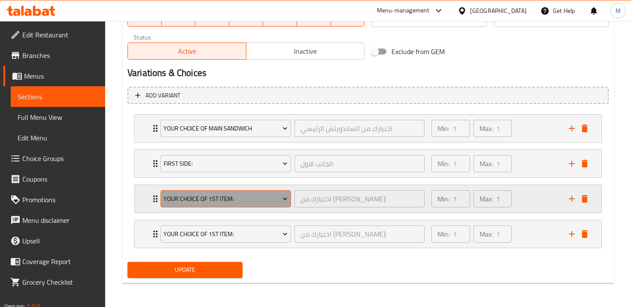
click at [212, 207] on button "Your Choice of 1st item:" at bounding box center [226, 198] width 131 height 17
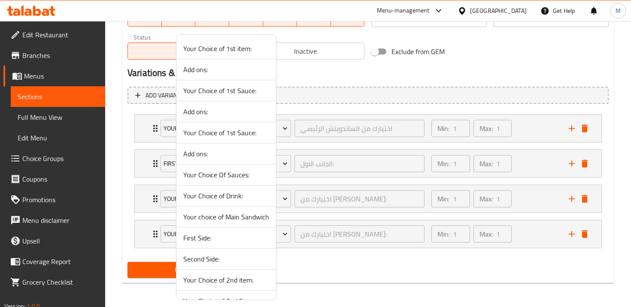
click at [206, 256] on span "Second Side:" at bounding box center [226, 259] width 86 height 10
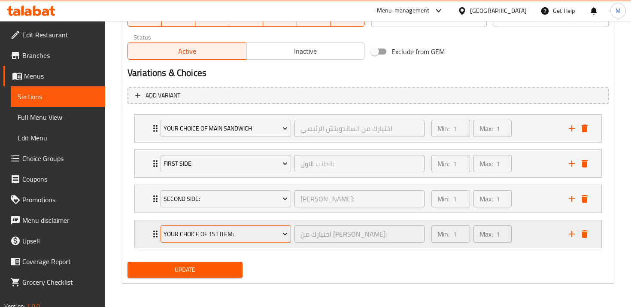
click at [209, 235] on span "Your Choice of 1st item:" at bounding box center [226, 234] width 124 height 11
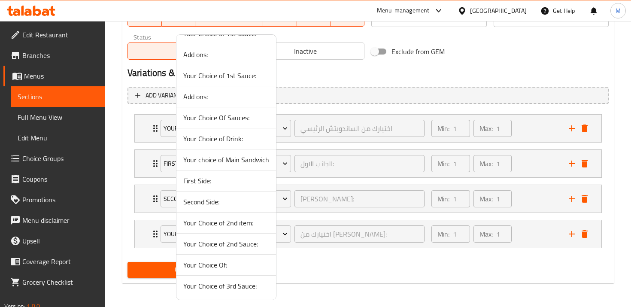
scroll to position [56, 0]
click at [222, 143] on span "Your Choice of Drink:" at bounding box center [226, 140] width 86 height 10
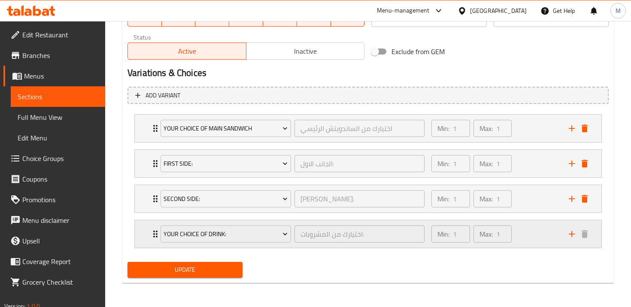
click at [154, 230] on icon "Expand" at bounding box center [155, 234] width 10 height 10
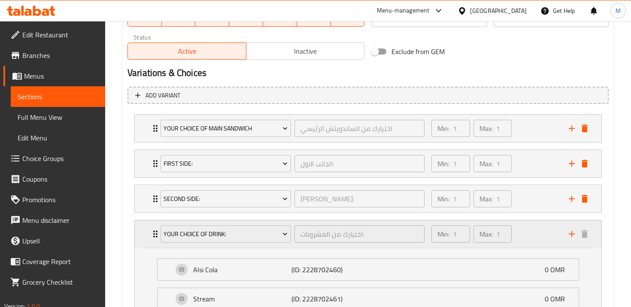
click at [154, 230] on icon "Expand" at bounding box center [155, 234] width 10 height 10
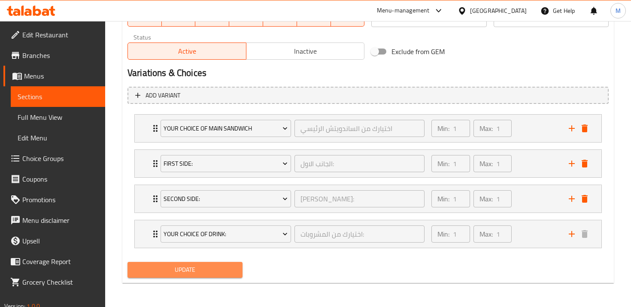
click at [167, 277] on button "Update" at bounding box center [185, 270] width 115 height 16
click at [170, 268] on span "Update" at bounding box center [184, 269] width 101 height 11
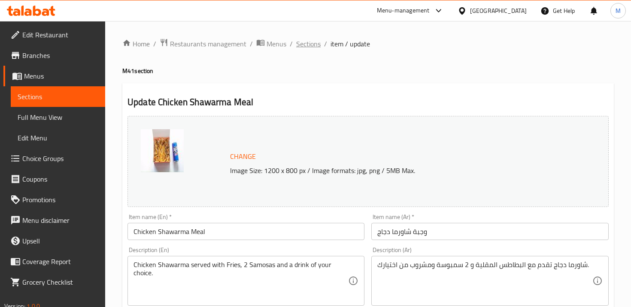
click at [302, 44] on span "Sections" at bounding box center [308, 44] width 24 height 10
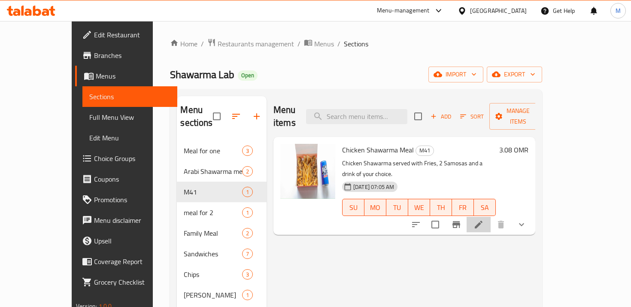
click at [491, 217] on li at bounding box center [479, 224] width 24 height 15
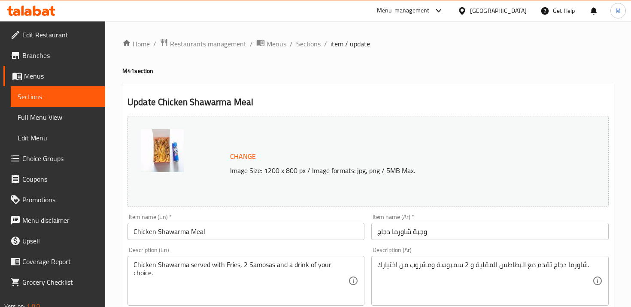
scroll to position [326, 0]
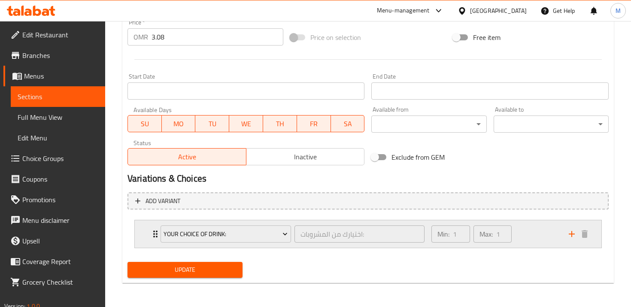
click at [152, 238] on icon "Expand" at bounding box center [155, 234] width 10 height 10
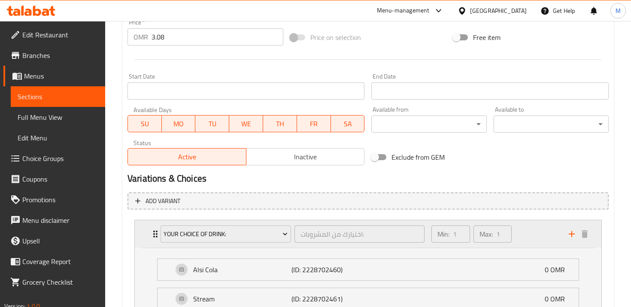
scroll to position [402, 0]
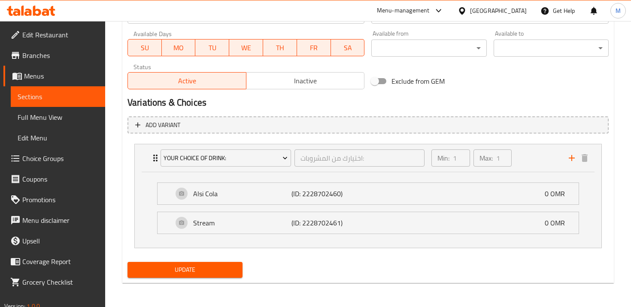
click at [571, 158] on icon "add" at bounding box center [572, 158] width 6 height 6
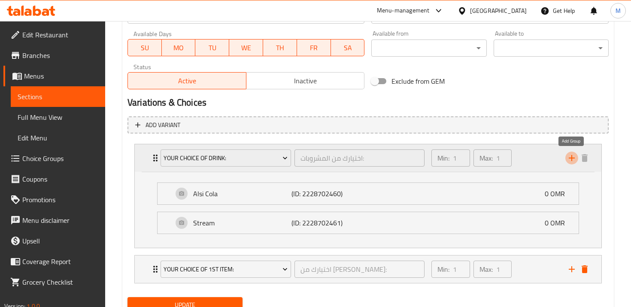
click at [571, 158] on icon "add" at bounding box center [572, 158] width 6 height 6
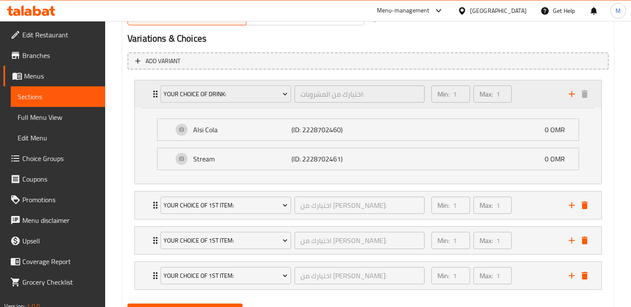
scroll to position [508, 0]
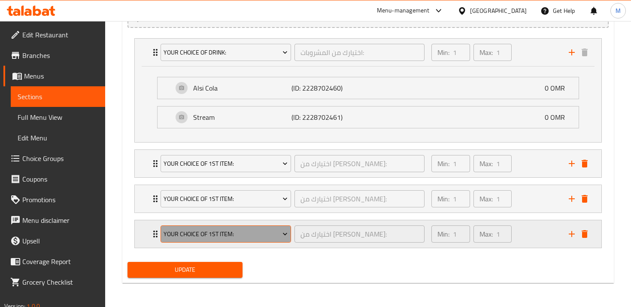
click at [232, 225] on button "Your Choice of 1st item:" at bounding box center [226, 233] width 131 height 17
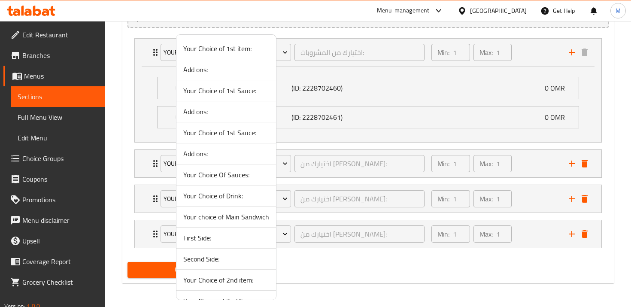
scroll to position [57, 0]
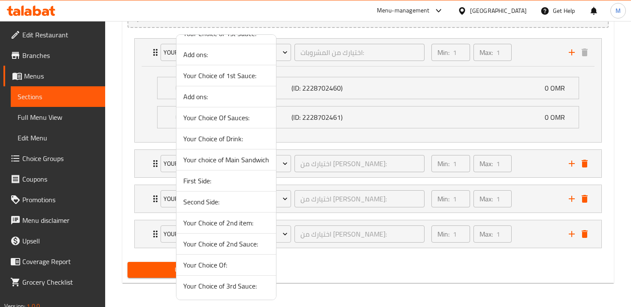
click at [229, 143] on span "Your Choice of Drink:" at bounding box center [226, 139] width 86 height 10
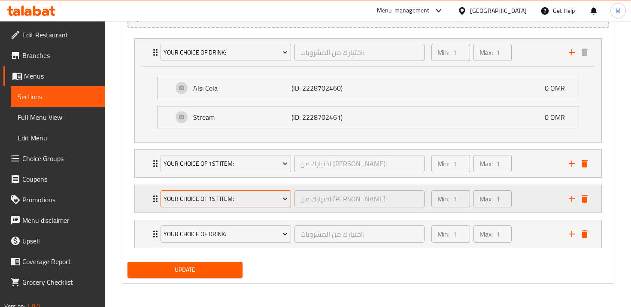
click at [213, 195] on span "Your Choice of 1st item:" at bounding box center [226, 199] width 124 height 11
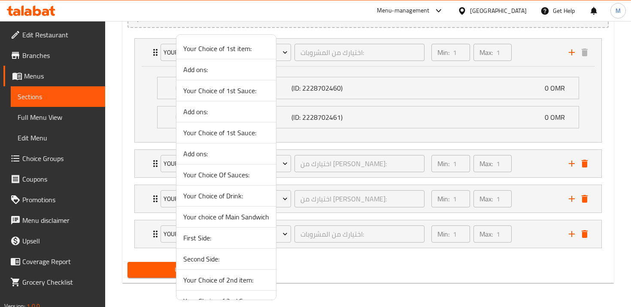
click at [219, 255] on span "Second Side:" at bounding box center [226, 259] width 86 height 10
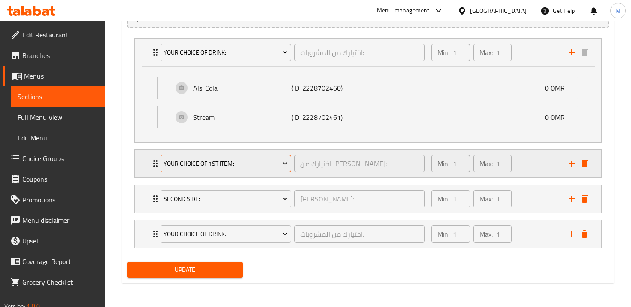
click at [218, 158] on span "Your Choice of 1st item:" at bounding box center [226, 163] width 124 height 11
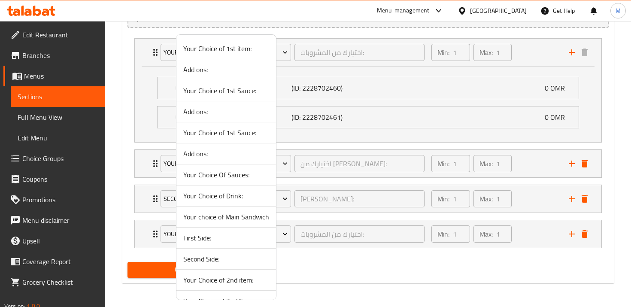
click at [214, 237] on span "First Side:" at bounding box center [226, 238] width 86 height 10
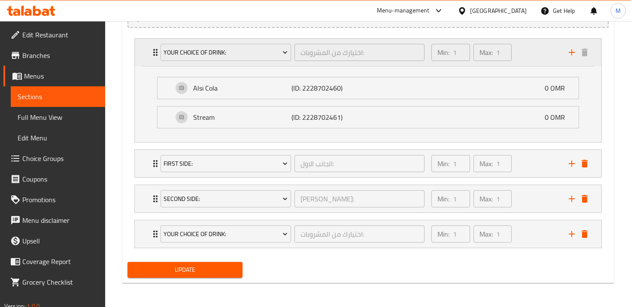
click at [222, 61] on div "Your Choice of Drink:" at bounding box center [226, 52] width 134 height 21
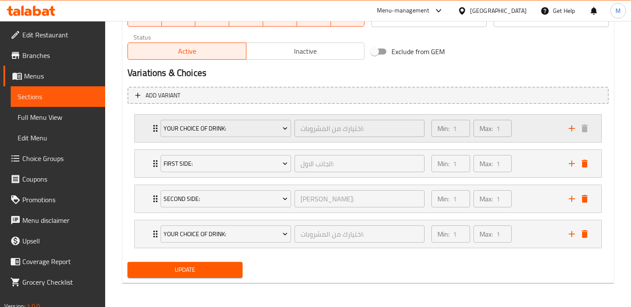
click at [215, 117] on div "Your Choice of Drink: اختيارك من المشروبات: ​" at bounding box center [292, 128] width 274 height 27
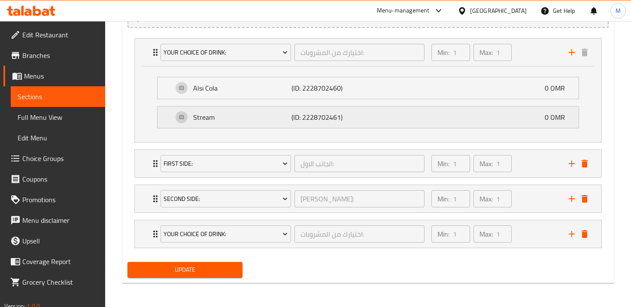
scroll to position [508, 0]
click at [215, 125] on div "Stream (ID: 2228702461) 0 OMR" at bounding box center [370, 116] width 395 height 21
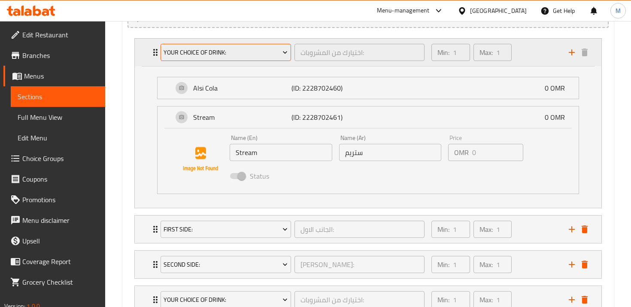
click at [225, 59] on button "Your Choice of Drink:" at bounding box center [226, 52] width 131 height 17
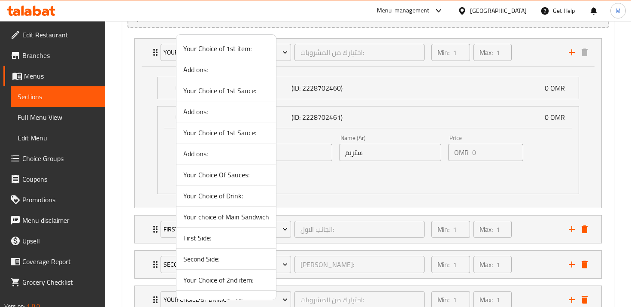
click at [213, 219] on span "Your choice of Main Sandwich" at bounding box center [226, 217] width 86 height 10
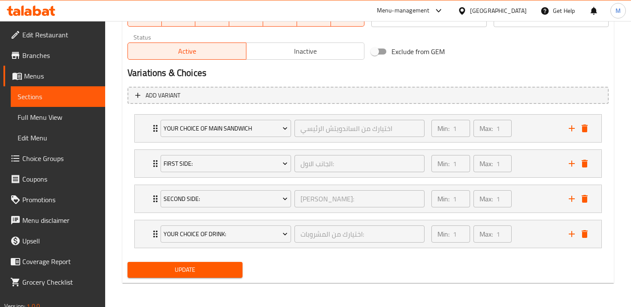
scroll to position [432, 0]
click at [218, 267] on span "Update" at bounding box center [184, 269] width 101 height 11
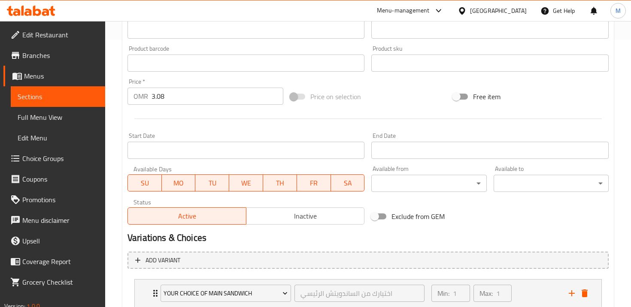
scroll to position [0, 0]
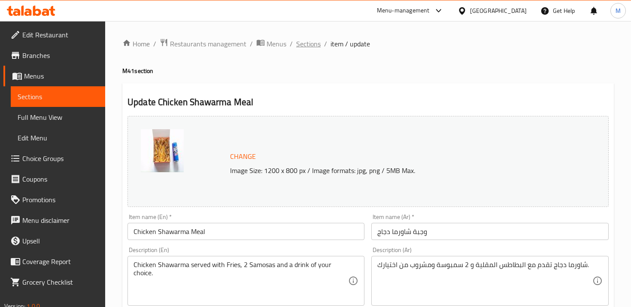
click at [310, 41] on span "Sections" at bounding box center [308, 44] width 24 height 10
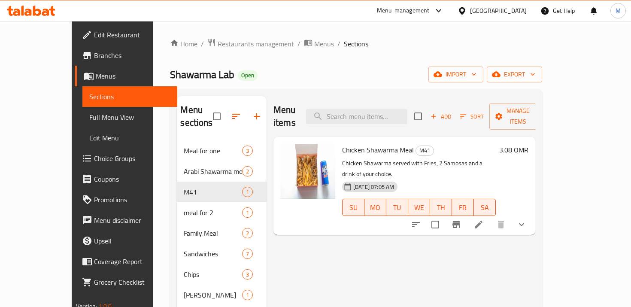
click at [484, 219] on icon at bounding box center [479, 224] width 10 height 10
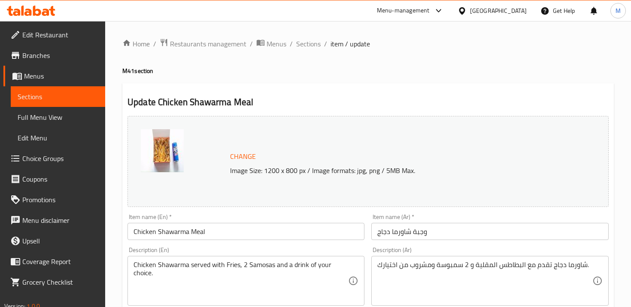
scroll to position [326, 0]
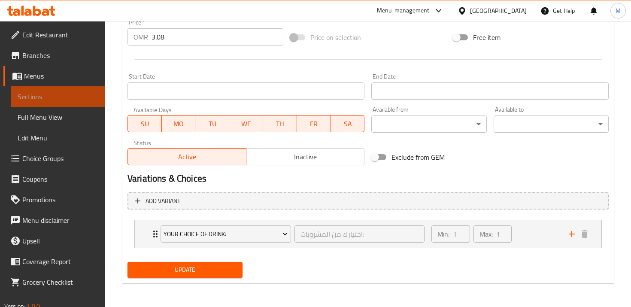
click at [63, 99] on span "Sections" at bounding box center [58, 96] width 81 height 10
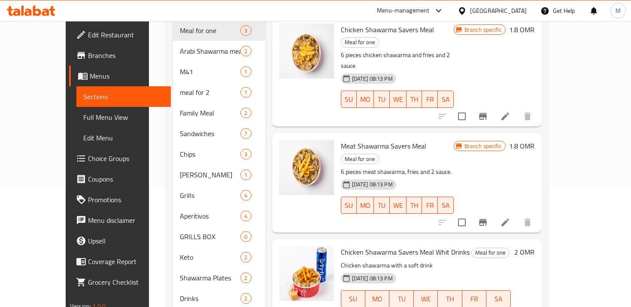
click at [76, 129] on link "Edit Menu" at bounding box center [123, 138] width 94 height 21
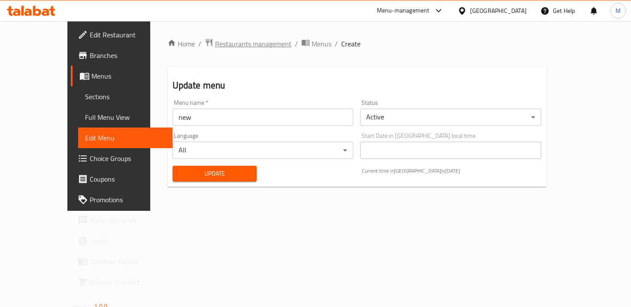
click at [215, 49] on span "Restaurants management" at bounding box center [253, 44] width 76 height 10
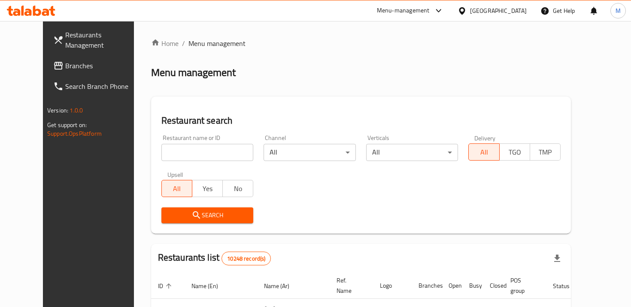
click at [176, 131] on div "Restaurant name or ID Restaurant name or ID" at bounding box center [207, 148] width 103 height 36
click at [177, 145] on input "search" at bounding box center [207, 152] width 92 height 17
type input "shawarma lab"
click button "Search" at bounding box center [207, 215] width 92 height 16
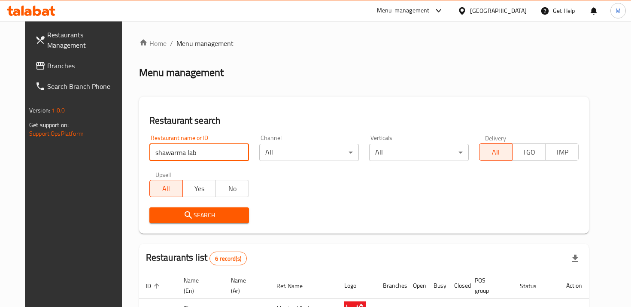
scroll to position [221, 0]
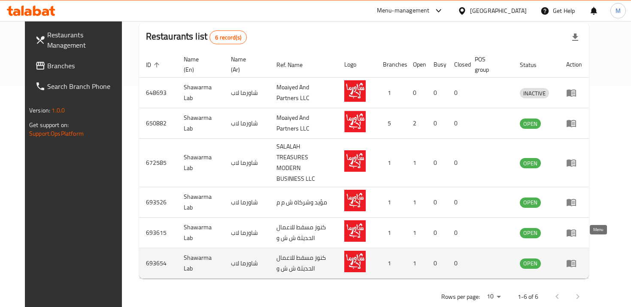
click at [582, 258] on link "enhanced table" at bounding box center [574, 263] width 16 height 10
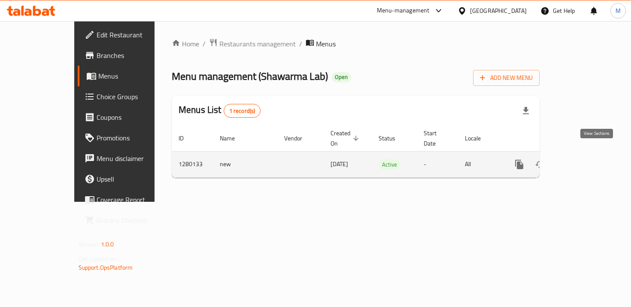
click at [585, 161] on icon "enhanced table" at bounding box center [581, 165] width 8 height 8
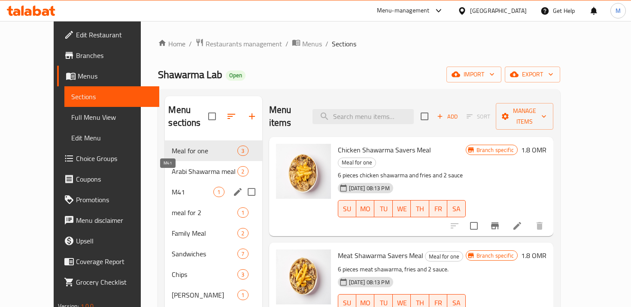
click at [172, 187] on span "M41" at bounding box center [193, 192] width 42 height 10
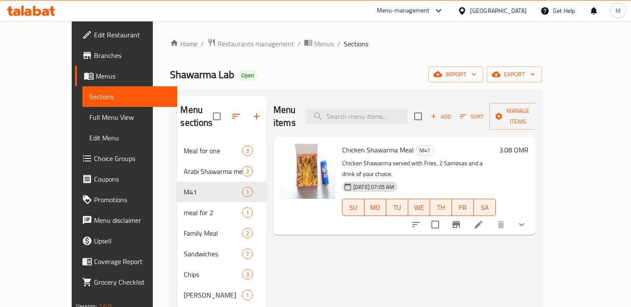
click at [484, 219] on icon at bounding box center [479, 224] width 10 height 10
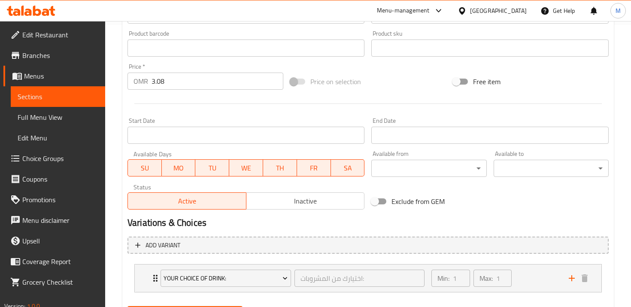
scroll to position [326, 0]
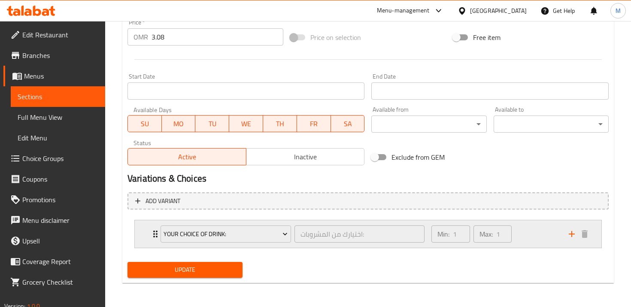
click at [155, 234] on icon "Expand" at bounding box center [155, 234] width 10 height 10
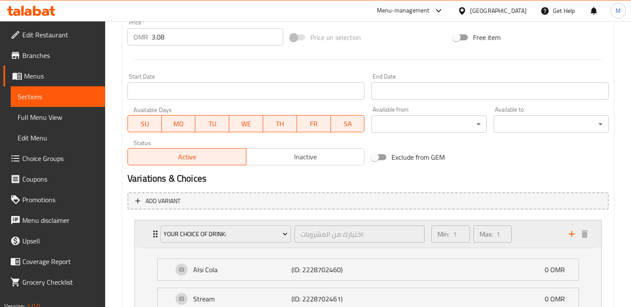
click at [159, 235] on div "Your Choice of Drink:" at bounding box center [226, 234] width 134 height 21
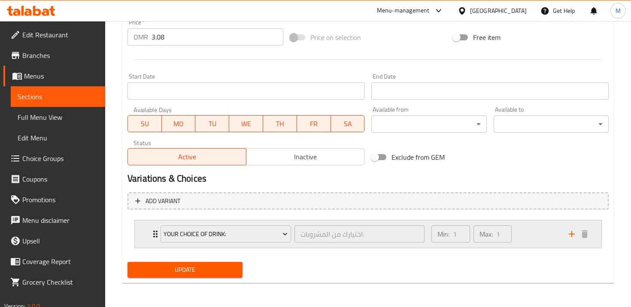
click at [565, 235] on div "Your Choice of Drink: اختيارك من المشروبات: ​ Min: 1 ​ Max: 1 ​" at bounding box center [363, 234] width 412 height 24
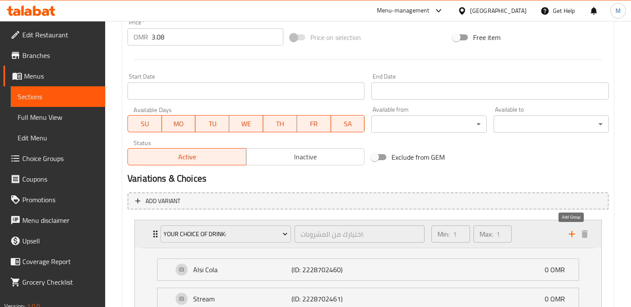
click at [569, 235] on icon "add" at bounding box center [572, 234] width 10 height 10
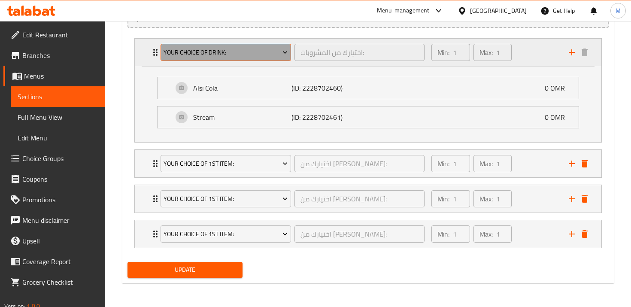
click at [198, 49] on span "Your Choice of Drink:" at bounding box center [226, 52] width 124 height 11
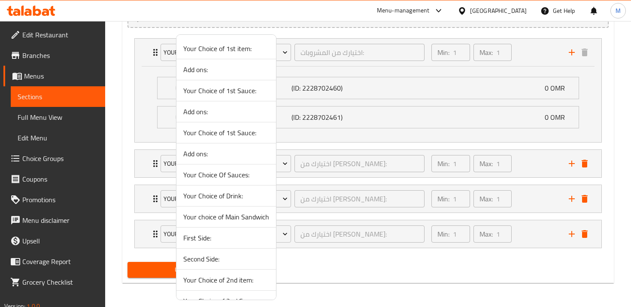
click at [227, 212] on span "Your choice of Main Sandwich" at bounding box center [226, 217] width 86 height 10
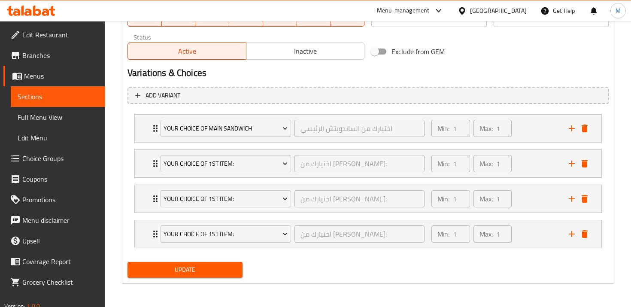
scroll to position [432, 0]
click at [218, 156] on button "Your Choice of 1st item:" at bounding box center [226, 163] width 131 height 17
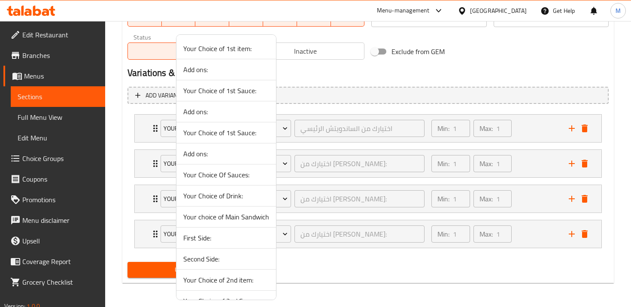
click at [222, 236] on span "First Side:" at bounding box center [226, 238] width 86 height 10
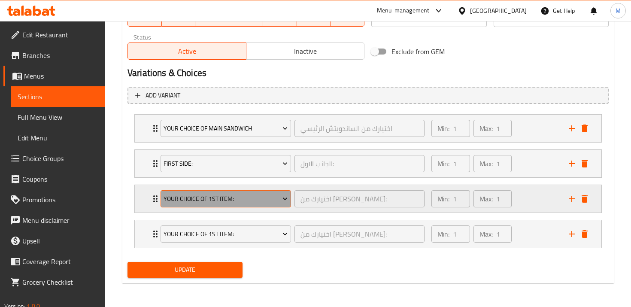
click at [222, 203] on span "Your Choice of 1st item:" at bounding box center [226, 199] width 124 height 11
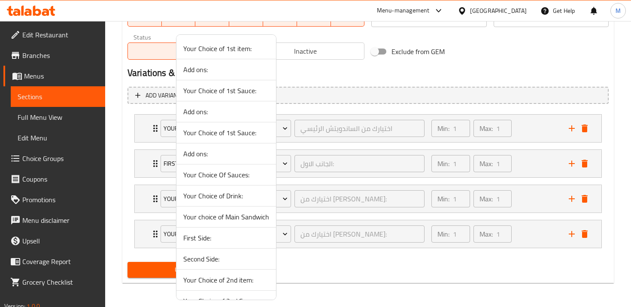
click at [217, 261] on span "Second Side:" at bounding box center [226, 259] width 86 height 10
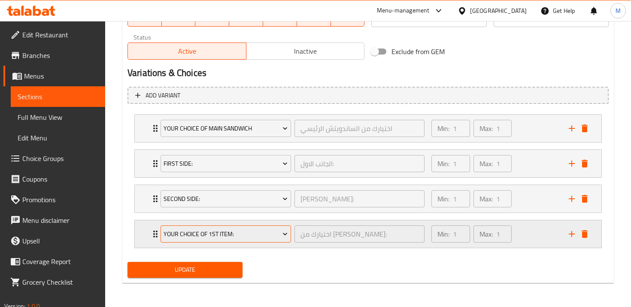
click at [216, 229] on span "Your Choice of 1st item:" at bounding box center [226, 234] width 124 height 11
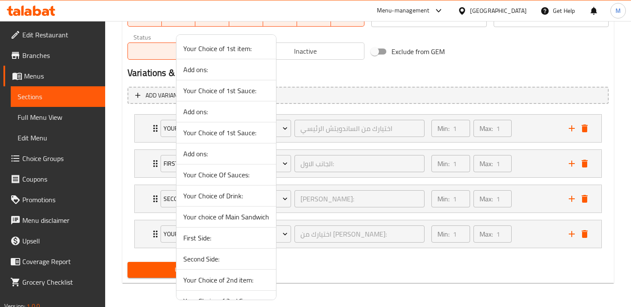
scroll to position [57, 0]
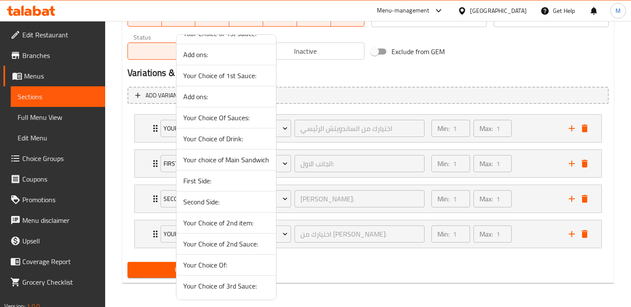
click at [217, 143] on span "Your Choice of Drink:" at bounding box center [226, 139] width 86 height 10
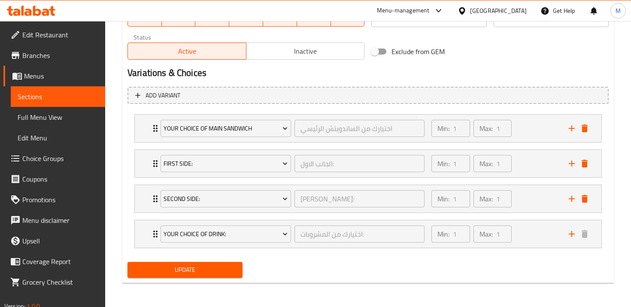
click at [194, 269] on span "Update" at bounding box center [184, 269] width 101 height 11
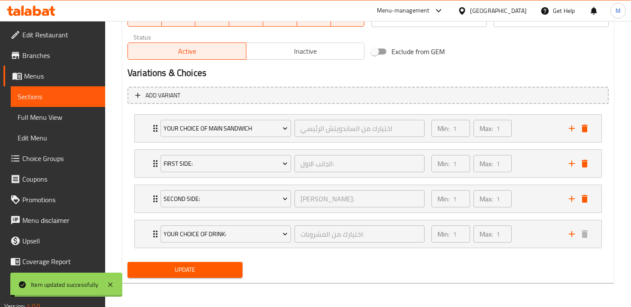
click at [194, 269] on span "Update" at bounding box center [184, 269] width 101 height 11
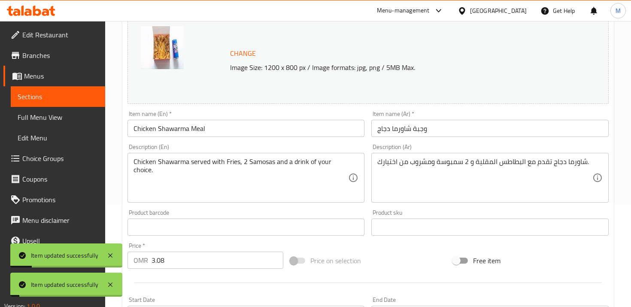
scroll to position [0, 0]
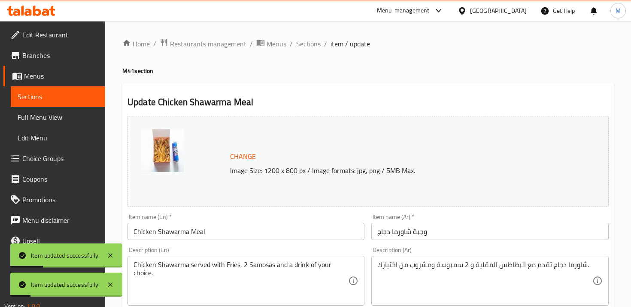
click at [307, 45] on span "Sections" at bounding box center [308, 44] width 24 height 10
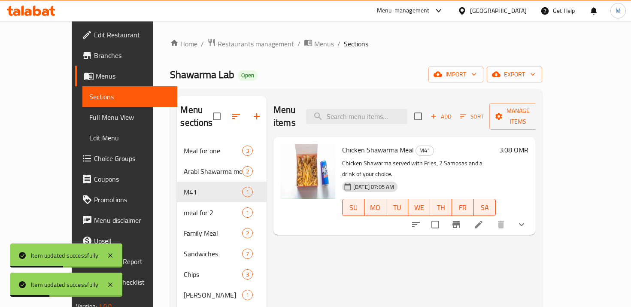
click at [223, 45] on span "Restaurants management" at bounding box center [256, 44] width 76 height 10
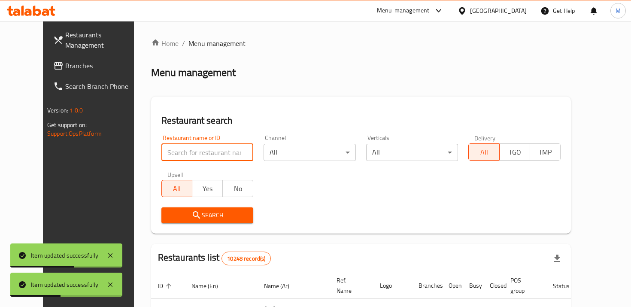
click at [209, 158] on input "search" at bounding box center [207, 152] width 92 height 17
type input "c"
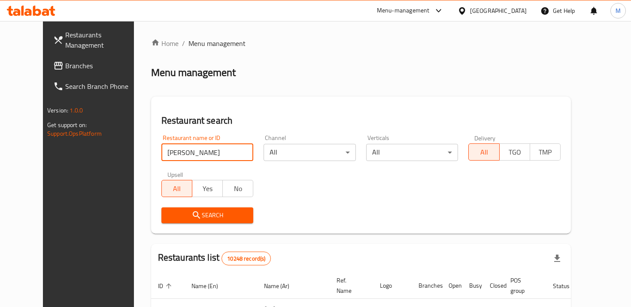
type input "abu antar"
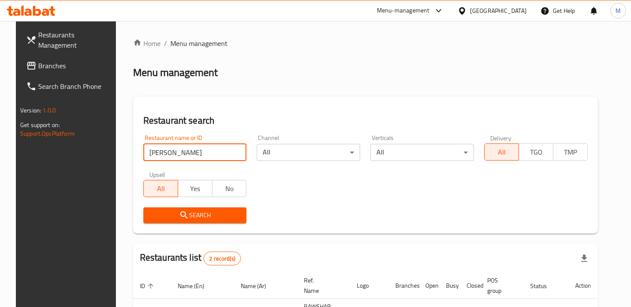
scroll to position [100, 0]
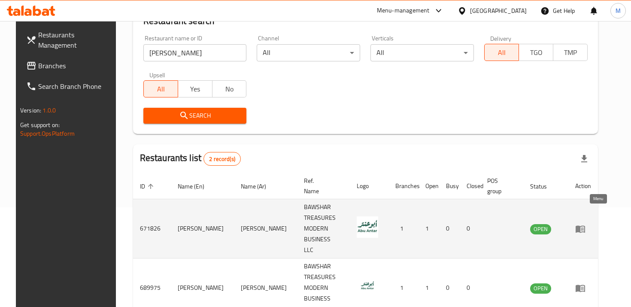
click at [585, 225] on icon "enhanced table" at bounding box center [580, 228] width 9 height 7
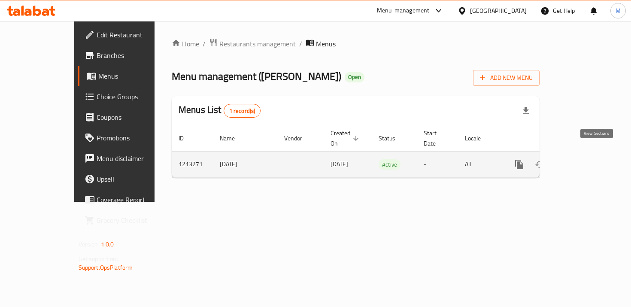
click at [586, 159] on icon "enhanced table" at bounding box center [581, 164] width 10 height 10
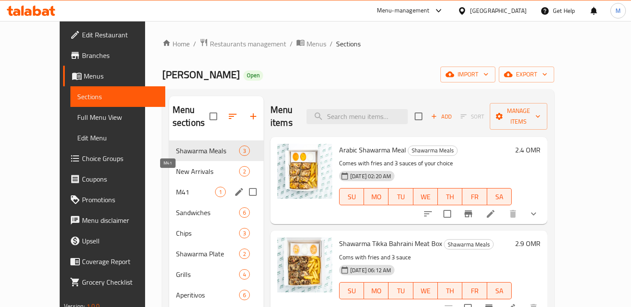
click at [176, 187] on span "M41" at bounding box center [195, 192] width 39 height 10
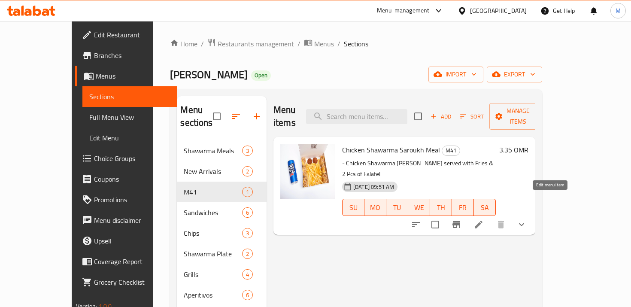
click at [483, 221] on icon at bounding box center [479, 225] width 8 height 8
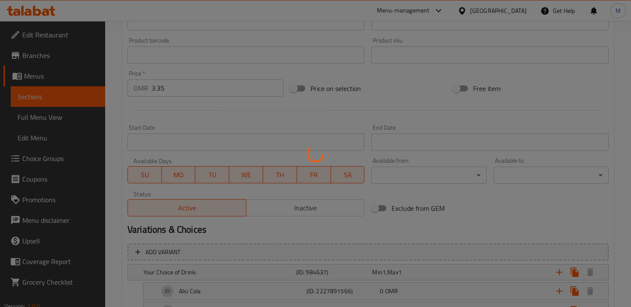
scroll to position [326, 0]
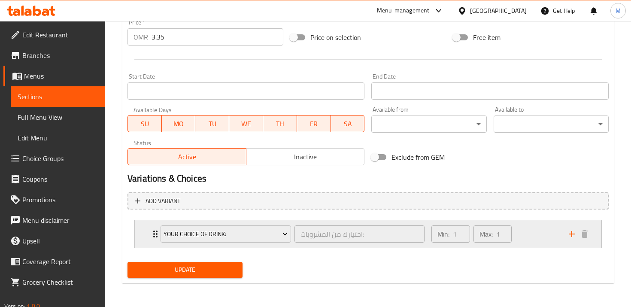
click at [144, 236] on div "Your Choice of Drink: اختيارك من المشروبات: ​ Min: 1 ​ Max: 1 ​" at bounding box center [368, 233] width 467 height 27
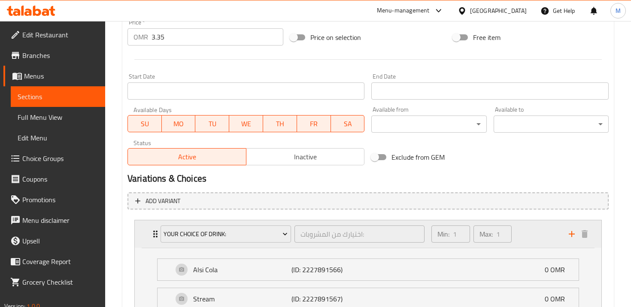
scroll to position [402, 0]
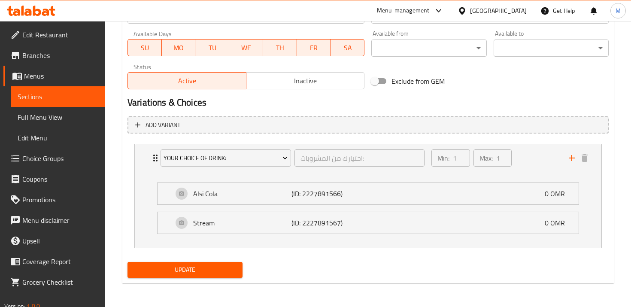
click at [71, 155] on span "Choice Groups" at bounding box center [60, 158] width 76 height 10
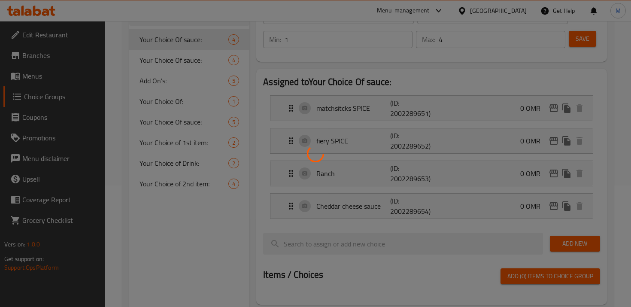
scroll to position [77, 0]
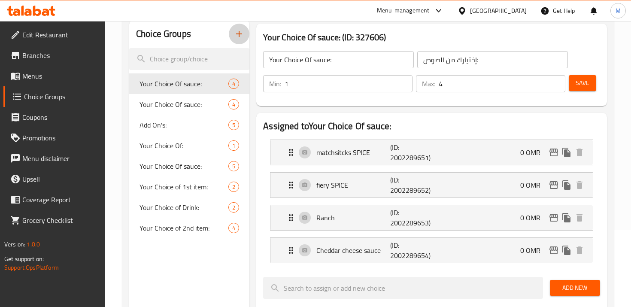
click at [243, 34] on icon "button" at bounding box center [239, 34] width 10 height 10
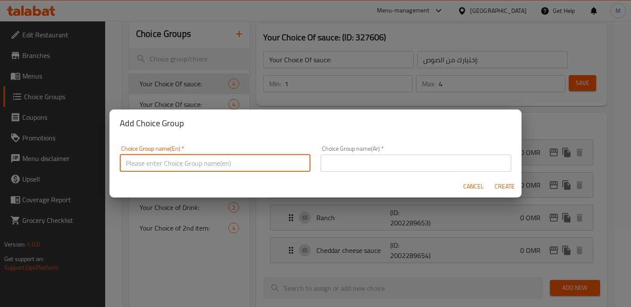
click at [238, 158] on input "text" at bounding box center [215, 163] width 191 height 17
paste input "2 سمبوسة شاورما دجاج"
type input "y"
type input "Your choice of Main Sandwich:"
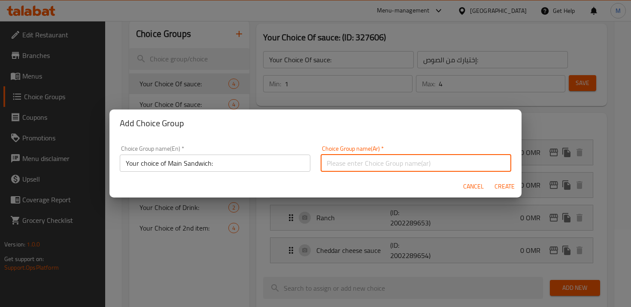
click at [372, 169] on input "text" at bounding box center [416, 163] width 191 height 17
paste input "اختيارك من الساندويتش الرئيسي:"
type input "اختيارك من الساندويتش الرئيسي:"
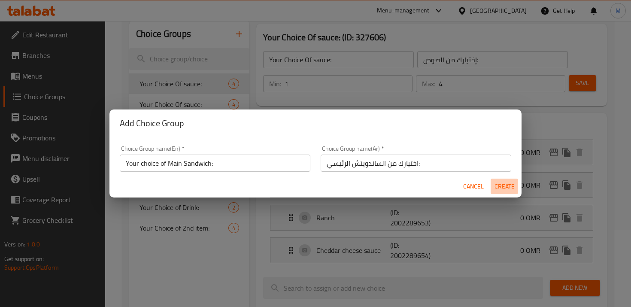
click at [509, 184] on span "Create" at bounding box center [504, 186] width 21 height 11
type input "Your choice of Main Sandwich:"
type input "اختيارك من الساندويتش الرئيسي:"
type input "0"
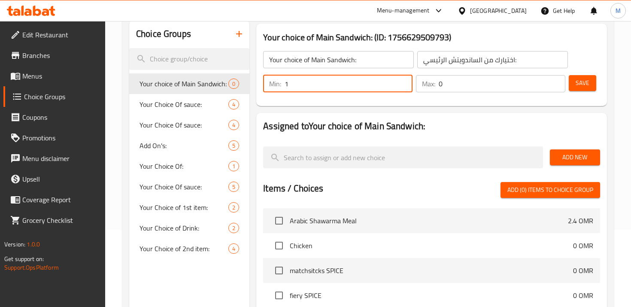
type input "1"
click at [402, 81] on input "1" at bounding box center [349, 83] width 128 height 17
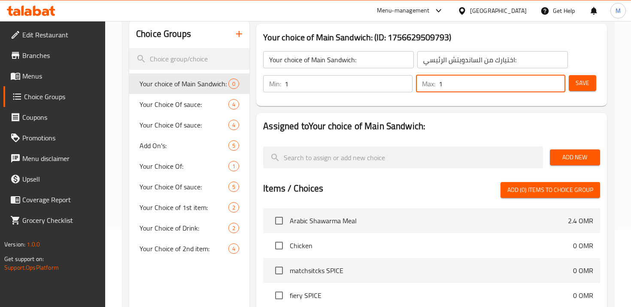
type input "1"
click at [556, 80] on input "1" at bounding box center [502, 83] width 127 height 17
click at [585, 87] on span "Save" at bounding box center [583, 83] width 14 height 11
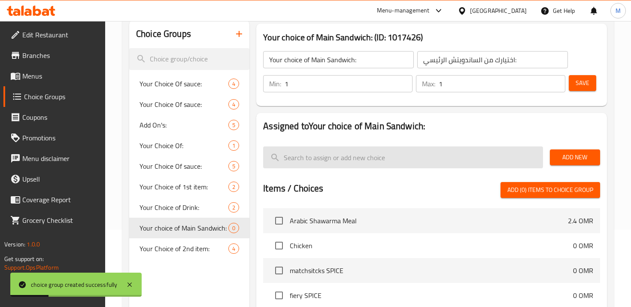
click at [446, 152] on input "search" at bounding box center [402, 157] width 279 height 22
type input "c"
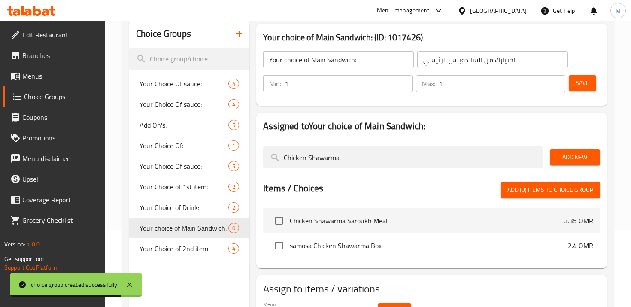
type input "Chicken Shawarma"
click at [597, 161] on button "Add New" at bounding box center [575, 157] width 50 height 16
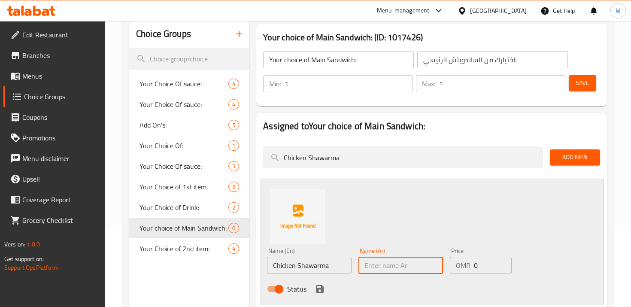
click at [385, 269] on input "text" at bounding box center [400, 265] width 85 height 17
click at [314, 271] on input "Chicken Shawarma" at bounding box center [309, 265] width 85 height 17
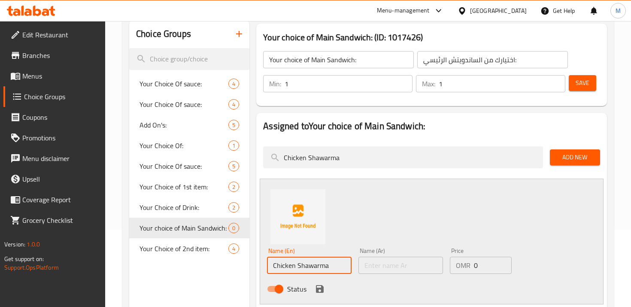
click at [337, 266] on input "Chicken Shawarma" at bounding box center [309, 265] width 85 height 17
click at [288, 271] on input "Chicken Shawarma Sandwich" at bounding box center [309, 265] width 85 height 17
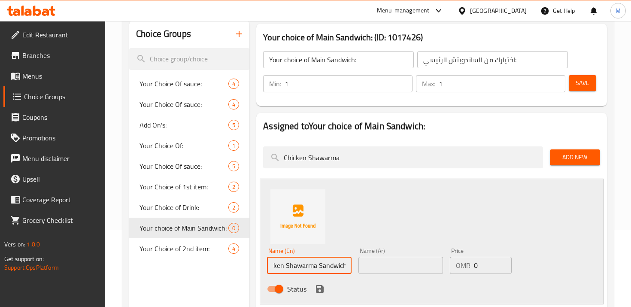
type input "Chicken Shawarma Sandwich"
click at [383, 268] on input "text" at bounding box center [400, 265] width 85 height 17
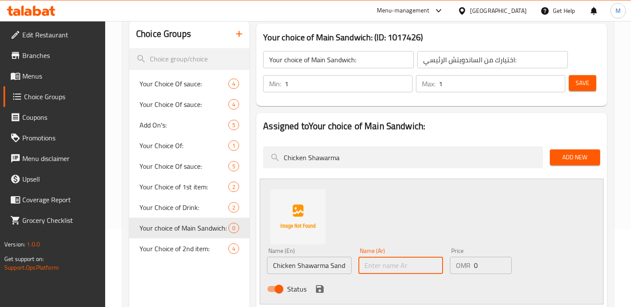
paste input "ساندويتش شاورما دجاج"
type input "ساندويتش شاورما دجاج"
click at [321, 284] on icon "save" at bounding box center [320, 289] width 10 height 10
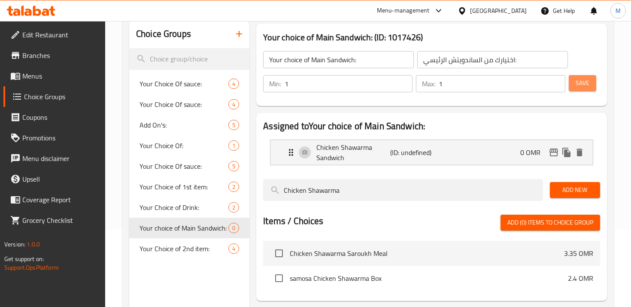
click at [581, 78] on span "Save" at bounding box center [583, 83] width 14 height 11
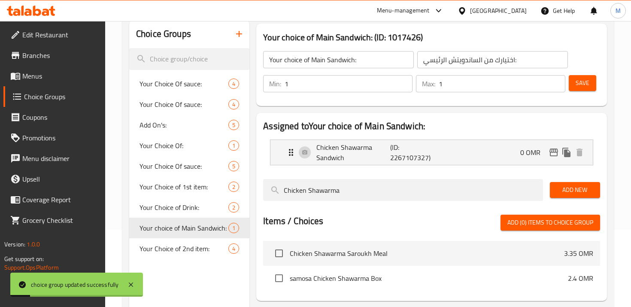
click at [240, 32] on icon "button" at bounding box center [239, 34] width 10 height 10
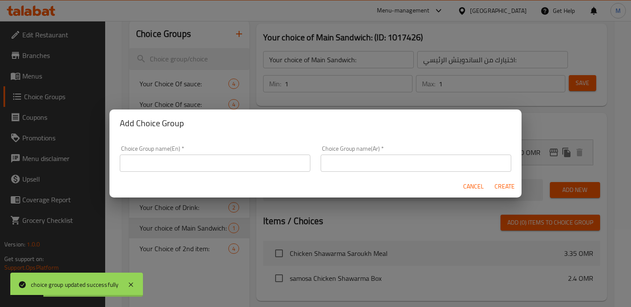
click at [264, 164] on input "text" at bounding box center [215, 163] width 191 height 17
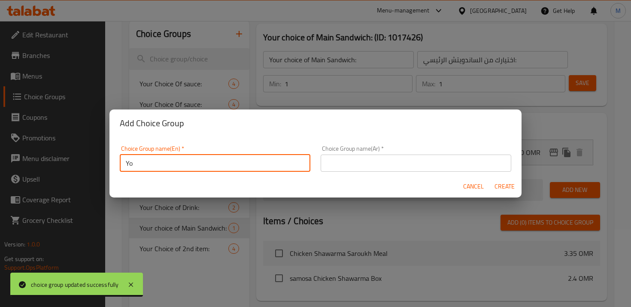
type input "Y"
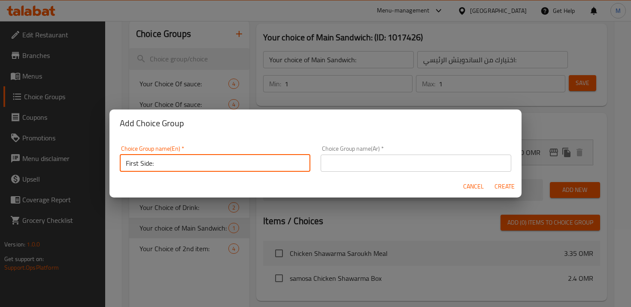
type input "First Side:"
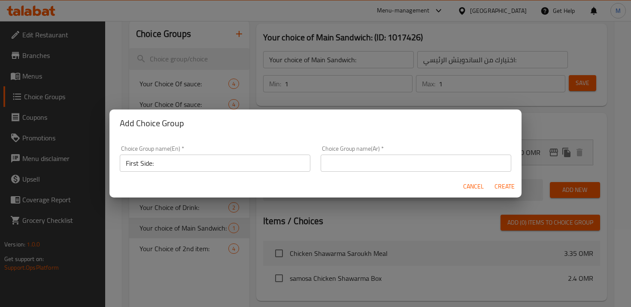
click at [358, 150] on div "Choice Group name(Ar)   * Choice Group name(Ar) *" at bounding box center [416, 159] width 191 height 26
click at [364, 156] on input "text" at bounding box center [416, 163] width 191 height 17
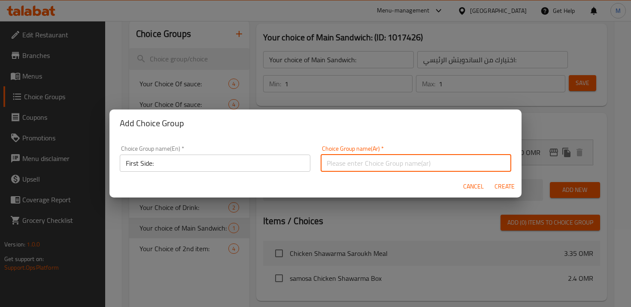
paste input "الجانب الأول"
type input "الجانب الأول:"
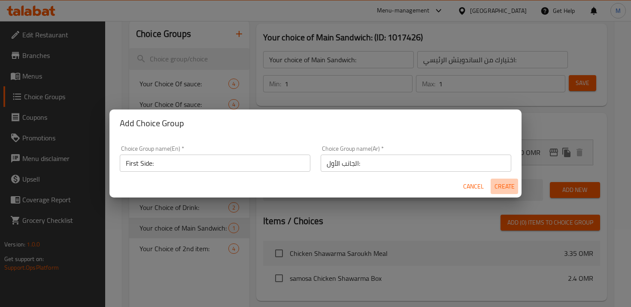
click at [500, 183] on span "Create" at bounding box center [504, 186] width 21 height 11
type input "First Side:"
type input "الجانب الأول:"
type input "0"
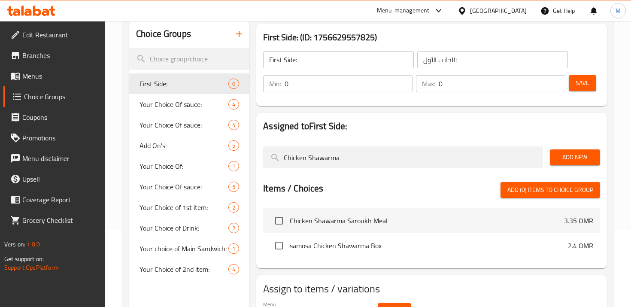
click at [296, 86] on input "0" at bounding box center [349, 83] width 128 height 17
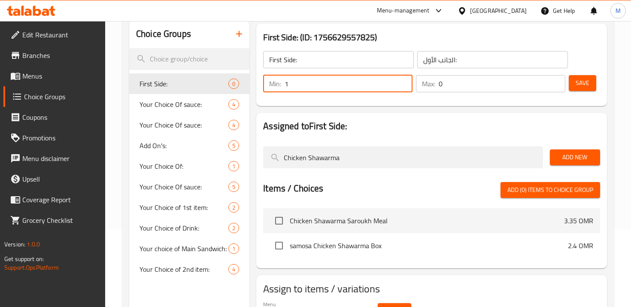
type input "1"
click at [404, 82] on input "1" at bounding box center [349, 83] width 128 height 17
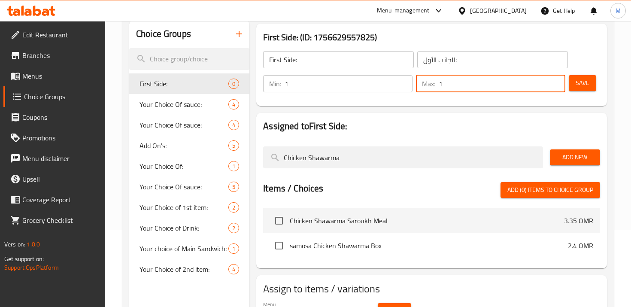
type input "1"
click at [555, 81] on input "1" at bounding box center [502, 83] width 127 height 17
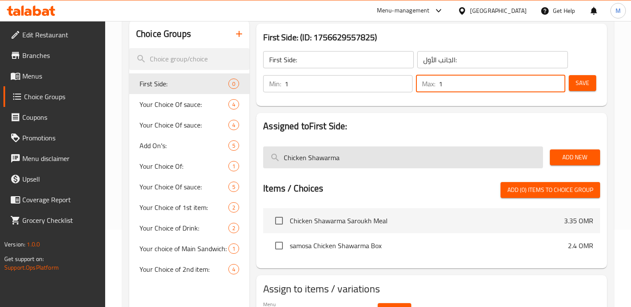
click at [496, 162] on input "Chicken Shawarma" at bounding box center [402, 157] width 279 height 22
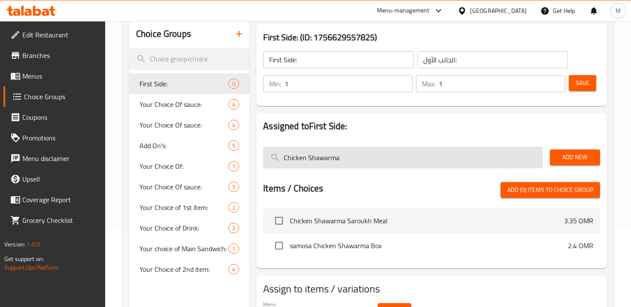
click at [496, 162] on input "Chicken Shawarma" at bounding box center [402, 157] width 279 height 22
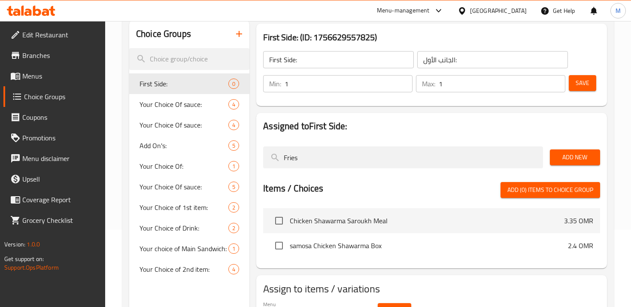
type input "Fries"
click at [579, 162] on span "Add New" at bounding box center [575, 157] width 36 height 11
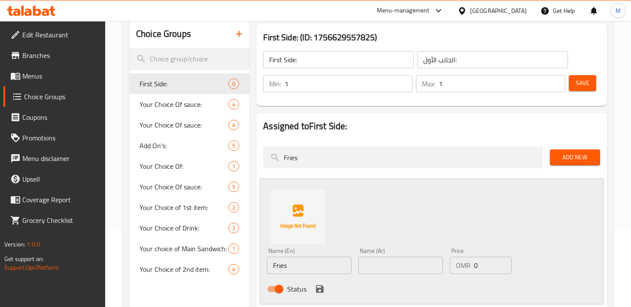
click at [382, 266] on input "text" at bounding box center [400, 265] width 85 height 17
type input "ق"
type input "فرايز"
click at [321, 287] on icon "save" at bounding box center [320, 289] width 8 height 8
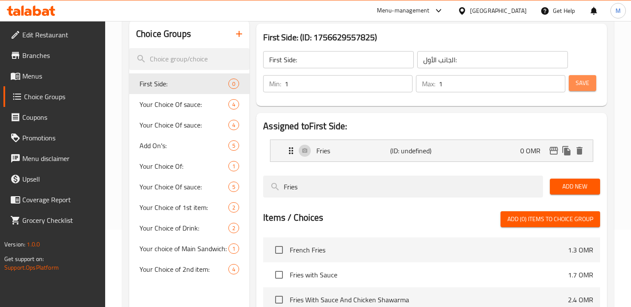
click at [583, 87] on span "Save" at bounding box center [583, 83] width 14 height 11
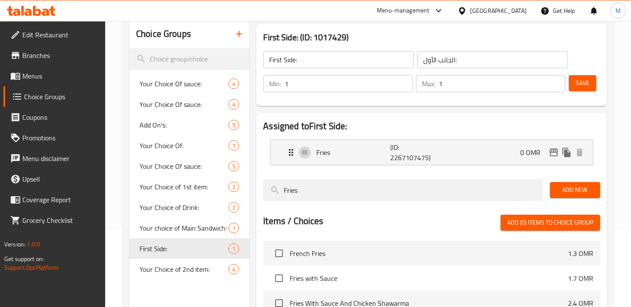
click at [583, 79] on span "Save" at bounding box center [583, 83] width 14 height 11
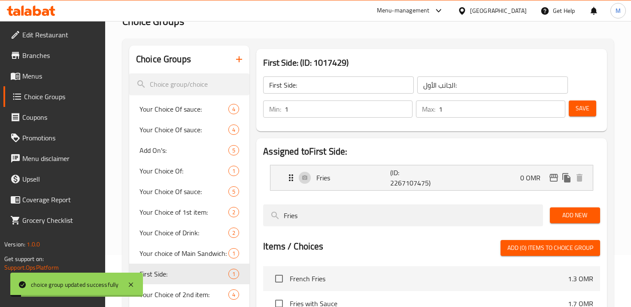
scroll to position [31, 0]
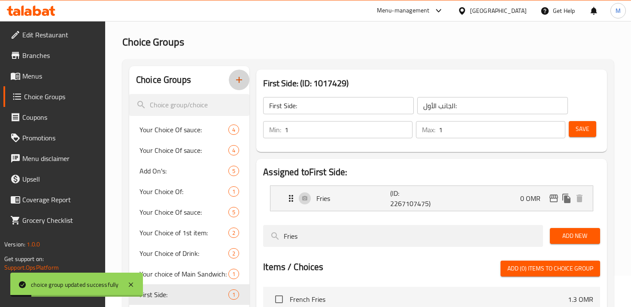
click at [237, 74] on button "button" at bounding box center [239, 80] width 21 height 21
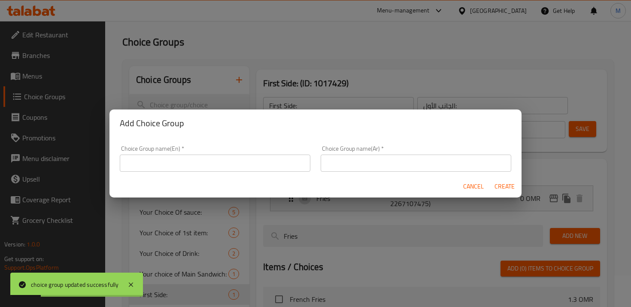
click at [264, 155] on input "text" at bounding box center [215, 163] width 191 height 17
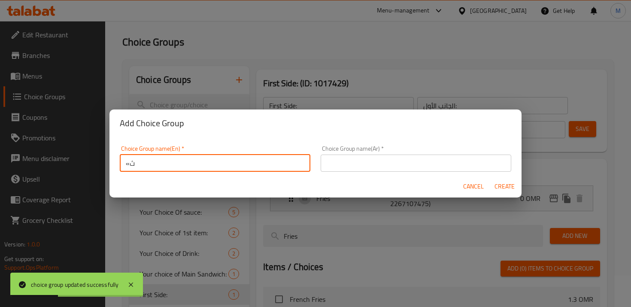
type input "«"
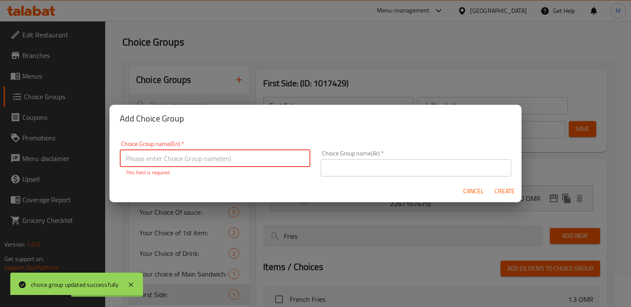
click at [361, 169] on input "text" at bounding box center [416, 167] width 191 height 17
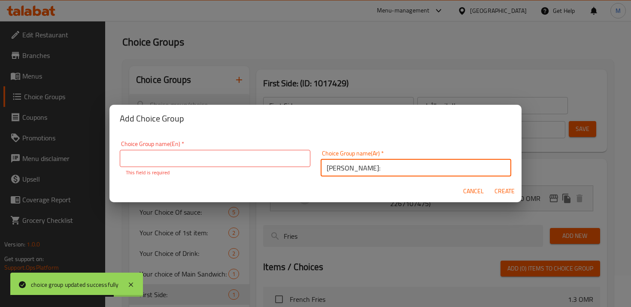
type input "[PERSON_NAME]:"
click at [289, 162] on input "text" at bounding box center [215, 158] width 191 height 17
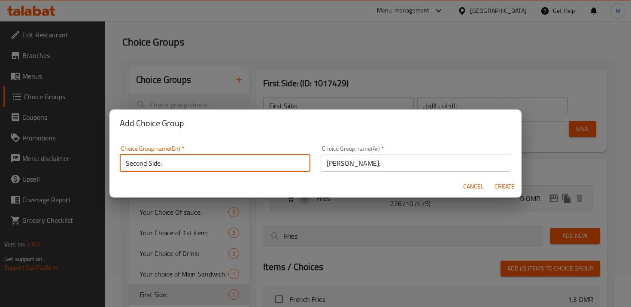
type input "Second Side:"
click at [509, 188] on span "Create" at bounding box center [504, 186] width 21 height 11
type input "Second Side:"
type input "[PERSON_NAME]:"
type input "0"
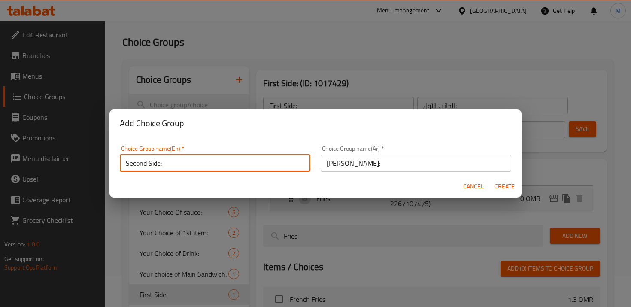
type input "0"
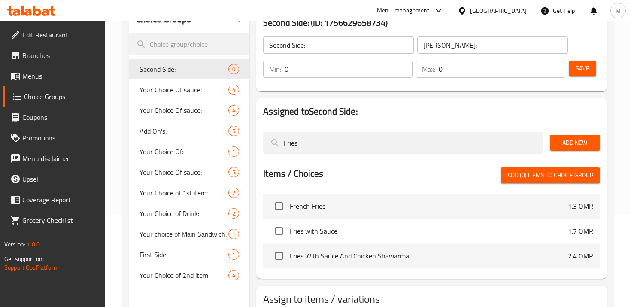
scroll to position [95, 0]
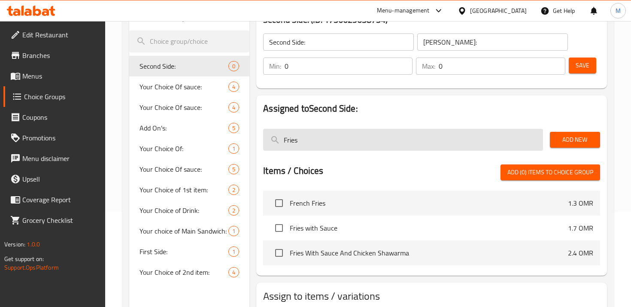
click at [382, 133] on input "Fries" at bounding box center [402, 140] width 279 height 22
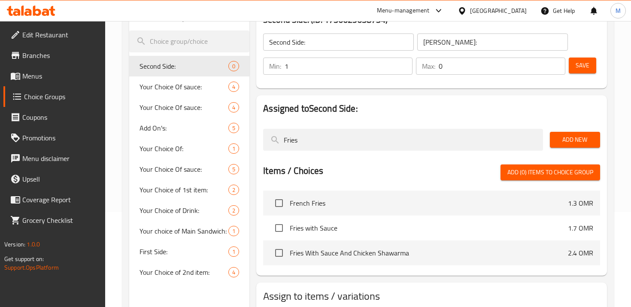
type input "1"
click at [400, 63] on input "1" at bounding box center [349, 66] width 128 height 17
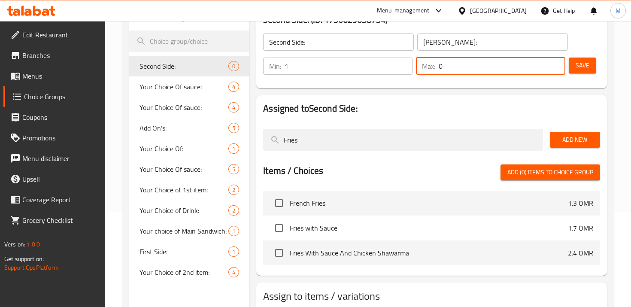
click at [562, 64] on input "0" at bounding box center [502, 66] width 127 height 17
type input "1"
click at [557, 63] on input "1" at bounding box center [502, 66] width 127 height 17
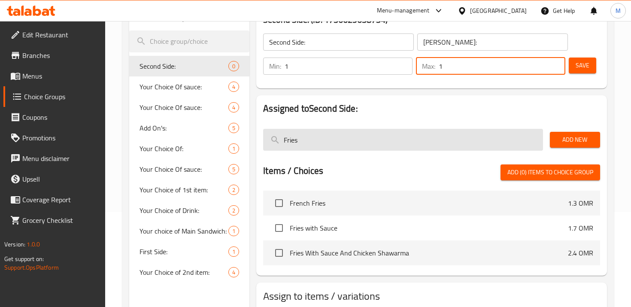
click at [445, 129] on input "Fries" at bounding box center [402, 140] width 279 height 22
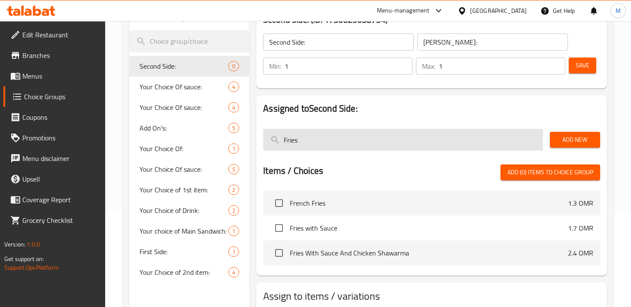
click at [445, 129] on input "Fries" at bounding box center [402, 140] width 279 height 22
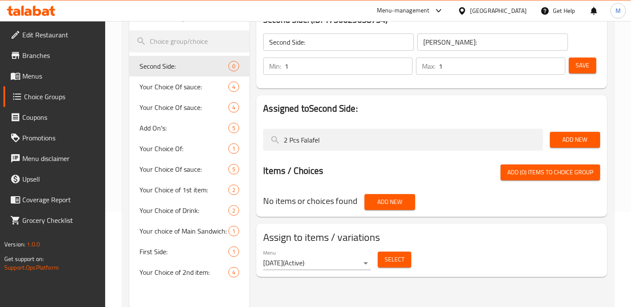
type input "2 Pcs Falafel"
click at [560, 137] on span "Add New" at bounding box center [575, 139] width 36 height 11
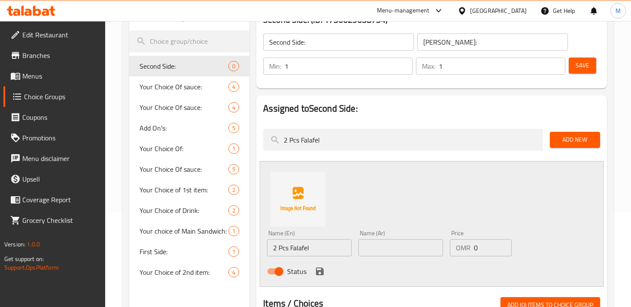
click at [418, 247] on input "text" at bounding box center [400, 247] width 85 height 17
paste input "2 قطعة فلافل"
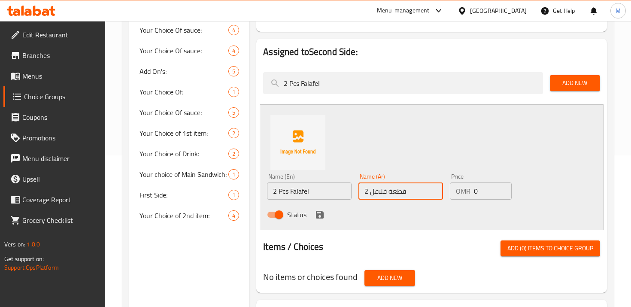
type input "2 قطعة فلافل"
click at [318, 215] on icon "save" at bounding box center [320, 215] width 8 height 8
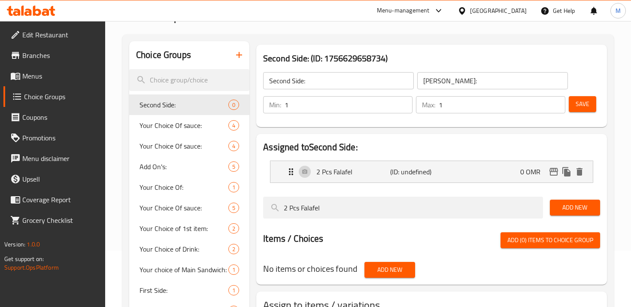
scroll to position [50, 0]
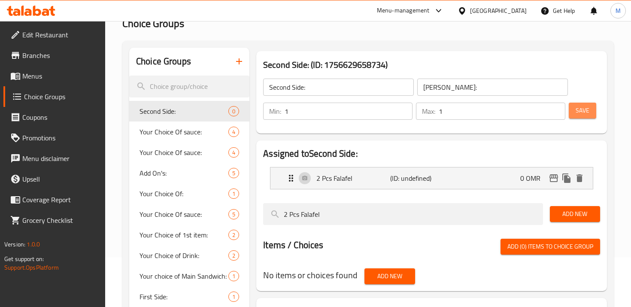
click at [583, 105] on span "Save" at bounding box center [583, 110] width 14 height 11
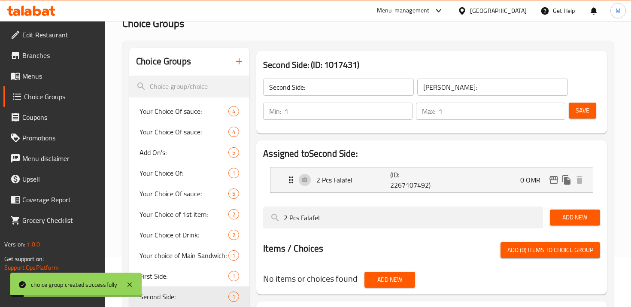
scroll to position [0, 0]
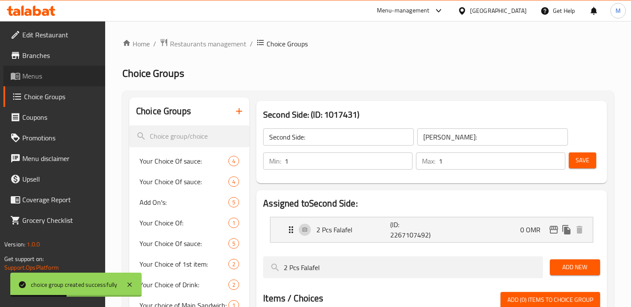
click at [57, 76] on span "Menus" at bounding box center [60, 76] width 76 height 10
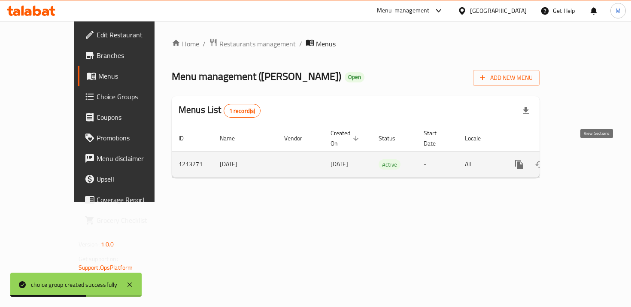
click at [586, 159] on icon "enhanced table" at bounding box center [581, 164] width 10 height 10
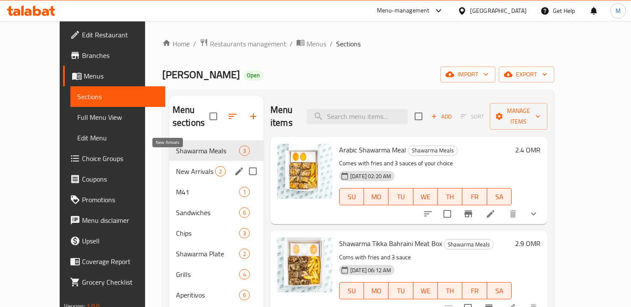
click at [176, 187] on span "M41" at bounding box center [207, 192] width 63 height 10
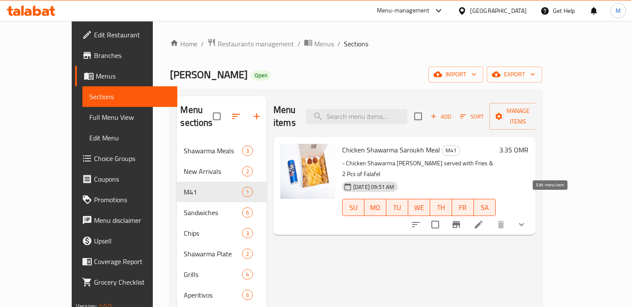
click at [484, 219] on icon at bounding box center [479, 224] width 10 height 10
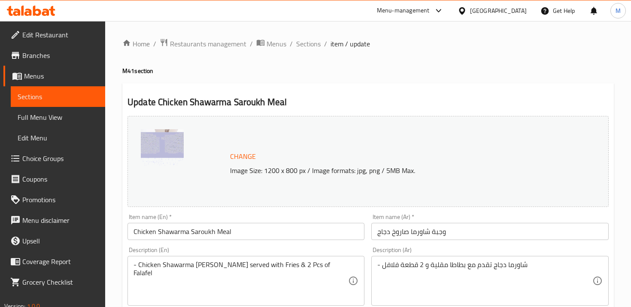
scroll to position [326, 0]
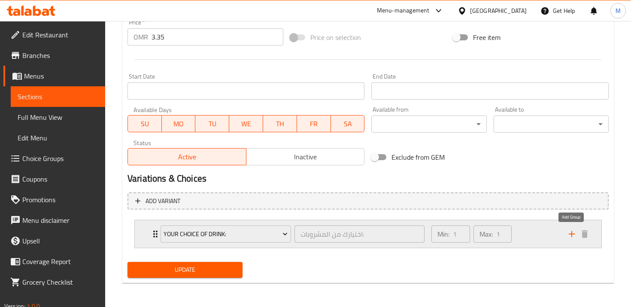
click at [568, 232] on icon "add" at bounding box center [572, 234] width 10 height 10
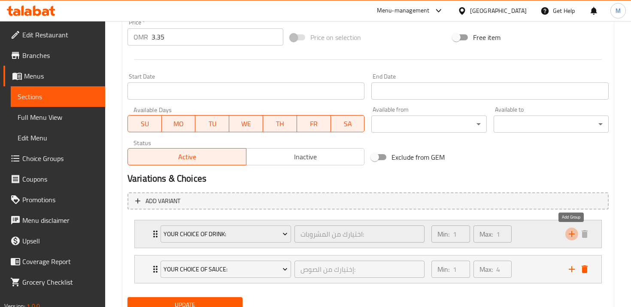
click at [568, 232] on icon "add" at bounding box center [572, 234] width 10 height 10
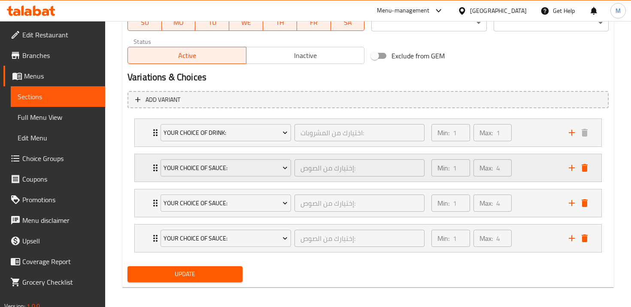
scroll to position [429, 0]
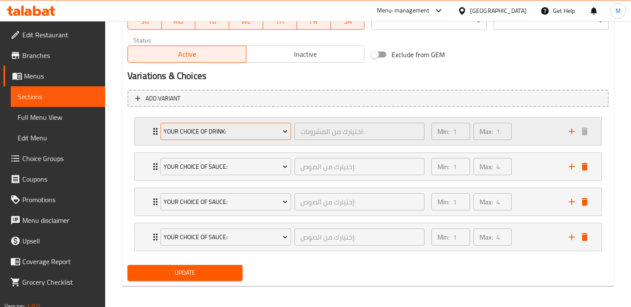
click at [255, 131] on span "Your Choice of Drink:" at bounding box center [226, 131] width 124 height 11
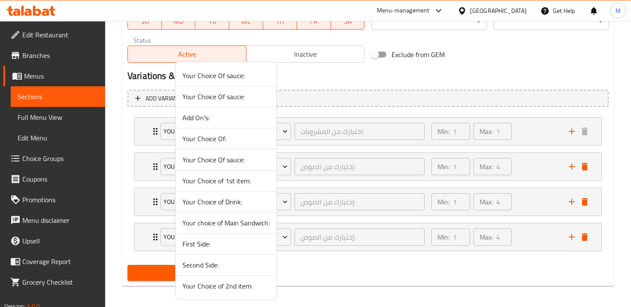
click at [233, 221] on span "Your choice of Main Sandwich:" at bounding box center [225, 223] width 87 height 10
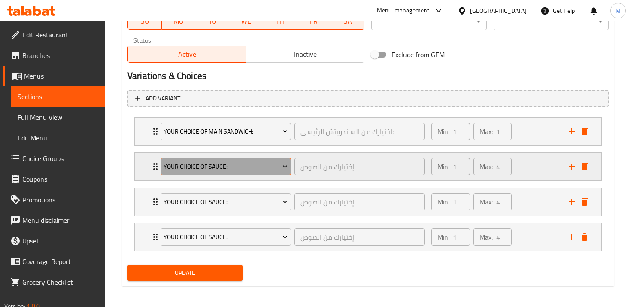
click at [220, 167] on span "Your Choice Of sauce:" at bounding box center [226, 166] width 124 height 11
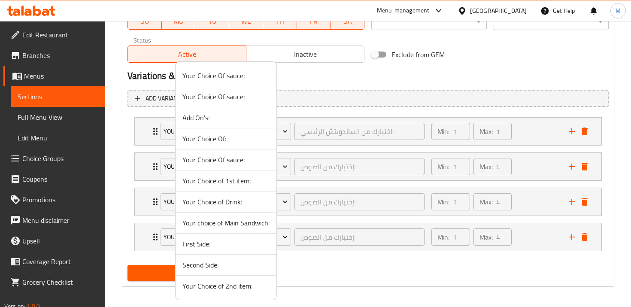
click at [204, 240] on span "First Side:" at bounding box center [225, 244] width 87 height 10
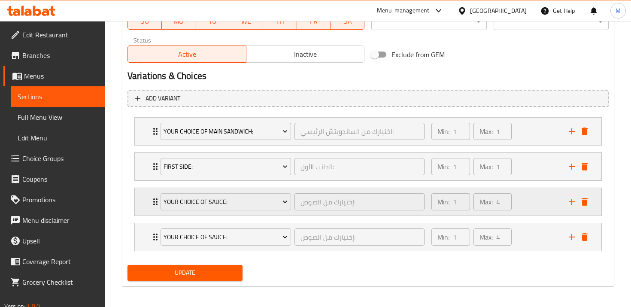
click at [200, 214] on div "Your Choice Of sauce: إختيارك من الصوص: ​" at bounding box center [292, 201] width 274 height 27
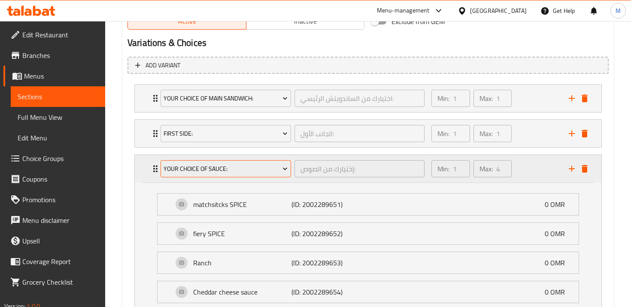
scroll to position [465, 0]
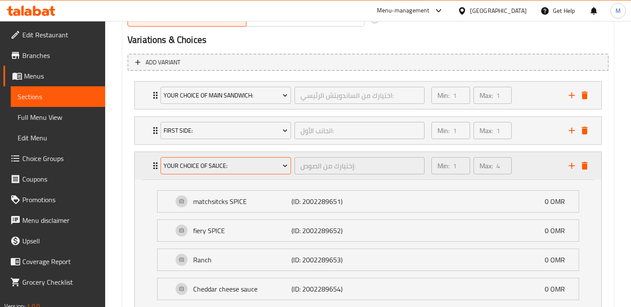
click at [209, 172] on button "Your Choice Of sauce:" at bounding box center [226, 165] width 131 height 17
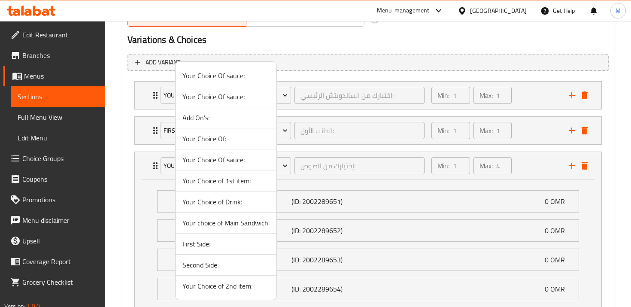
click at [204, 263] on span "Second Side:" at bounding box center [225, 265] width 87 height 10
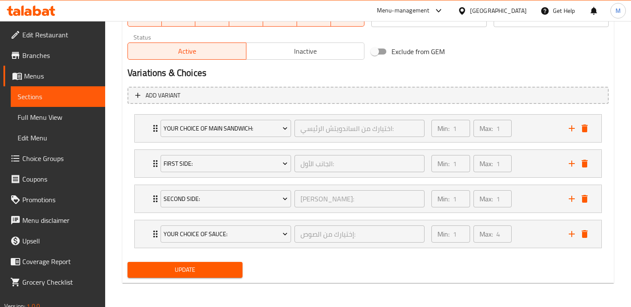
scroll to position [432, 0]
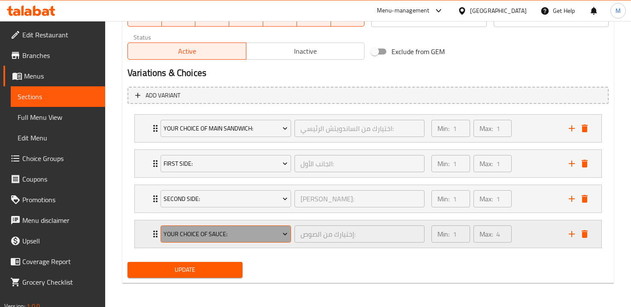
click at [205, 232] on span "Your Choice Of sauce:" at bounding box center [226, 234] width 124 height 11
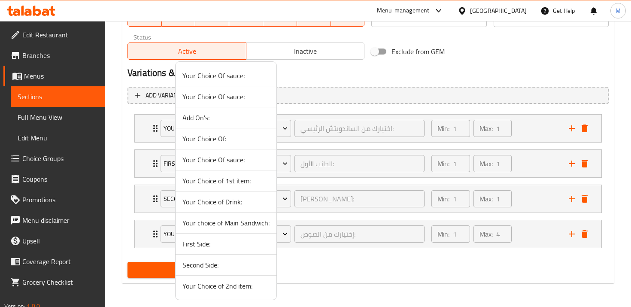
click at [213, 204] on span "Your Choice of Drink:" at bounding box center [225, 202] width 87 height 10
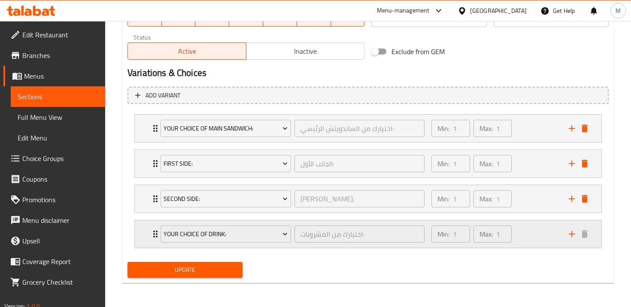
click at [155, 233] on div "Your Choice of Drink: اختيارك من المشروبات: ​" at bounding box center [292, 233] width 274 height 27
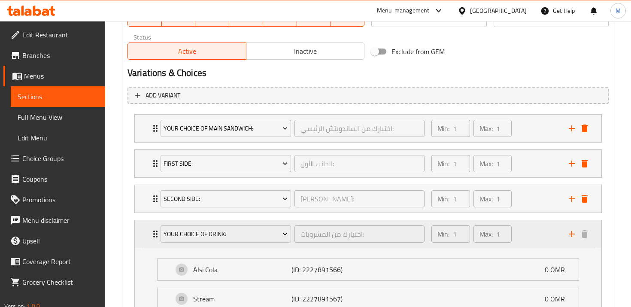
click at [153, 240] on div "Your Choice of Drink: اختيارك من المشروبات: ​ Min: 1 ​ Max: 1 ​" at bounding box center [370, 233] width 441 height 27
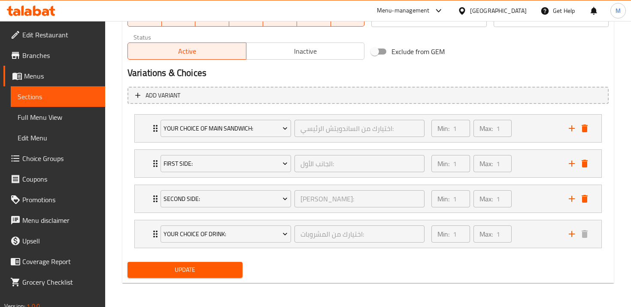
click at [156, 267] on span "Update" at bounding box center [184, 269] width 101 height 11
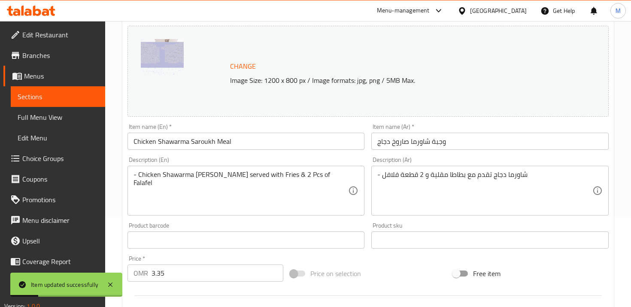
scroll to position [0, 0]
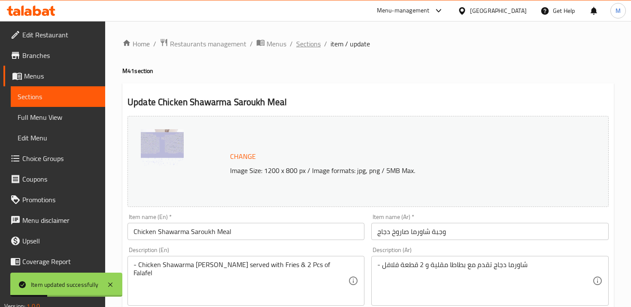
click at [304, 41] on span "Sections" at bounding box center [308, 44] width 24 height 10
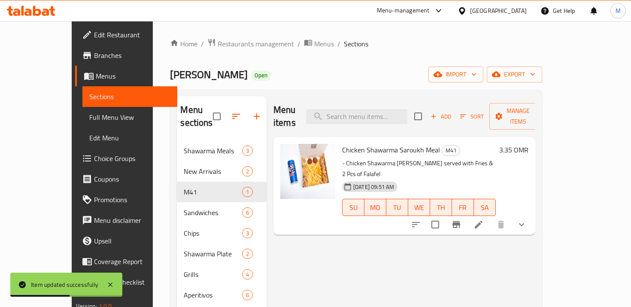
click at [483, 221] on icon at bounding box center [479, 225] width 8 height 8
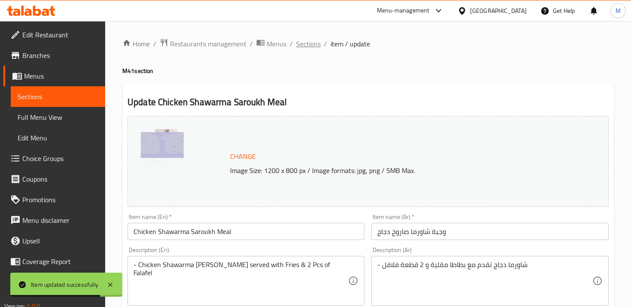
click at [302, 45] on span "Sections" at bounding box center [308, 44] width 24 height 10
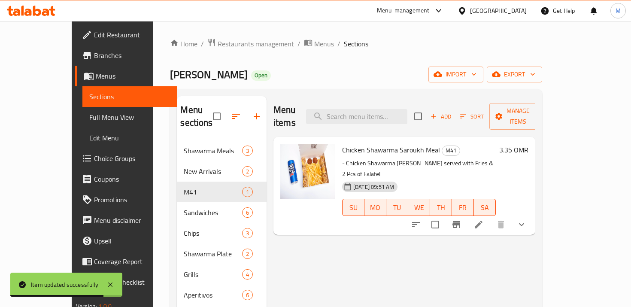
click at [314, 45] on span "Menus" at bounding box center [324, 44] width 20 height 10
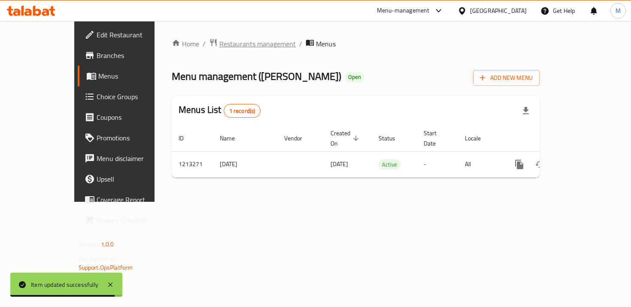
click at [219, 47] on span "Restaurants management" at bounding box center [257, 44] width 76 height 10
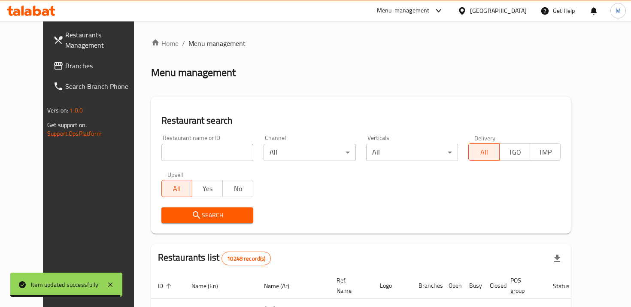
click at [207, 145] on input "search" at bounding box center [207, 152] width 92 height 17
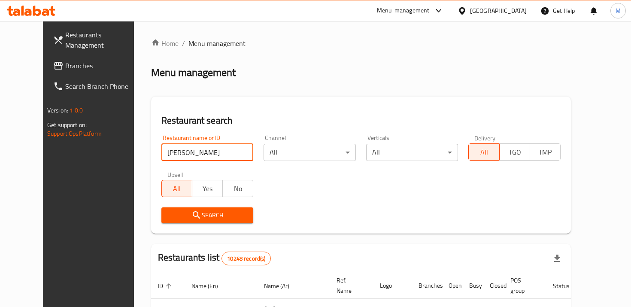
type input "abu antar"
click button "Search" at bounding box center [207, 215] width 92 height 16
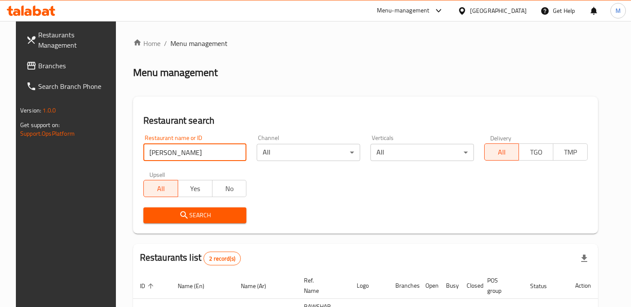
click button "Search" at bounding box center [194, 215] width 103 height 16
click at [160, 203] on div "Search" at bounding box center [195, 215] width 114 height 26
click at [165, 209] on button "Search" at bounding box center [194, 215] width 103 height 16
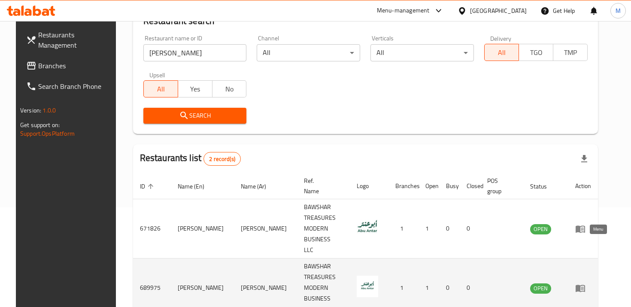
click at [586, 283] on icon "enhanced table" at bounding box center [580, 288] width 10 height 10
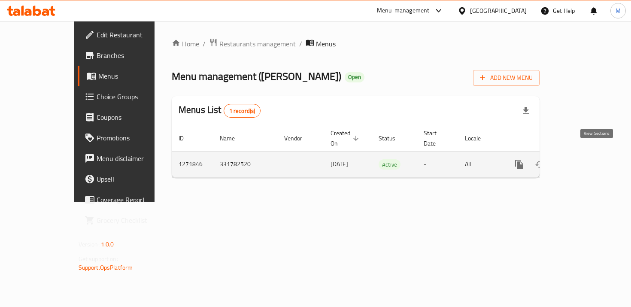
click at [592, 154] on link "enhanced table" at bounding box center [581, 164] width 21 height 21
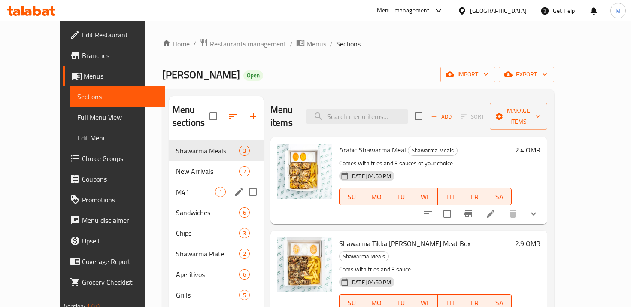
click at [169, 182] on div "M41 1" at bounding box center [216, 192] width 94 height 21
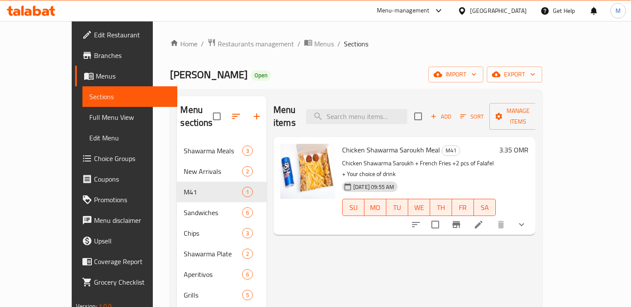
click at [75, 152] on link "Choice Groups" at bounding box center [126, 158] width 102 height 21
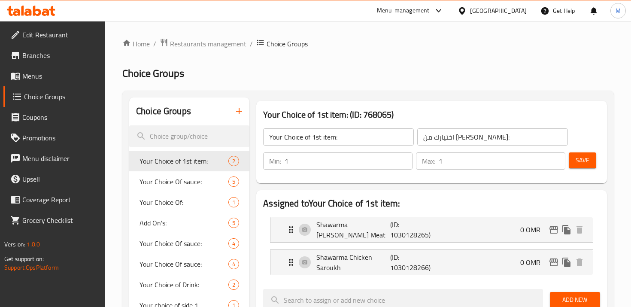
click at [238, 109] on icon "button" at bounding box center [239, 111] width 10 height 10
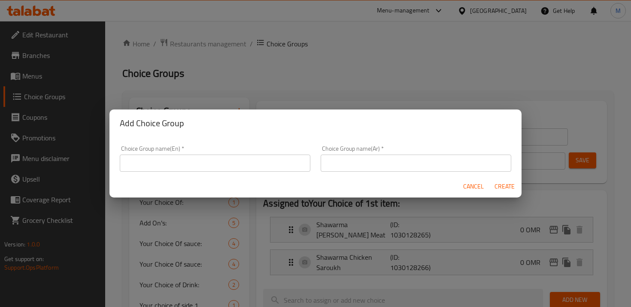
click at [247, 170] on input "text" at bounding box center [215, 163] width 191 height 17
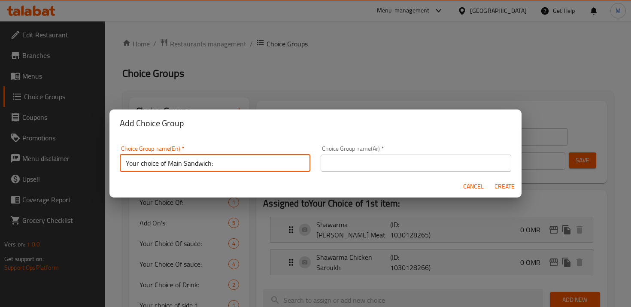
type input "Your choice of Main Sandwich:"
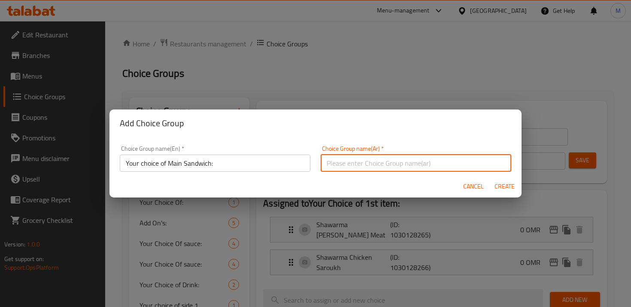
click at [360, 164] on input "text" at bounding box center [416, 163] width 191 height 17
paste input "اختيارك من الساندويتش الرئيسي:"
type input "اختيارك من الساندويتش الرئيسي:"
click at [502, 188] on span "Create" at bounding box center [504, 186] width 21 height 11
type input "Your choice of Main Sandwich:"
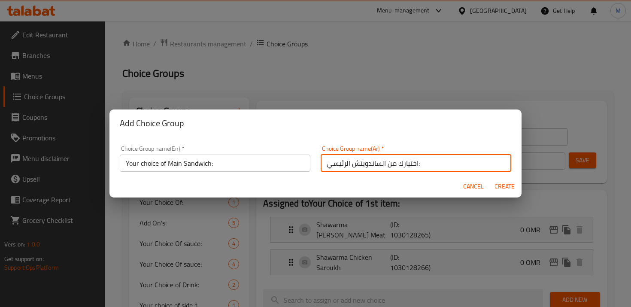
type input "اختيارك من الساندويتش الرئيسي:"
type input "0"
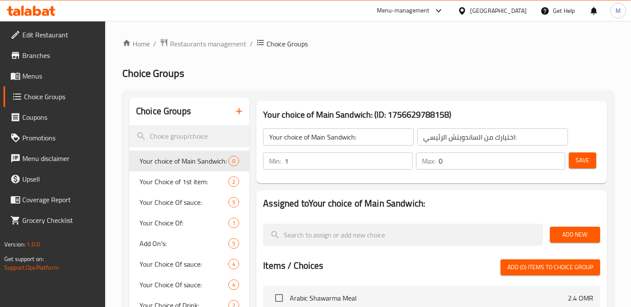
type input "1"
click at [403, 158] on input "1" at bounding box center [349, 160] width 128 height 17
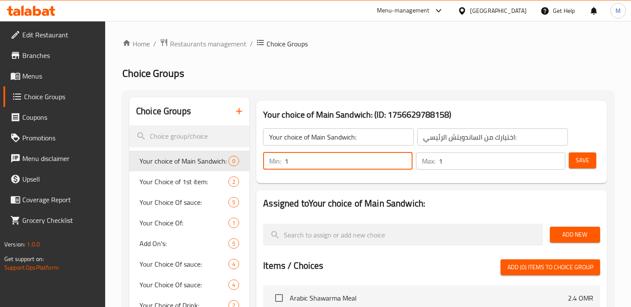
type input "1"
click at [554, 156] on input "1" at bounding box center [502, 160] width 127 height 17
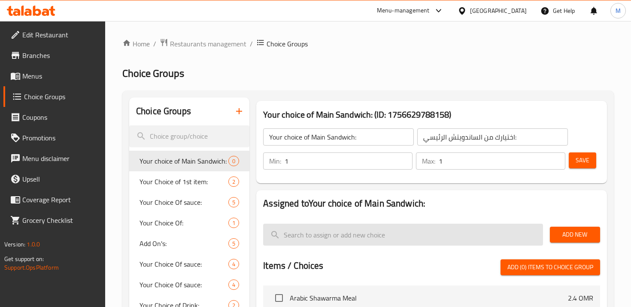
click at [476, 225] on input "search" at bounding box center [402, 235] width 279 height 22
type input "d"
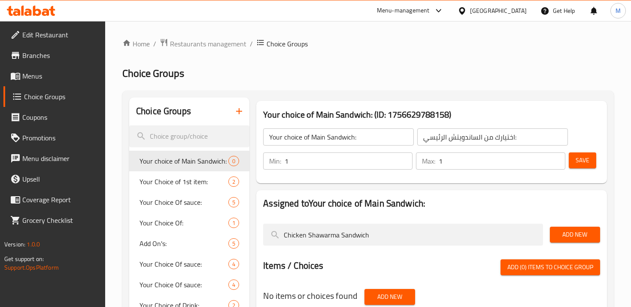
type input "Chicken Shawarma Sandwich"
click at [582, 237] on span "Add New" at bounding box center [575, 234] width 36 height 11
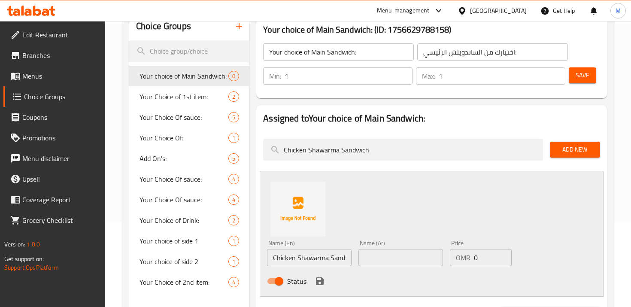
scroll to position [220, 0]
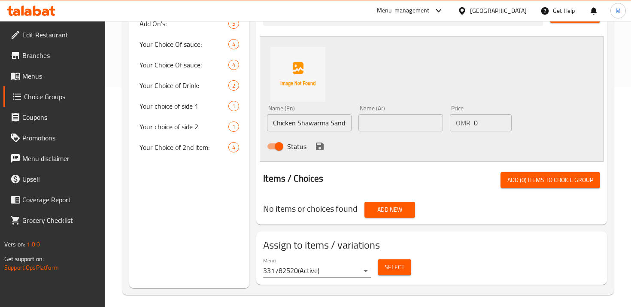
click at [306, 126] on input "Chicken Shawarma Sandwich" at bounding box center [309, 122] width 85 height 17
click at [395, 127] on input "text" at bounding box center [400, 122] width 85 height 17
paste input "ساندويتش شاورما دجاج"
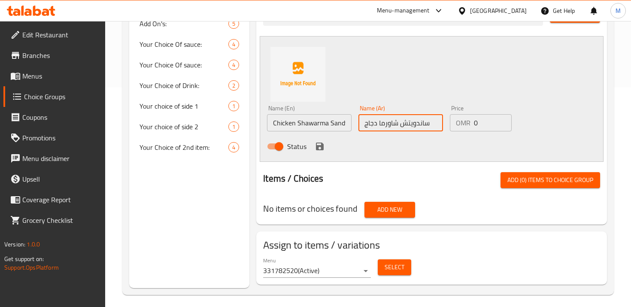
type input "ساندويتش شاورما دجاج"
click at [319, 145] on icon "save" at bounding box center [320, 146] width 10 height 10
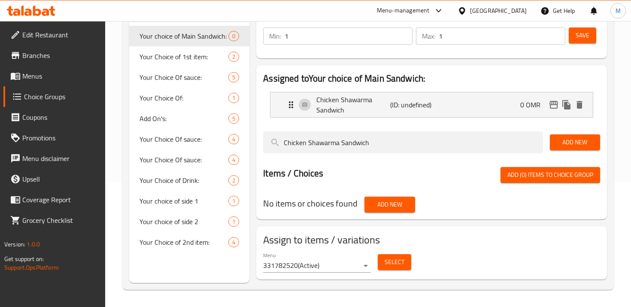
scroll to position [0, 0]
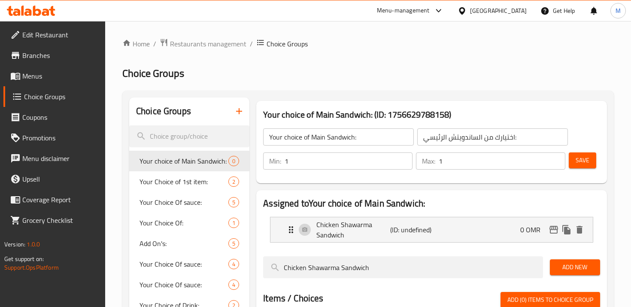
click at [587, 160] on span "Save" at bounding box center [583, 160] width 14 height 11
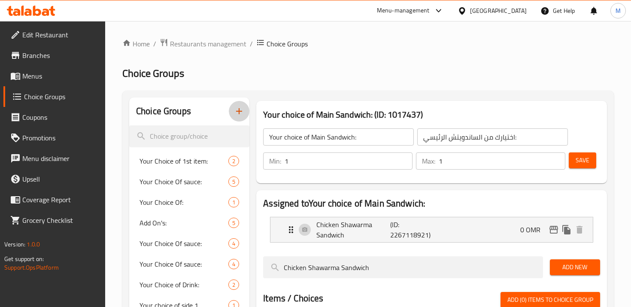
click at [243, 111] on icon "button" at bounding box center [239, 111] width 10 height 10
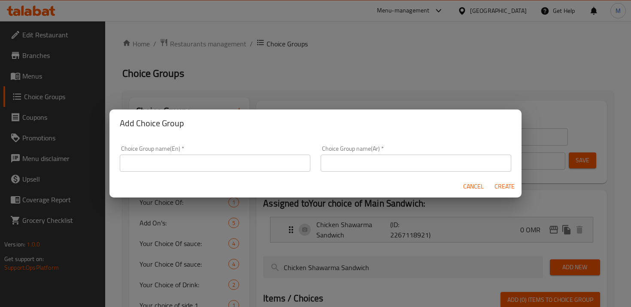
click at [283, 160] on input "text" at bounding box center [215, 163] width 191 height 17
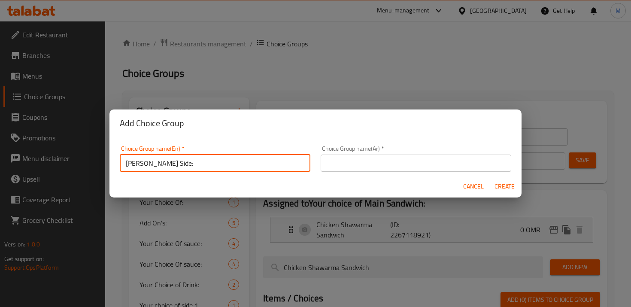
type input "Frist Side:"
click at [353, 156] on input "text" at bounding box center [416, 163] width 191 height 17
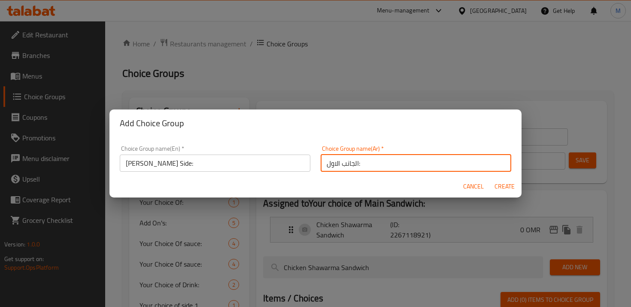
type input "الجانب الاول:"
click at [502, 186] on span "Create" at bounding box center [504, 186] width 21 height 11
type input "Frist Side:"
type input "الجانب الاول:"
type input "0"
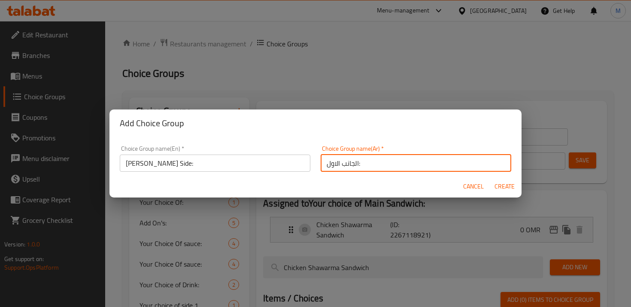
type input "0"
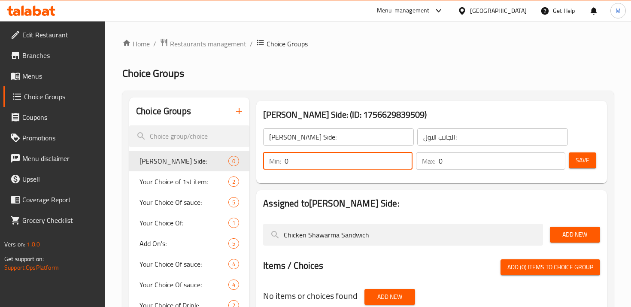
click at [407, 156] on input "0" at bounding box center [349, 160] width 128 height 17
type input "1"
click at [403, 156] on input "1" at bounding box center [349, 160] width 128 height 17
type input "1"
click at [558, 159] on input "1" at bounding box center [502, 160] width 127 height 17
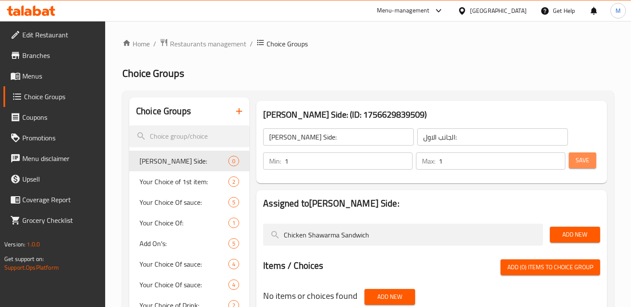
click at [578, 161] on span "Save" at bounding box center [583, 160] width 14 height 11
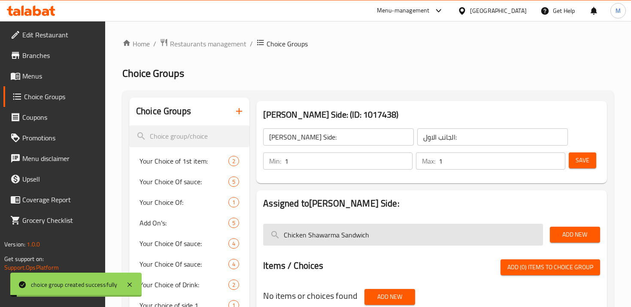
click at [339, 229] on input "Chicken Shawarma Sandwich" at bounding box center [402, 235] width 279 height 22
type input "ط"
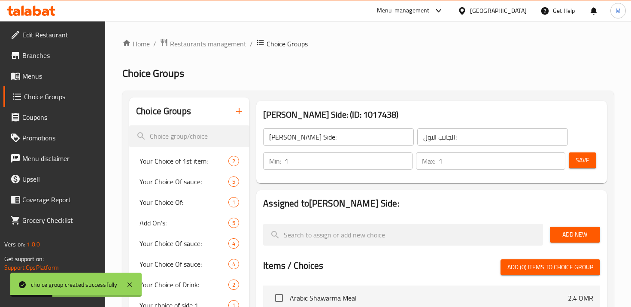
click at [579, 234] on span "Add New" at bounding box center [575, 234] width 36 height 11
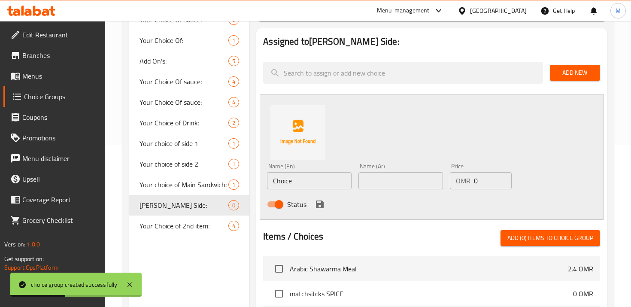
scroll to position [196, 0]
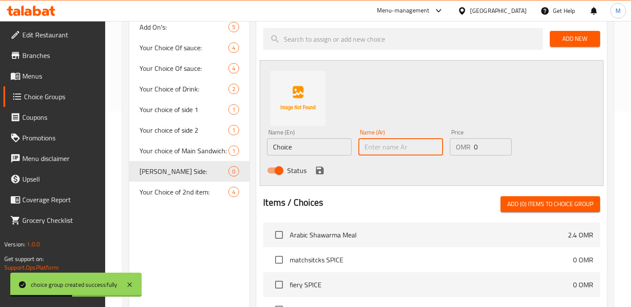
click at [388, 147] on input "text" at bounding box center [400, 146] width 85 height 17
type input "فرايز"
click at [288, 147] on input "Choice" at bounding box center [309, 146] width 85 height 17
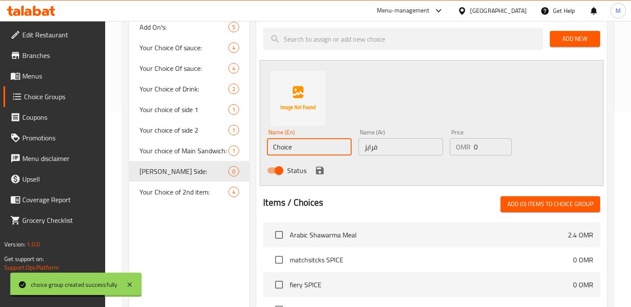
click at [288, 147] on input "Choice" at bounding box center [309, 146] width 85 height 17
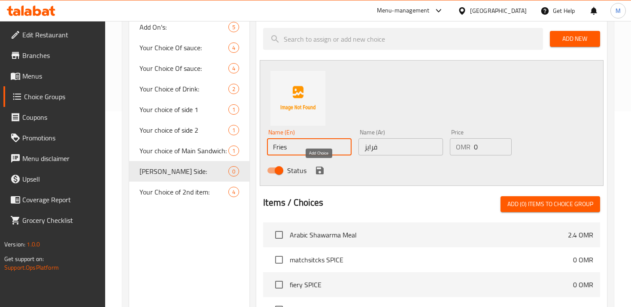
type input "Fries"
click at [321, 175] on icon "save" at bounding box center [320, 170] width 10 height 10
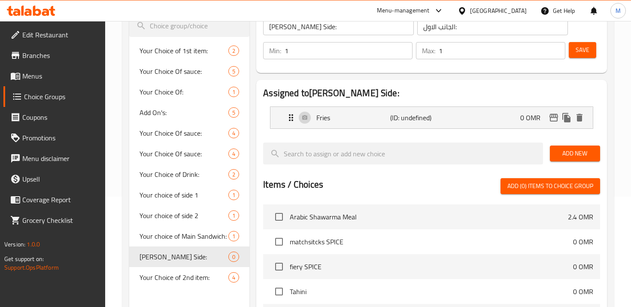
scroll to position [98, 0]
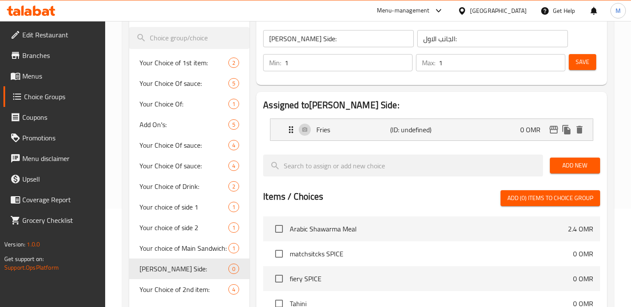
click at [590, 61] on button "Save" at bounding box center [582, 62] width 27 height 16
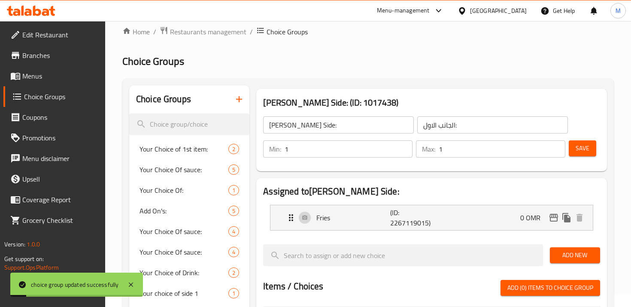
scroll to position [12, 0]
click at [243, 98] on icon "button" at bounding box center [239, 99] width 10 height 10
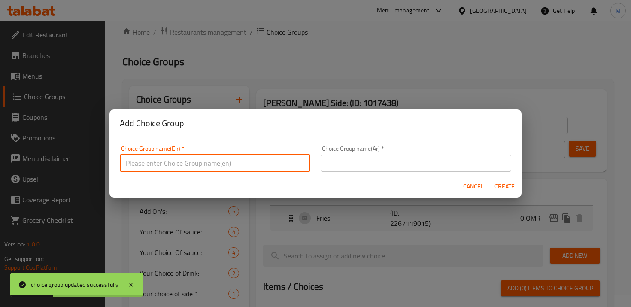
click at [249, 169] on input "text" at bounding box center [215, 163] width 191 height 17
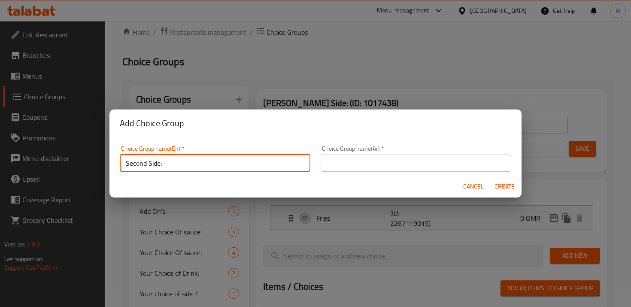
type input "Second Side:"
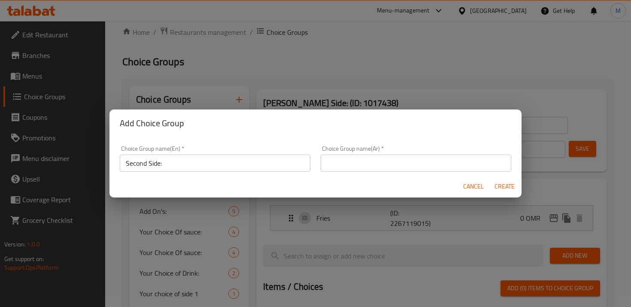
click at [393, 148] on div "Choice Group name(Ar)   * Choice Group name(Ar) *" at bounding box center [416, 159] width 191 height 26
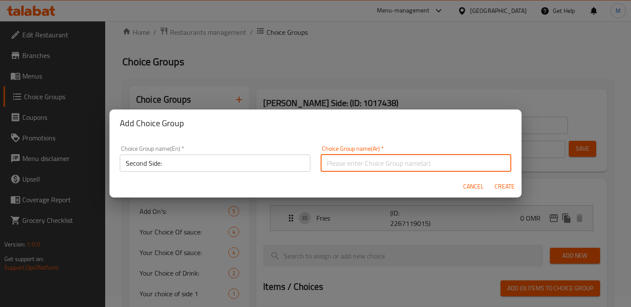
click at [398, 161] on input "text" at bounding box center [416, 163] width 191 height 17
paste input "[PERSON_NAME]:"
type input "[PERSON_NAME]:"
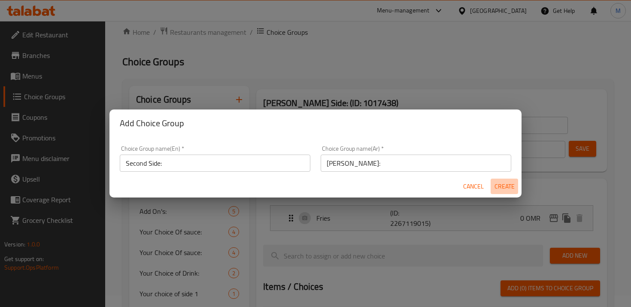
click at [503, 184] on span "Create" at bounding box center [504, 186] width 21 height 11
type input "Second Side:"
type input "[PERSON_NAME]:"
type input "0"
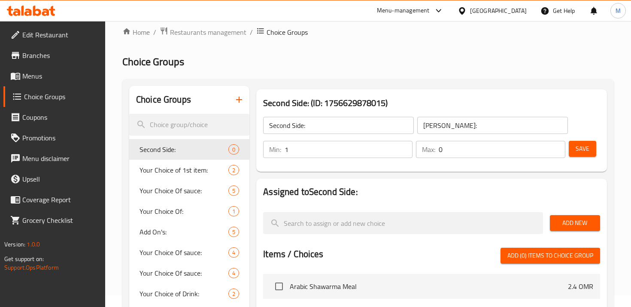
type input "1"
click at [404, 146] on input "1" at bounding box center [349, 149] width 128 height 17
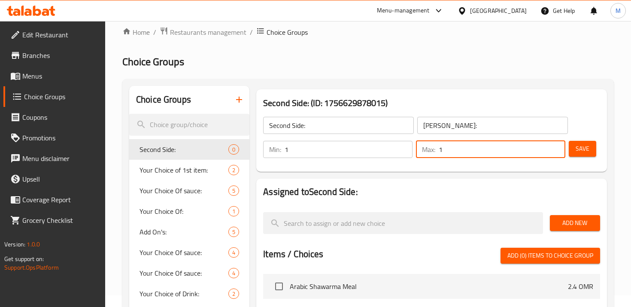
type input "1"
click at [556, 146] on input "1" at bounding box center [502, 149] width 127 height 17
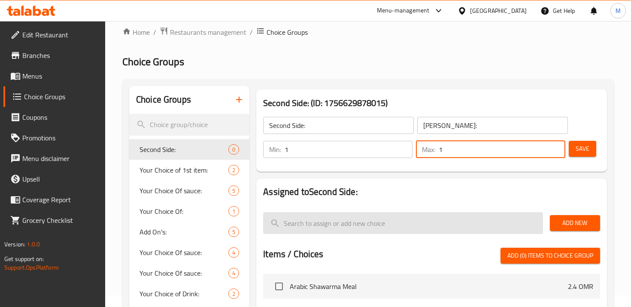
click at [378, 219] on input "search" at bounding box center [402, 223] width 279 height 22
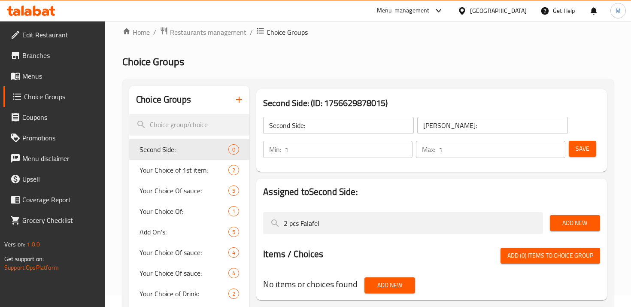
type input "2 pcs Falafel"
click at [583, 222] on span "Add New" at bounding box center [575, 223] width 36 height 11
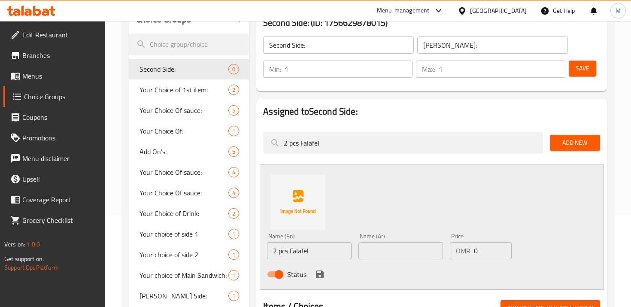
scroll to position [92, 0]
click at [388, 247] on input "text" at bounding box center [400, 250] width 85 height 17
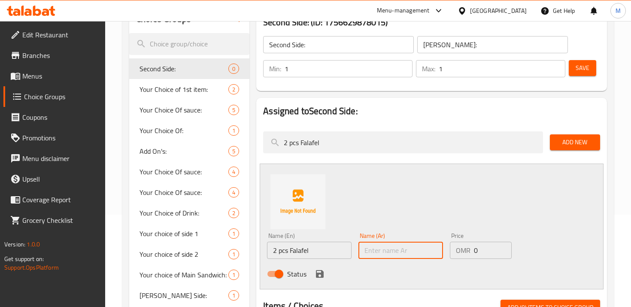
paste input "[PERSON_NAME]:"
type input "[PERSON_NAME]:"
paste input "2 قطعة فلافل"
type input "2 قطعة فلافل"
click at [321, 273] on icon "save" at bounding box center [320, 274] width 8 height 8
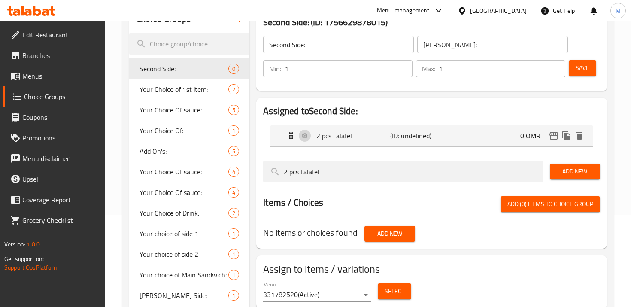
click at [577, 71] on span "Save" at bounding box center [583, 68] width 14 height 11
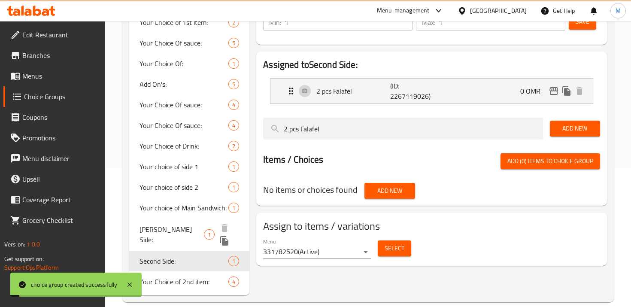
scroll to position [139, 0]
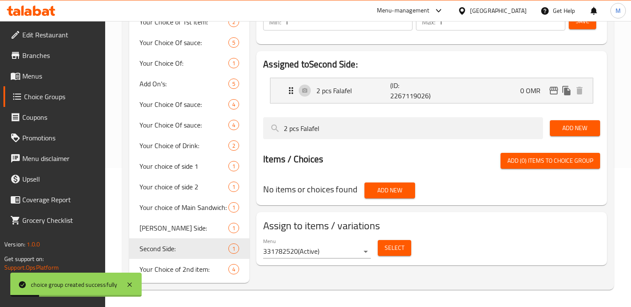
click at [43, 76] on span "Menus" at bounding box center [60, 76] width 76 height 10
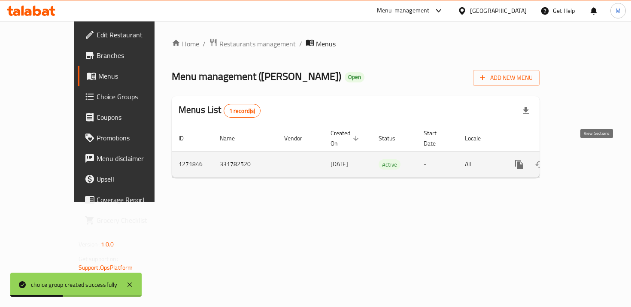
click at [586, 159] on icon "enhanced table" at bounding box center [581, 164] width 10 height 10
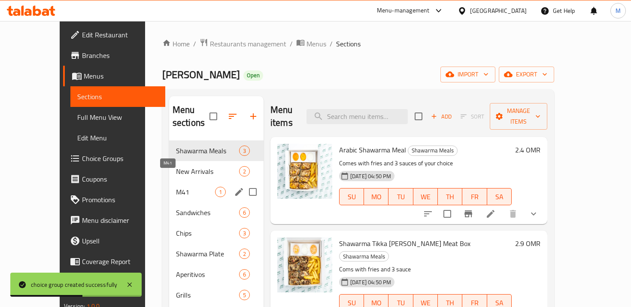
click at [187, 184] on div "M41 1" at bounding box center [216, 192] width 94 height 21
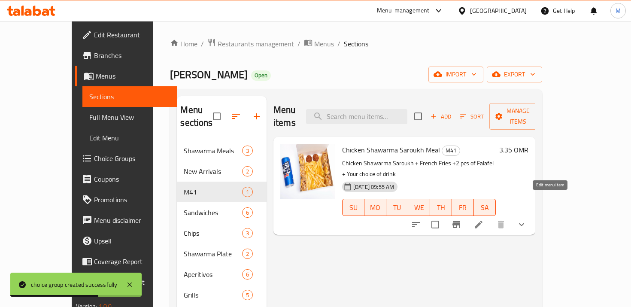
click at [484, 219] on icon at bounding box center [479, 224] width 10 height 10
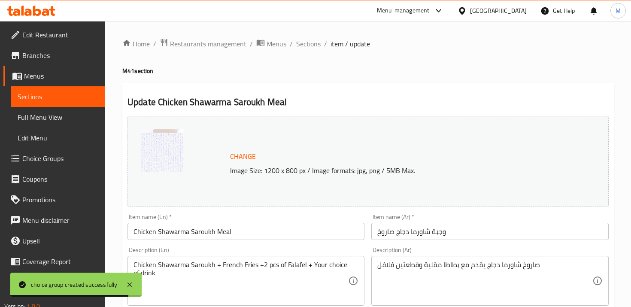
scroll to position [322, 0]
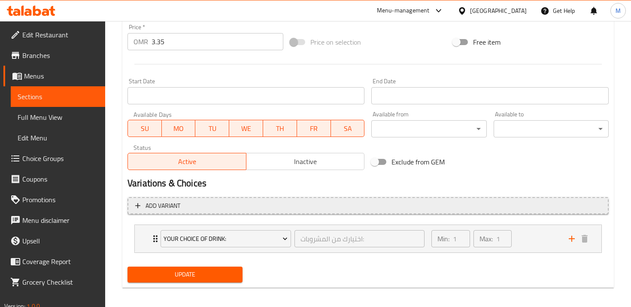
click at [143, 212] on button "Add variant" at bounding box center [368, 206] width 481 height 18
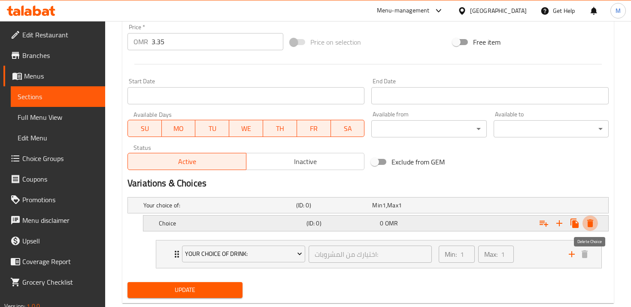
click at [586, 223] on icon "Expand" at bounding box center [590, 223] width 10 height 10
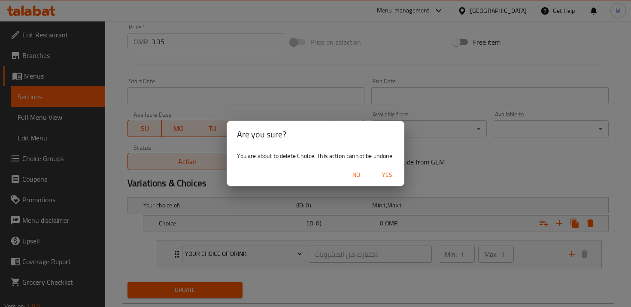
click at [390, 170] on span "Yes" at bounding box center [387, 175] width 21 height 11
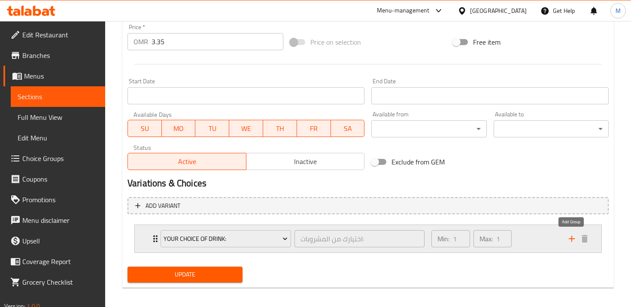
click at [575, 241] on icon "add" at bounding box center [572, 239] width 10 height 10
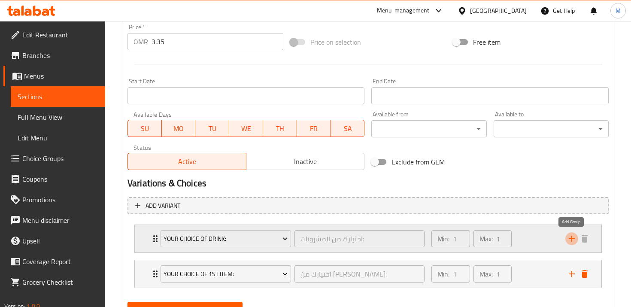
click at [575, 241] on icon "add" at bounding box center [572, 239] width 10 height 10
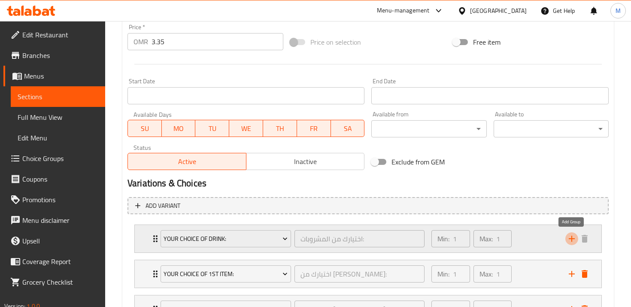
click at [575, 241] on icon "add" at bounding box center [572, 239] width 10 height 10
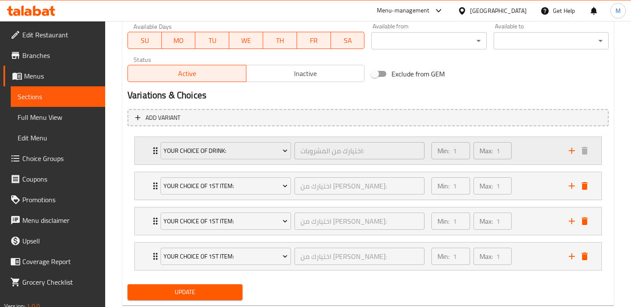
scroll to position [413, 0]
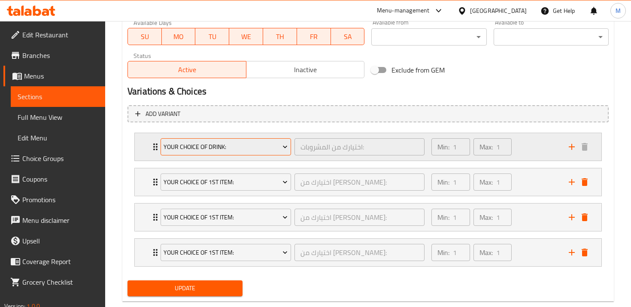
click at [221, 149] on span "Your Choice of Drink:" at bounding box center [226, 147] width 124 height 11
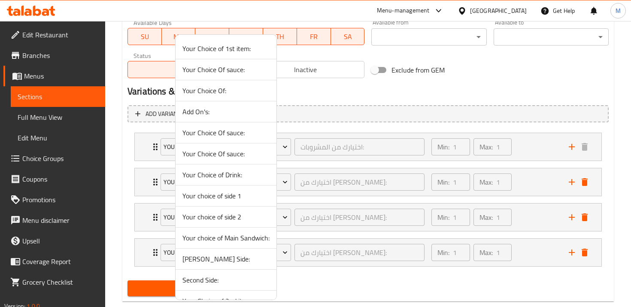
click at [228, 238] on span "Your choice of Main Sandwich:" at bounding box center [225, 238] width 87 height 10
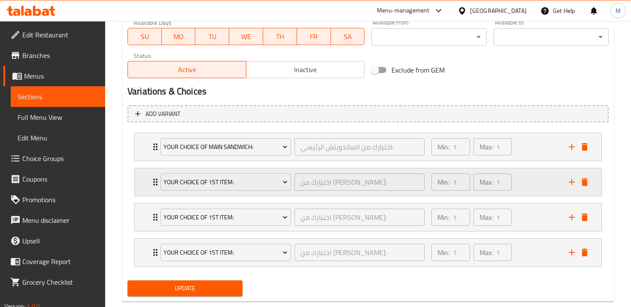
click at [212, 191] on div "Your Choice of 1st item:" at bounding box center [226, 182] width 134 height 21
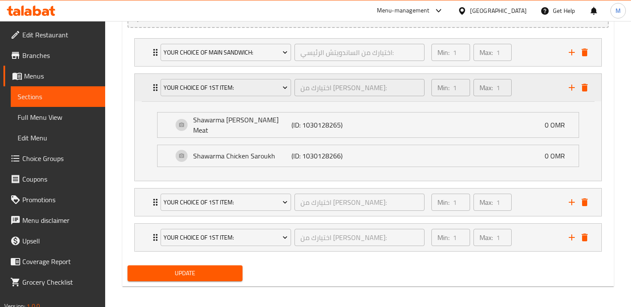
click at [230, 96] on div "Your Choice of 1st item:" at bounding box center [226, 87] width 134 height 21
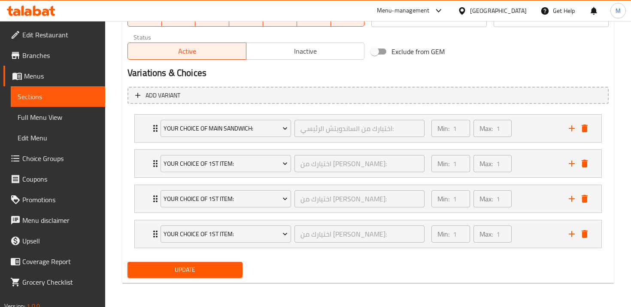
scroll to position [432, 0]
click at [210, 157] on button "Your Choice of 1st item:" at bounding box center [226, 163] width 131 height 17
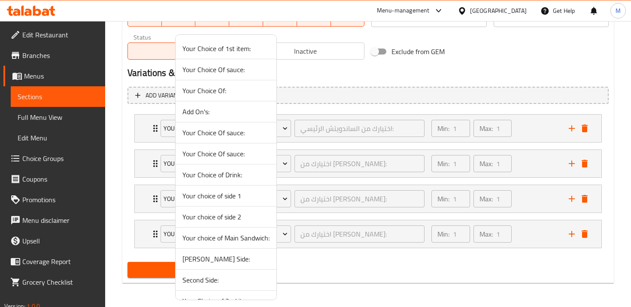
click at [206, 254] on span "Frist Side:" at bounding box center [225, 259] width 87 height 10
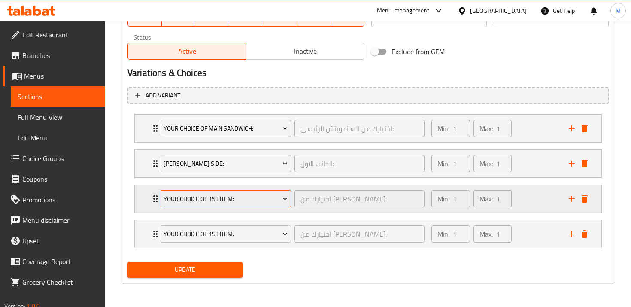
click at [200, 197] on span "Your Choice of 1st item:" at bounding box center [226, 199] width 124 height 11
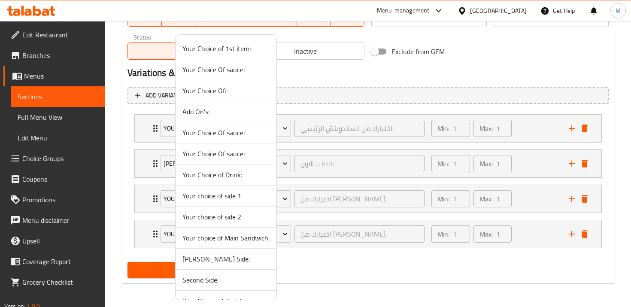
click at [204, 275] on span "Second Side:" at bounding box center [225, 280] width 87 height 10
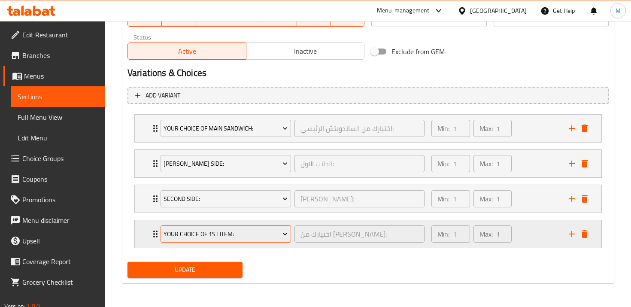
click at [203, 239] on span "Your Choice of 1st item:" at bounding box center [226, 234] width 124 height 11
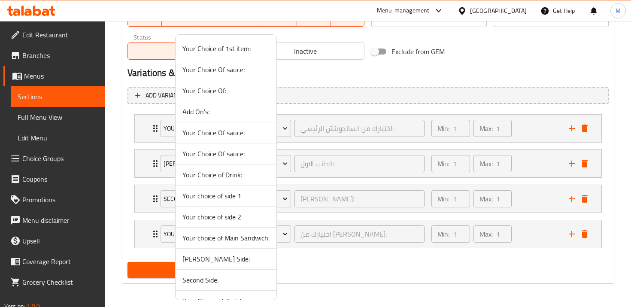
scroll to position [15, 0]
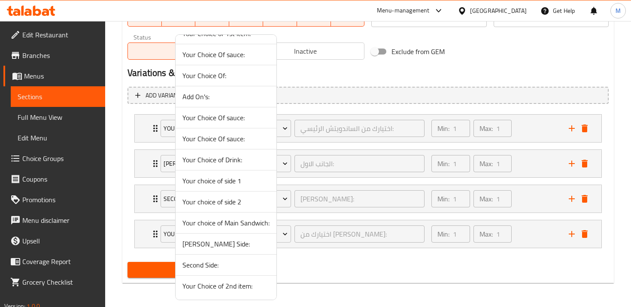
click at [216, 162] on span "Your Choice of Drink:" at bounding box center [225, 160] width 87 height 10
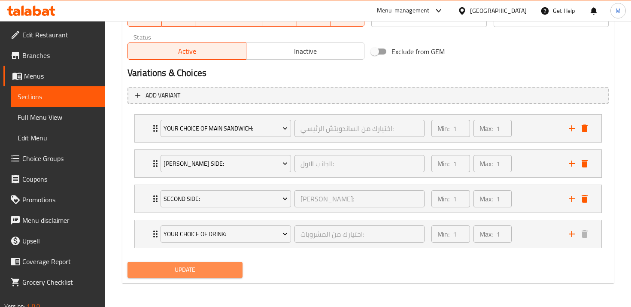
click at [173, 267] on span "Update" at bounding box center [184, 269] width 101 height 11
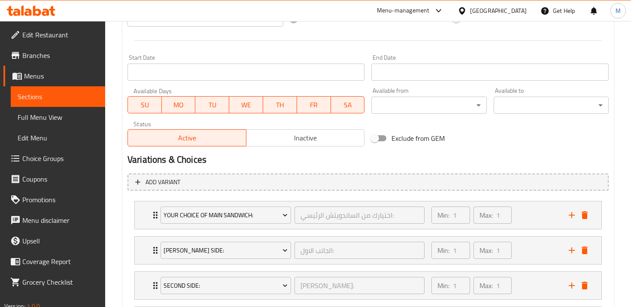
scroll to position [432, 0]
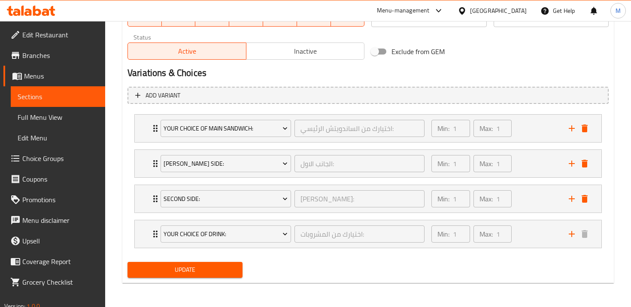
click at [173, 273] on span "Update" at bounding box center [184, 269] width 101 height 11
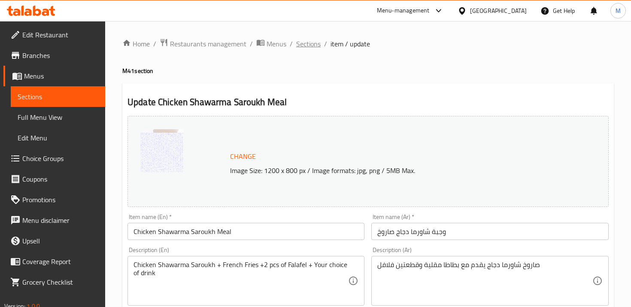
click at [308, 49] on span "Sections" at bounding box center [308, 44] width 24 height 10
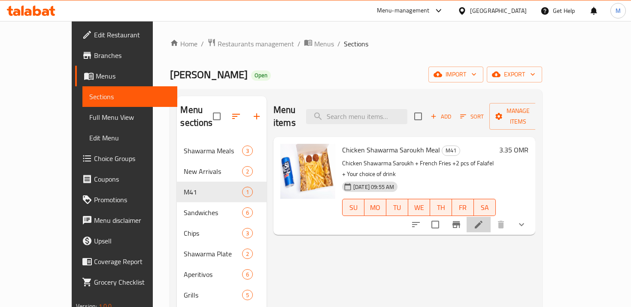
click at [484, 219] on icon at bounding box center [479, 224] width 10 height 10
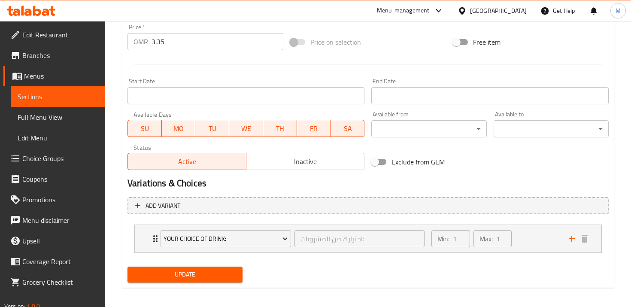
scroll to position [326, 0]
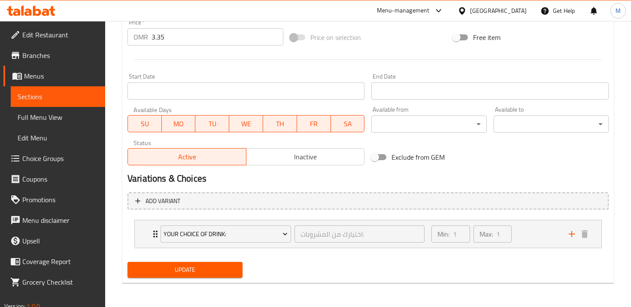
click at [133, 239] on li "Your Choice of Drink: اختيارك من المشروبات: ​ Min: 1 ​ Max: 1 ​ Alsi Cola (ID: …" at bounding box center [368, 233] width 481 height 35
click at [143, 242] on div "Your Choice of Drink: اختيارك من المشروبات: ​ Min: 1 ​ Max: 1 ​" at bounding box center [368, 233] width 467 height 27
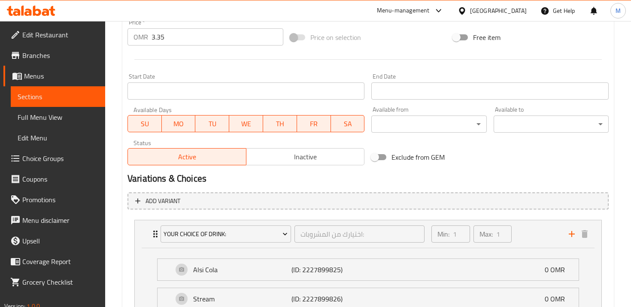
click at [90, 97] on span "Sections" at bounding box center [58, 96] width 81 height 10
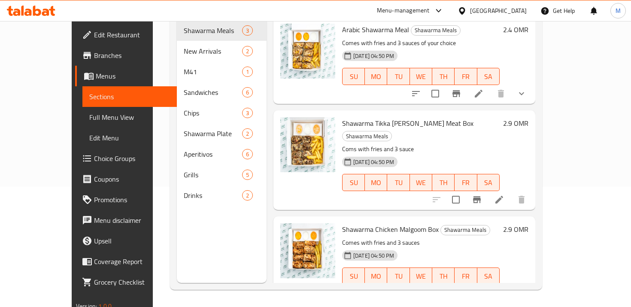
scroll to position [120, 0]
click at [90, 97] on span "Sections" at bounding box center [129, 96] width 81 height 10
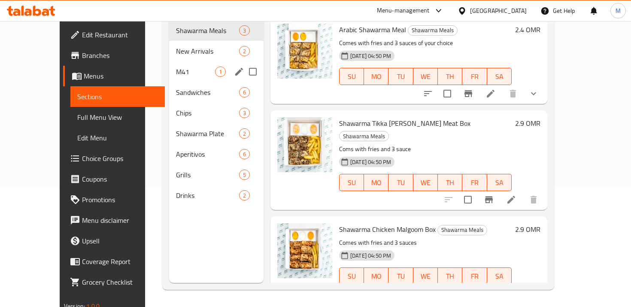
click at [178, 64] on div "M41 1" at bounding box center [216, 71] width 94 height 21
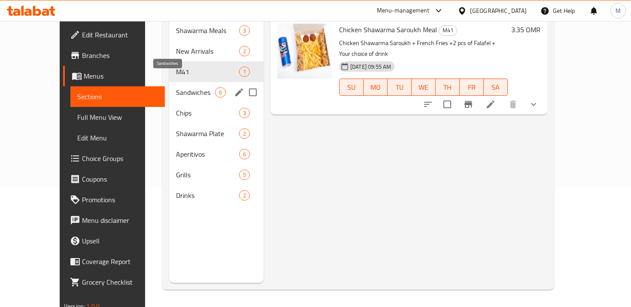
click at [178, 87] on span "Sandwiches" at bounding box center [195, 92] width 39 height 10
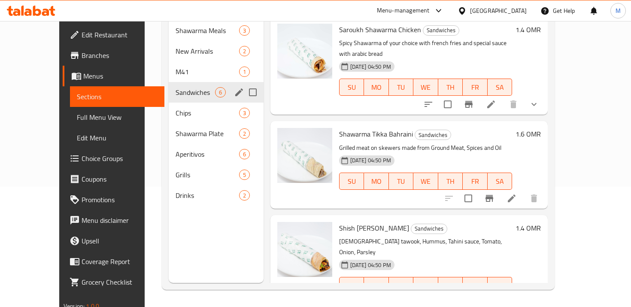
click at [179, 65] on div "M41 1" at bounding box center [216, 71] width 95 height 21
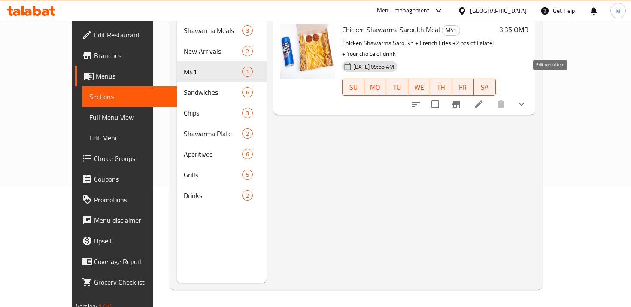
click at [483, 100] on icon at bounding box center [479, 104] width 8 height 8
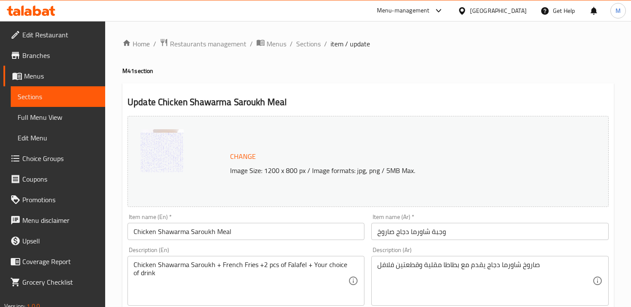
scroll to position [326, 0]
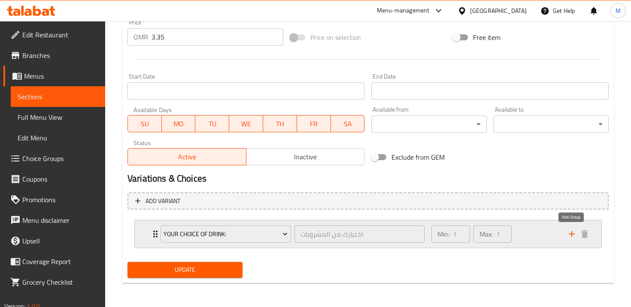
click at [574, 238] on icon "add" at bounding box center [572, 234] width 10 height 10
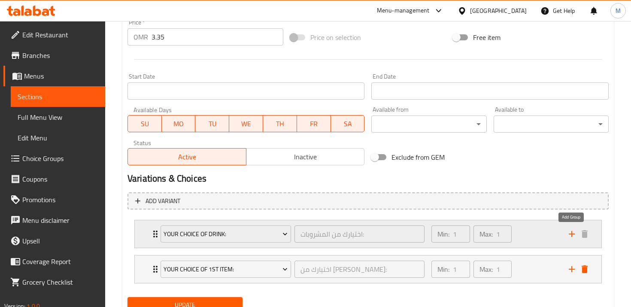
click at [574, 238] on icon "add" at bounding box center [572, 234] width 10 height 10
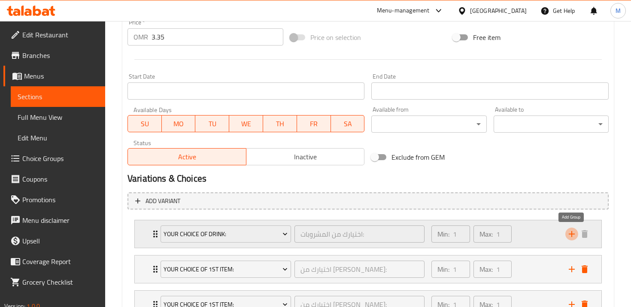
click at [574, 238] on icon "add" at bounding box center [572, 234] width 10 height 10
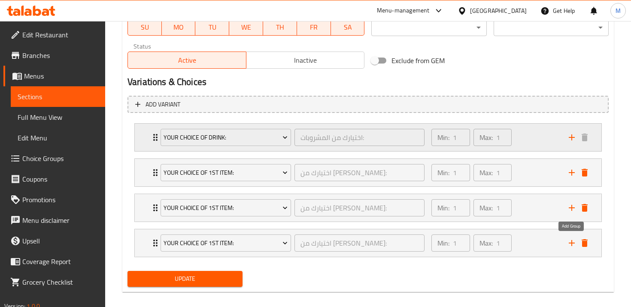
scroll to position [432, 0]
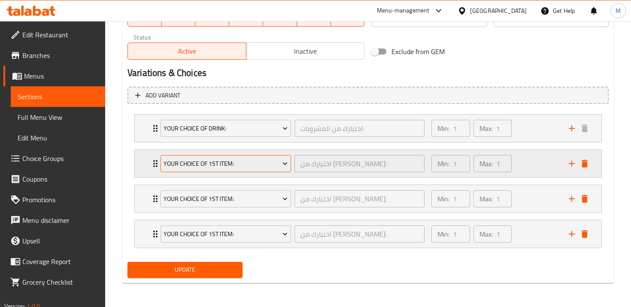
click at [263, 160] on span "Your Choice of 1st item:" at bounding box center [226, 163] width 124 height 11
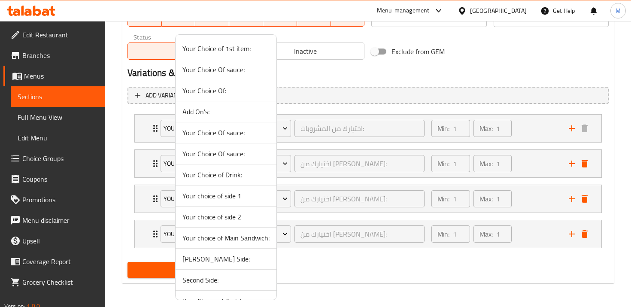
click at [313, 101] on div at bounding box center [315, 153] width 631 height 307
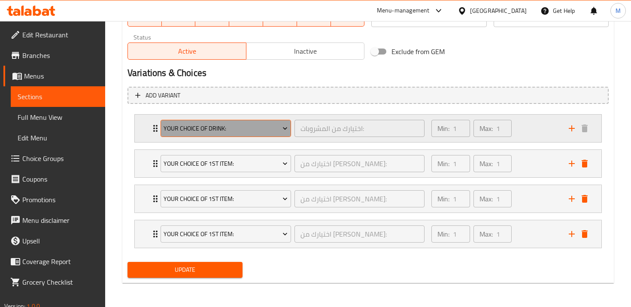
click at [255, 134] on button "Your Choice of Drink:" at bounding box center [226, 128] width 131 height 17
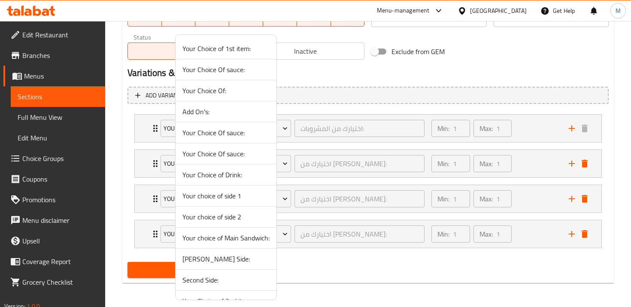
click at [209, 237] on span "Your choice of Main Sandwich:" at bounding box center [225, 238] width 87 height 10
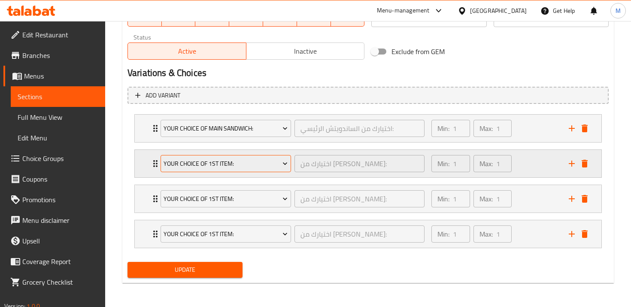
click at [213, 170] on button "Your Choice of 1st item:" at bounding box center [226, 163] width 131 height 17
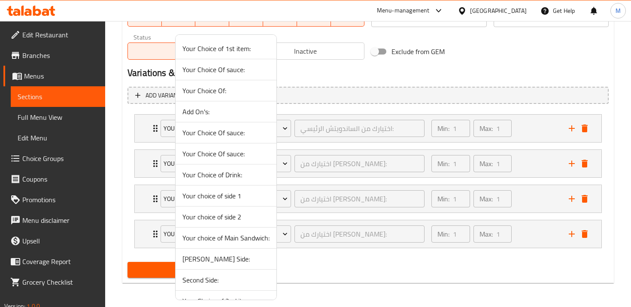
click at [218, 256] on span "Frist Side:" at bounding box center [225, 259] width 87 height 10
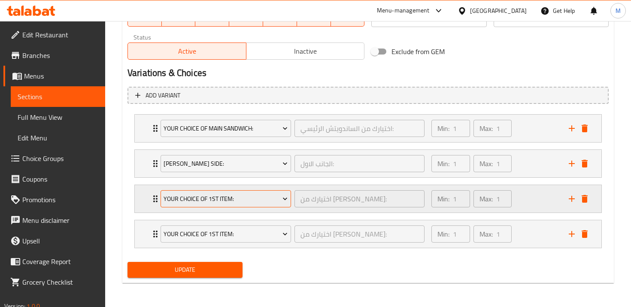
click at [214, 197] on span "Your Choice of 1st item:" at bounding box center [226, 199] width 124 height 11
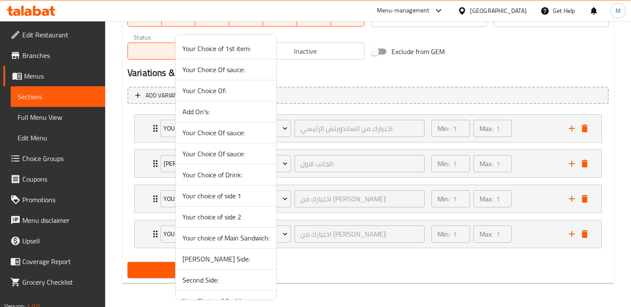
click at [216, 284] on span "Second Side:" at bounding box center [225, 280] width 87 height 10
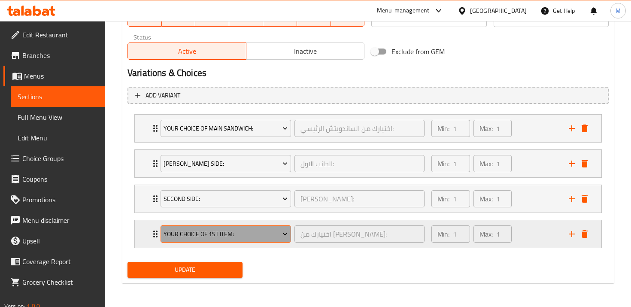
click at [209, 231] on span "Your Choice of 1st item:" at bounding box center [226, 234] width 124 height 11
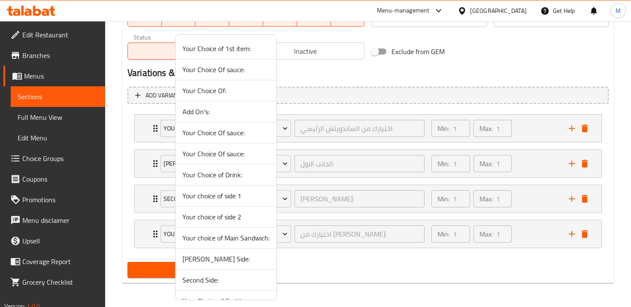
scroll to position [15, 0]
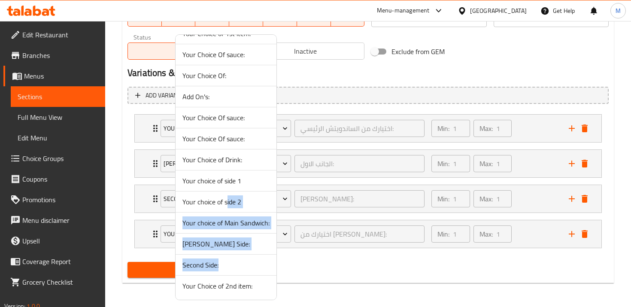
drag, startPoint x: 214, startPoint y: 274, endPoint x: 225, endPoint y: 208, distance: 67.0
click at [225, 207] on ul "Your Choice of 1st item: Your Choice Of sauce: Your Choice Of: Add On's: Your C…" at bounding box center [226, 159] width 101 height 273
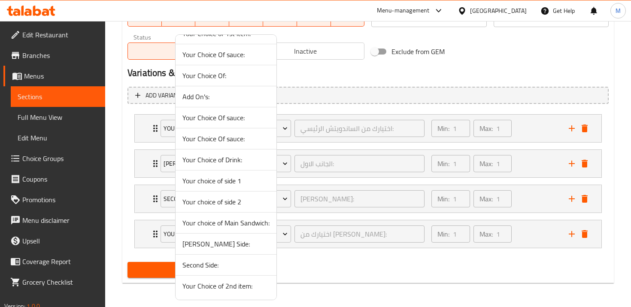
click at [225, 156] on span "Your Choice of Drink:" at bounding box center [225, 160] width 87 height 10
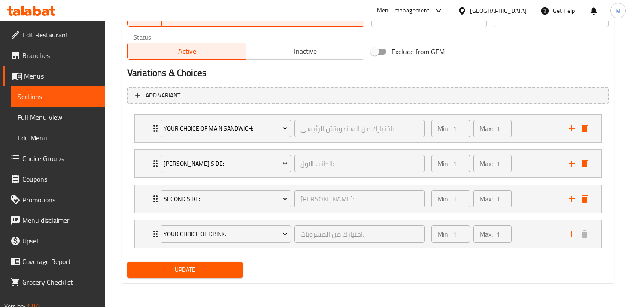
click at [179, 273] on span "Update" at bounding box center [184, 269] width 101 height 11
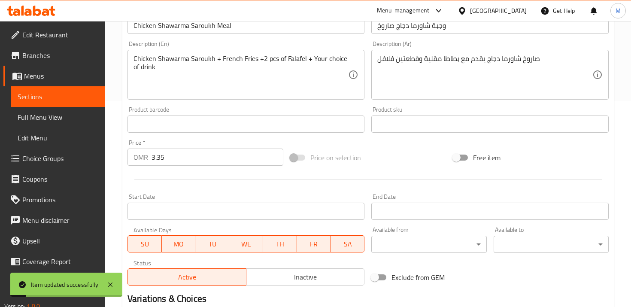
scroll to position [0, 0]
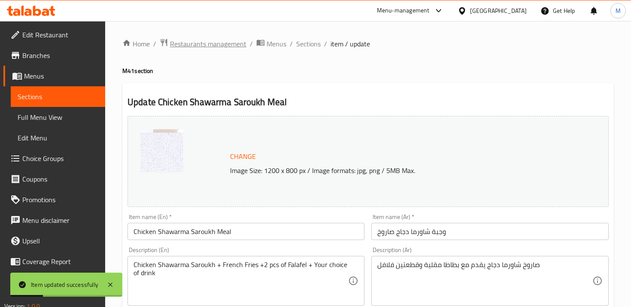
click at [215, 46] on span "Restaurants management" at bounding box center [208, 44] width 76 height 10
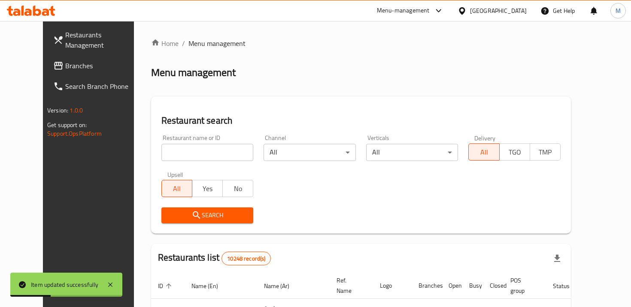
click at [177, 145] on input "search" at bounding box center [207, 152] width 92 height 17
type input "shawarma lab"
click button "Search" at bounding box center [207, 215] width 92 height 16
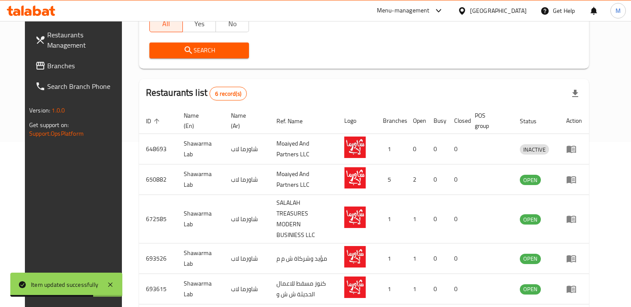
scroll to position [221, 0]
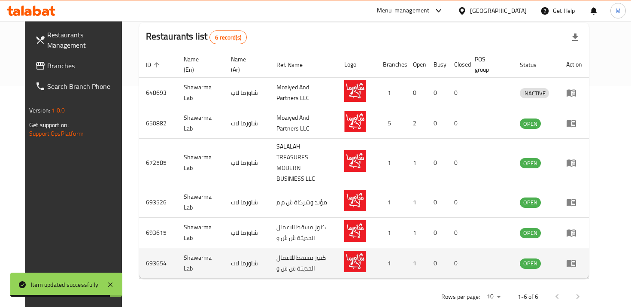
click at [589, 251] on td "enhanced table" at bounding box center [574, 263] width 30 height 30
click at [576, 260] on icon "enhanced table" at bounding box center [571, 263] width 9 height 7
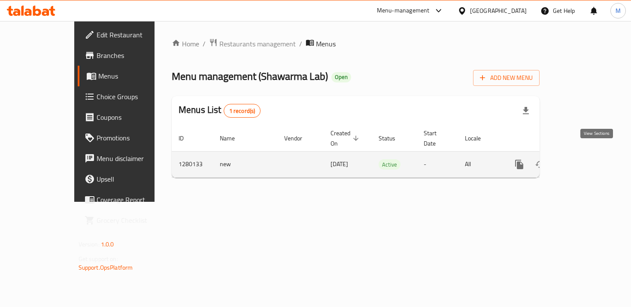
click at [586, 159] on icon "enhanced table" at bounding box center [581, 164] width 10 height 10
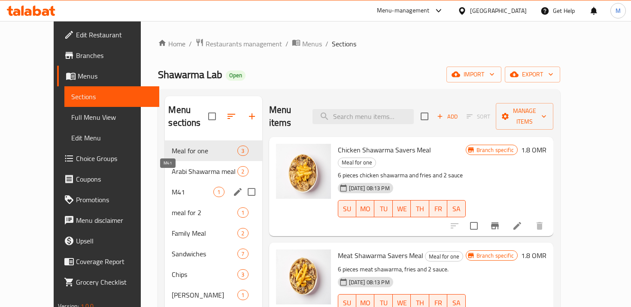
click at [181, 187] on span "M41" at bounding box center [193, 192] width 42 height 10
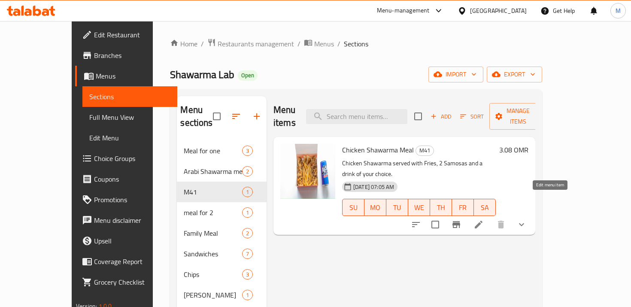
click at [483, 221] on icon at bounding box center [479, 225] width 8 height 8
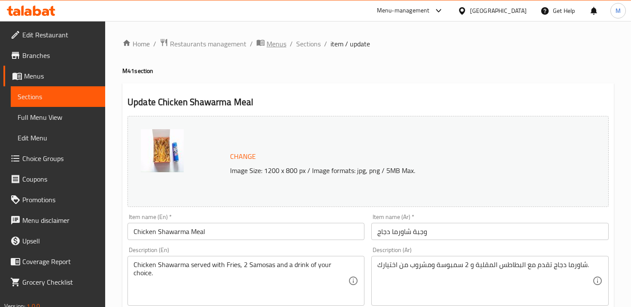
click at [285, 44] on span "Menus" at bounding box center [277, 44] width 20 height 10
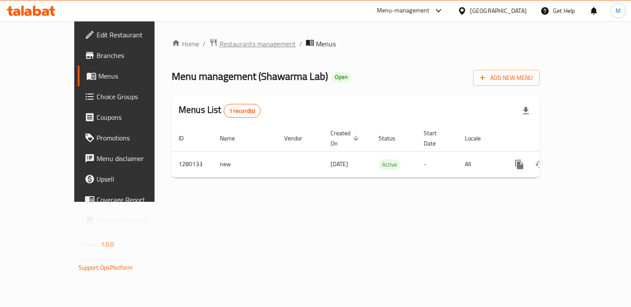
click at [219, 43] on span "Restaurants management" at bounding box center [257, 44] width 76 height 10
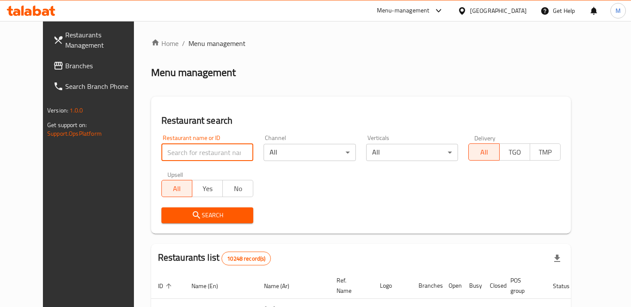
click at [219, 146] on input "search" at bounding box center [207, 152] width 92 height 17
type input "m"
type input "abu antar"
click button "Search" at bounding box center [207, 215] width 92 height 16
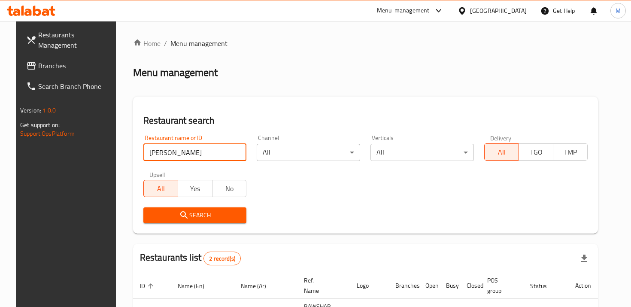
scroll to position [100, 0]
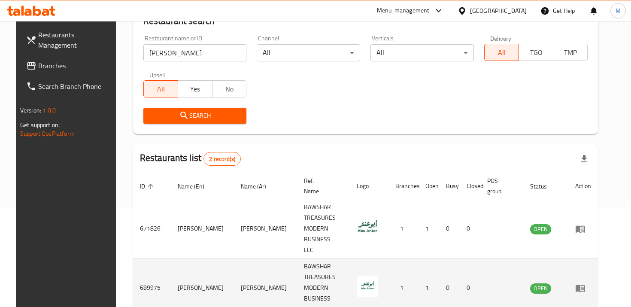
click at [590, 258] on td "enhanced table" at bounding box center [583, 287] width 30 height 59
click at [586, 283] on icon "enhanced table" at bounding box center [580, 288] width 10 height 10
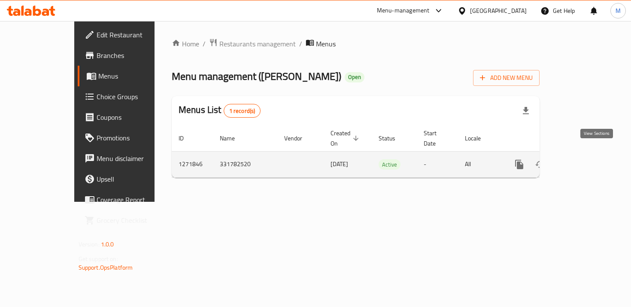
click at [586, 159] on icon "enhanced table" at bounding box center [581, 164] width 10 height 10
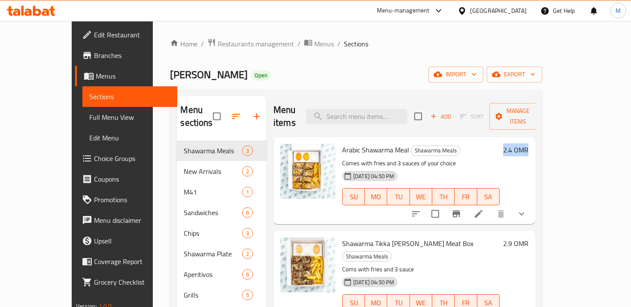
drag, startPoint x: 593, startPoint y: 159, endPoint x: 346, endPoint y: 164, distance: 247.3
click at [354, 159] on div "Arabic Shawarma Meal Shawarma Meals Comes with fries and 3 sauces of your choic…" at bounding box center [435, 180] width 193 height 80
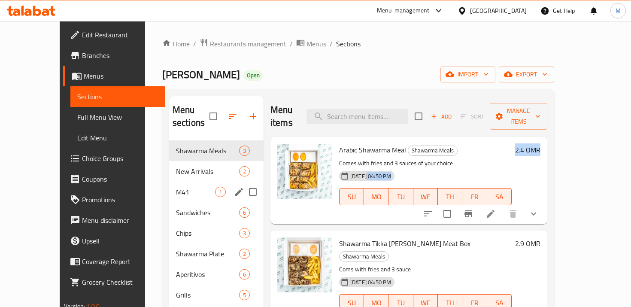
click at [176, 187] on span "M41" at bounding box center [195, 192] width 39 height 10
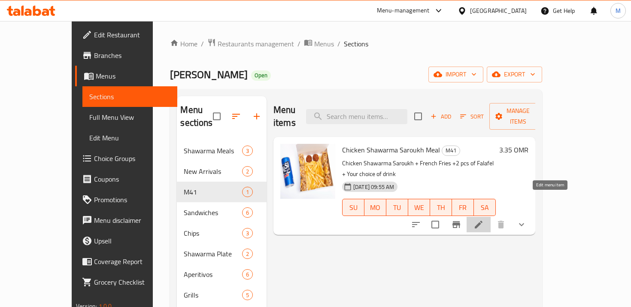
click at [483, 221] on icon at bounding box center [479, 225] width 8 height 8
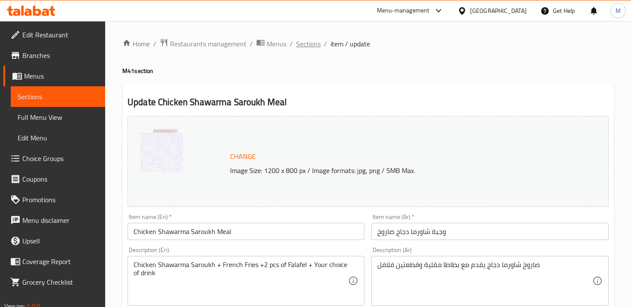
click at [313, 49] on span "Sections" at bounding box center [308, 44] width 24 height 10
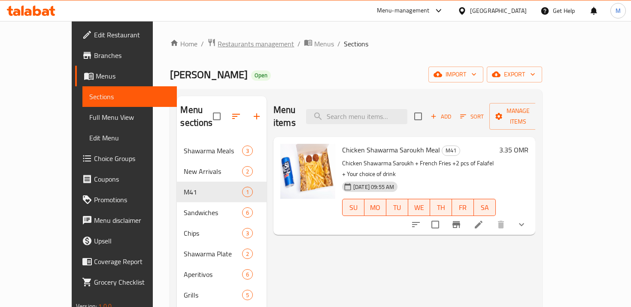
click at [219, 42] on span "Restaurants management" at bounding box center [256, 44] width 76 height 10
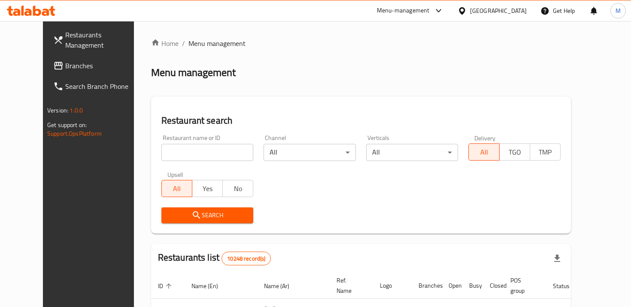
click at [225, 153] on input "search" at bounding box center [207, 152] width 92 height 17
type input "pizza modo"
click button "Search" at bounding box center [207, 215] width 92 height 16
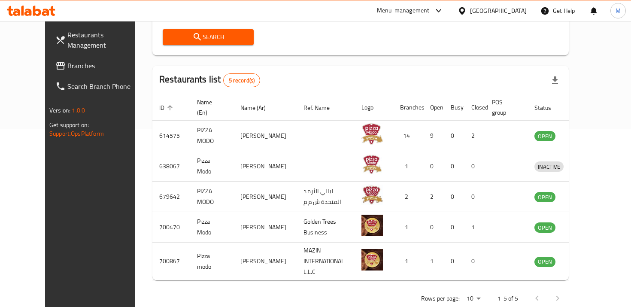
scroll to position [191, 0]
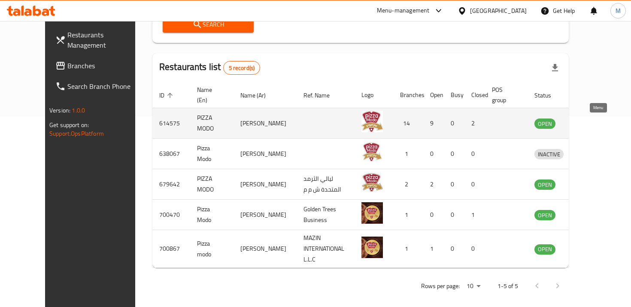
click at [597, 121] on link "enhanced table" at bounding box center [589, 123] width 16 height 10
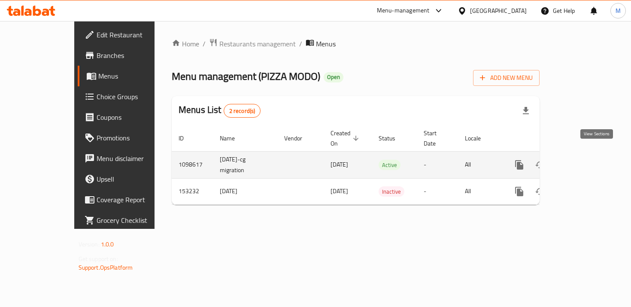
click at [586, 160] on icon "enhanced table" at bounding box center [581, 165] width 10 height 10
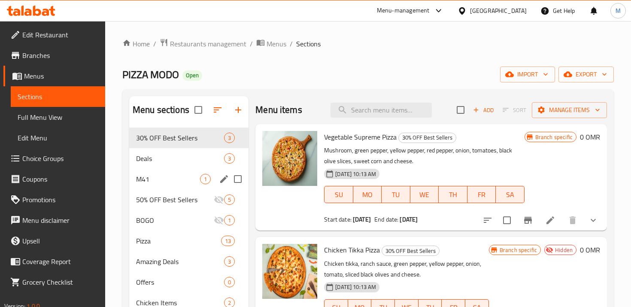
click at [165, 171] on div "M41 1" at bounding box center [188, 179] width 119 height 21
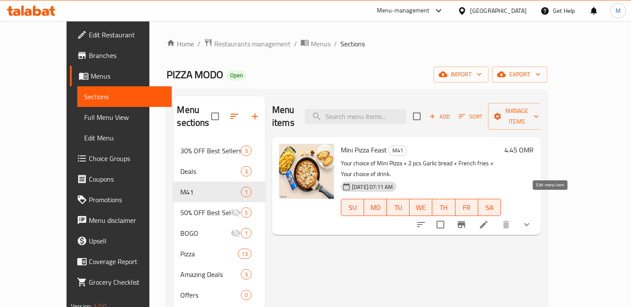
click at [489, 219] on icon at bounding box center [484, 224] width 10 height 10
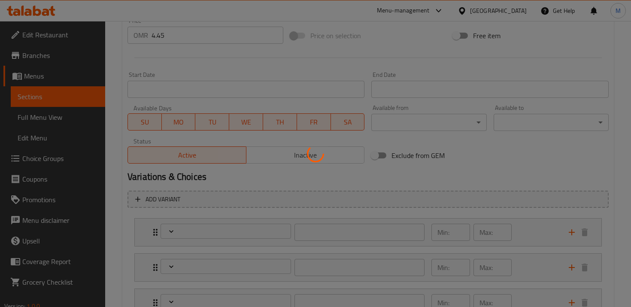
scroll to position [432, 0]
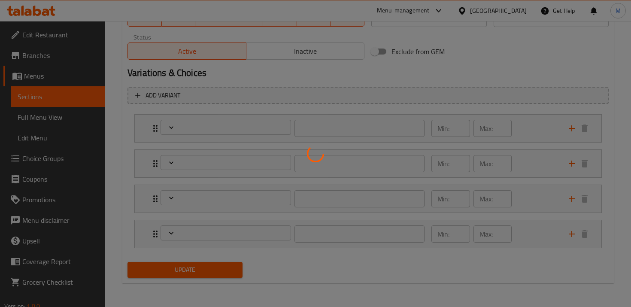
type input "اختيارك من البيتزا الصغيرة"
type input "1"
type input "اختيارك للجانب الأول:"
type input "1"
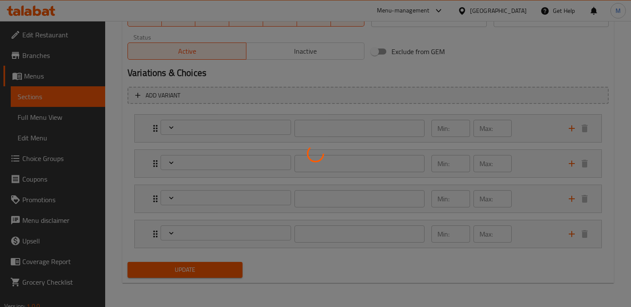
type input "1"
type input "اختيارك للجانب الثاني:"
type input "1"
type input "إختيارك من المشروب الغازي:"
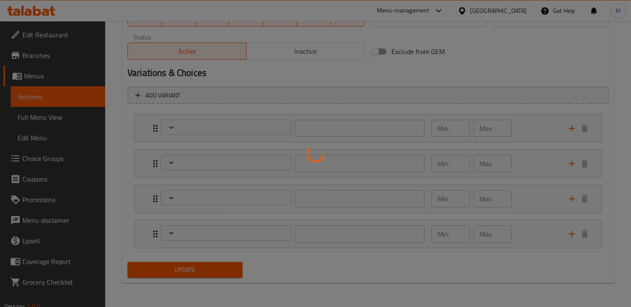
type input "1"
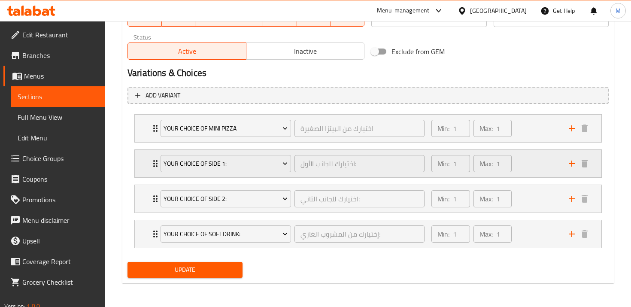
click at [148, 164] on div "Your Choice of Side 1: اختيارك للجانب الأول: ​ Min: 1 ​ Max: 1 ​" at bounding box center [368, 163] width 467 height 27
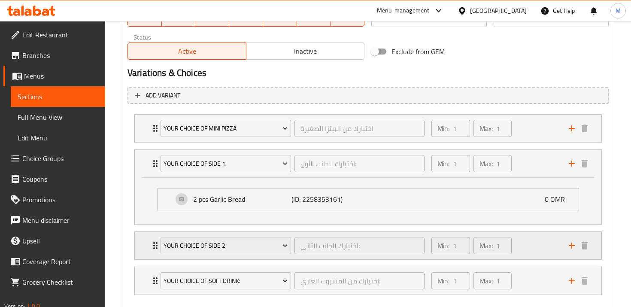
click at [155, 246] on div "Your Choice of Side 2: اختيارك للجانب الثاني: ​" at bounding box center [292, 245] width 274 height 27
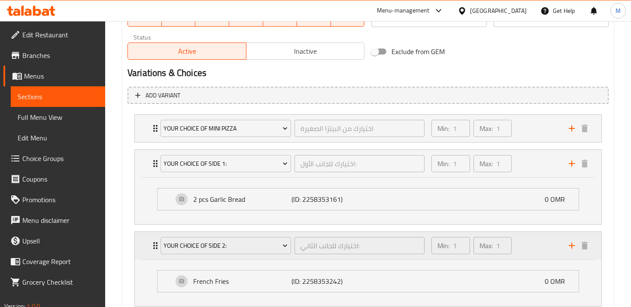
scroll to position [525, 0]
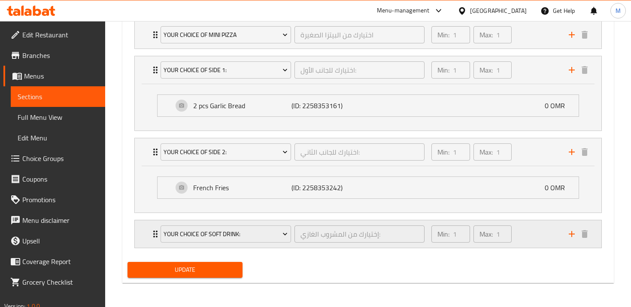
click at [150, 244] on div "Your Choice Of Soft Drink: إختيارك من المشروب الغازي: ​ Min: 1 ​ Max: 1 ​" at bounding box center [370, 233] width 441 height 27
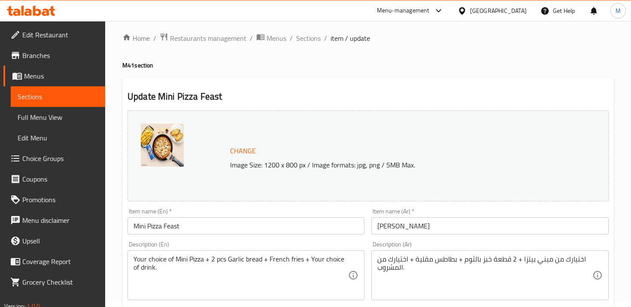
scroll to position [0, 0]
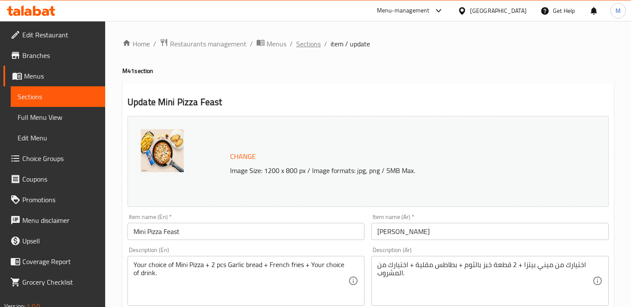
click at [308, 44] on span "Sections" at bounding box center [308, 44] width 24 height 10
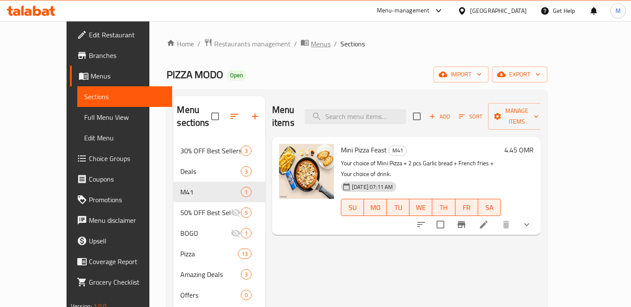
click at [305, 44] on icon "breadcrumb" at bounding box center [306, 43] width 3 height 3
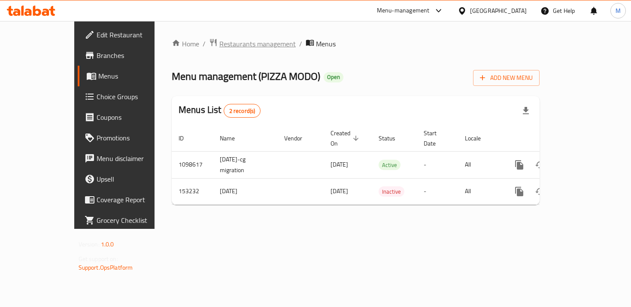
click at [234, 41] on span "Restaurants management" at bounding box center [257, 44] width 76 height 10
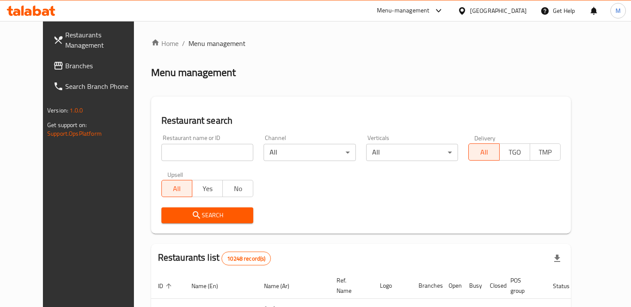
click at [194, 141] on div "Home / Menu management Menu management Restaurant search Restaurant name or ID …" at bounding box center [361, 299] width 420 height 522
click at [200, 149] on input "search" at bounding box center [207, 152] width 92 height 17
type input "jollib"
click button "Search" at bounding box center [207, 215] width 92 height 16
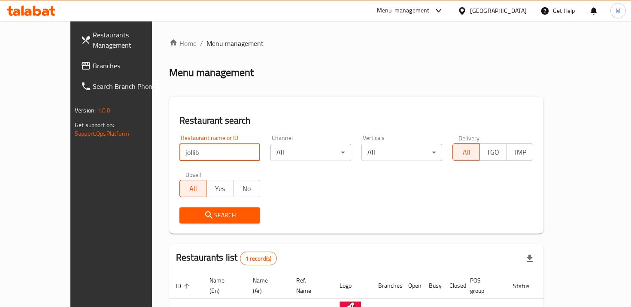
scroll to position [59, 0]
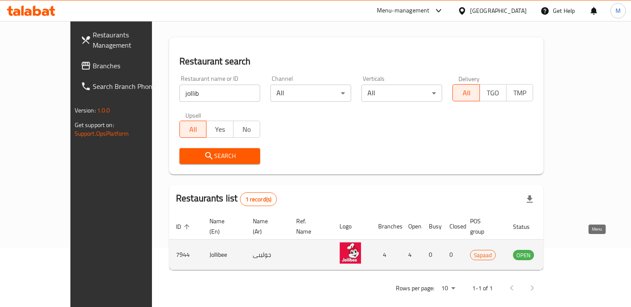
click at [568, 252] on icon "enhanced table" at bounding box center [563, 255] width 9 height 7
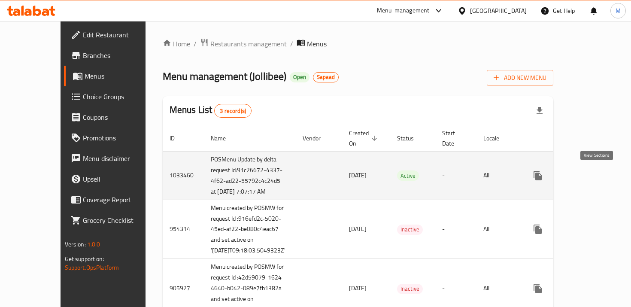
click at [598, 172] on icon "enhanced table" at bounding box center [600, 175] width 10 height 10
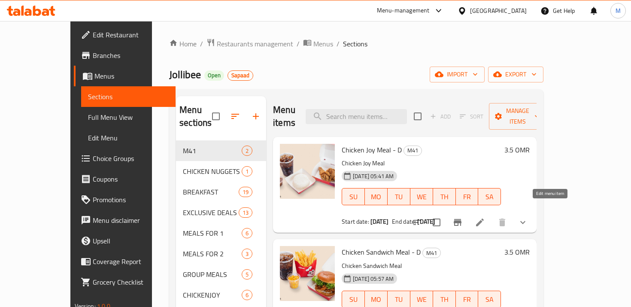
click at [485, 217] on icon at bounding box center [480, 222] width 10 height 10
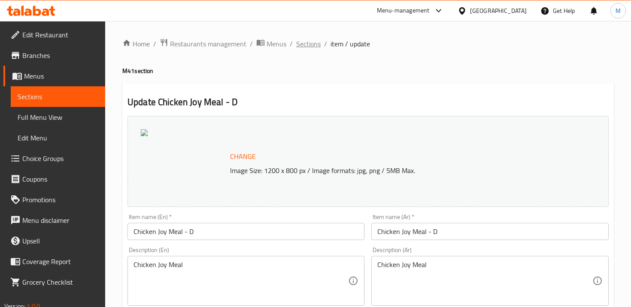
click at [300, 46] on span "Sections" at bounding box center [308, 44] width 24 height 10
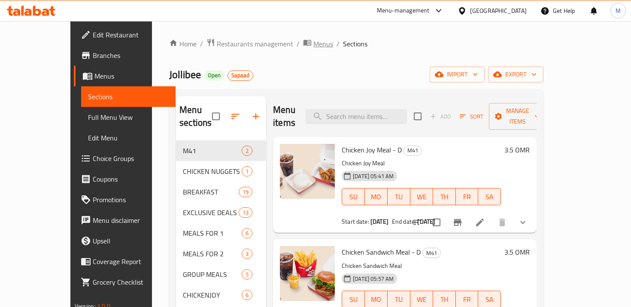
click at [313, 45] on span "Menus" at bounding box center [323, 44] width 20 height 10
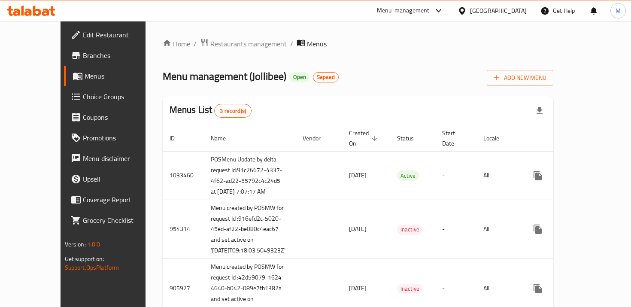
click at [210, 39] on span "Restaurants management" at bounding box center [248, 44] width 76 height 10
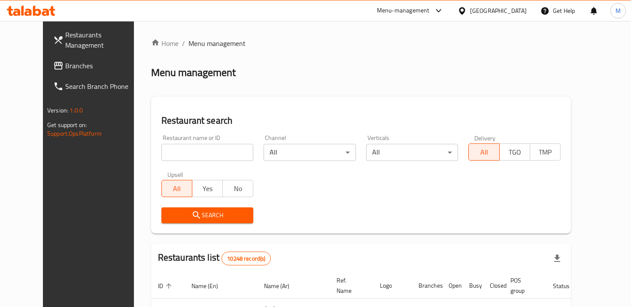
click at [206, 142] on div "Restaurant name or ID Restaurant name or ID" at bounding box center [207, 148] width 92 height 26
click at [212, 150] on input "search" at bounding box center [207, 152] width 92 height 17
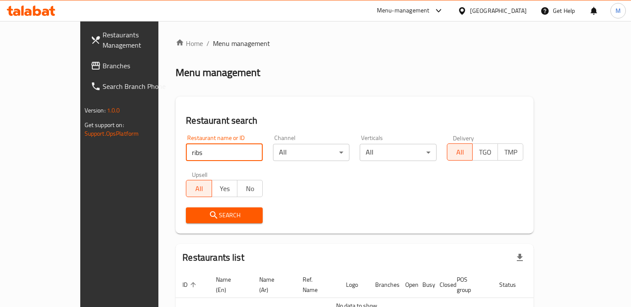
type input "ribs"
click button "Search" at bounding box center [224, 215] width 77 height 16
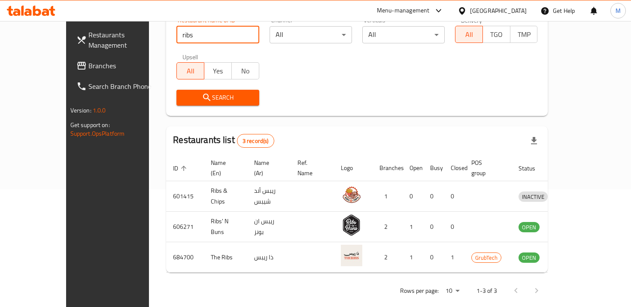
scroll to position [120, 0]
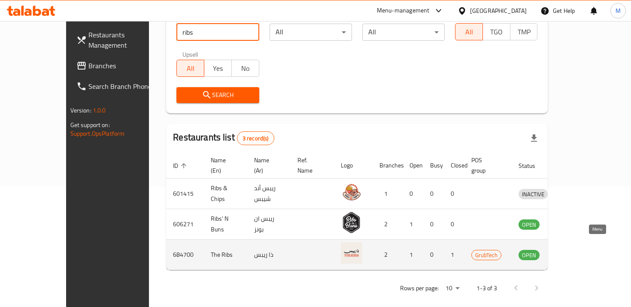
click at [581, 249] on link "enhanced table" at bounding box center [573, 254] width 16 height 10
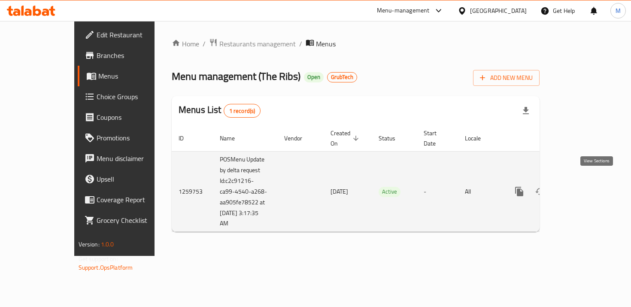
click at [590, 181] on link "enhanced table" at bounding box center [581, 191] width 21 height 21
